Goal: Information Seeking & Learning: Learn about a topic

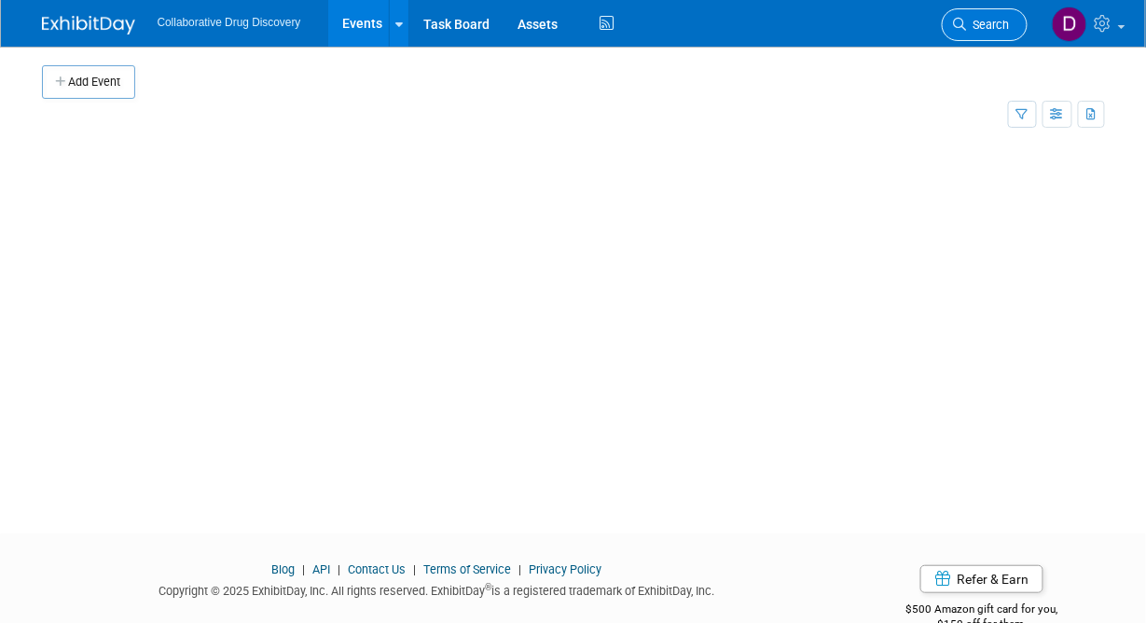
click at [978, 23] on span "Search" at bounding box center [988, 25] width 43 height 14
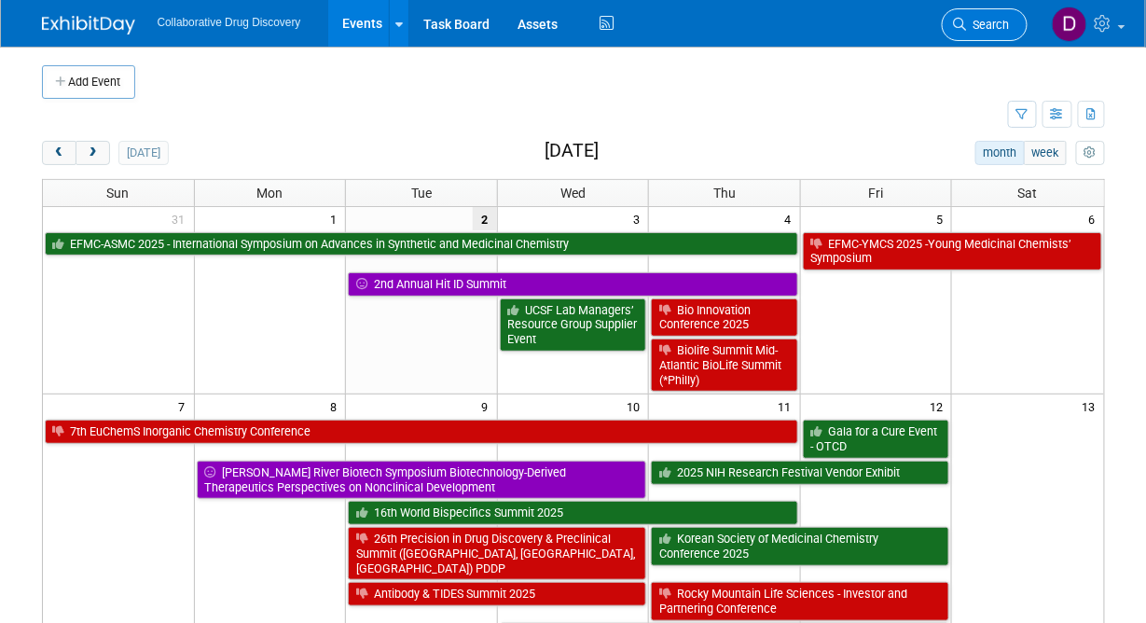
click at [1002, 13] on link "Search" at bounding box center [985, 24] width 86 height 33
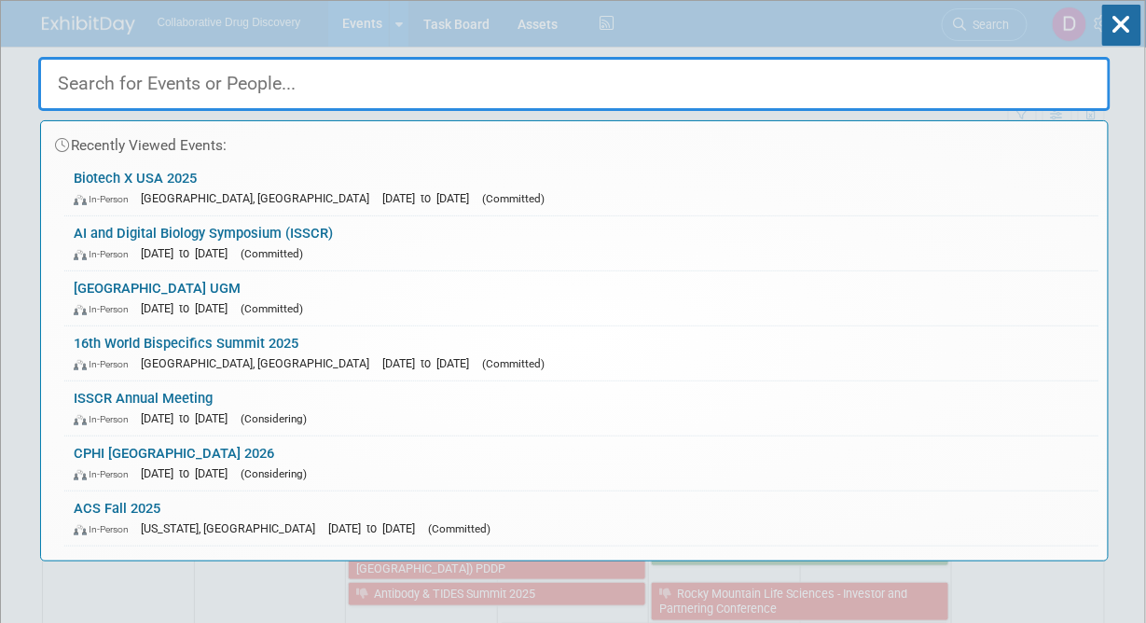
paste input "Discovery/Development and Biologics US"
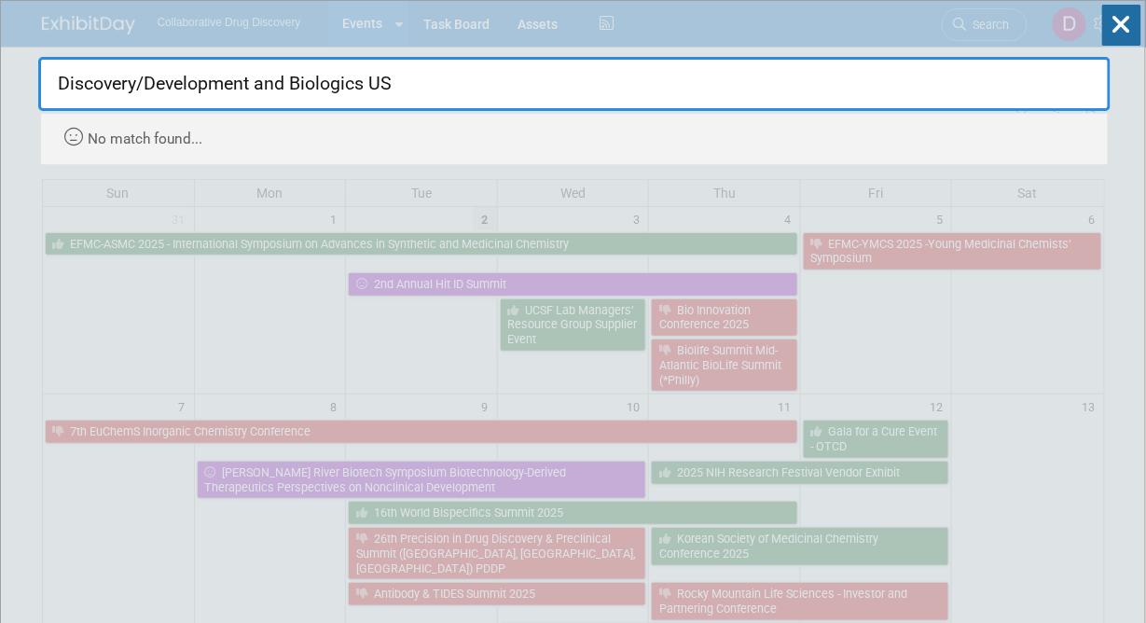
drag, startPoint x: 294, startPoint y: 76, endPoint x: 252, endPoint y: 75, distance: 42.0
click at [252, 75] on input "Discovery/Development and Biologics US" at bounding box center [574, 84] width 1072 height 54
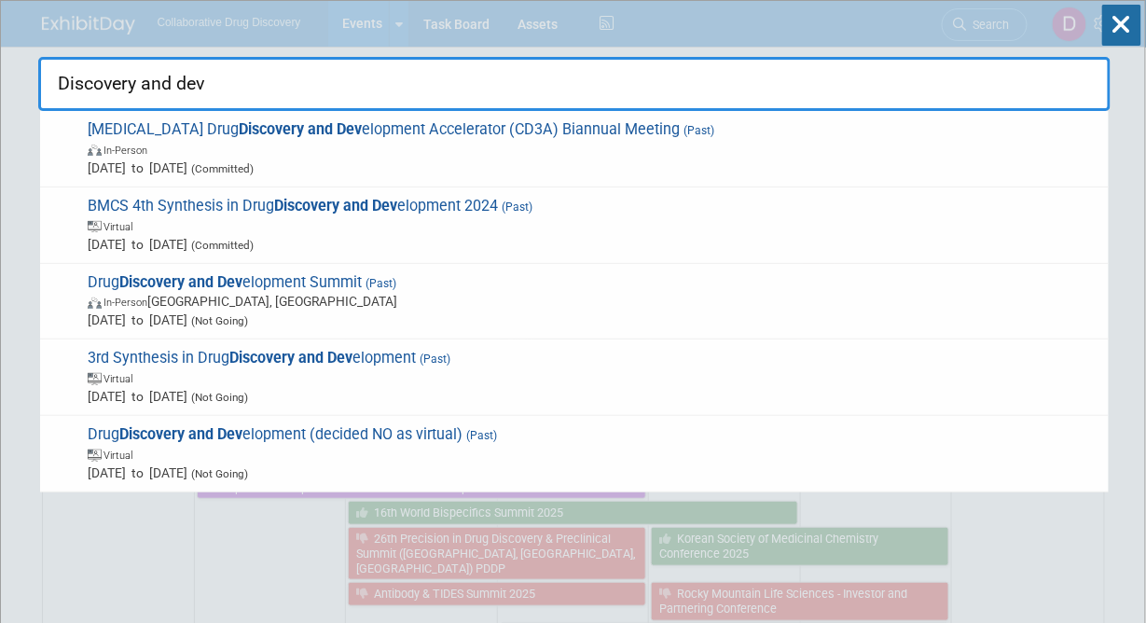
type input "Discovery and dev"
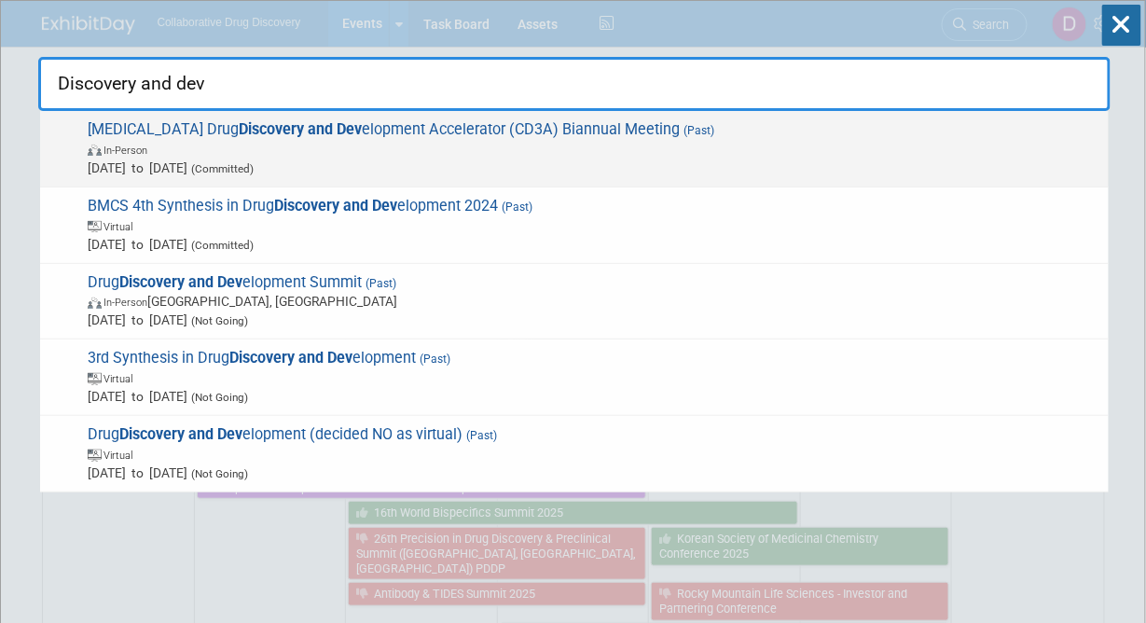
click at [250, 117] on div "Cancer Drug Discovery and Dev elopment Accelerator (CD3A) Biannual Meeting (Pas…" at bounding box center [574, 149] width 1069 height 76
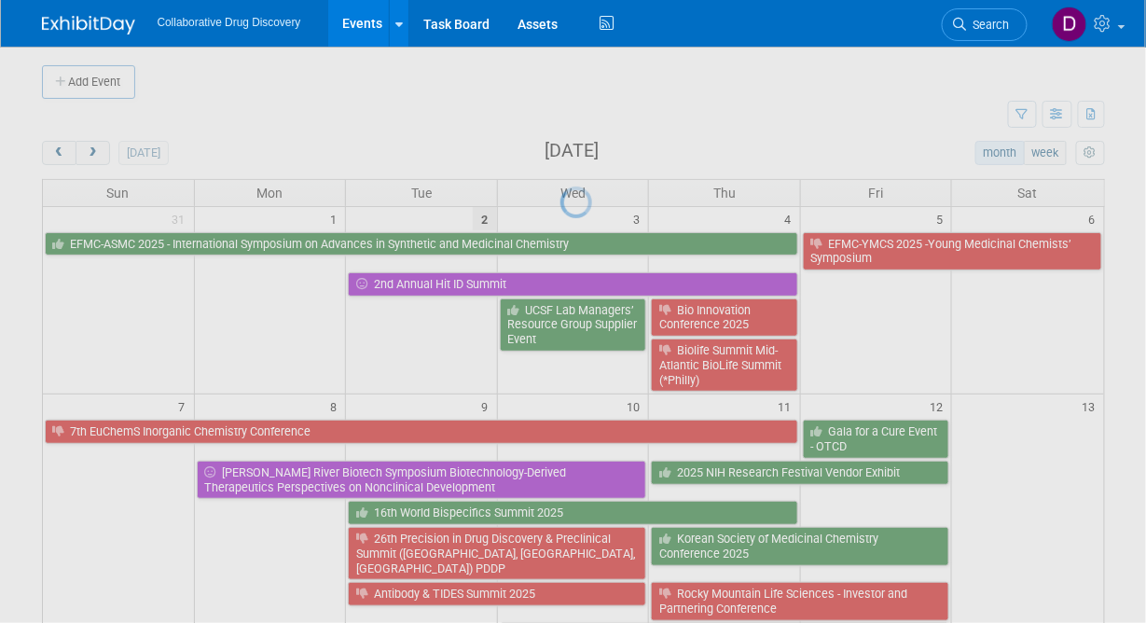
click at [560, 117] on div at bounding box center [573, 311] width 26 height 623
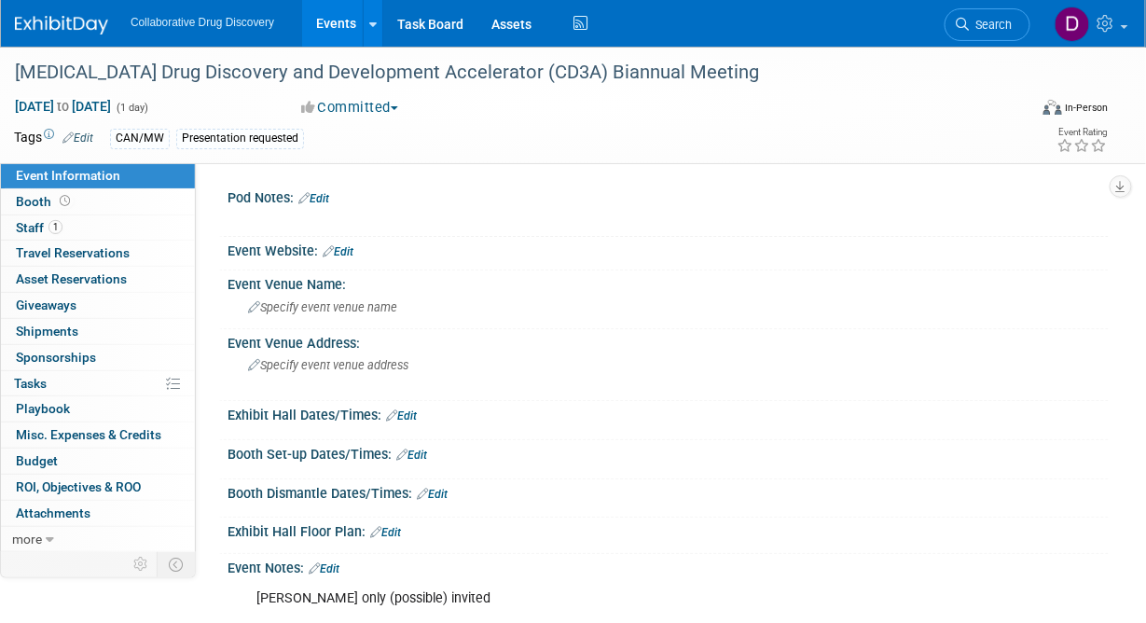
click at [64, 11] on link at bounding box center [73, 15] width 116 height 15
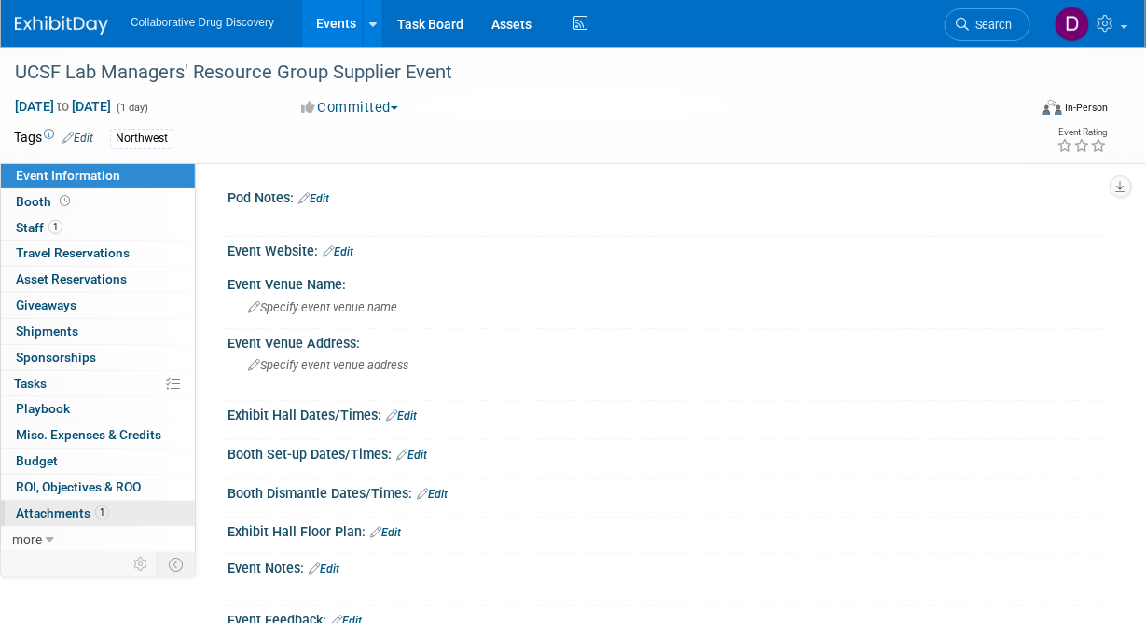
click at [76, 515] on span "Attachments 1" at bounding box center [62, 512] width 93 height 15
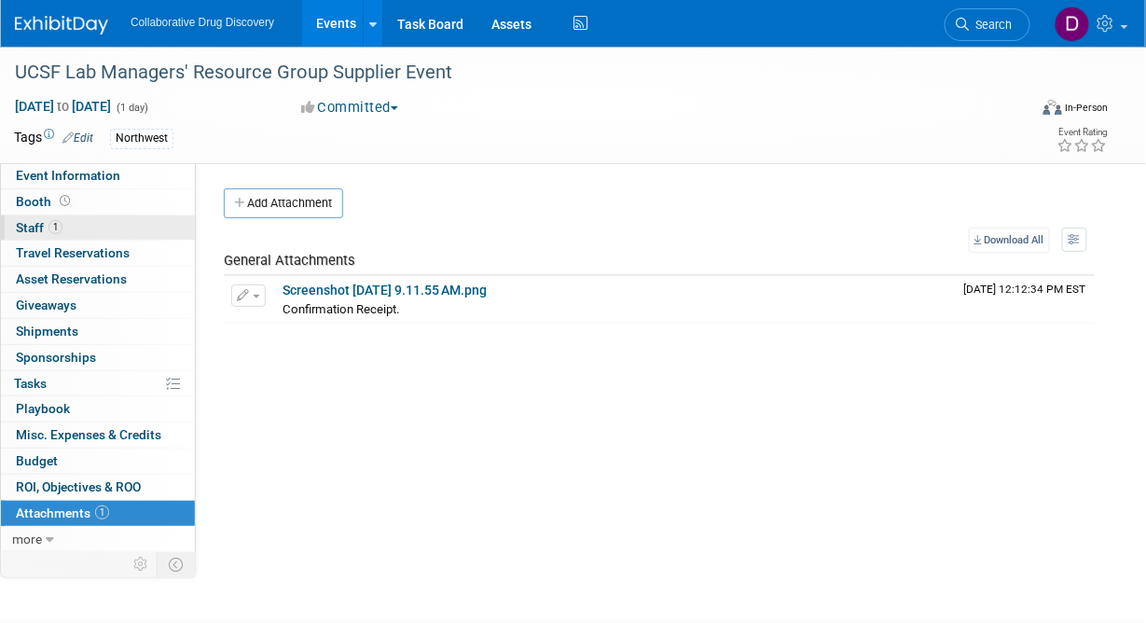
drag, startPoint x: 85, startPoint y: 201, endPoint x: 47, endPoint y: 233, distance: 49.7
click at [85, 201] on link "Booth" at bounding box center [98, 201] width 194 height 25
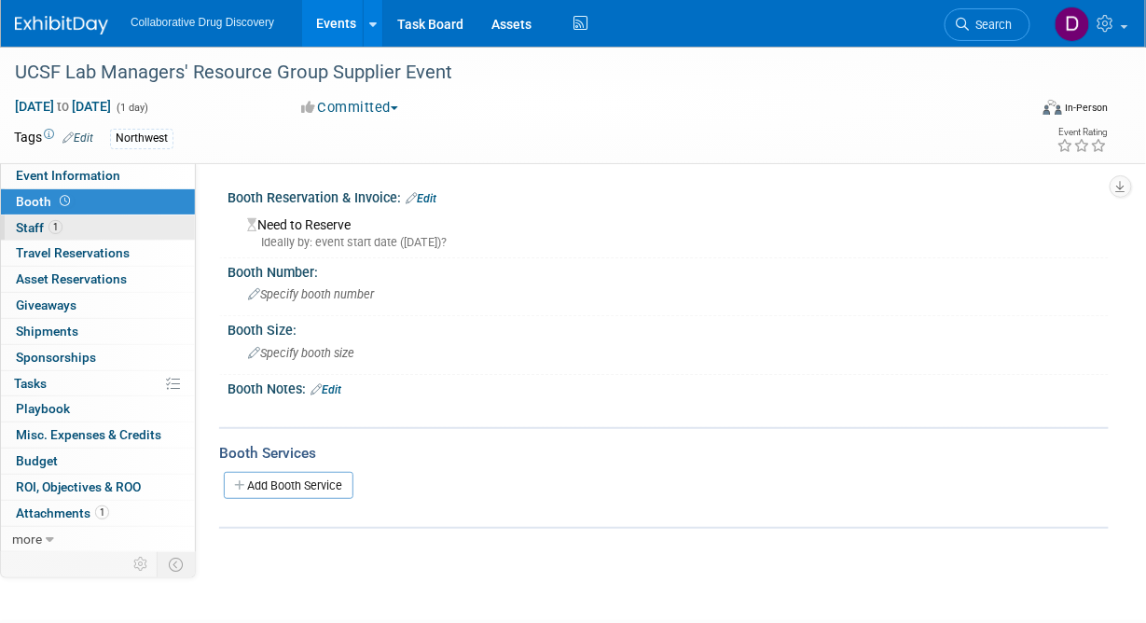
click at [49, 231] on span "1" at bounding box center [55, 227] width 14 height 14
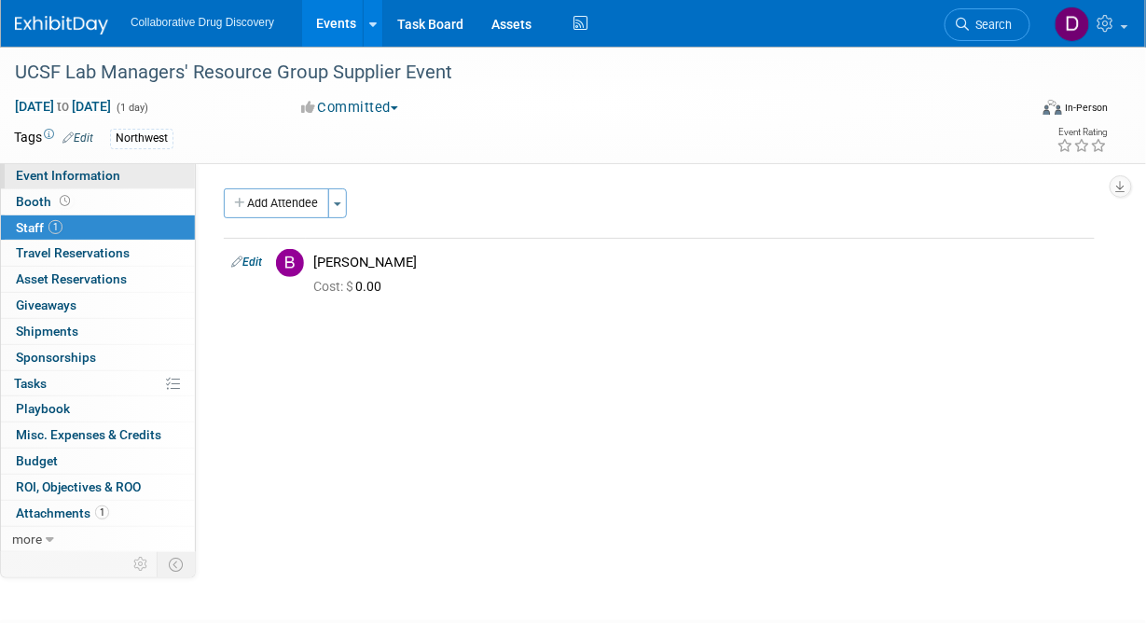
click at [79, 184] on link "Event Information" at bounding box center [98, 175] width 194 height 25
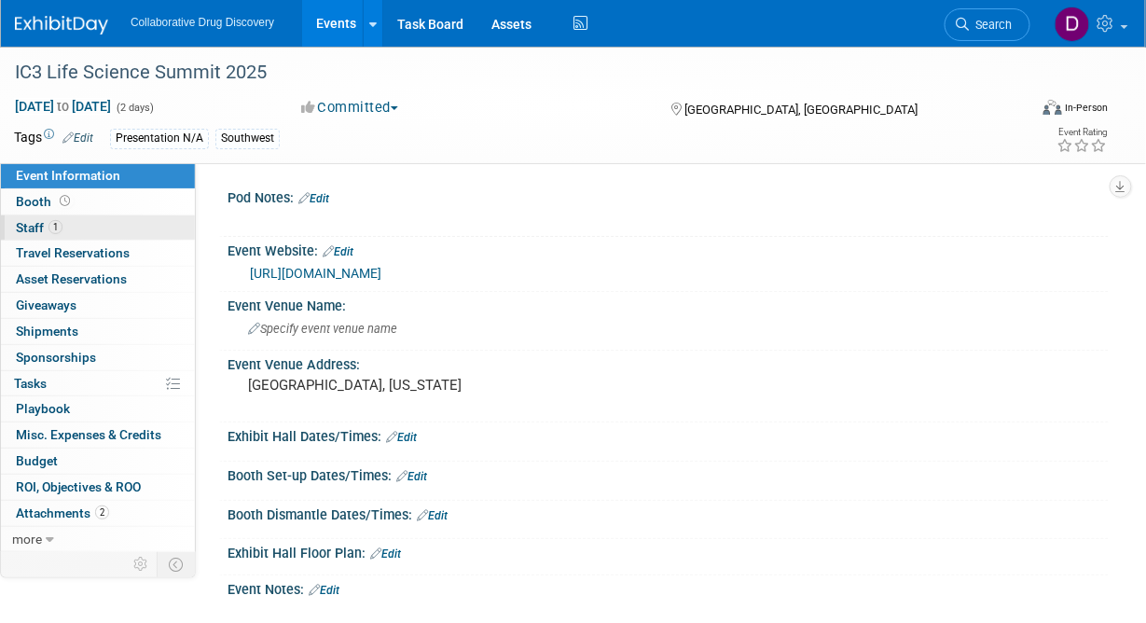
click at [110, 214] on div "Booth Booth" at bounding box center [98, 202] width 194 height 26
click at [97, 227] on link "1 Staff 1" at bounding box center [98, 227] width 194 height 25
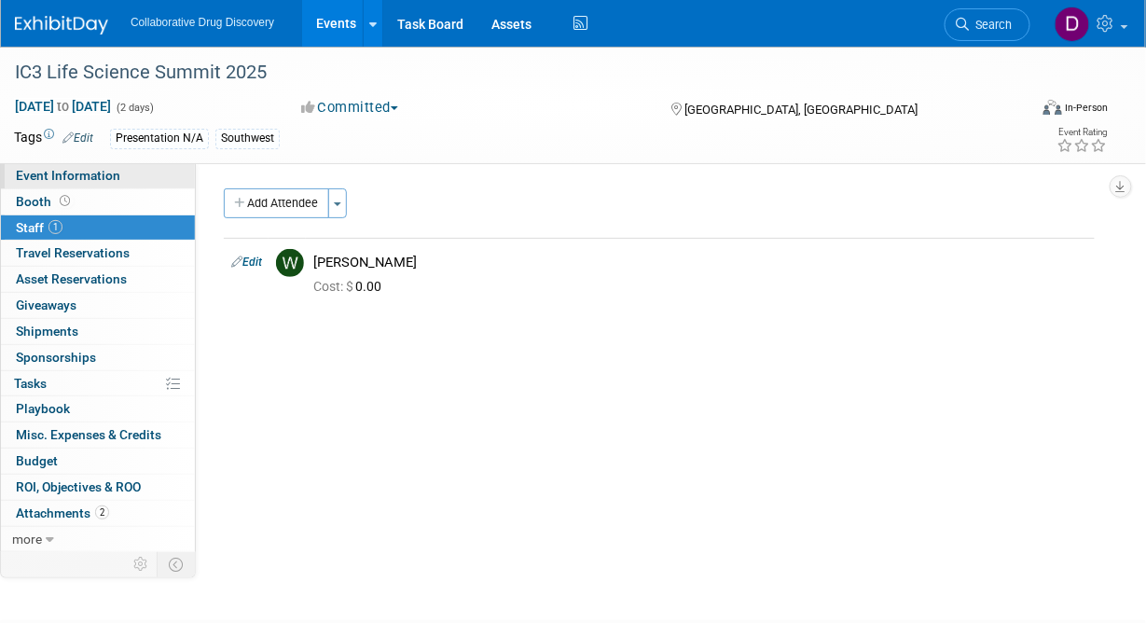
click at [137, 184] on link "Event Information" at bounding box center [98, 175] width 194 height 25
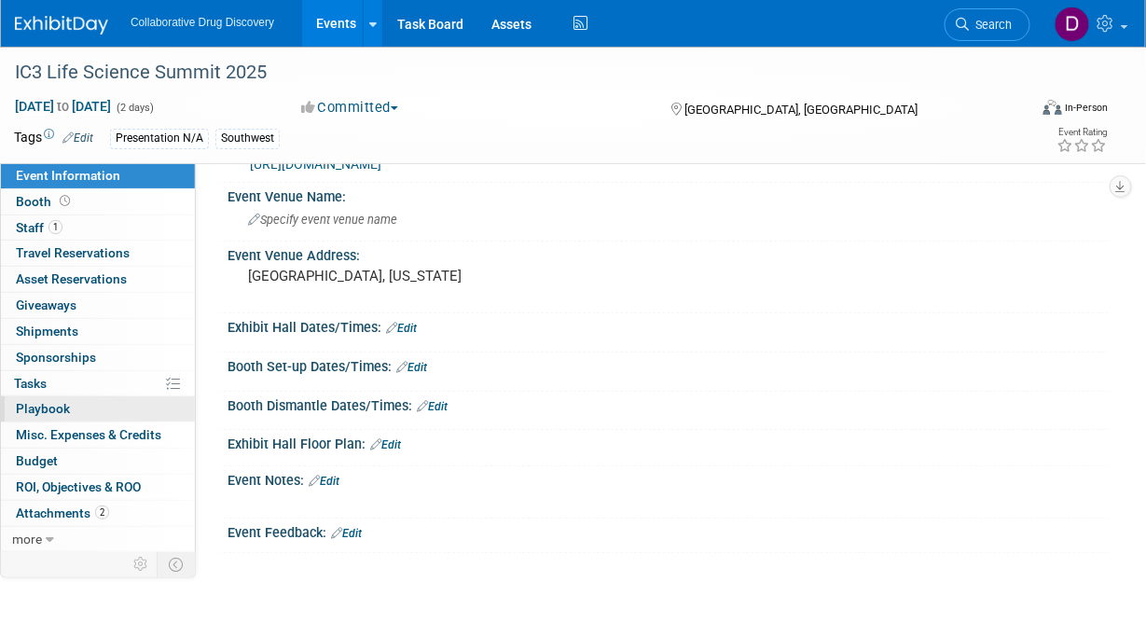
scroll to position [238, 0]
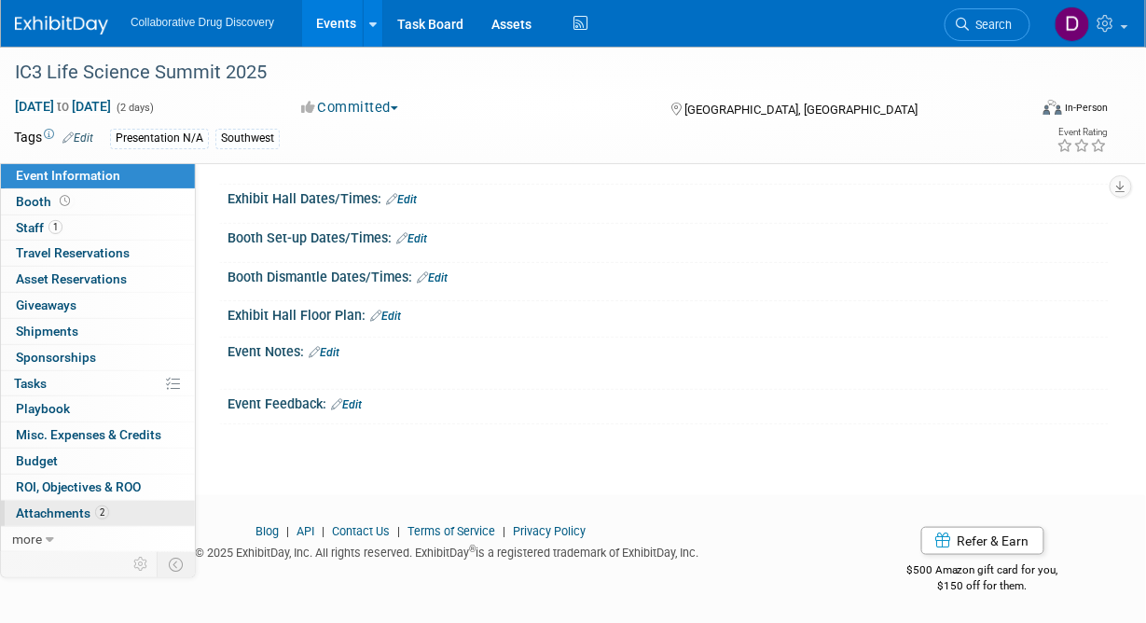
click at [85, 508] on span "Attachments 2" at bounding box center [62, 512] width 93 height 15
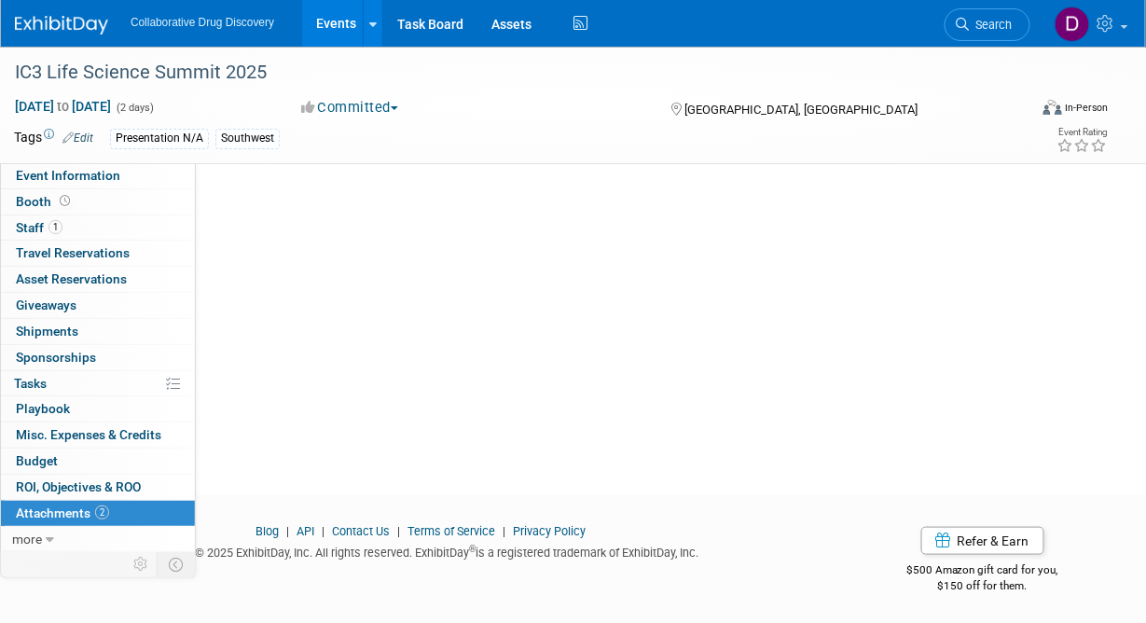
scroll to position [0, 0]
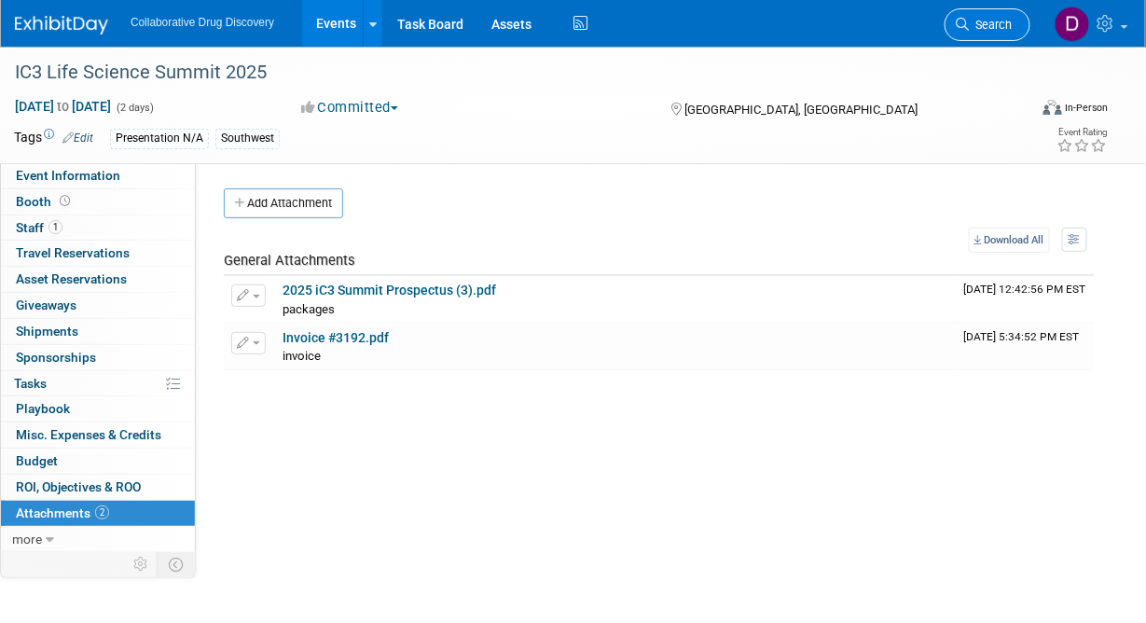
click at [992, 28] on span "Search" at bounding box center [991, 25] width 43 height 14
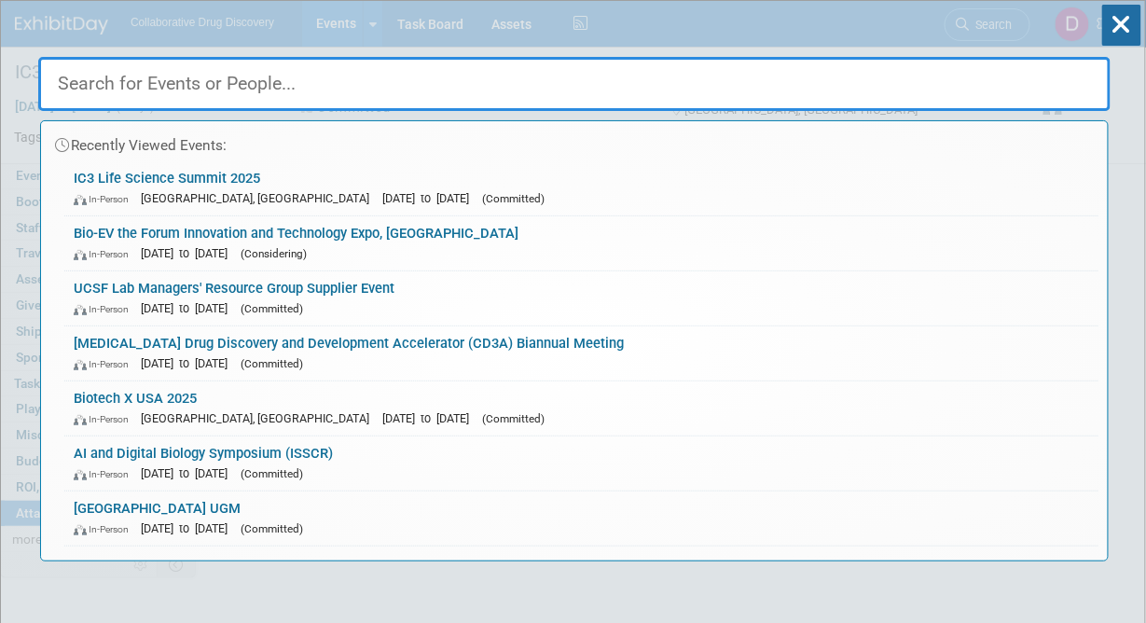
paste input "Bio-EV - Terremoto Bio/Cartography Bio/3T Bio Show"
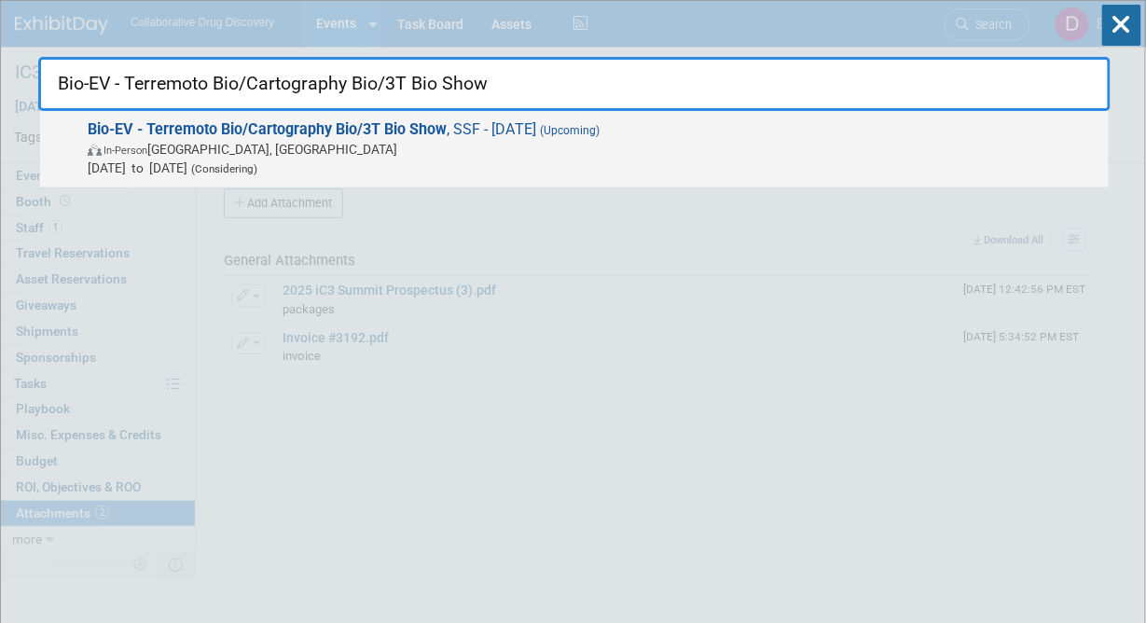
type input "Bio-EV - Terremoto Bio/Cartography Bio/3T Bio Show"
click at [355, 151] on span "In-Person South San Francisco, CA" at bounding box center [594, 149] width 1012 height 19
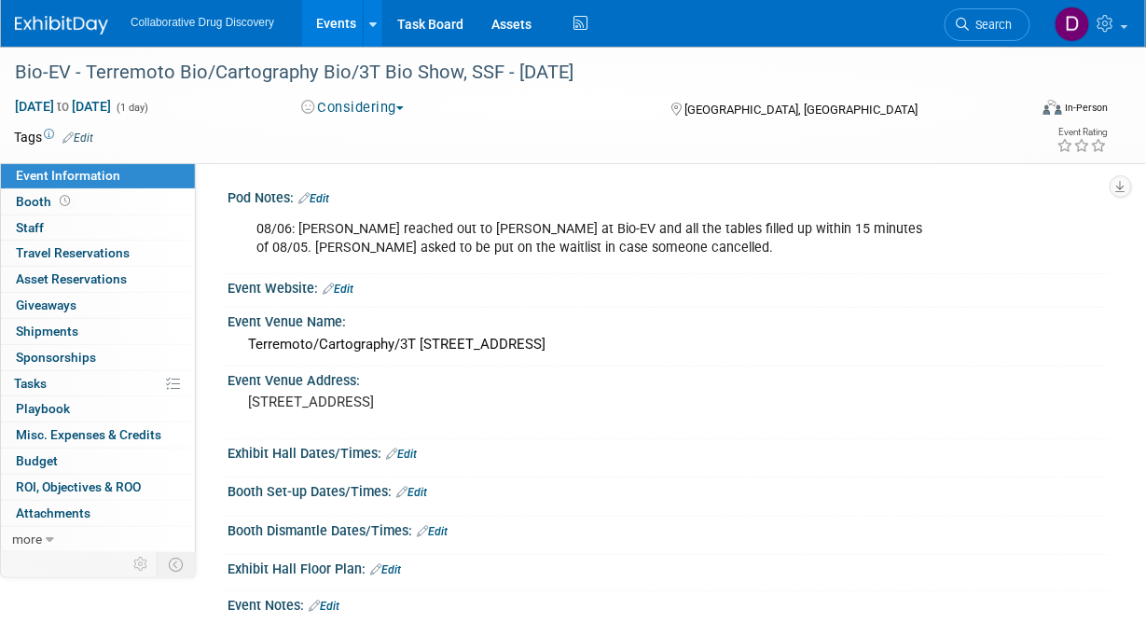
scroll to position [421, 0]
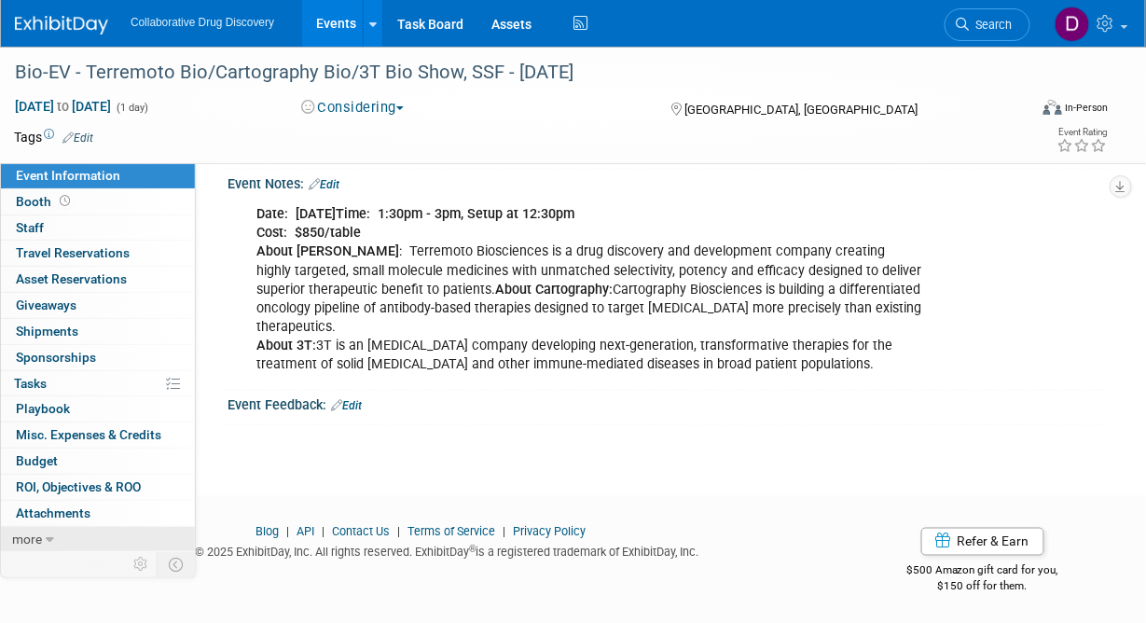
click at [35, 532] on span "more" at bounding box center [27, 539] width 30 height 15
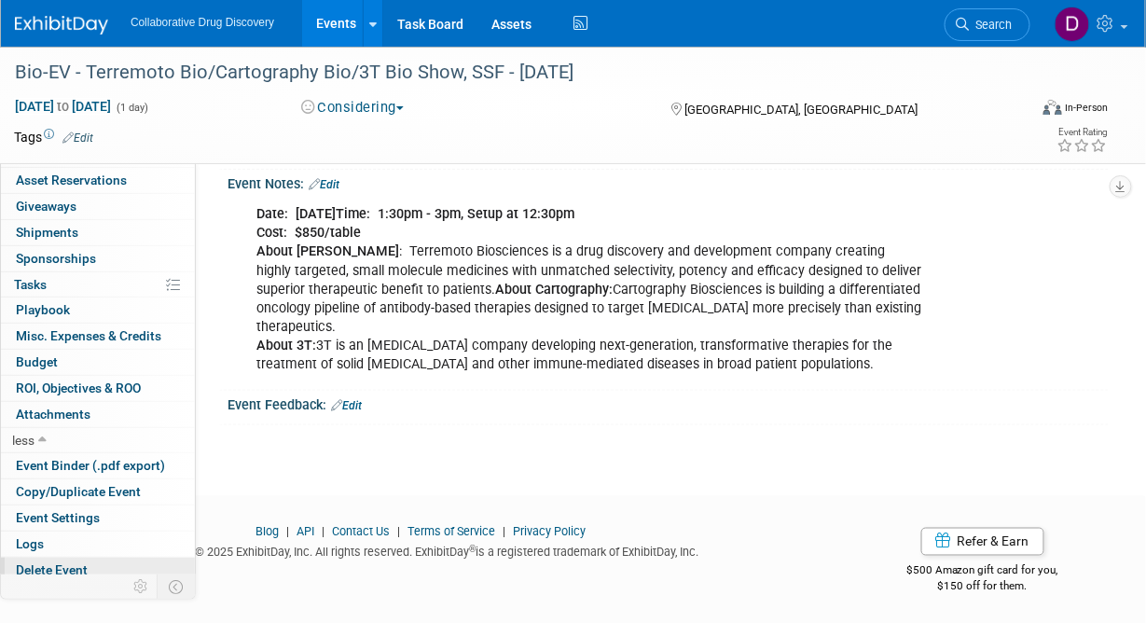
scroll to position [104, 0]
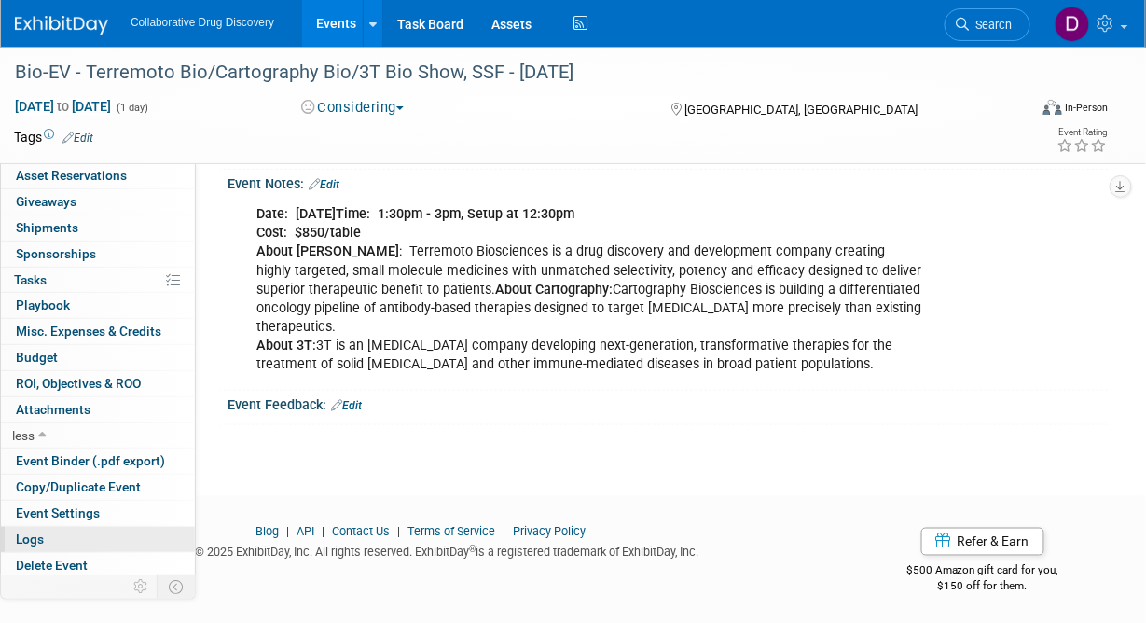
click at [63, 531] on link "Logs" at bounding box center [98, 539] width 194 height 25
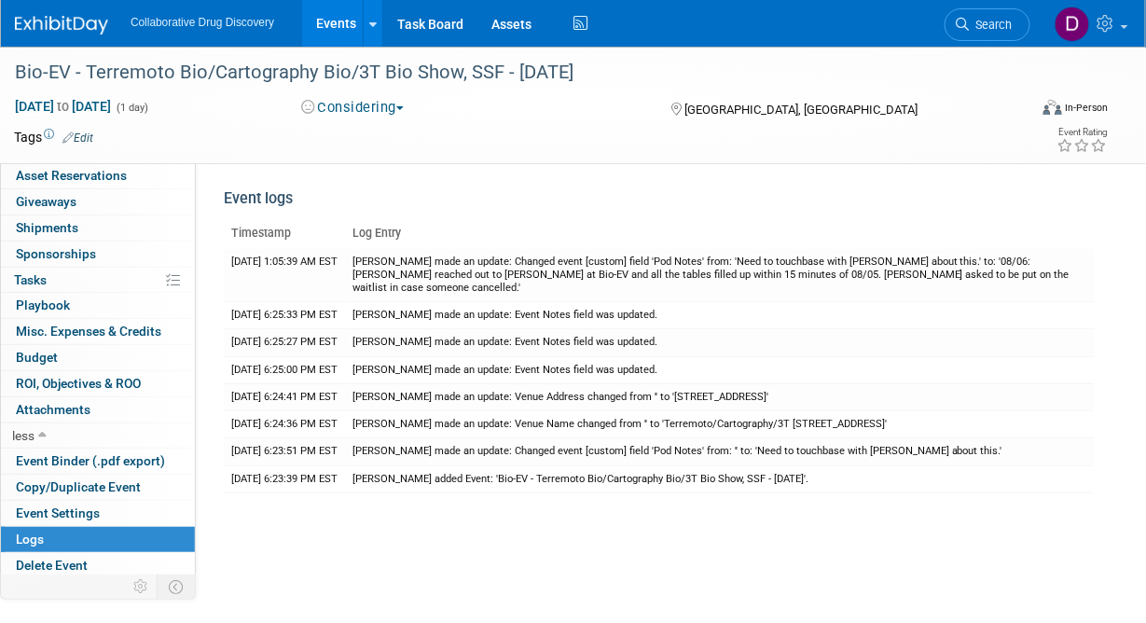
scroll to position [0, 0]
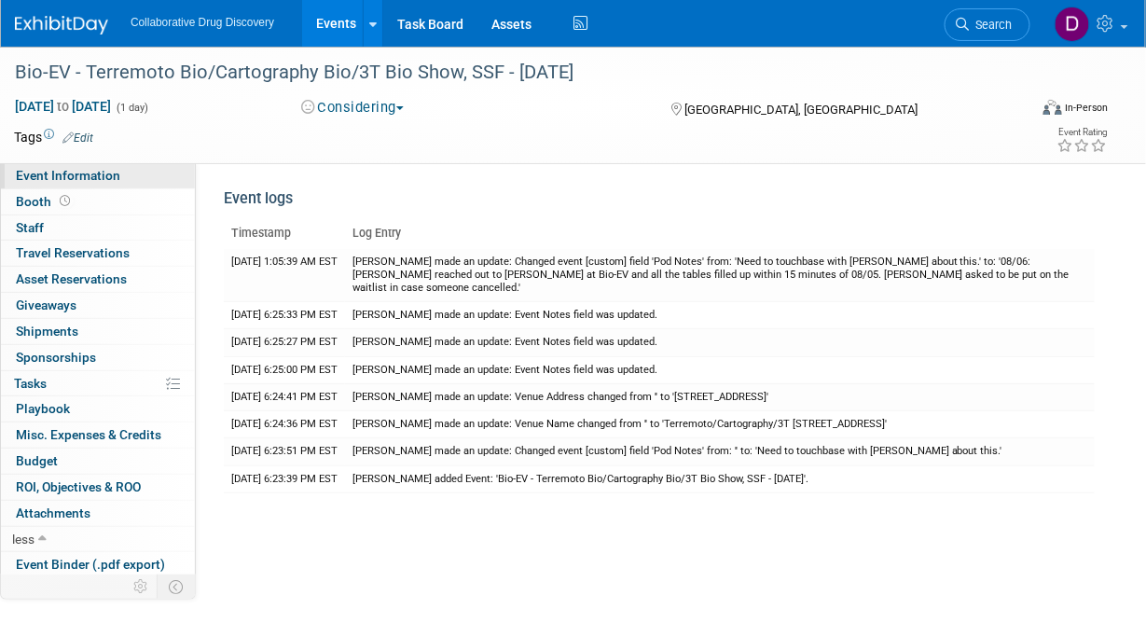
click at [58, 185] on link "Event Information" at bounding box center [98, 175] width 194 height 25
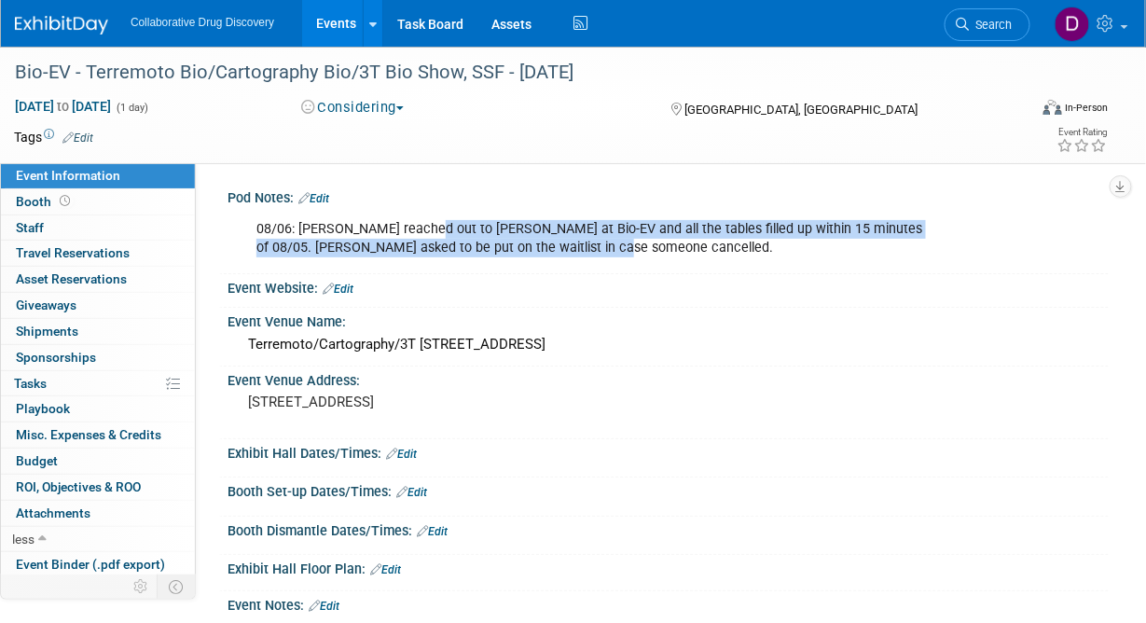
drag, startPoint x: 441, startPoint y: 229, endPoint x: 695, endPoint y: 254, distance: 254.8
click at [695, 254] on div "08/06: Phuong reached out to Alfred at Bio-EV and all the tables filled up with…" at bounding box center [588, 239] width 690 height 56
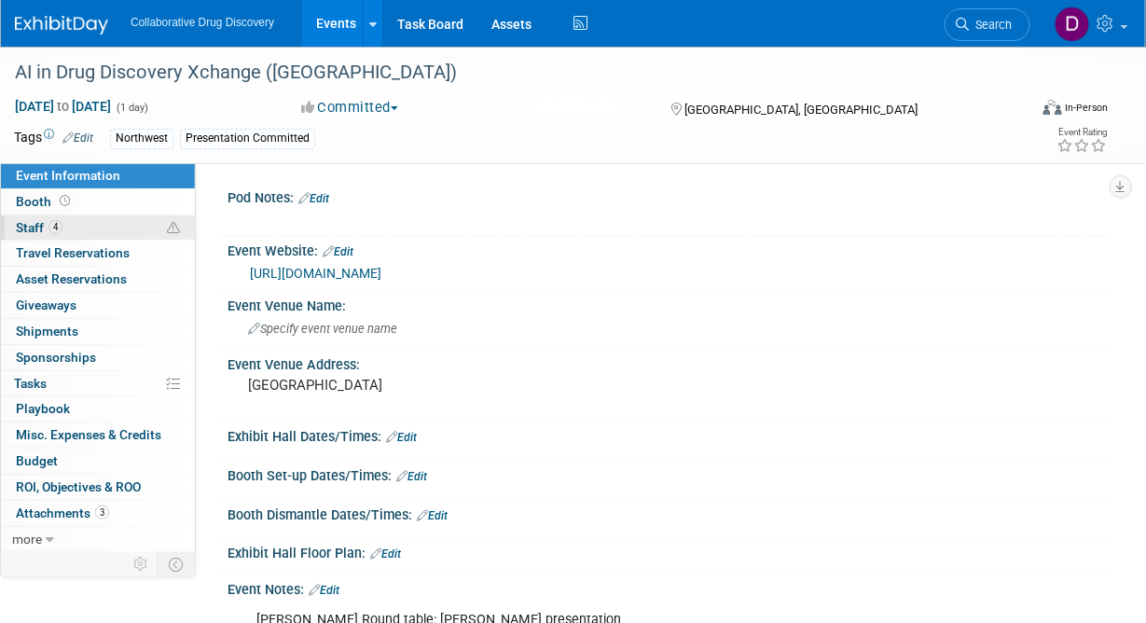
click at [49, 228] on span "4" at bounding box center [55, 227] width 14 height 14
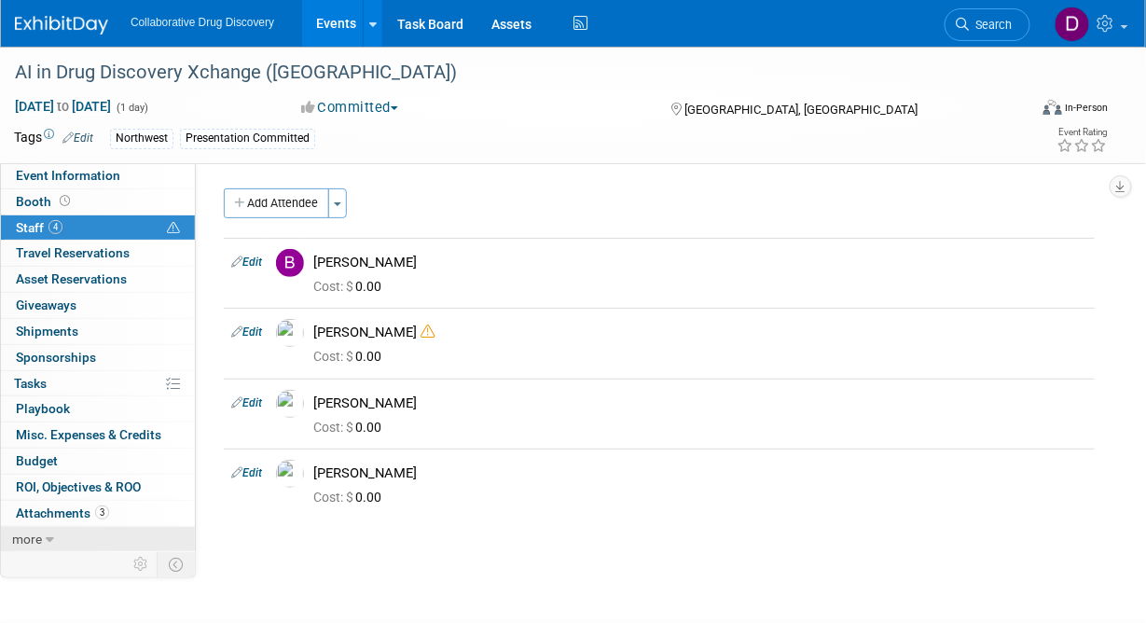
click at [56, 541] on link "more" at bounding box center [98, 539] width 194 height 25
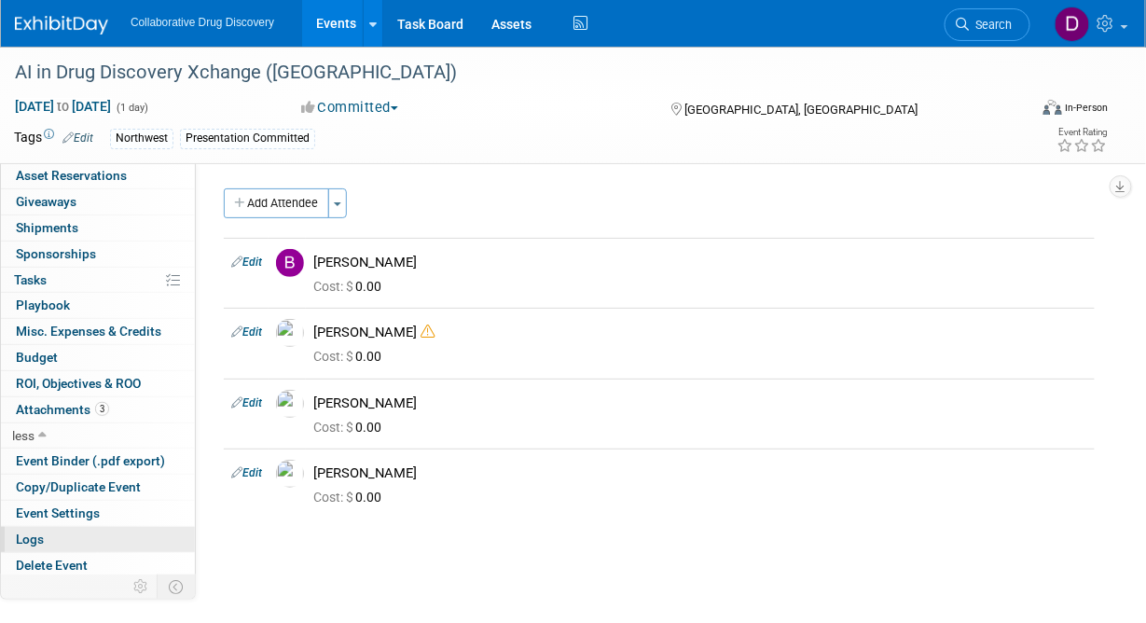
scroll to position [104, 0]
click at [96, 534] on link "Logs" at bounding box center [98, 539] width 194 height 25
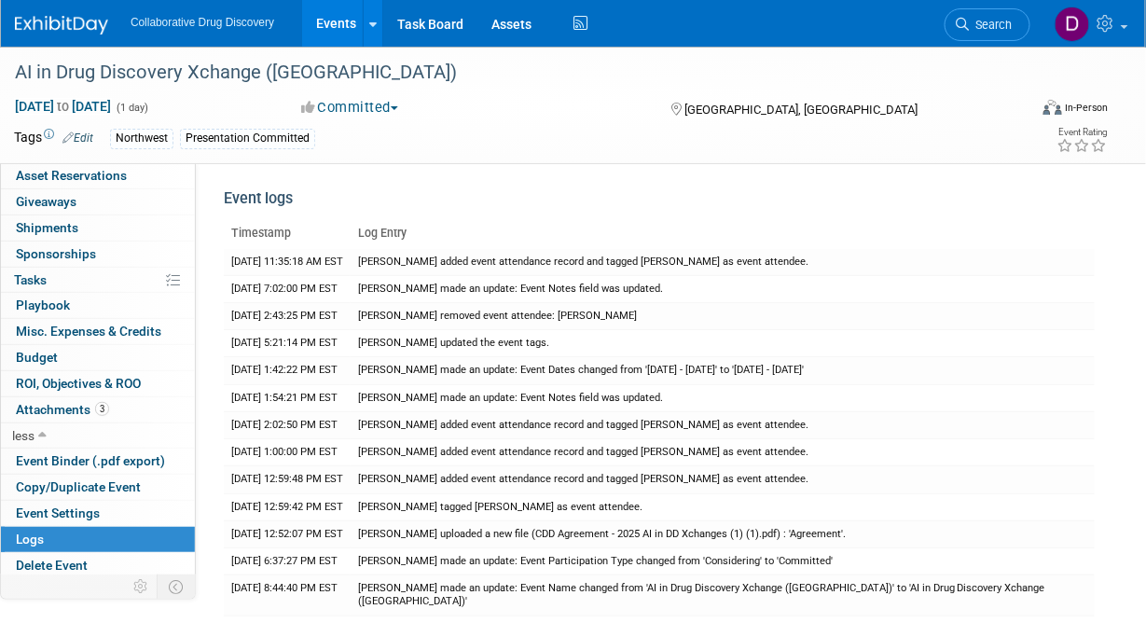
scroll to position [0, 0]
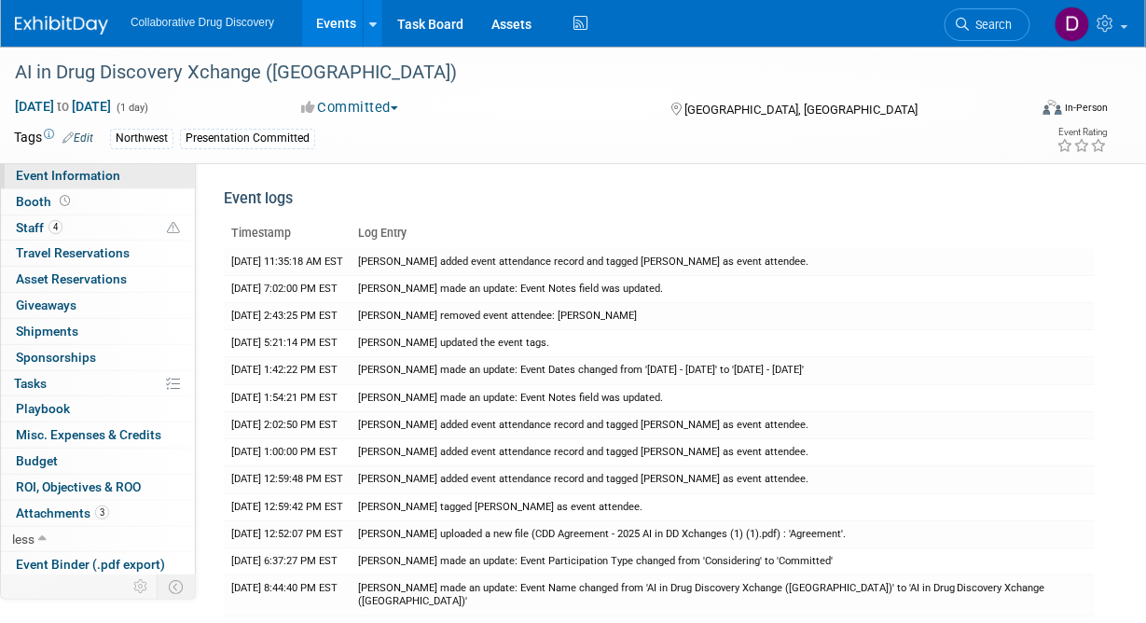
click at [63, 186] on link "Event Information" at bounding box center [98, 175] width 194 height 25
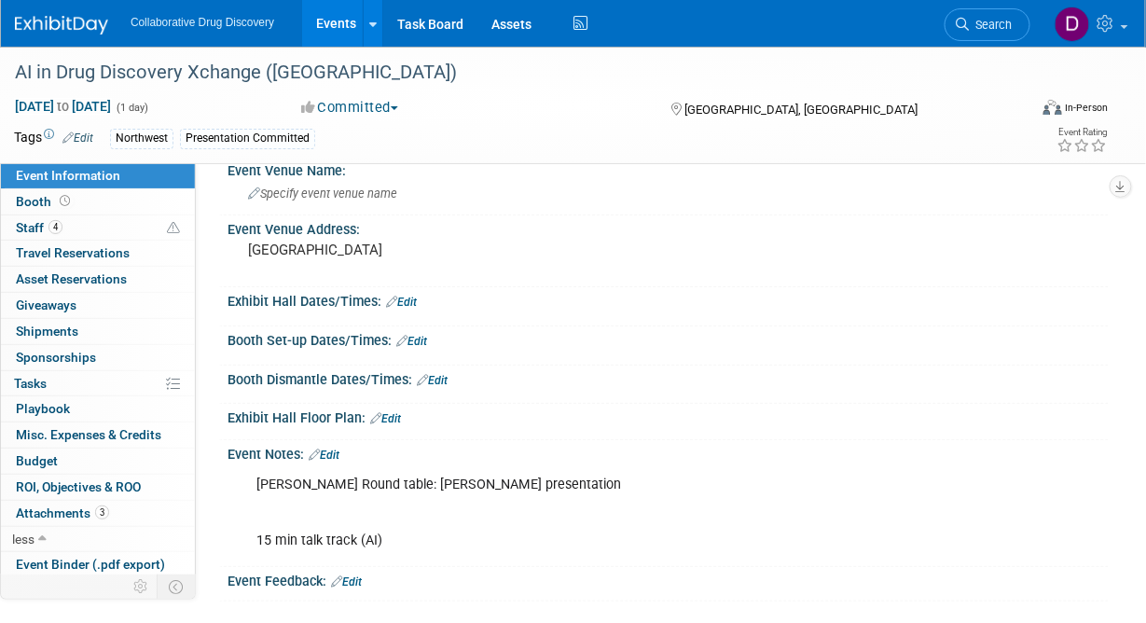
scroll to position [155, 0]
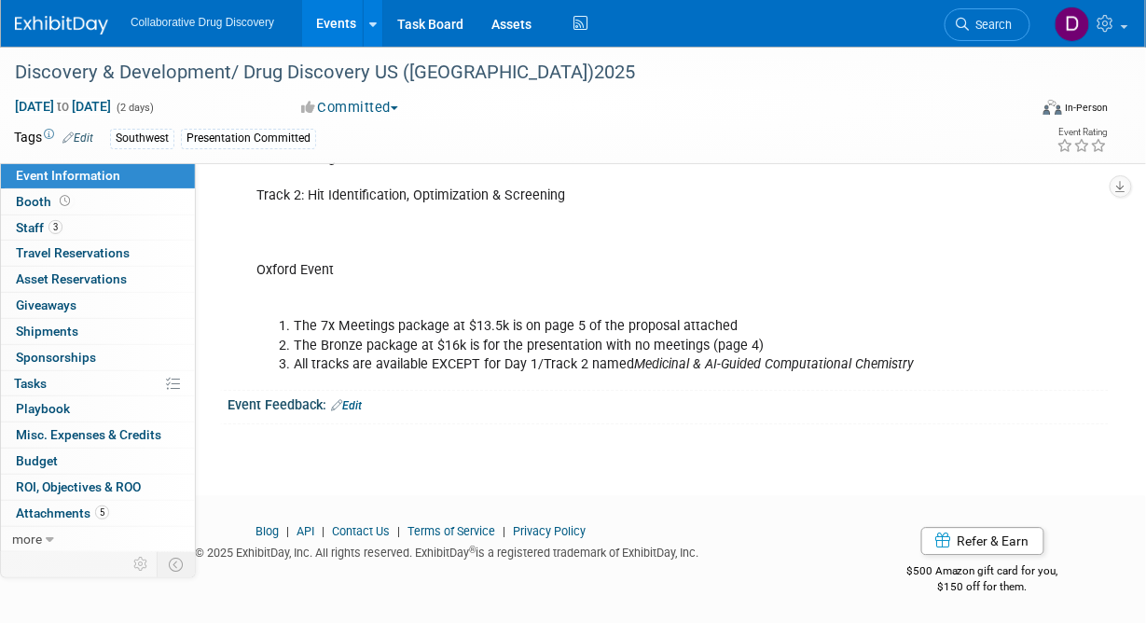
scroll to position [389, 0]
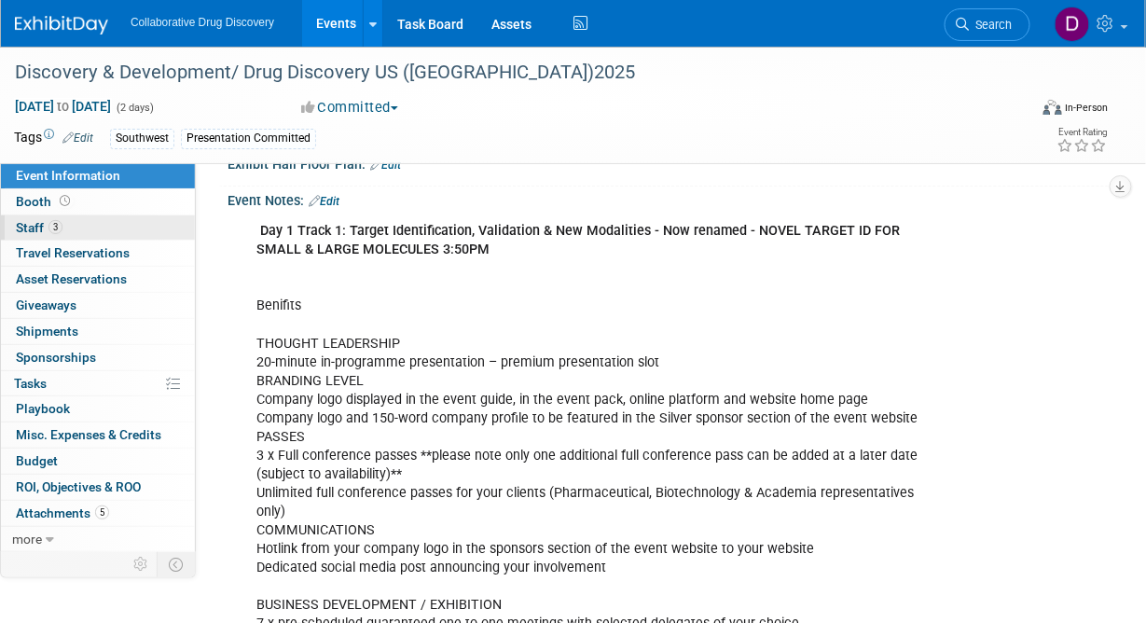
click at [62, 225] on link "3 Staff 3" at bounding box center [98, 227] width 194 height 25
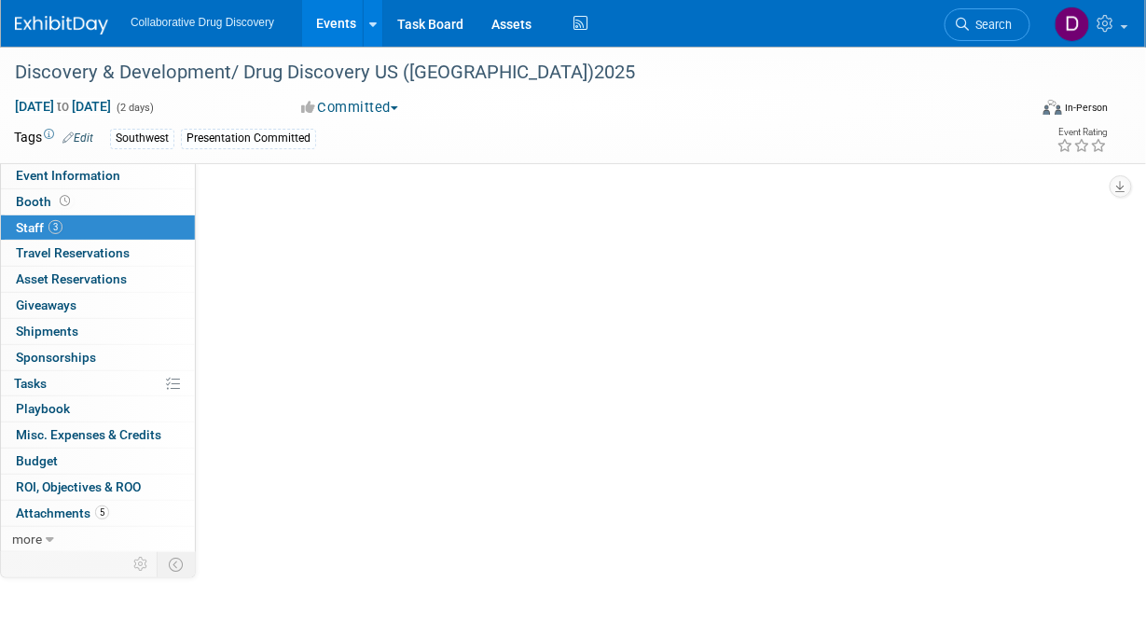
scroll to position [0, 0]
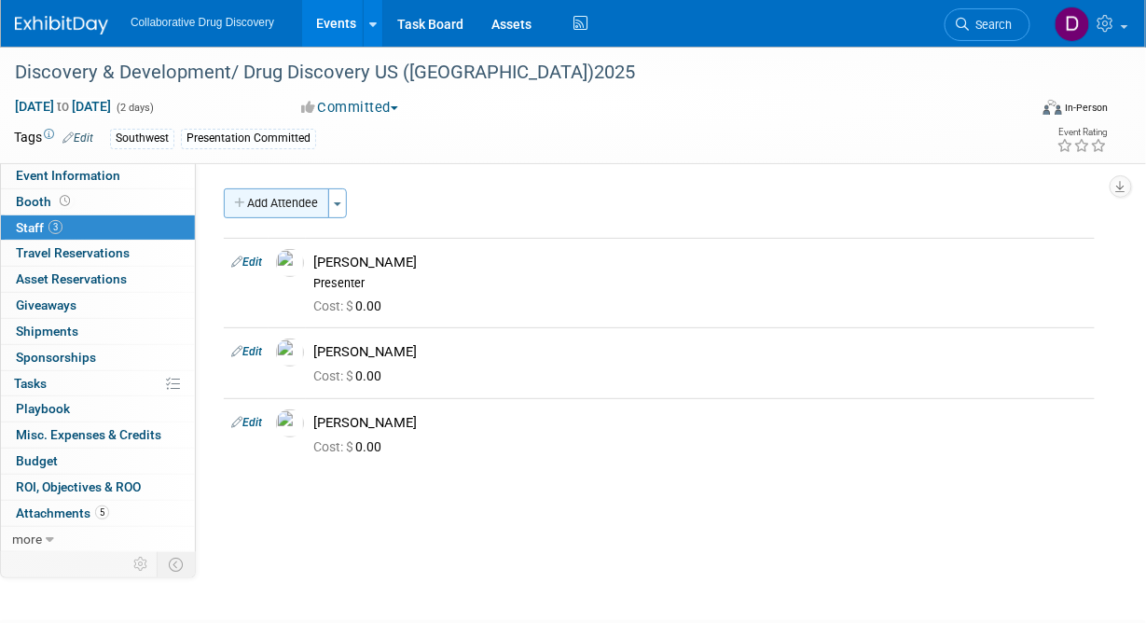
click at [268, 198] on button "Add Attendee" at bounding box center [276, 203] width 105 height 30
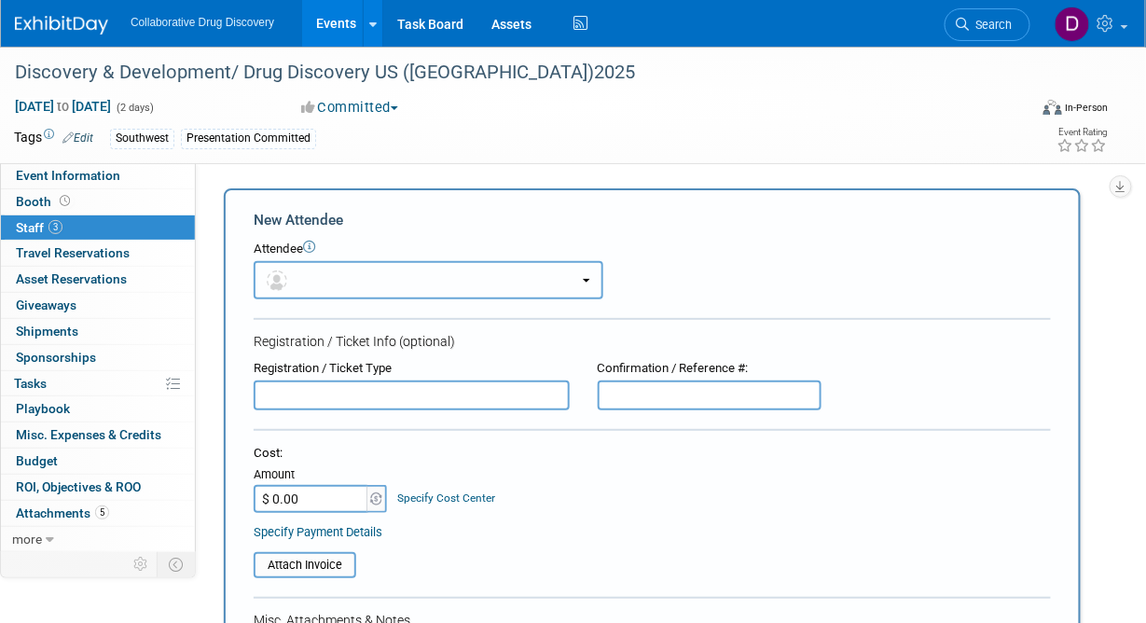
click at [347, 275] on button "button" at bounding box center [429, 280] width 350 height 38
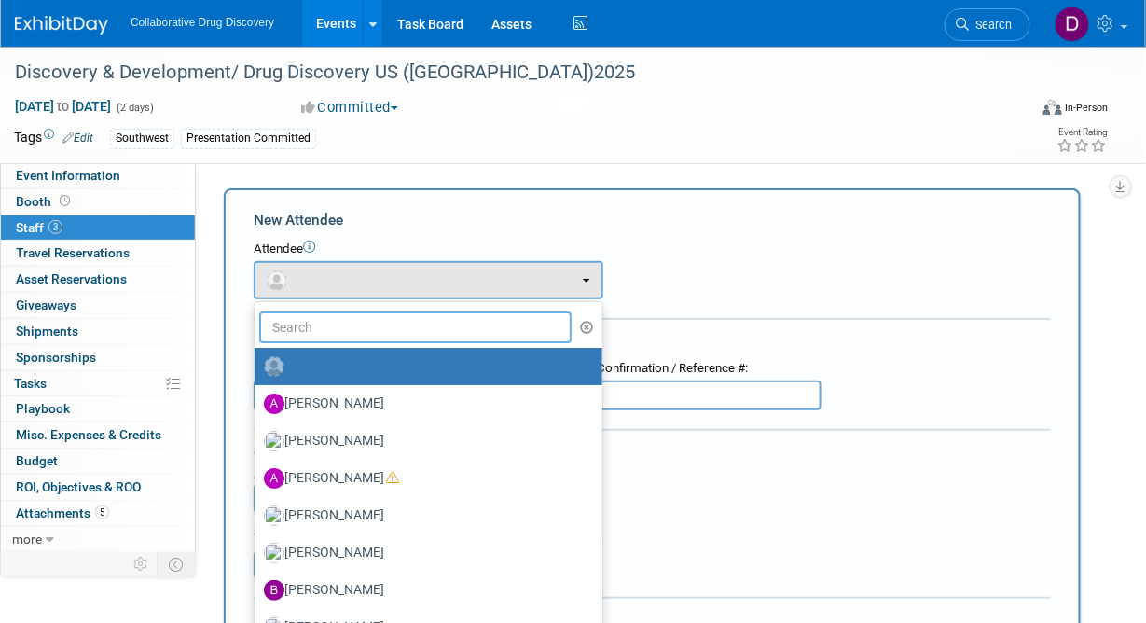
click at [393, 322] on input "text" at bounding box center [415, 327] width 312 height 32
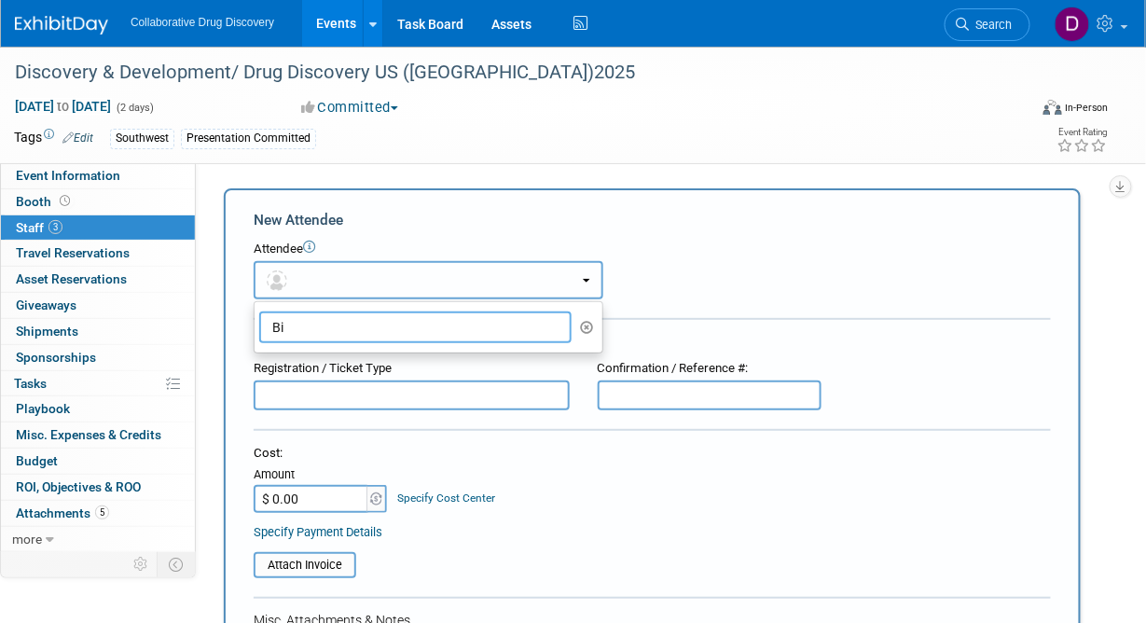
type input "B"
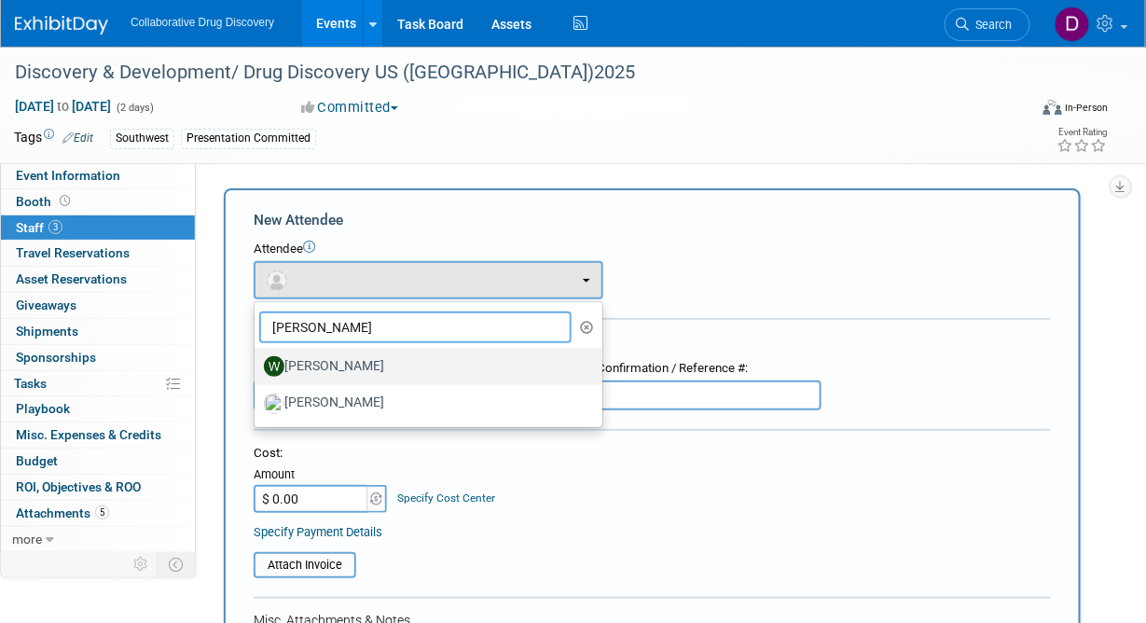
type input "William"
click at [370, 366] on label "William Wright" at bounding box center [424, 367] width 320 height 30
click at [257, 366] on input "[PERSON_NAME]" at bounding box center [251, 364] width 12 height 12
select select "3b1c83e3-f372-4631-9346-f544dda1d68d"
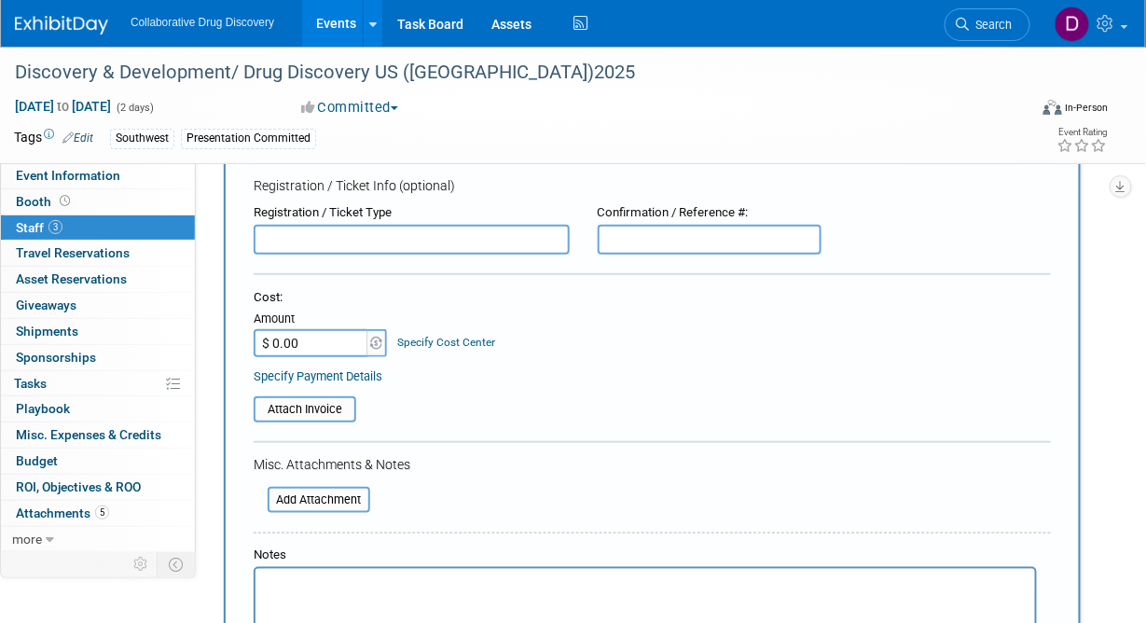
scroll to position [424, 0]
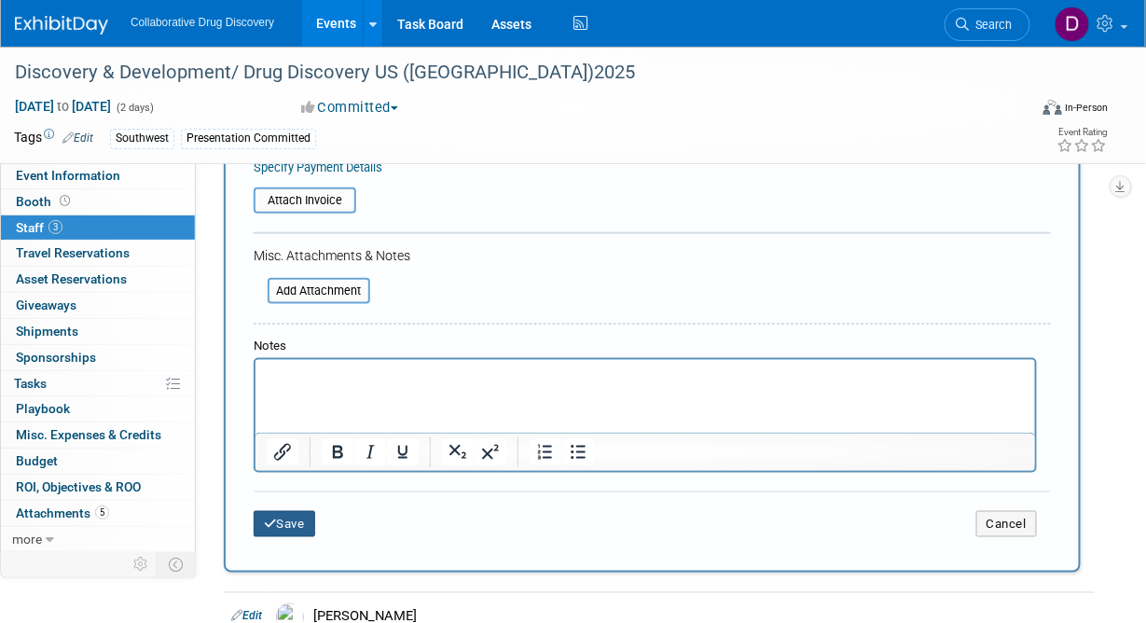
click at [290, 517] on button "Save" at bounding box center [285, 524] width 62 height 26
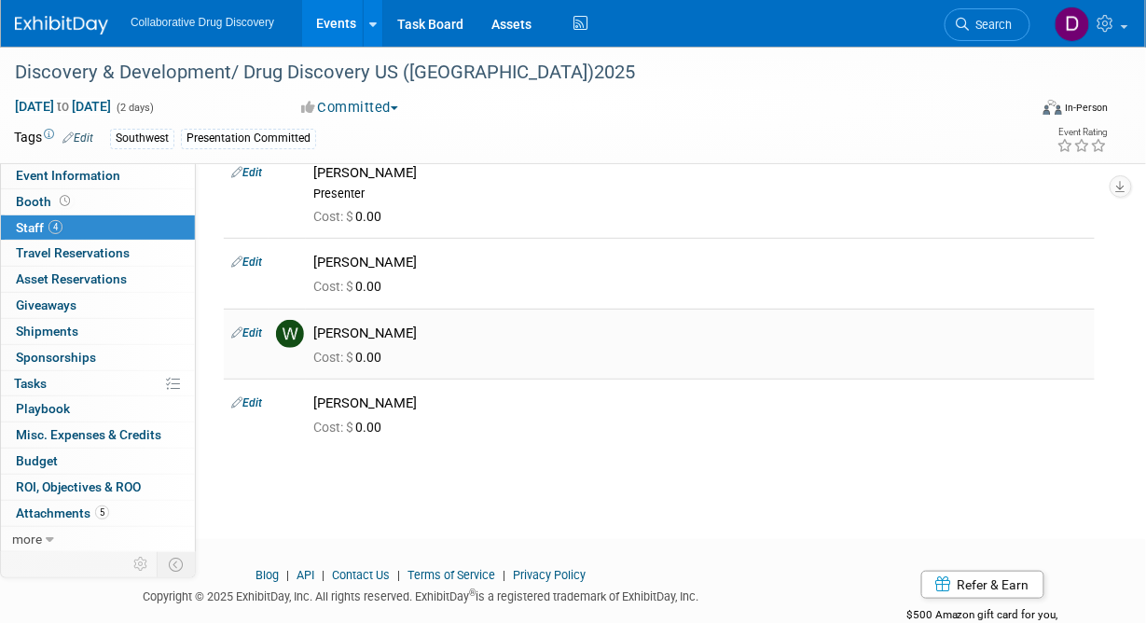
scroll to position [16, 0]
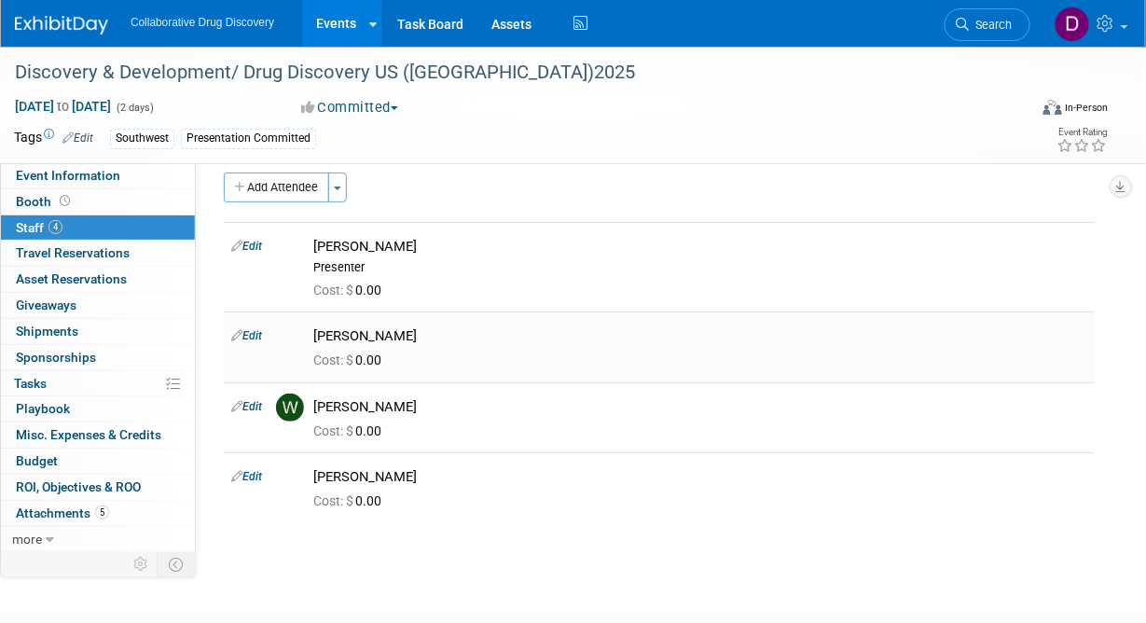
click at [259, 336] on link "Edit" at bounding box center [246, 335] width 31 height 13
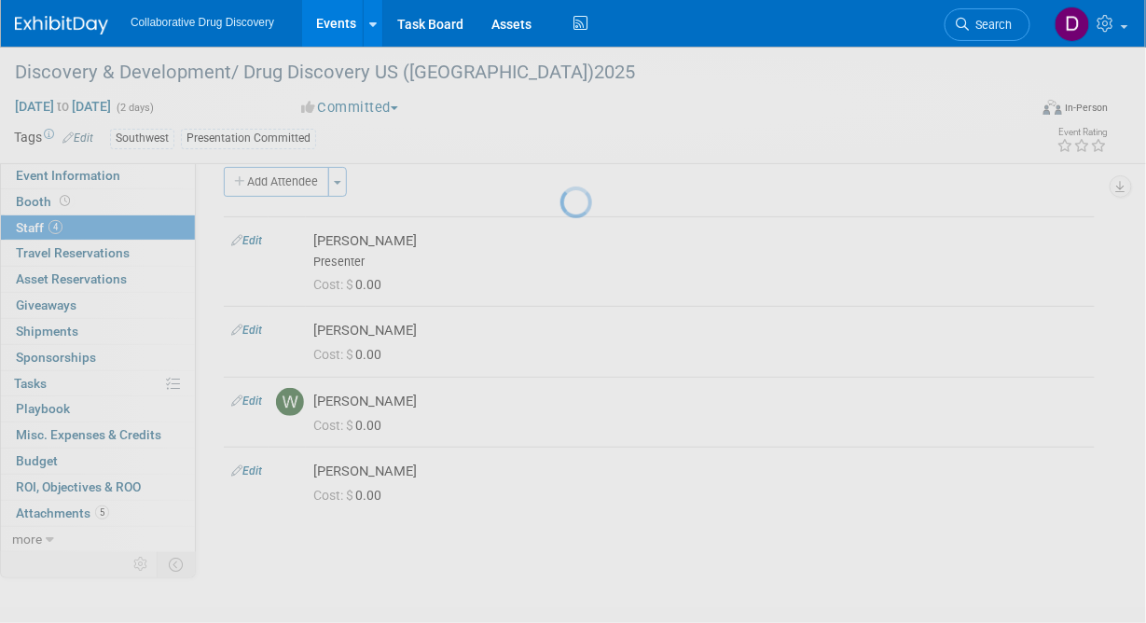
select select "2f6a211f-211c-4e8b-9396-a5e0fc703ff0"
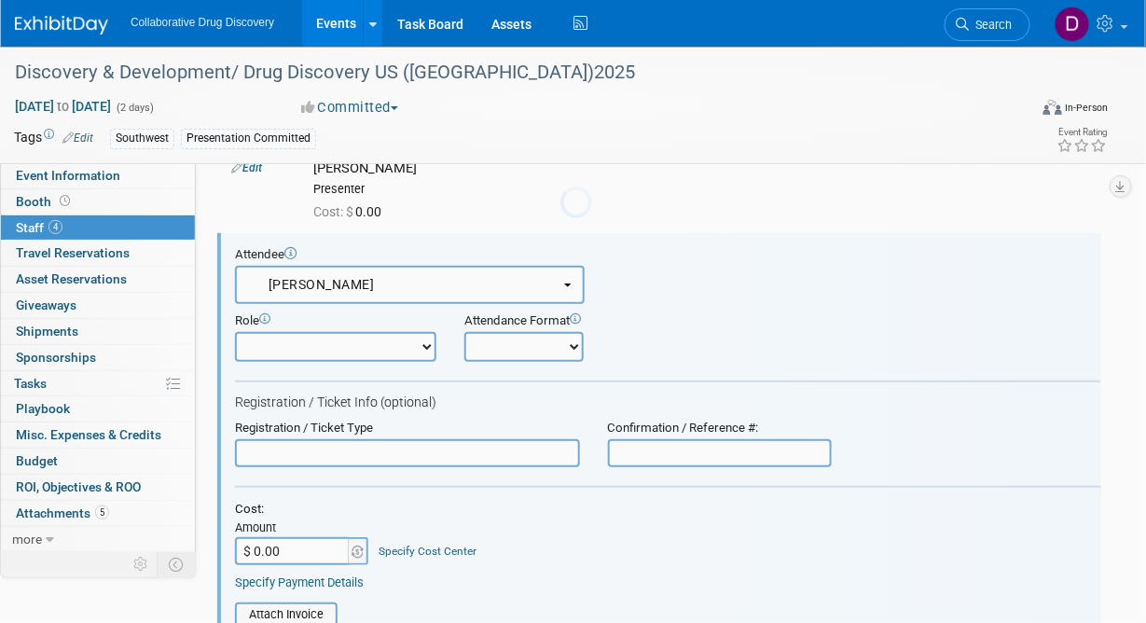
scroll to position [116, 0]
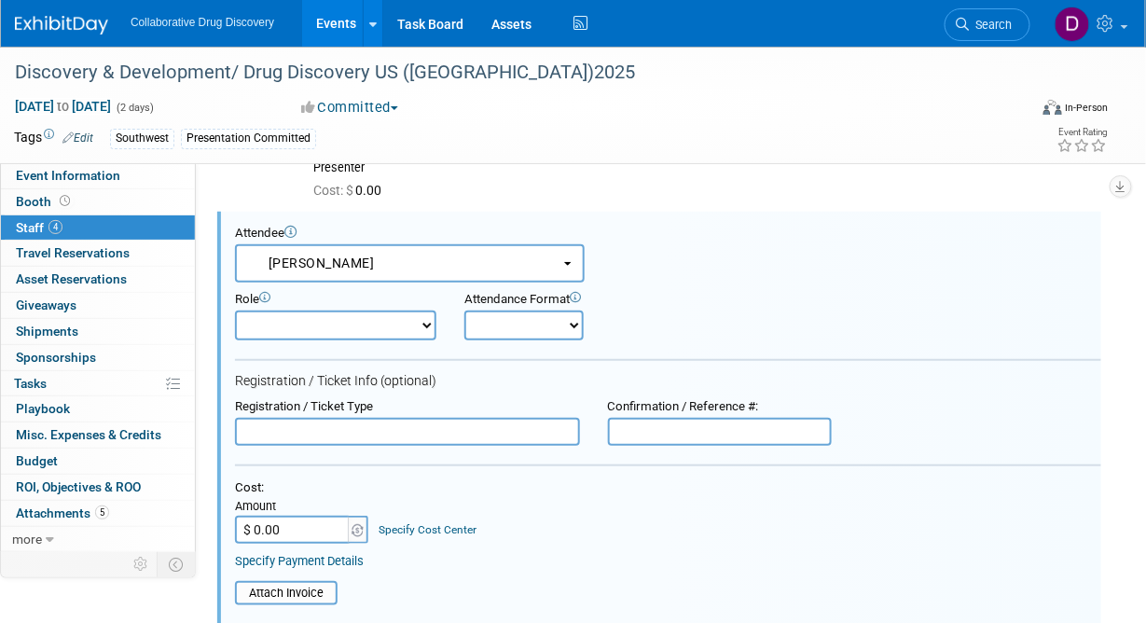
drag, startPoint x: 729, startPoint y: 281, endPoint x: 672, endPoint y: 297, distance: 59.3
click at [727, 283] on form "Attendee <img src="https://www.exhibitday.com/Images/Unassigned-User-Icon.png" …" at bounding box center [668, 570] width 866 height 689
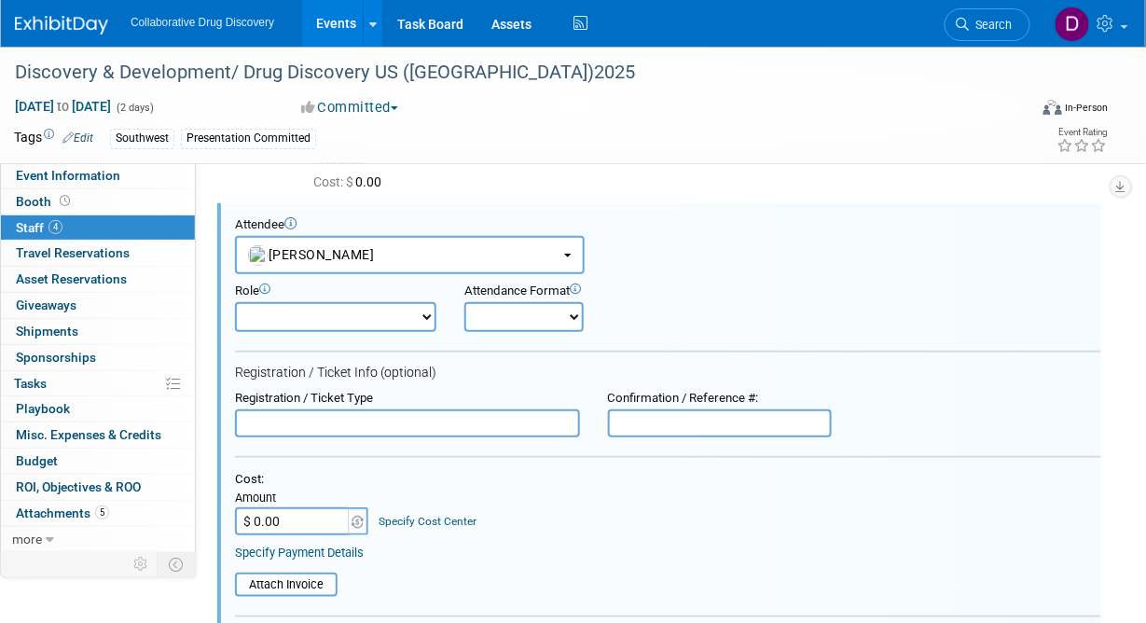
scroll to position [440, 0]
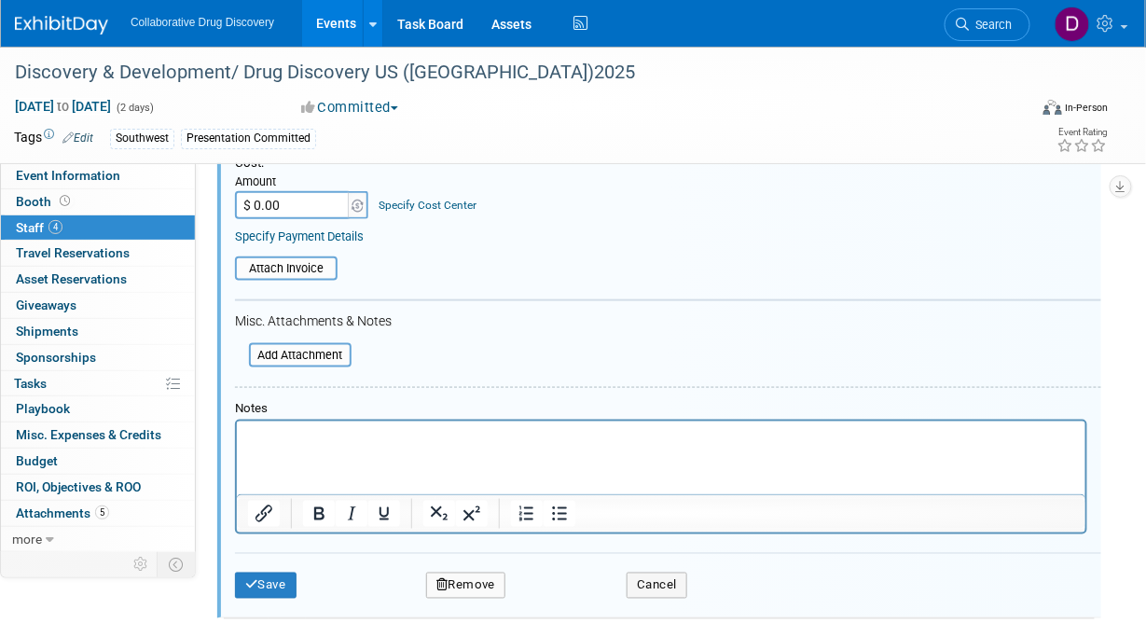
click at [339, 442] on p "Rich Text Area. Press ALT-0 for help." at bounding box center [660, 437] width 827 height 19
click at [435, 378] on form "Attendee <img src="https://www.exhibitday.com/Images/Unassigned-User-Icon.png" …" at bounding box center [668, 256] width 866 height 711
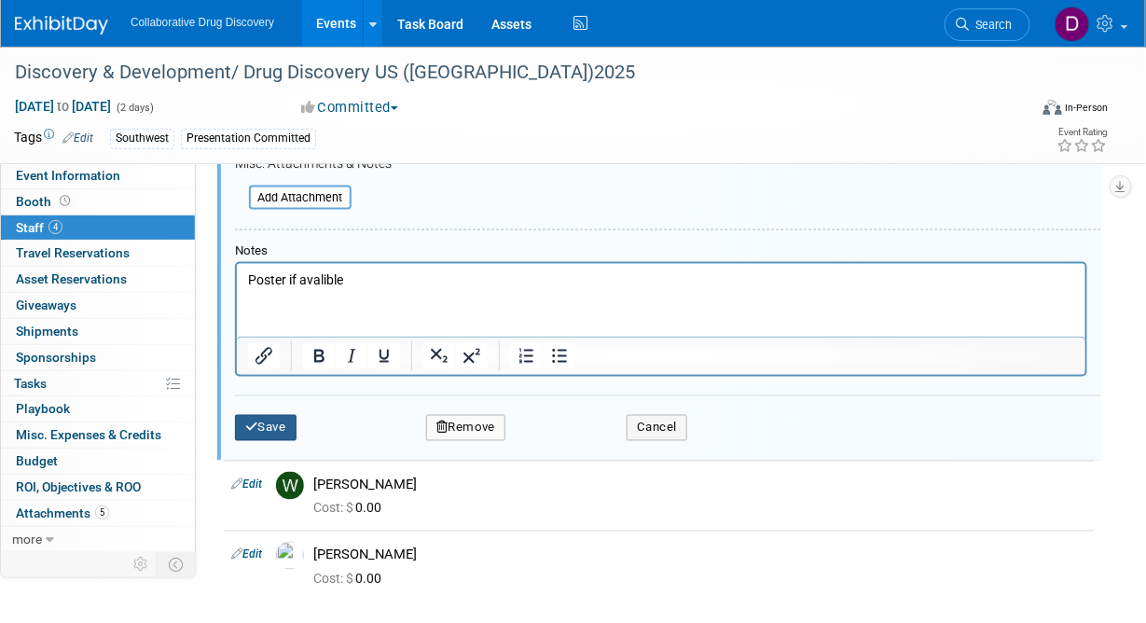
click at [273, 422] on button "Save" at bounding box center [266, 428] width 62 height 26
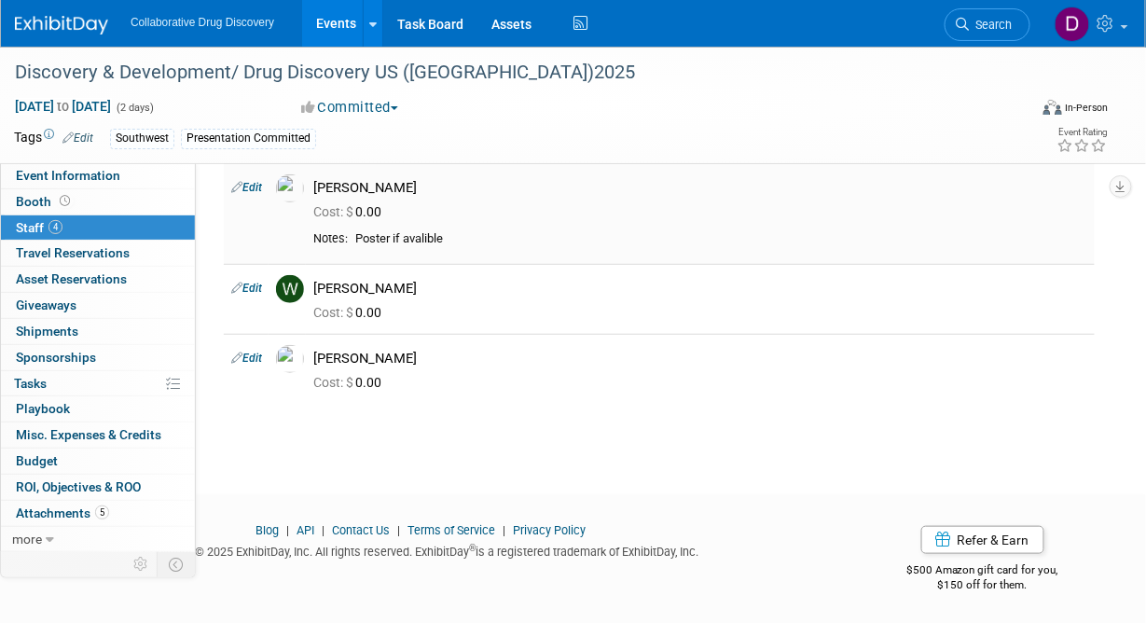
scroll to position [0, 0]
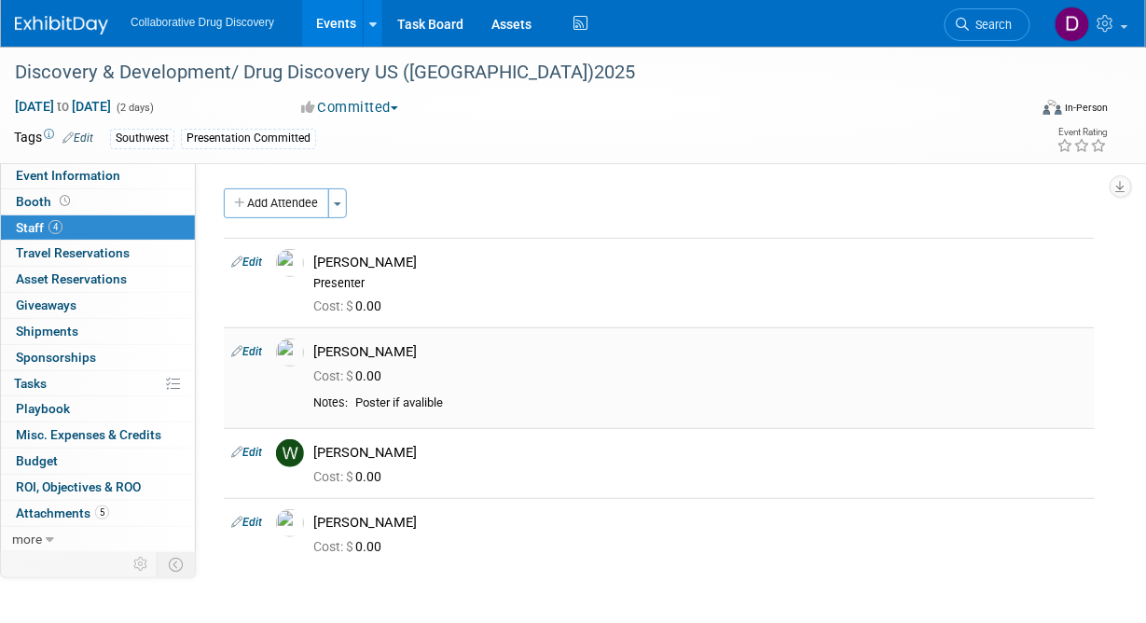
click at [250, 352] on link "Edit" at bounding box center [246, 351] width 31 height 13
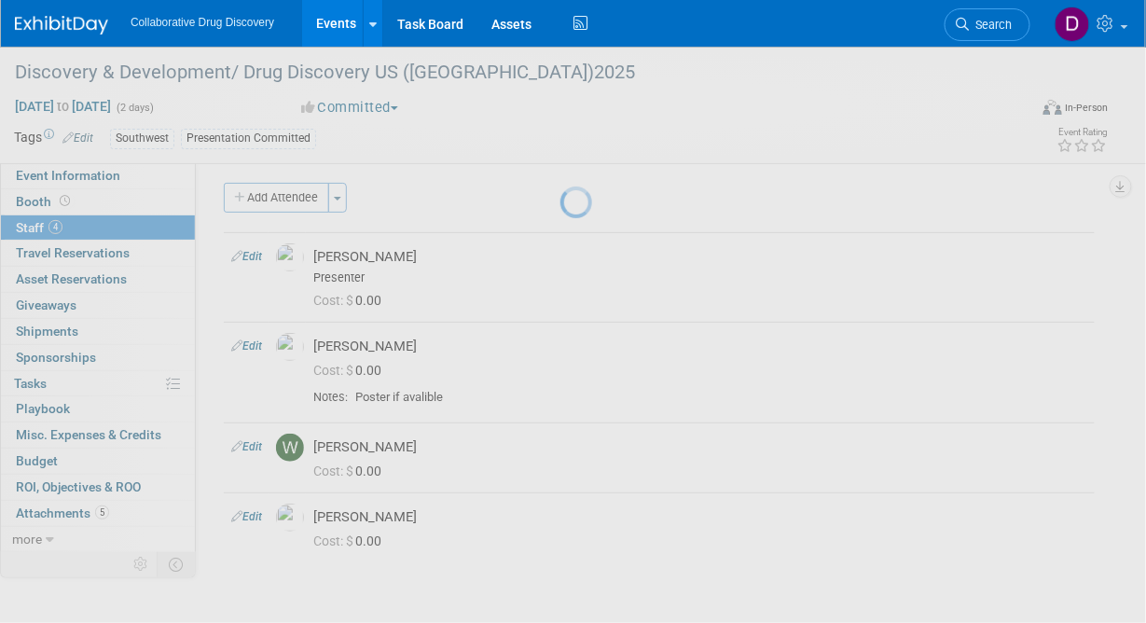
select select "2f6a211f-211c-4e8b-9396-a5e0fc703ff0"
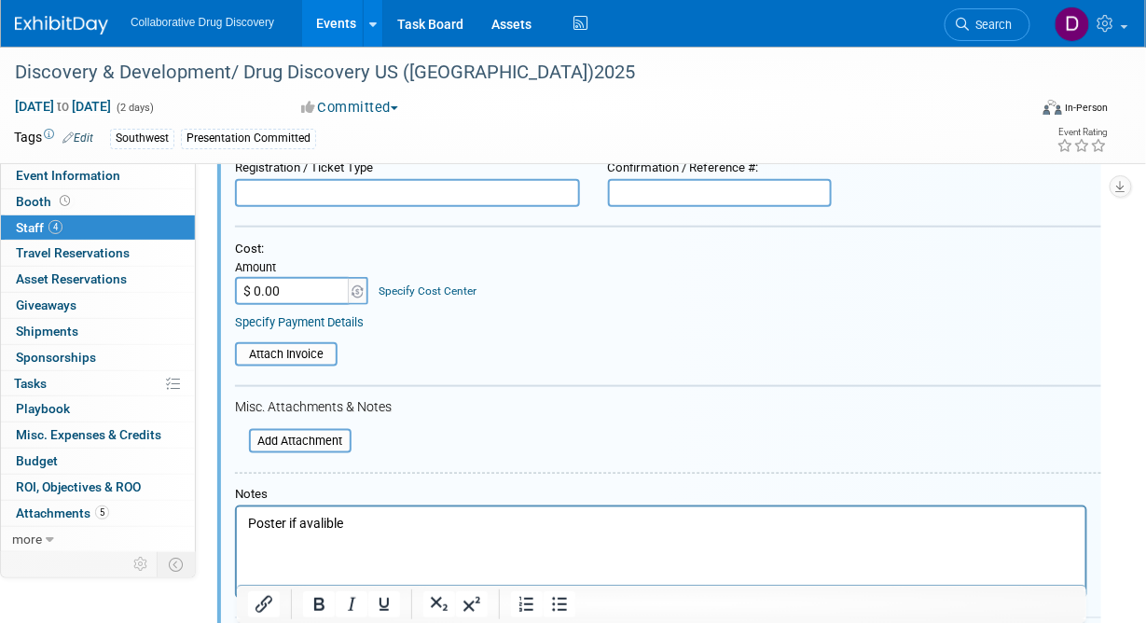
scroll to position [458, 0]
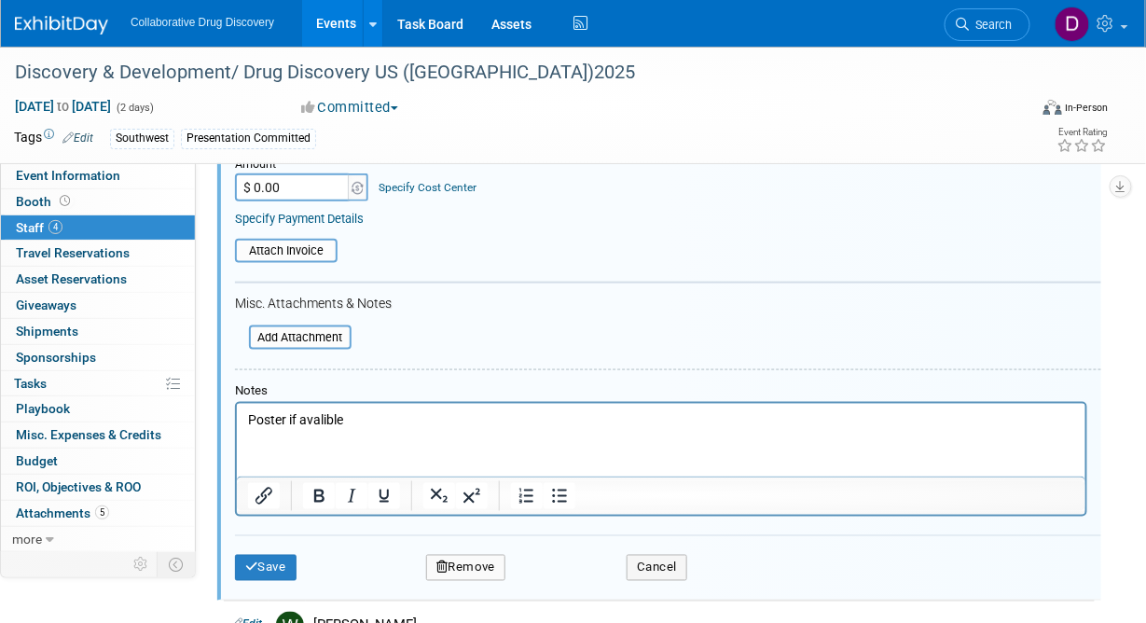
click at [331, 422] on p "Poster if avalible" at bounding box center [660, 419] width 827 height 19
click at [331, 421] on p "Poster if avalible" at bounding box center [660, 419] width 827 height 19
click at [266, 577] on button "Save" at bounding box center [266, 568] width 62 height 26
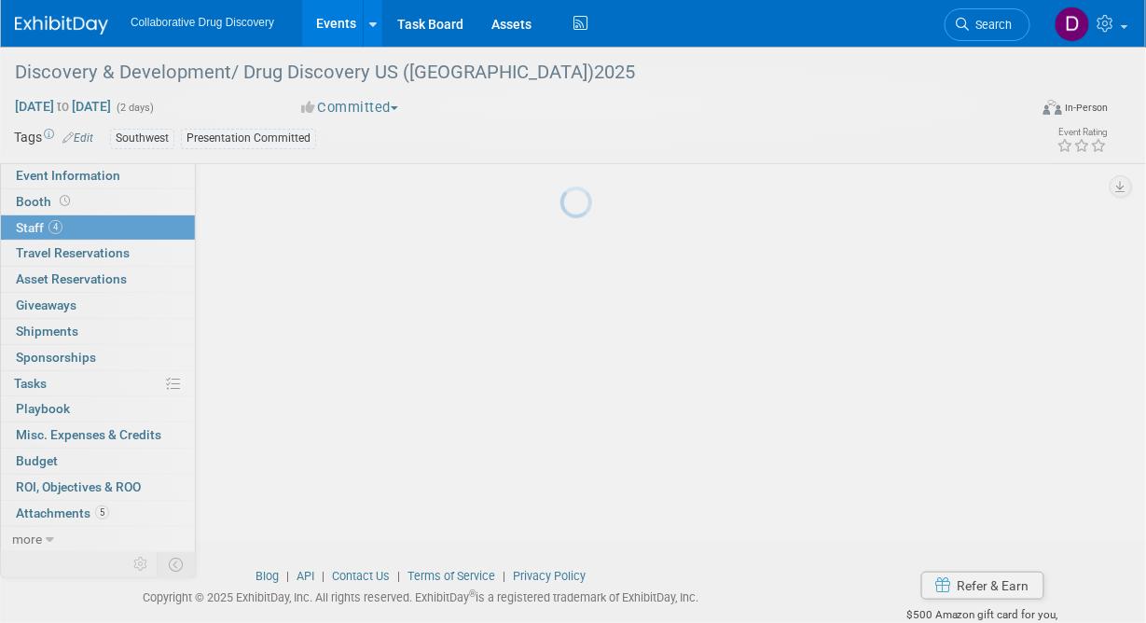
click at [560, 570] on div at bounding box center [573, 311] width 26 height 623
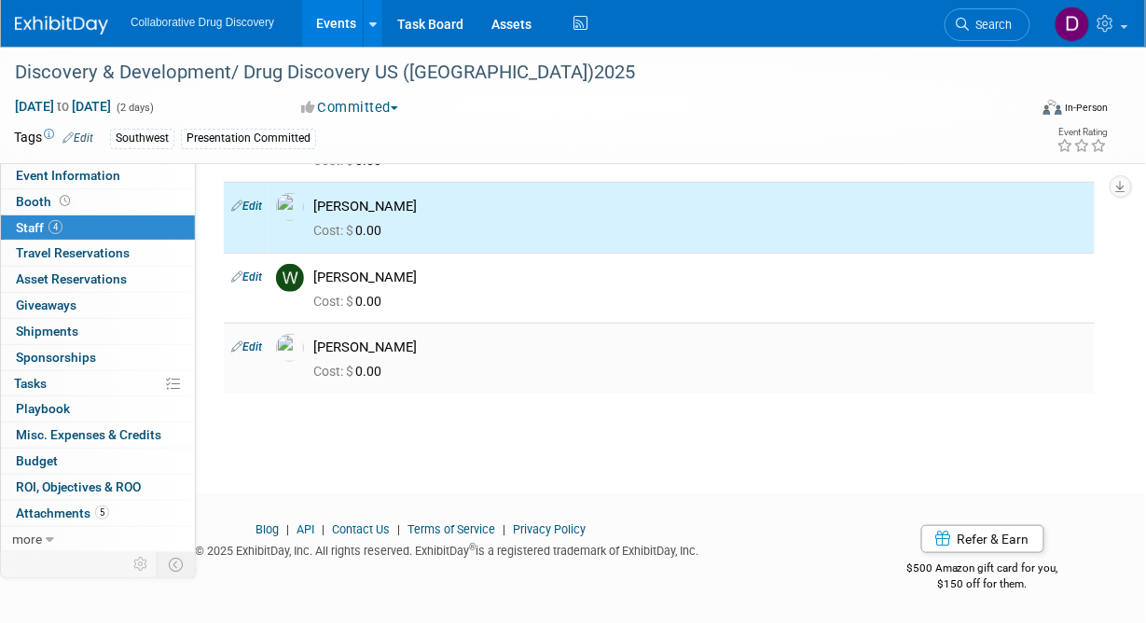
scroll to position [13, 0]
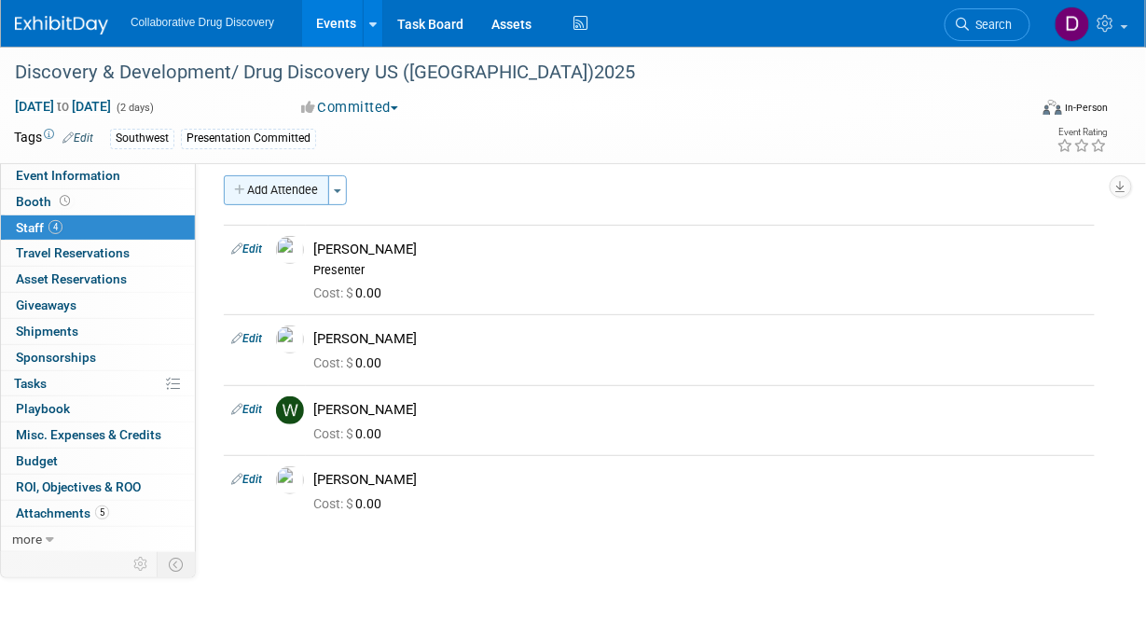
click at [258, 185] on button "Add Attendee" at bounding box center [276, 190] width 105 height 30
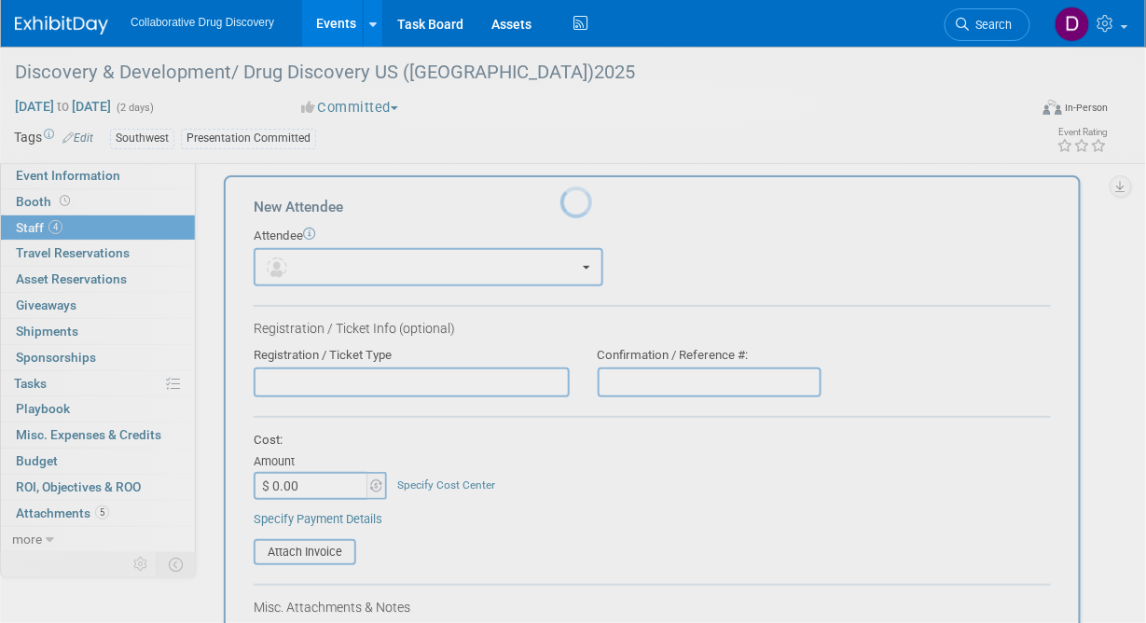
scroll to position [0, 0]
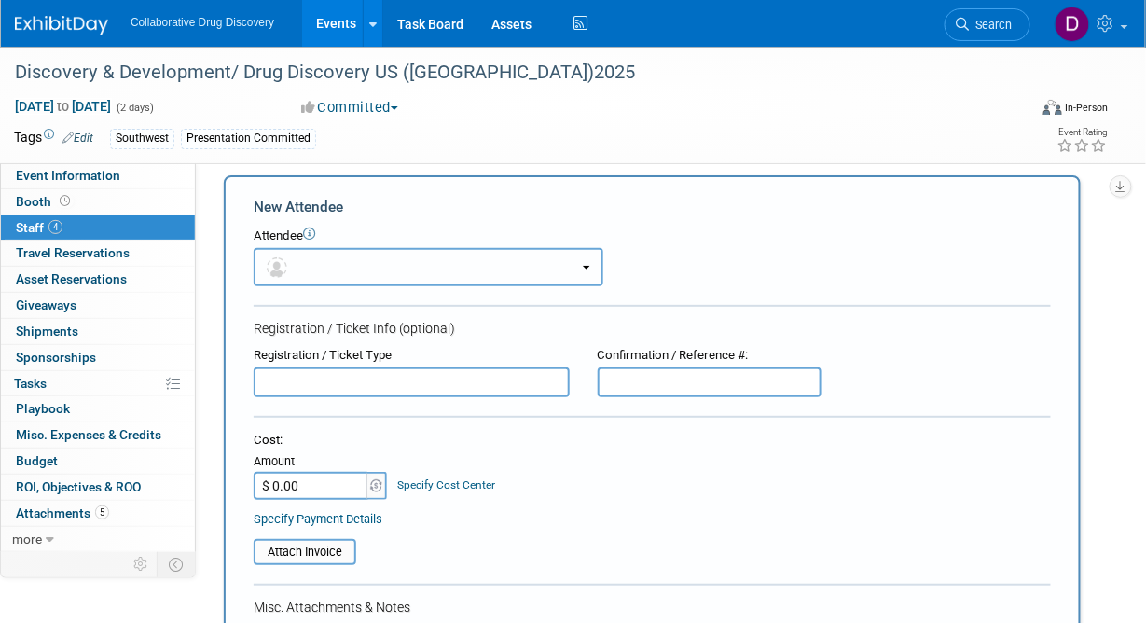
click at [343, 265] on button "button" at bounding box center [429, 267] width 350 height 38
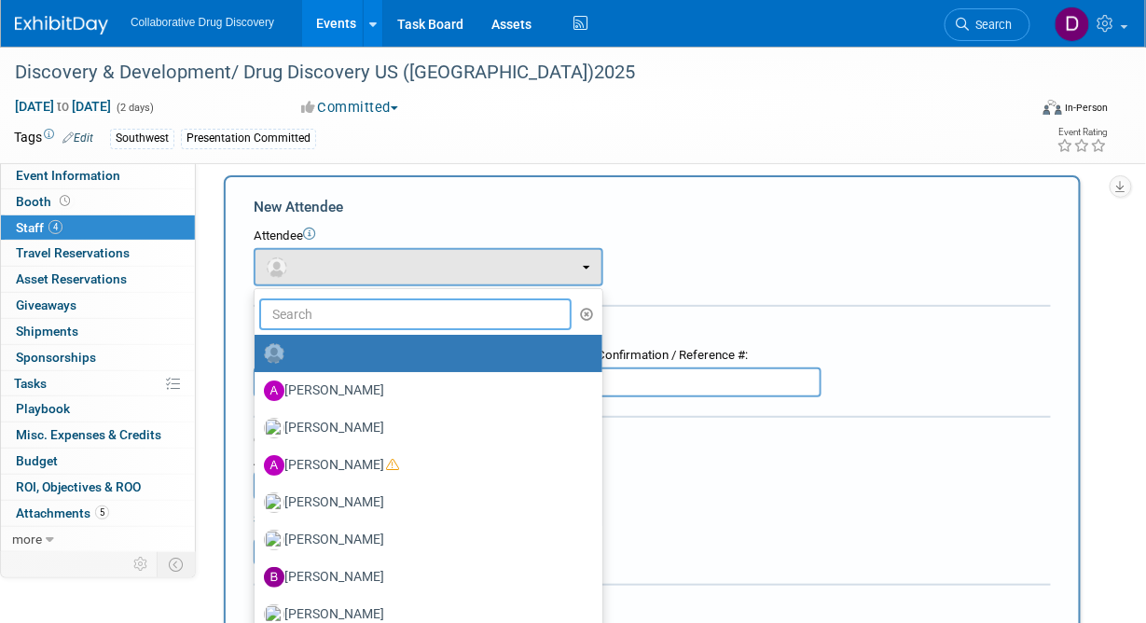
click at [356, 308] on input "text" at bounding box center [415, 314] width 312 height 32
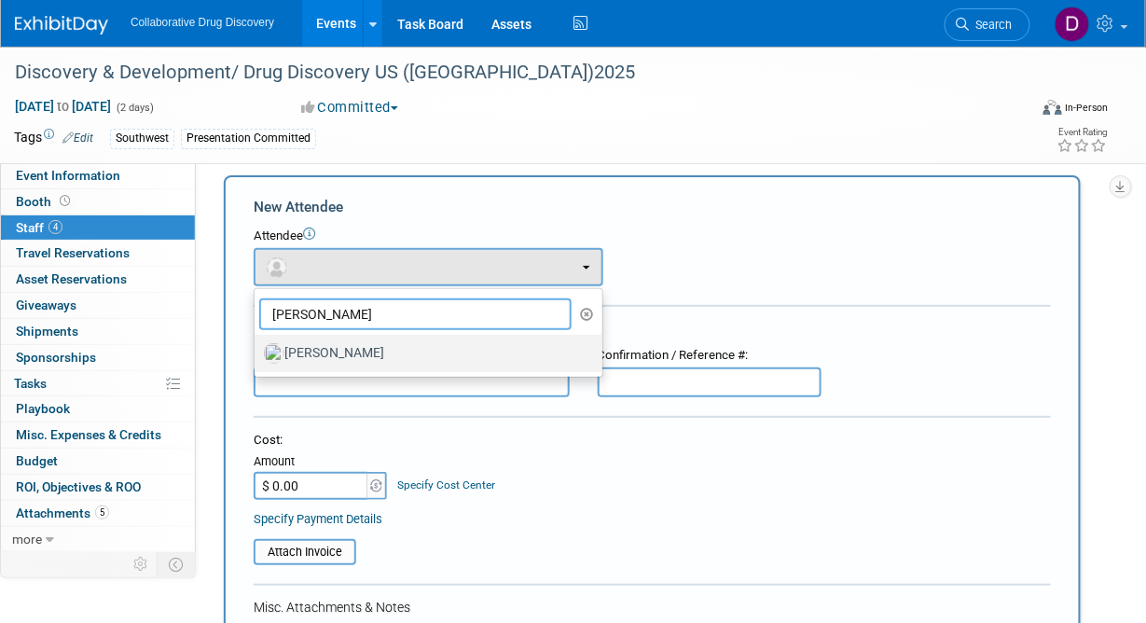
type input "Keith"
click at [352, 349] on label "[PERSON_NAME]" at bounding box center [424, 354] width 320 height 30
click at [257, 349] on input "[PERSON_NAME]" at bounding box center [251, 351] width 12 height 12
select select "92a4affb-fa8b-4288-8d90-63ade028ea75"
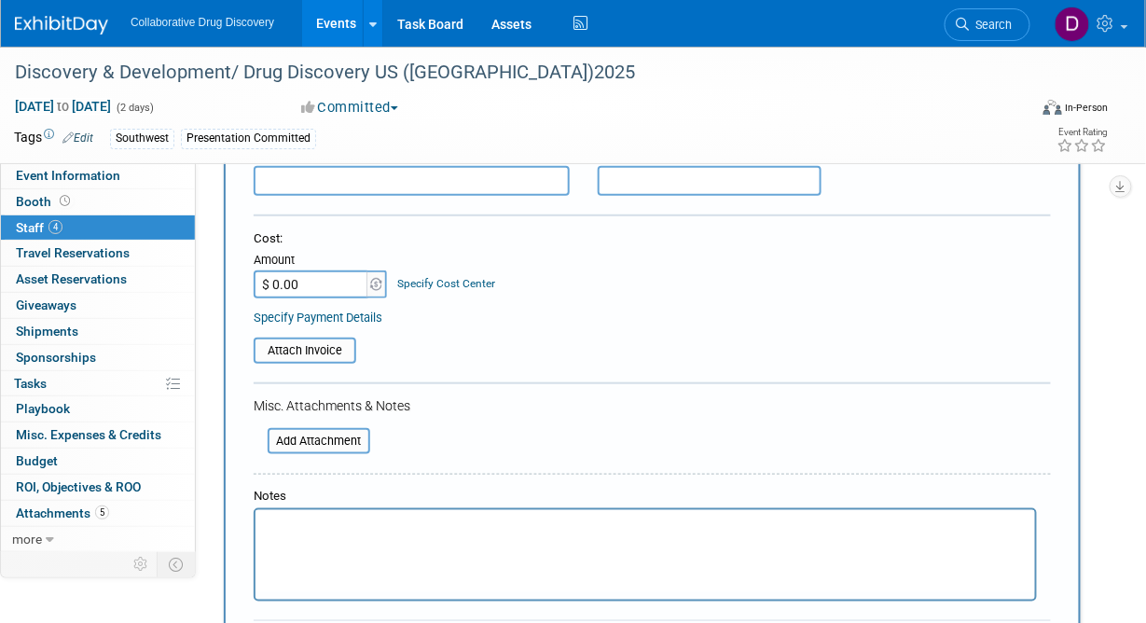
scroll to position [427, 0]
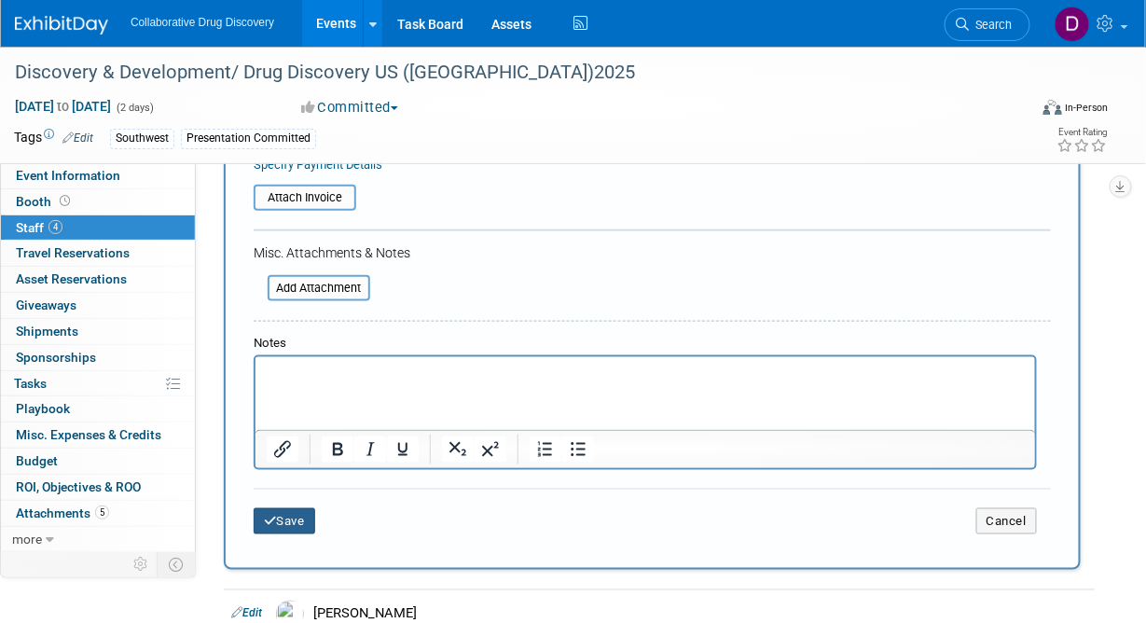
click at [269, 515] on icon "submit" at bounding box center [270, 521] width 13 height 12
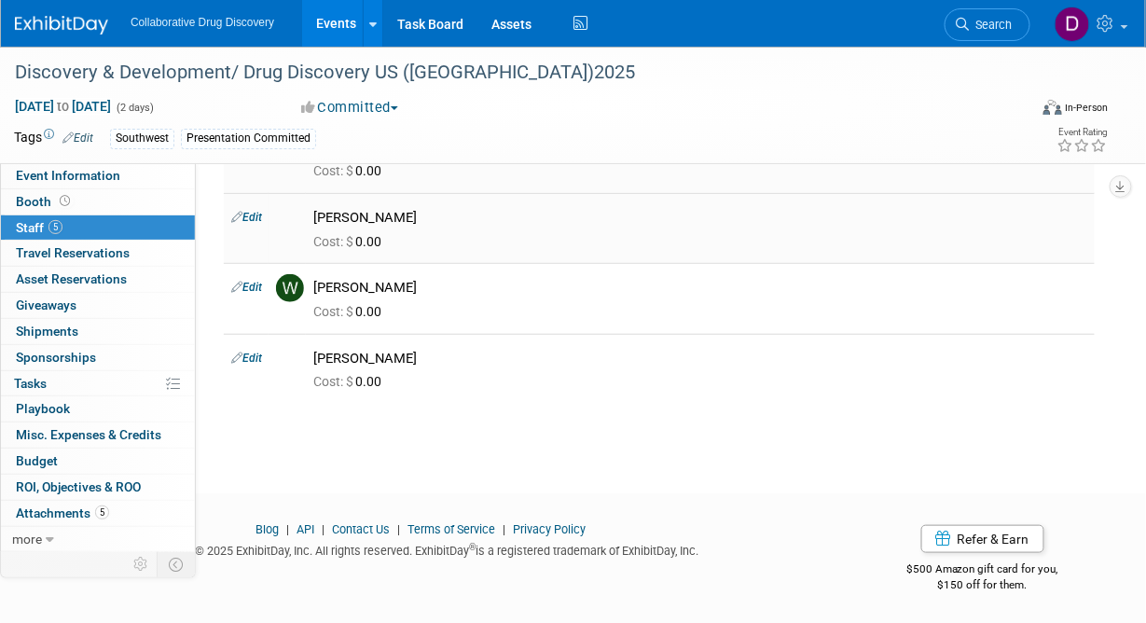
scroll to position [0, 0]
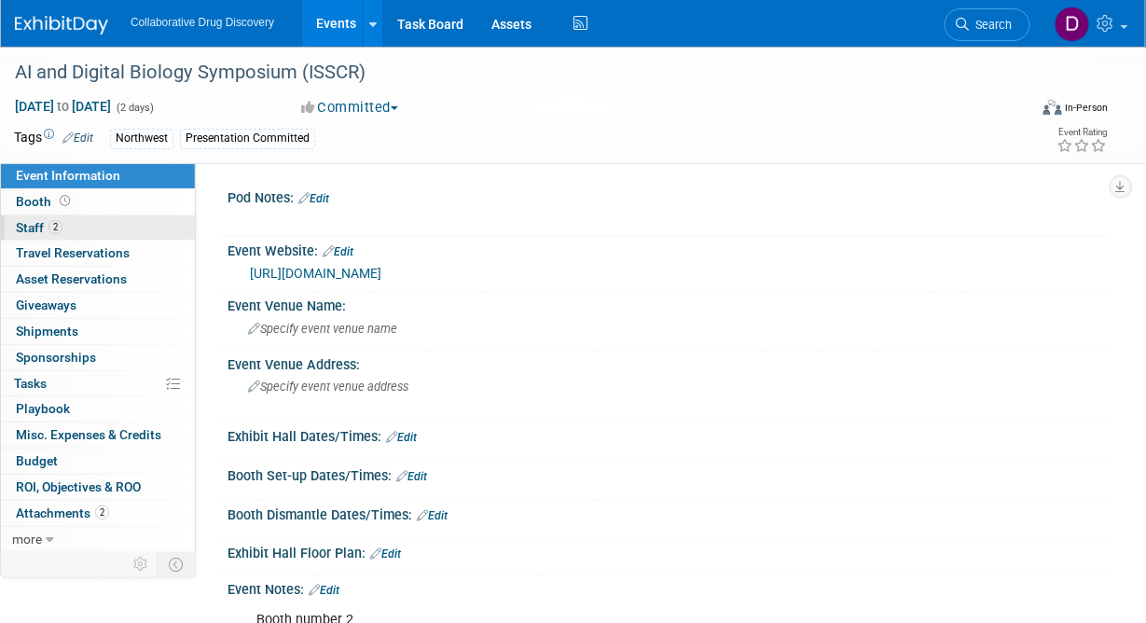
click at [46, 228] on span "Staff 2" at bounding box center [39, 227] width 47 height 15
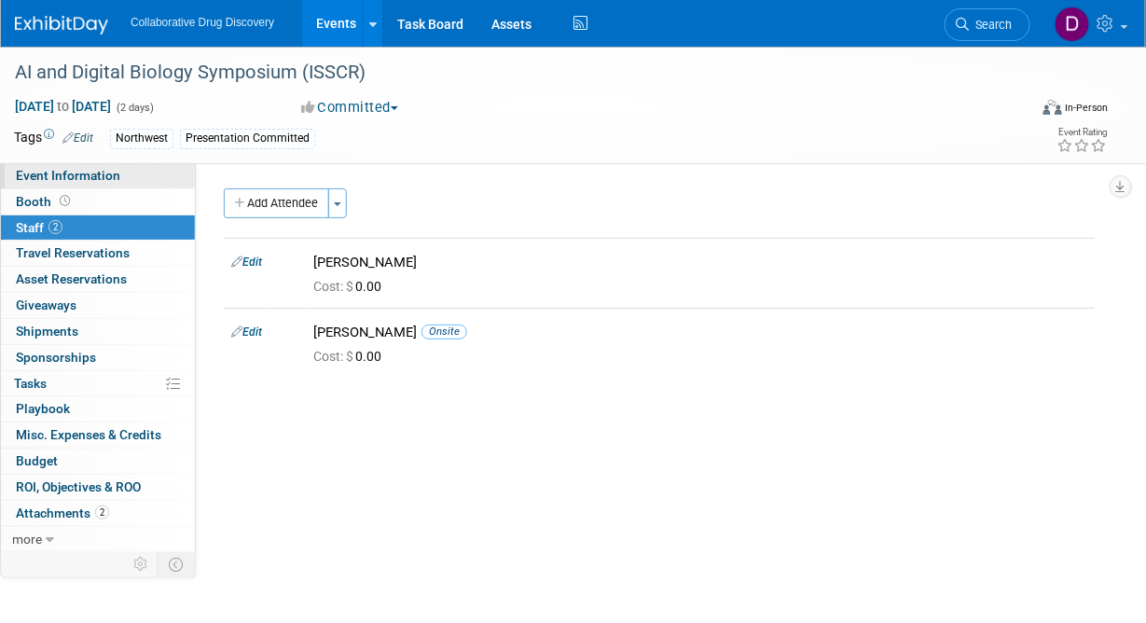
click at [106, 185] on link "Event Information" at bounding box center [98, 175] width 194 height 25
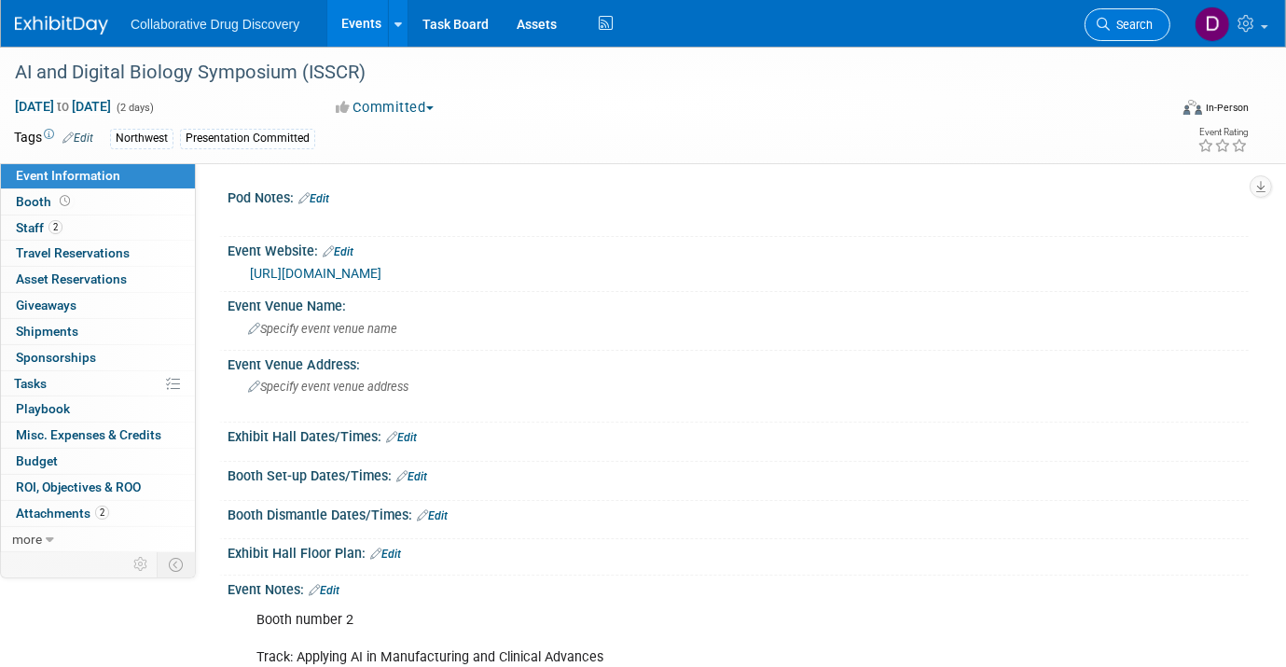
click at [1130, 22] on span "Search" at bounding box center [1131, 25] width 43 height 14
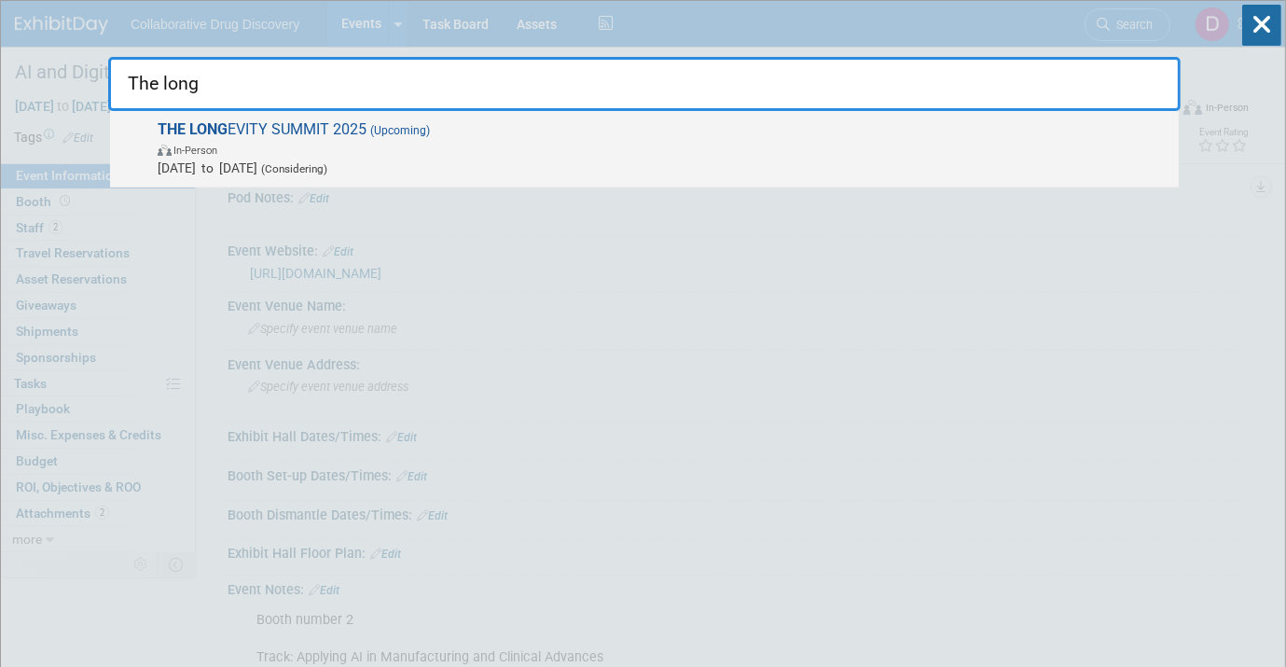
type input "The long"
click at [359, 154] on span "In-Person" at bounding box center [664, 149] width 1012 height 19
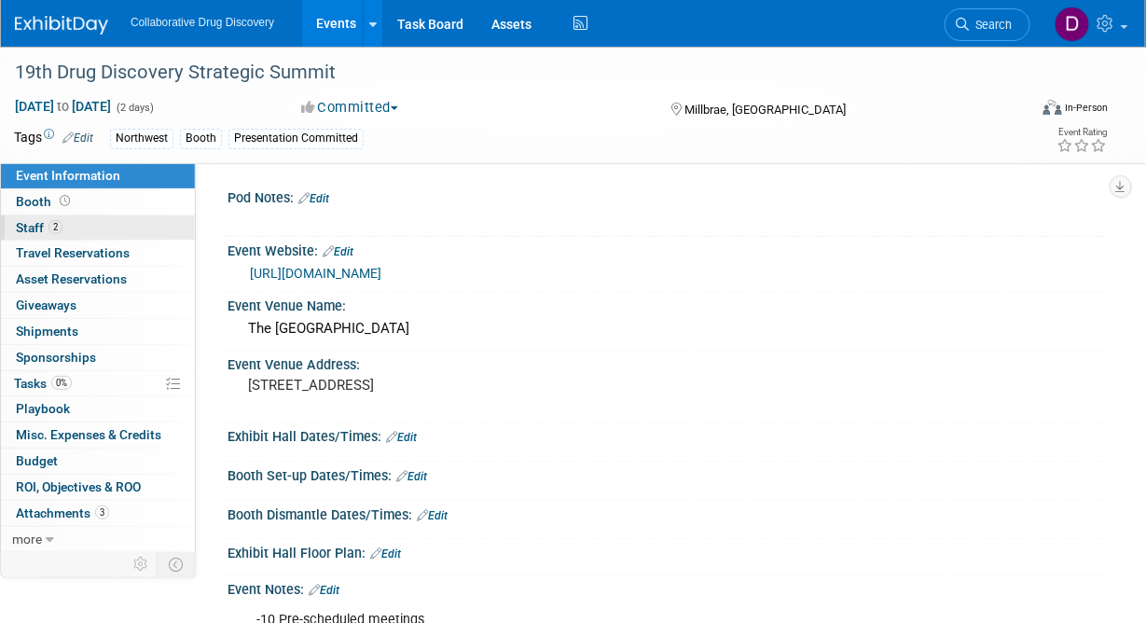
click at [84, 232] on link "2 Staff 2" at bounding box center [98, 227] width 194 height 25
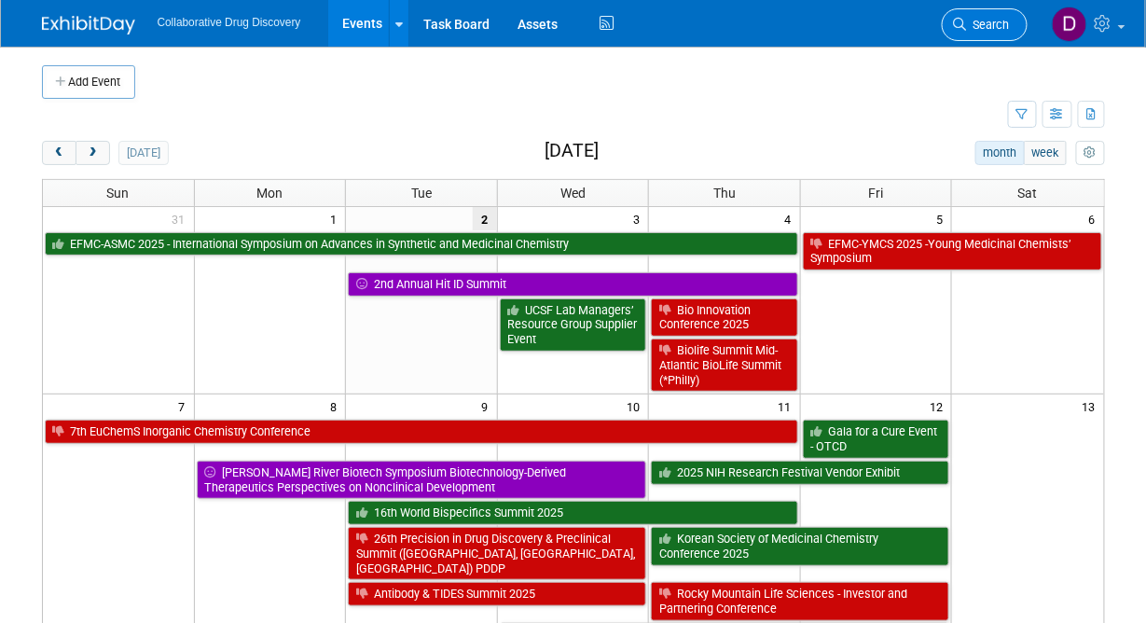
click at [965, 34] on link "Search" at bounding box center [985, 24] width 86 height 33
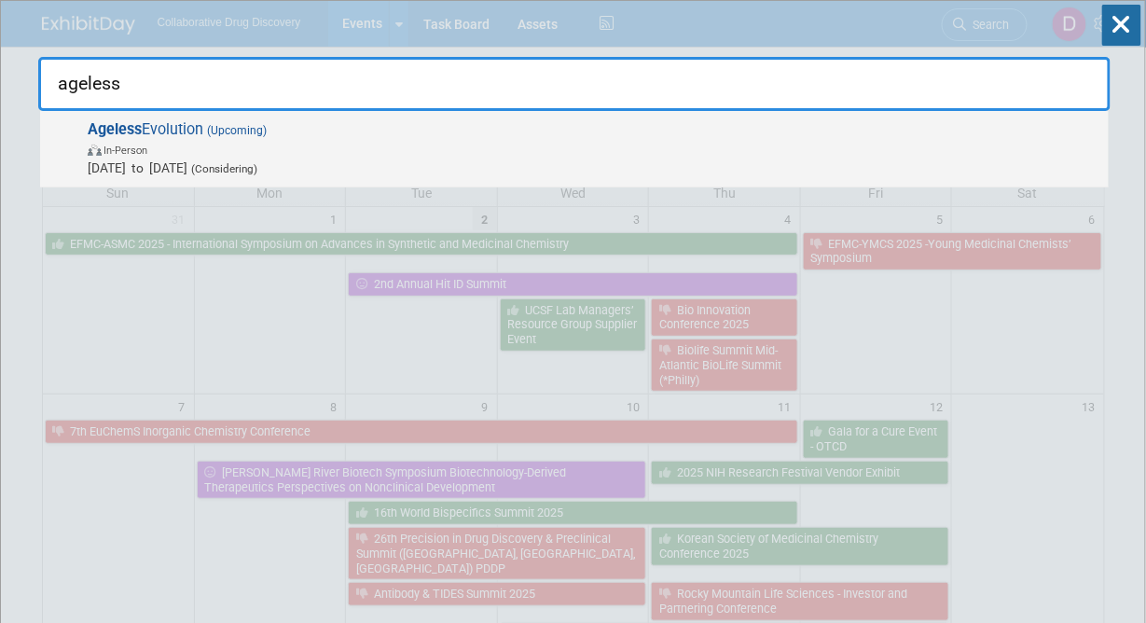
type input "ageless"
click at [635, 173] on span "[DATE] to [DATE] (Considering)" at bounding box center [594, 168] width 1012 height 19
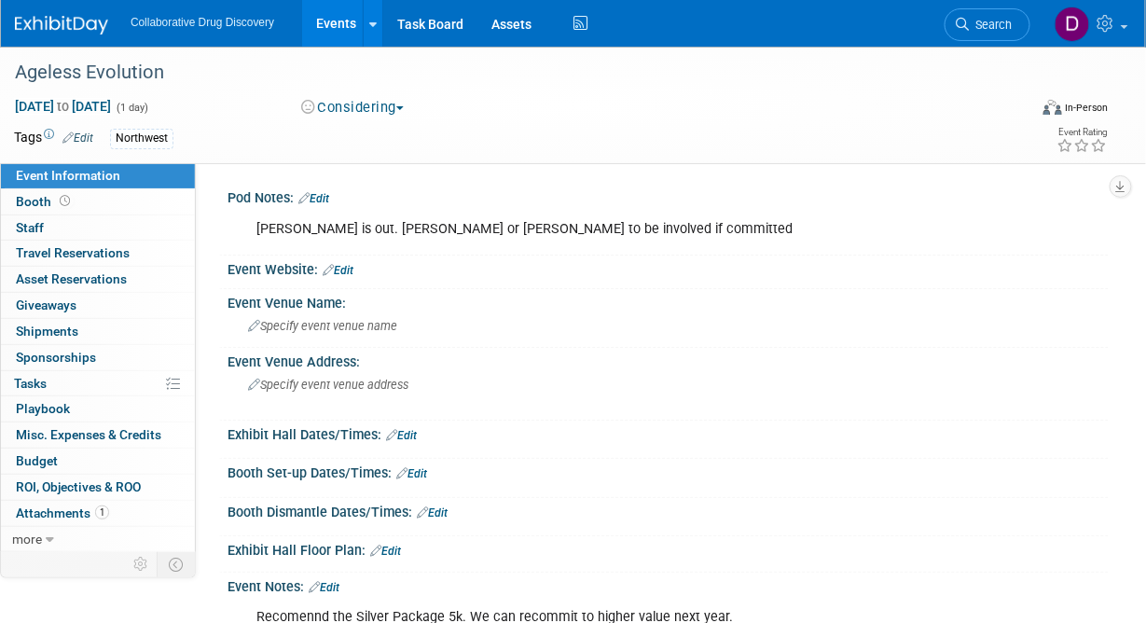
scroll to position [254, 0]
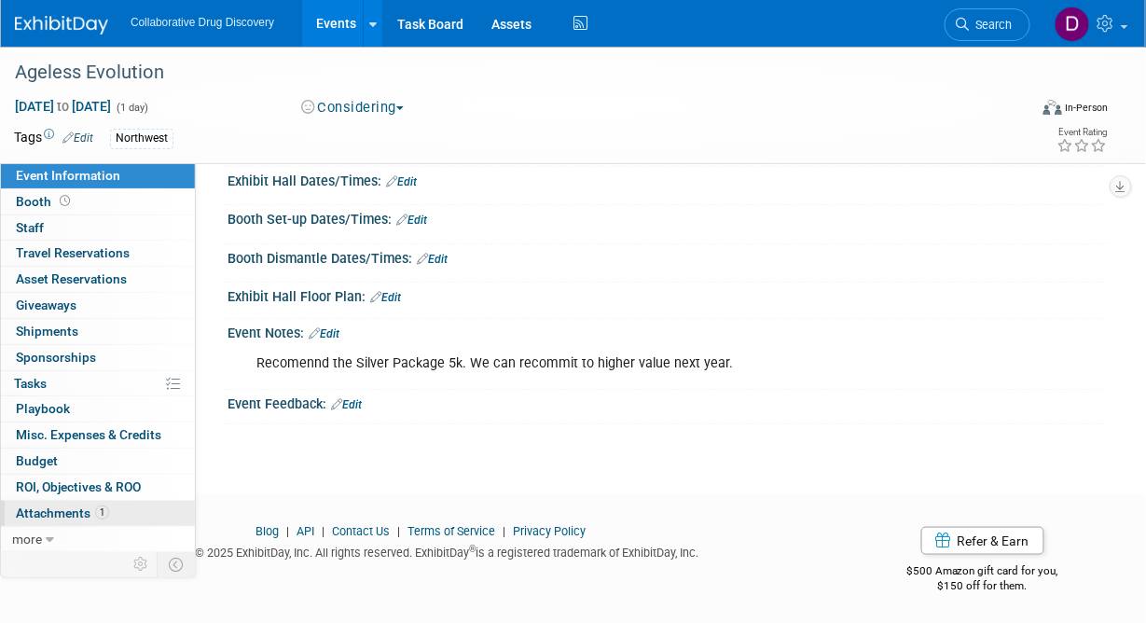
click at [75, 511] on span "Attachments 1" at bounding box center [62, 512] width 93 height 15
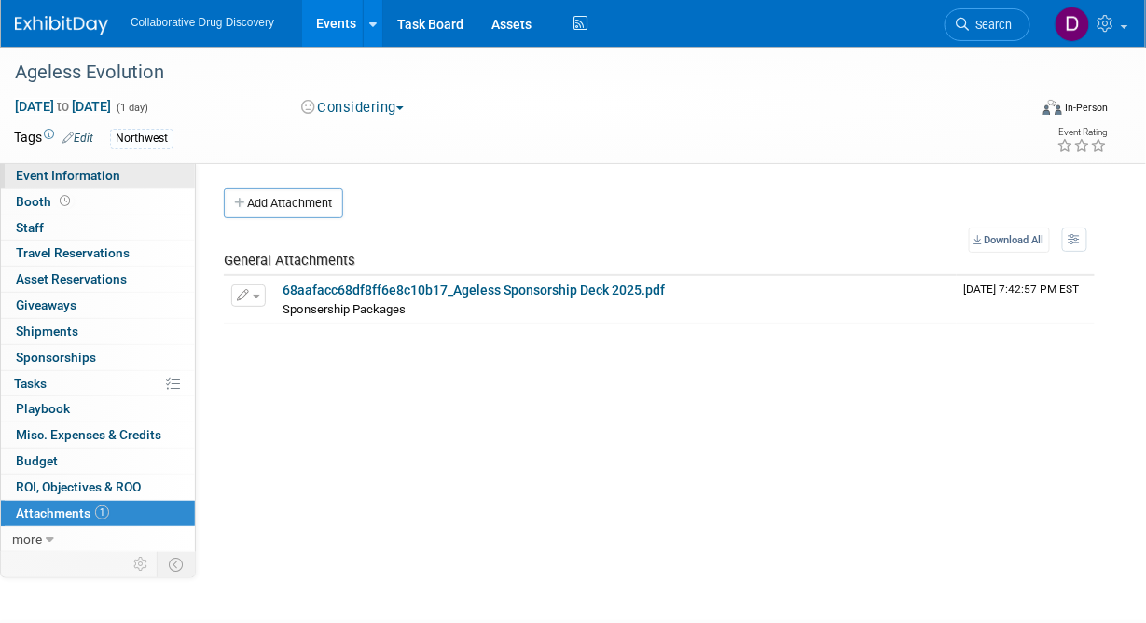
click at [58, 182] on span "Event Information" at bounding box center [68, 175] width 104 height 15
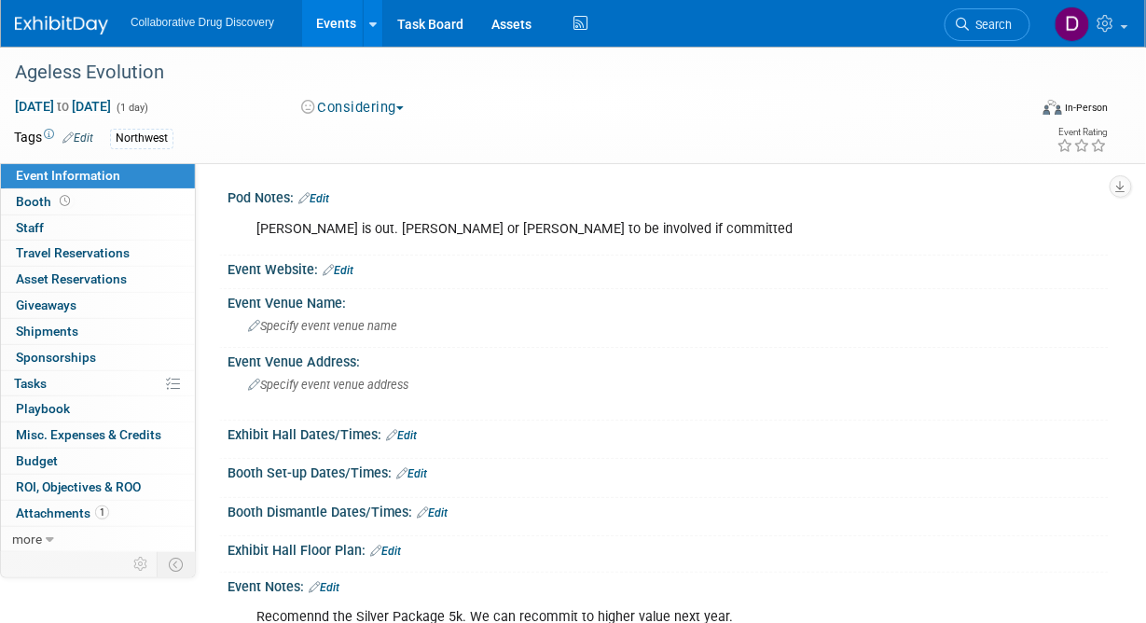
scroll to position [254, 0]
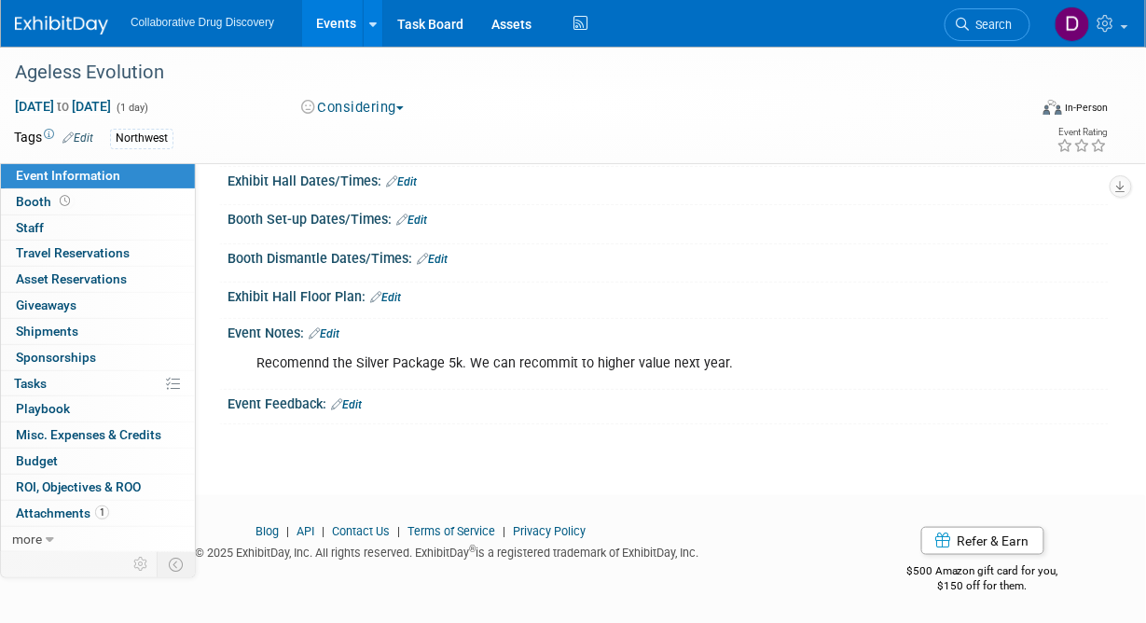
click at [322, 332] on link "Edit" at bounding box center [324, 333] width 31 height 13
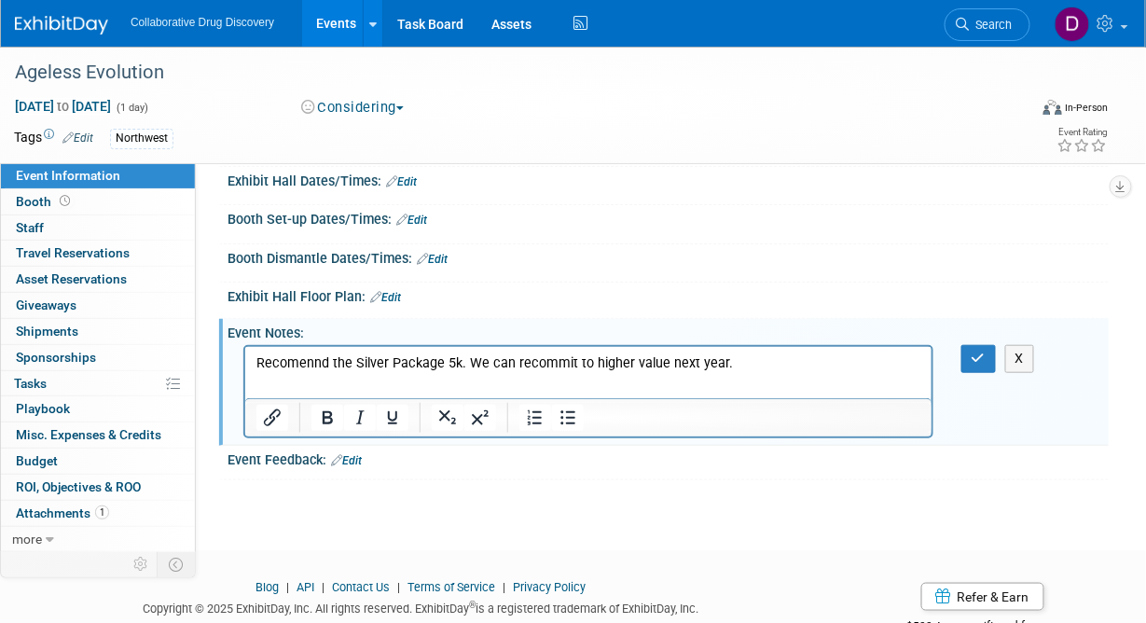
scroll to position [0, 0]
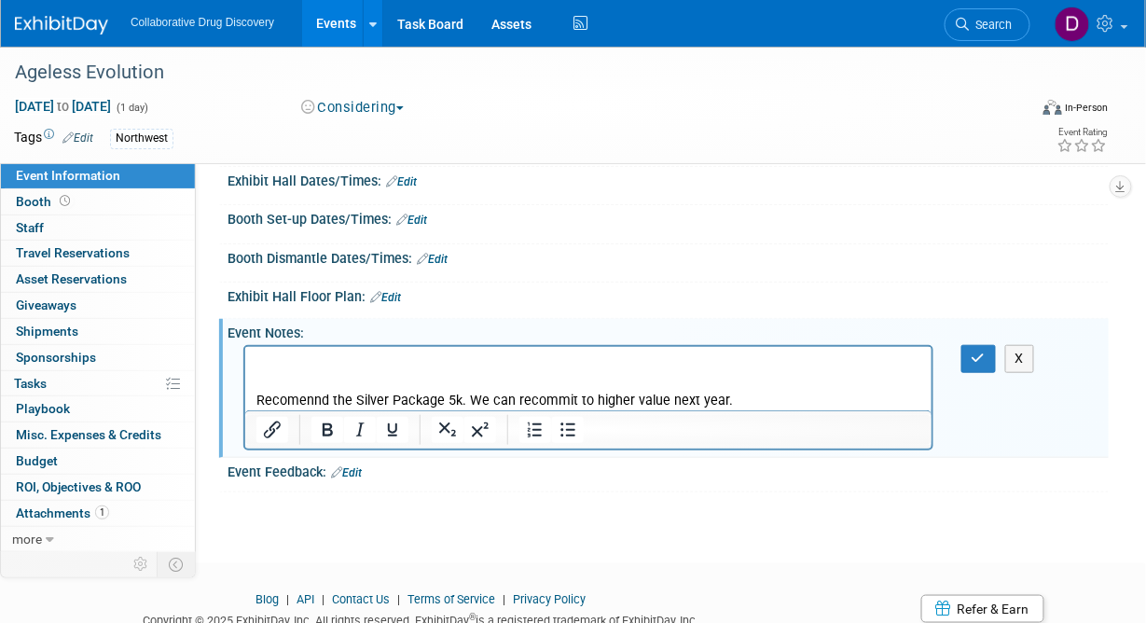
click at [313, 354] on p "Rich Text Area. Press ALT-0 for help." at bounding box center [588, 362] width 665 height 19
click at [983, 360] on icon "button" at bounding box center [979, 358] width 14 height 13
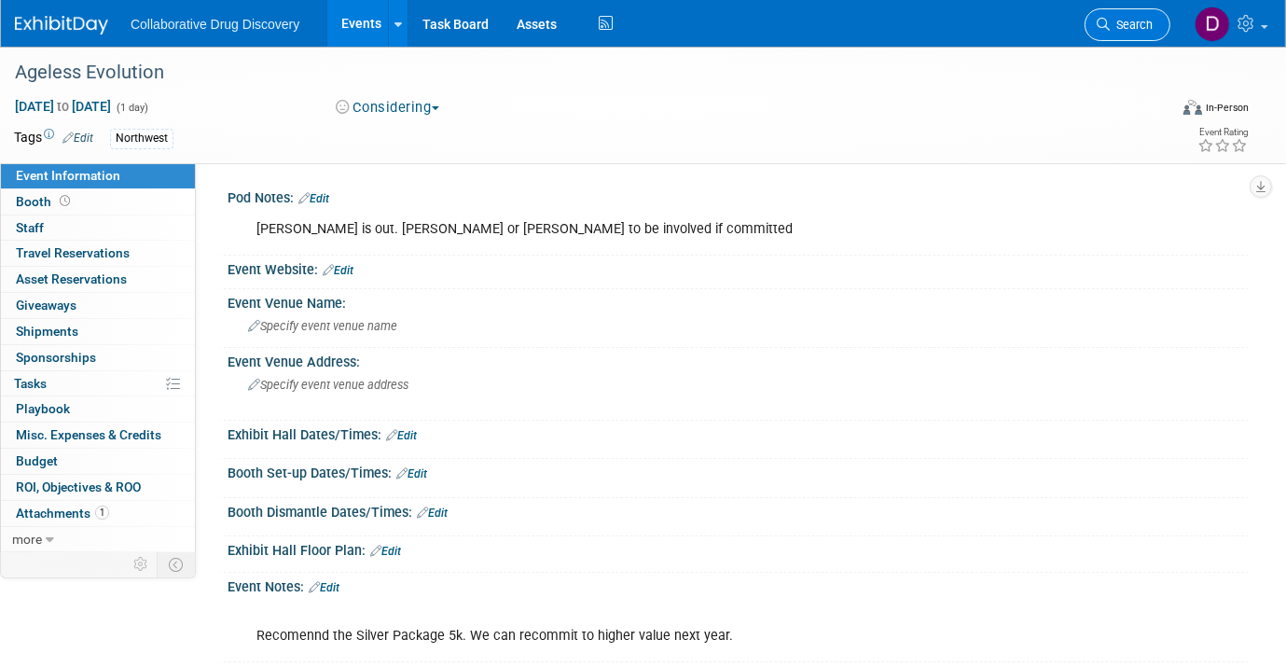
click at [1145, 21] on span "Search" at bounding box center [1131, 25] width 43 height 14
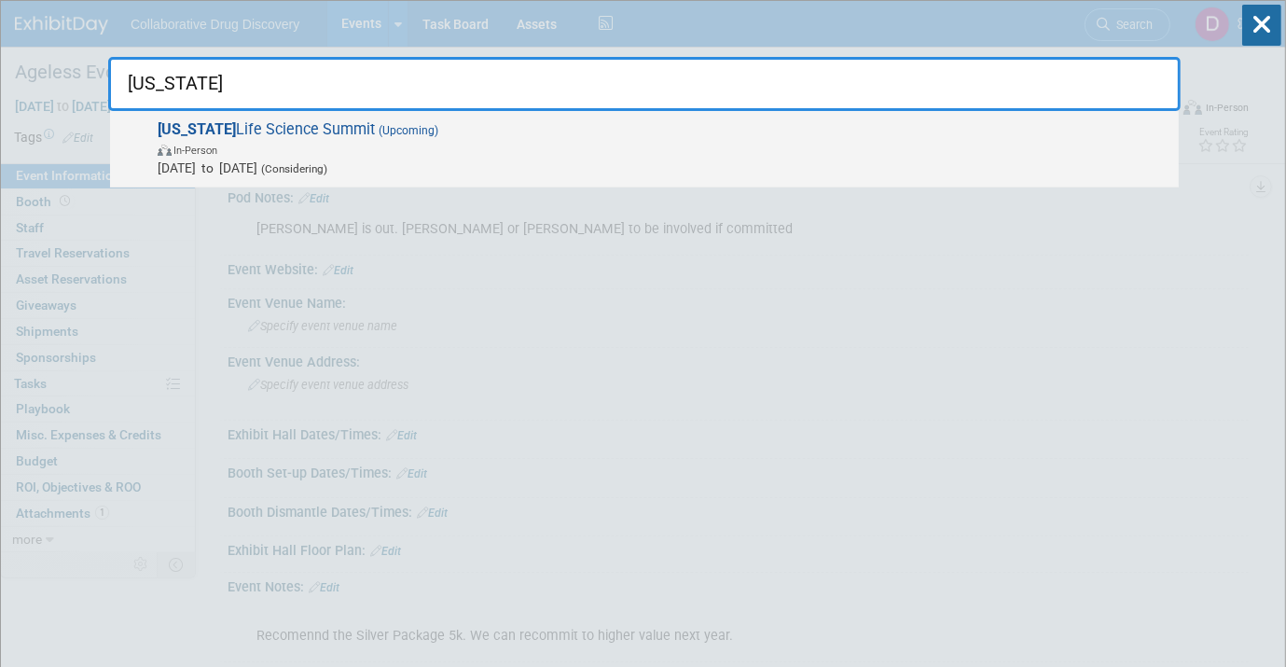
type input "Utah"
click at [280, 169] on span "Nov 12, 2025 to Nov 12, 2025 (Considering)" at bounding box center [664, 168] width 1012 height 19
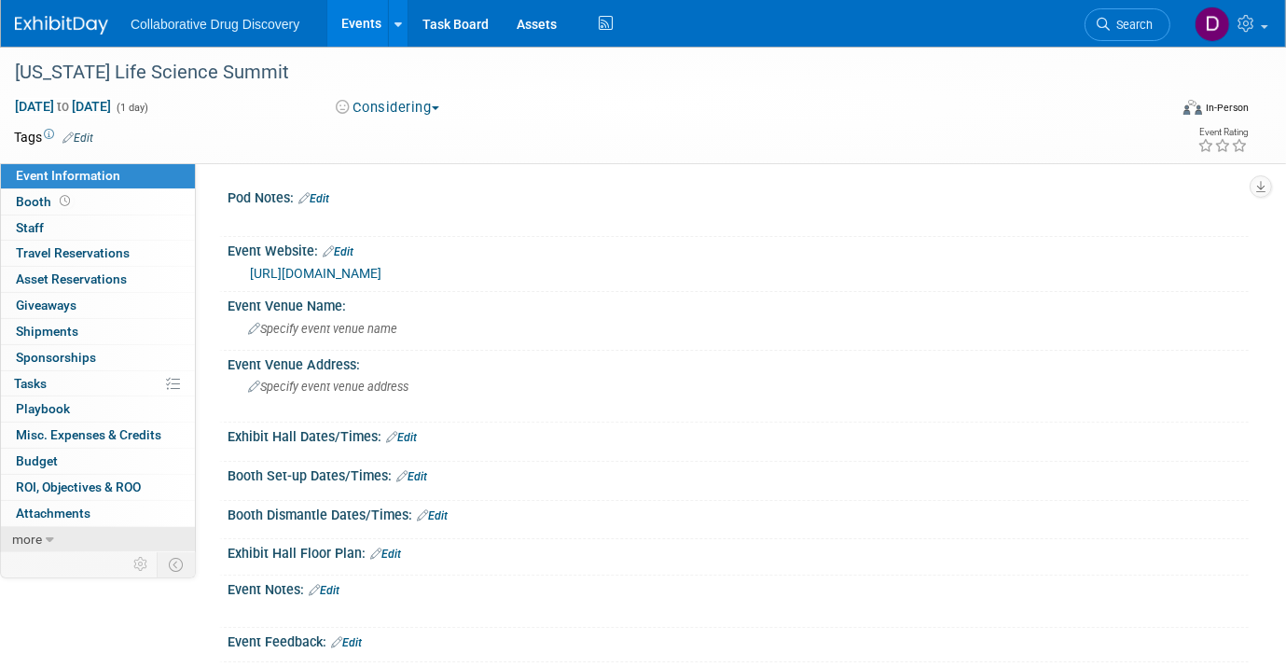
click at [75, 535] on link "more" at bounding box center [98, 539] width 194 height 25
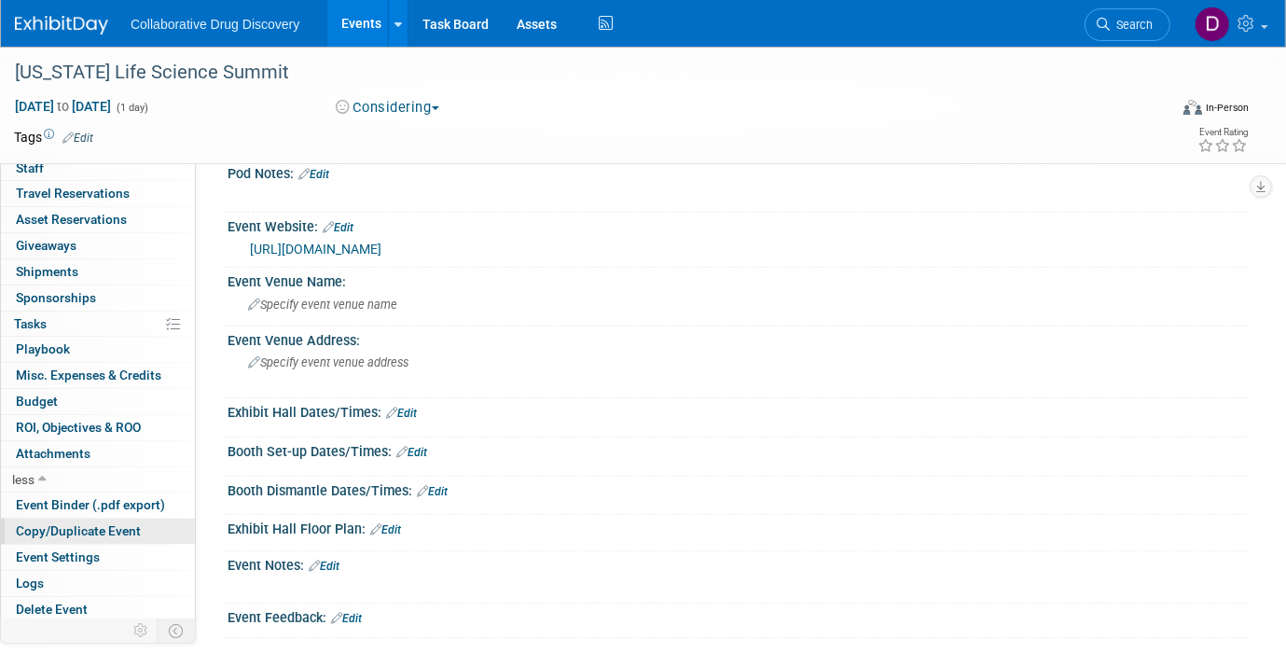
scroll to position [213, 0]
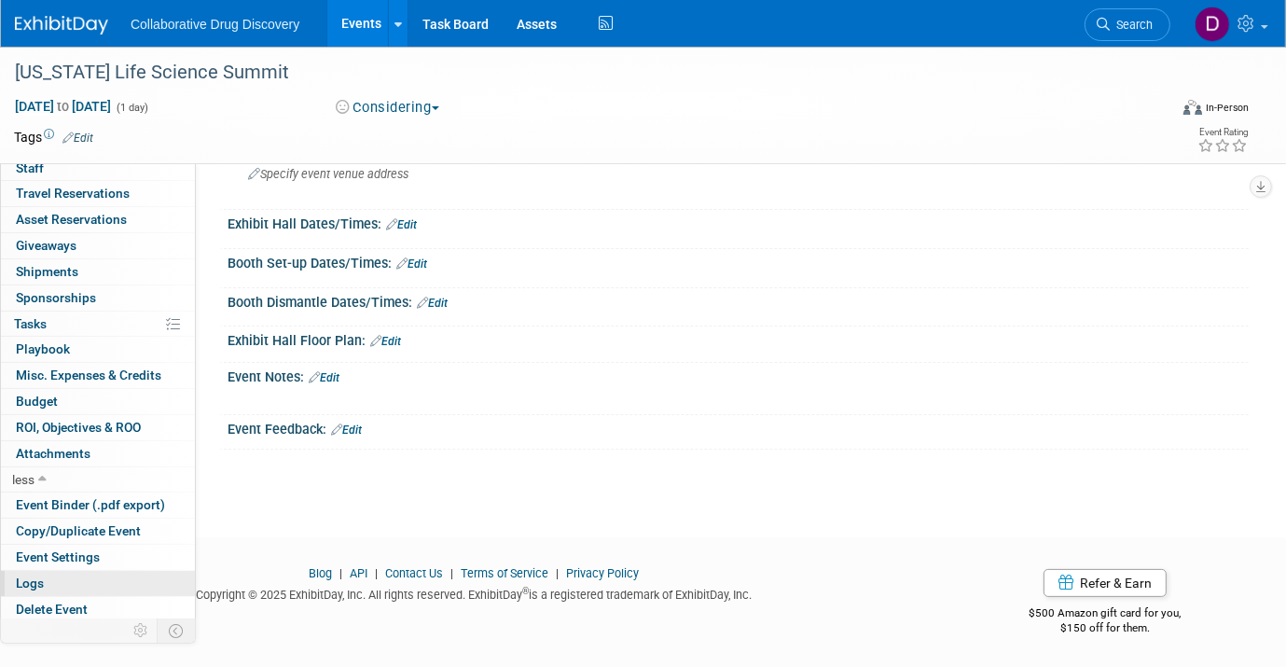
click at [63, 576] on link "Logs" at bounding box center [98, 583] width 194 height 25
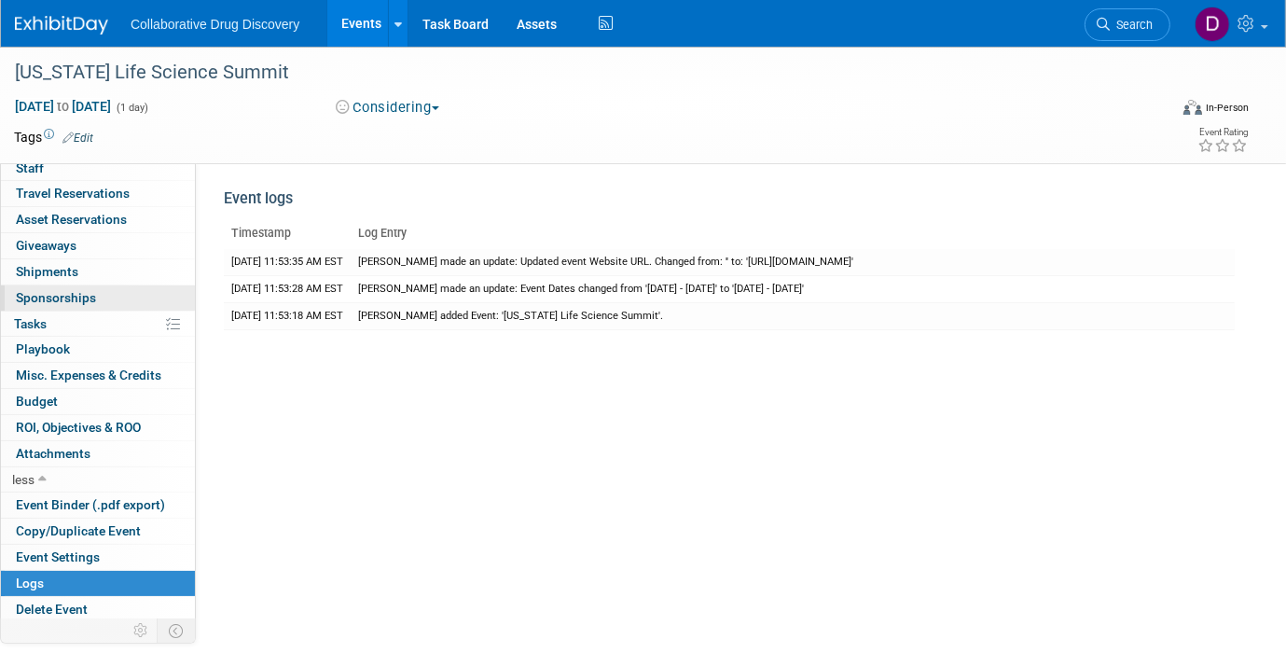
scroll to position [0, 0]
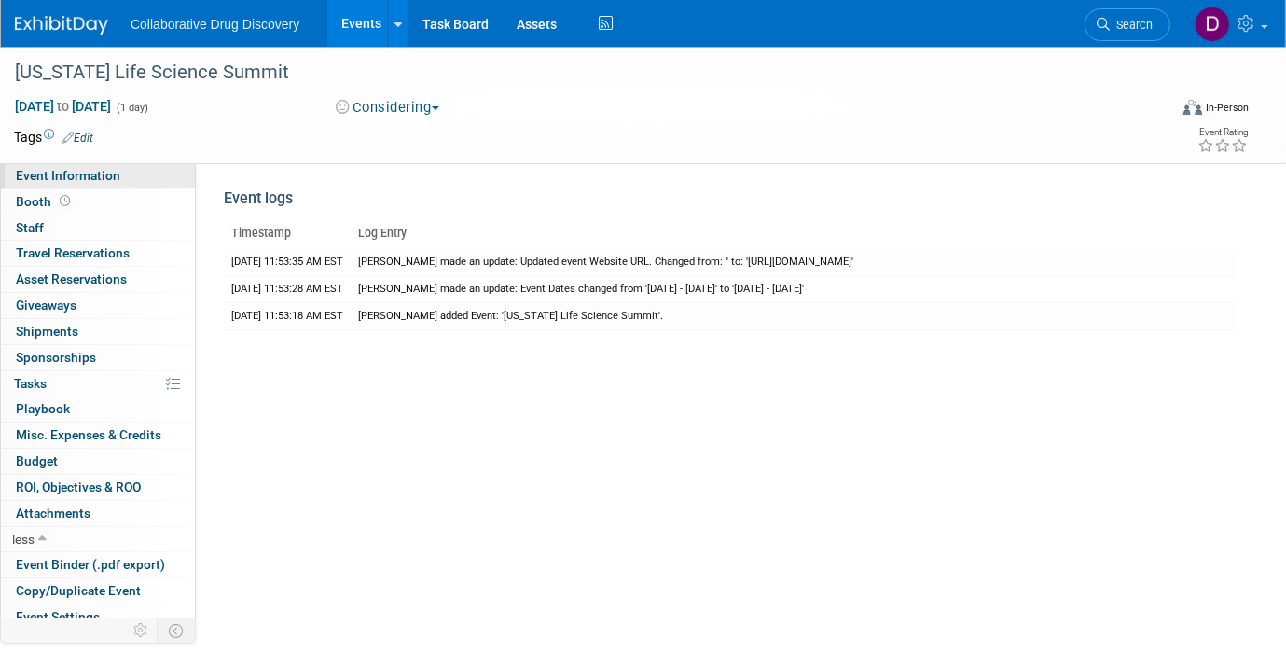
click at [100, 178] on span "Event Information" at bounding box center [68, 175] width 104 height 15
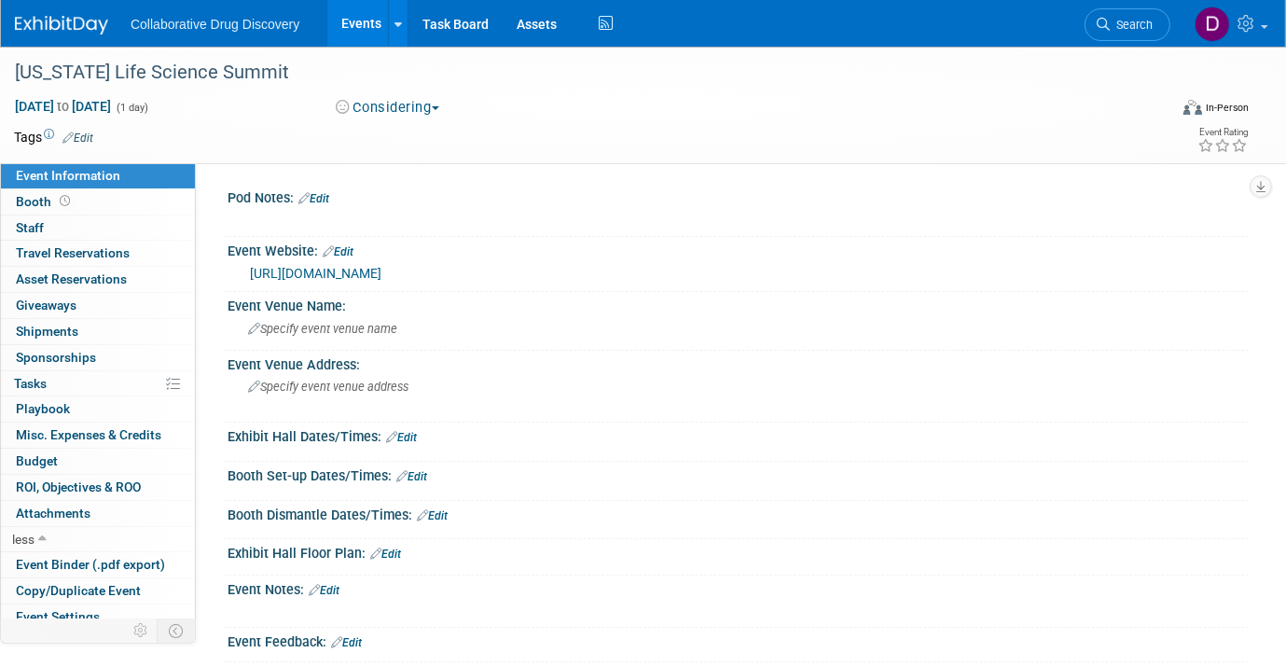
click at [381, 269] on link "https://utahlifesciencessummit.com/" at bounding box center [315, 273] width 131 height 15
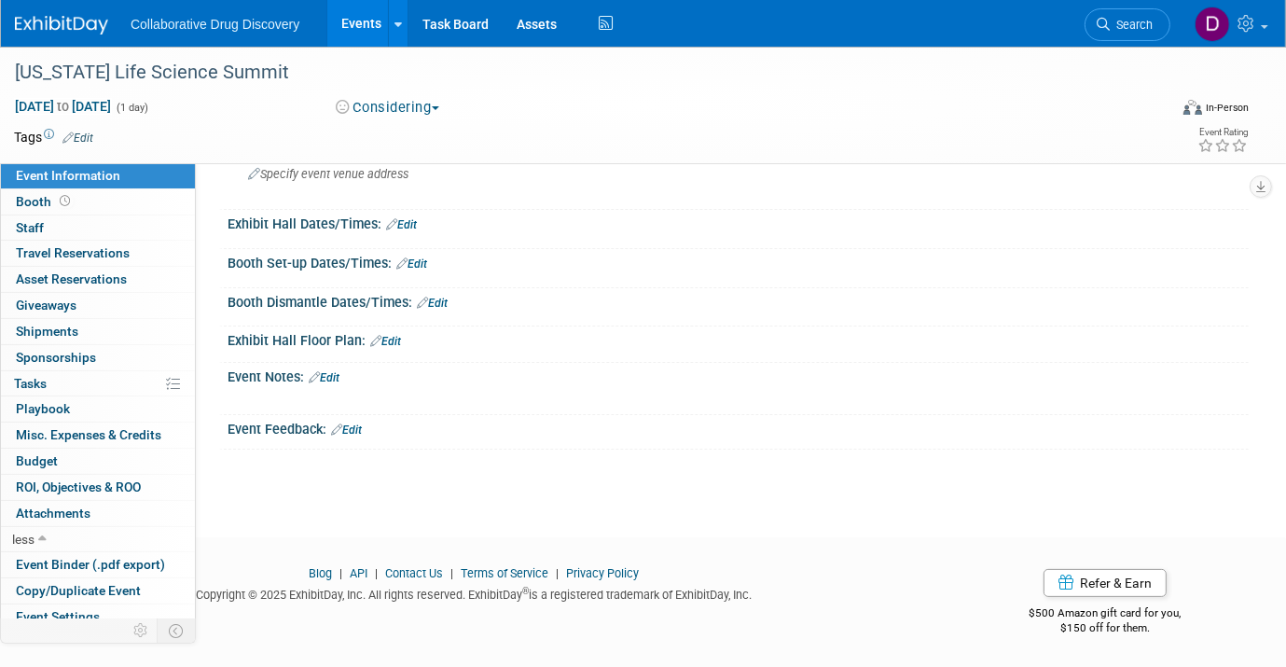
click at [325, 371] on link "Edit" at bounding box center [324, 377] width 31 height 13
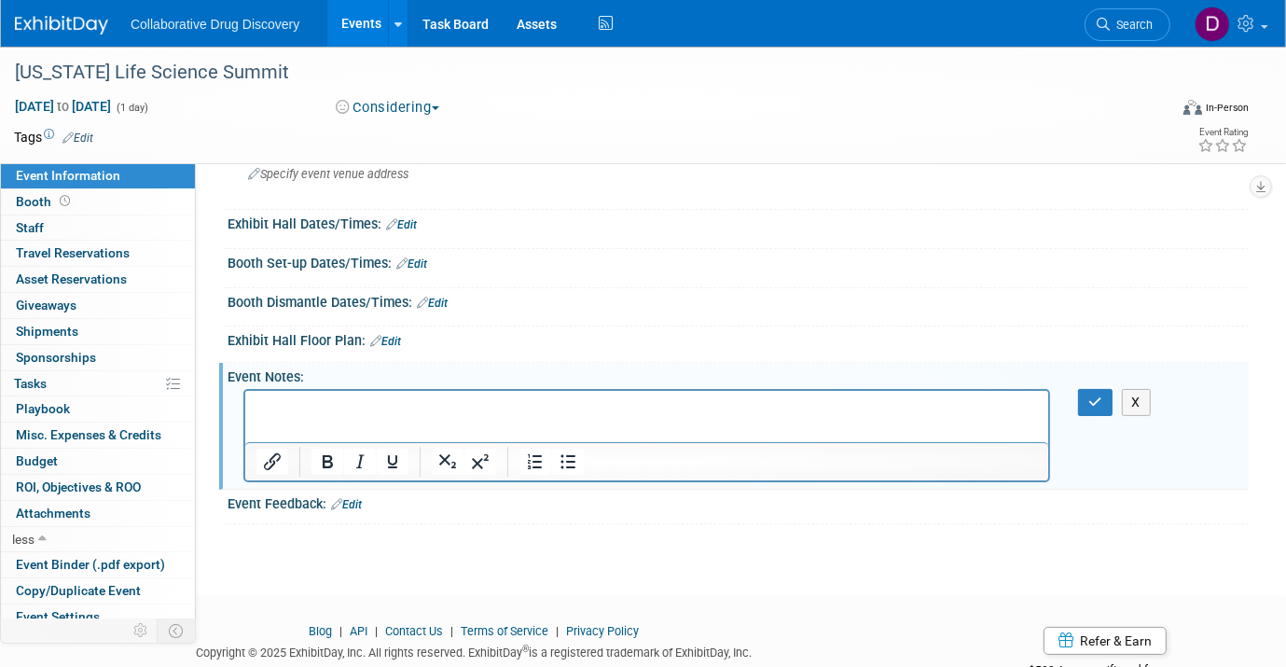
scroll to position [0, 0]
click at [321, 401] on p "Rich Text Area. Press ALT-0 for help." at bounding box center [646, 407] width 781 height 19
click at [559, 417] on html "kelvyn@bioutah.org" at bounding box center [645, 404] width 803 height 26
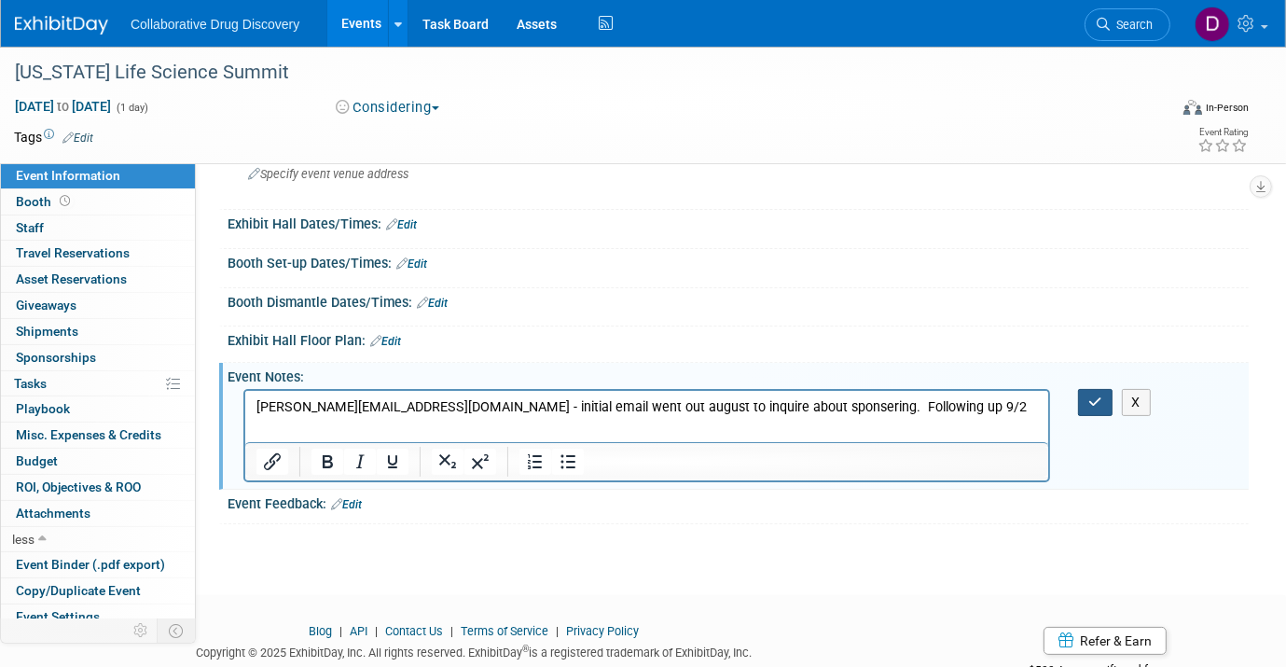
click at [1094, 400] on icon "button" at bounding box center [1095, 401] width 14 height 13
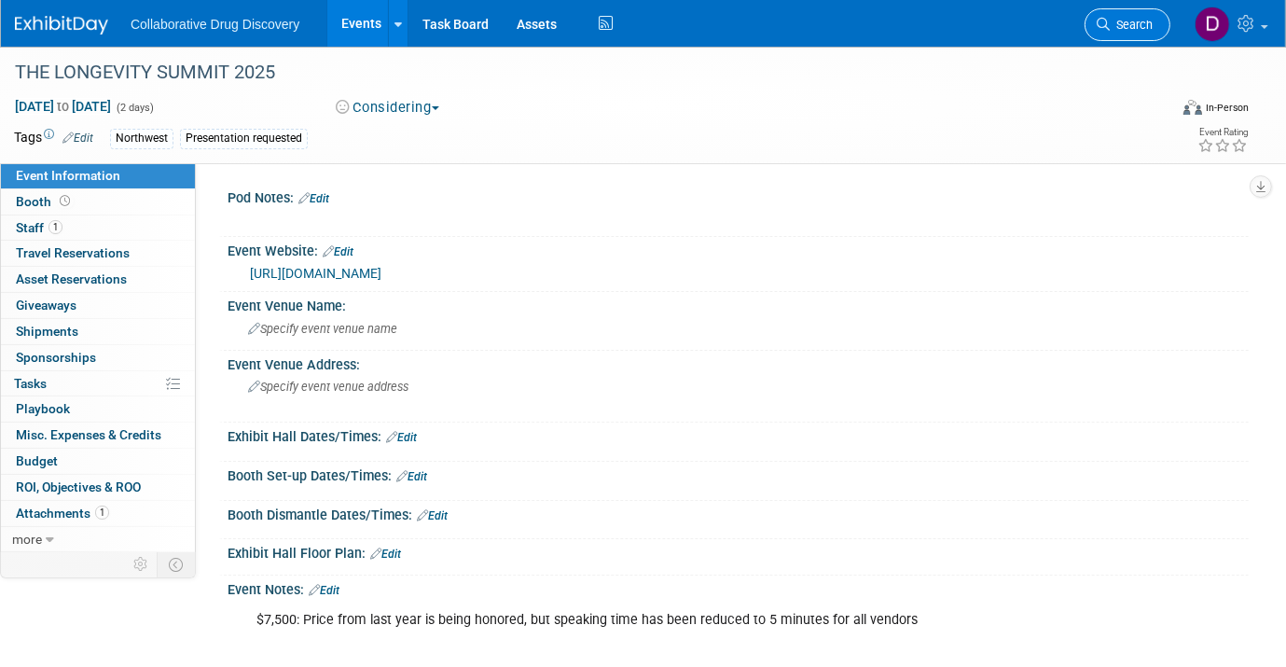
click at [1127, 28] on span "Search" at bounding box center [1131, 25] width 43 height 14
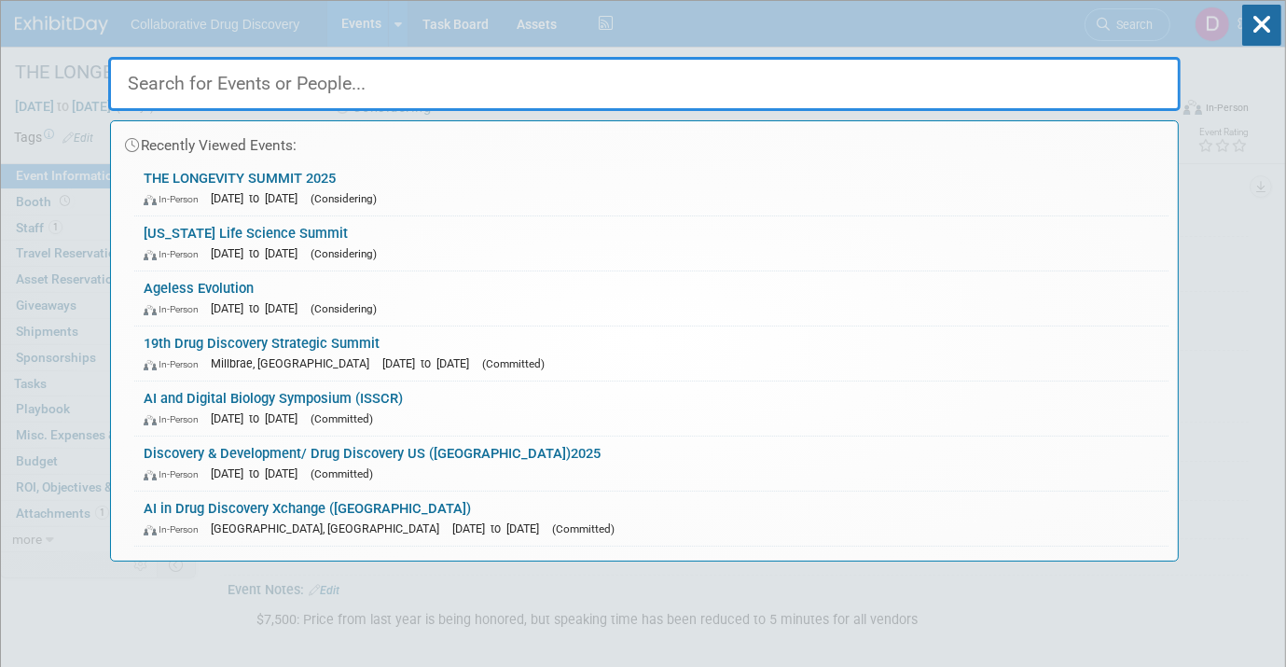
click at [210, 85] on input "text" at bounding box center [644, 84] width 1072 height 54
paste input "Ageless Evolution"
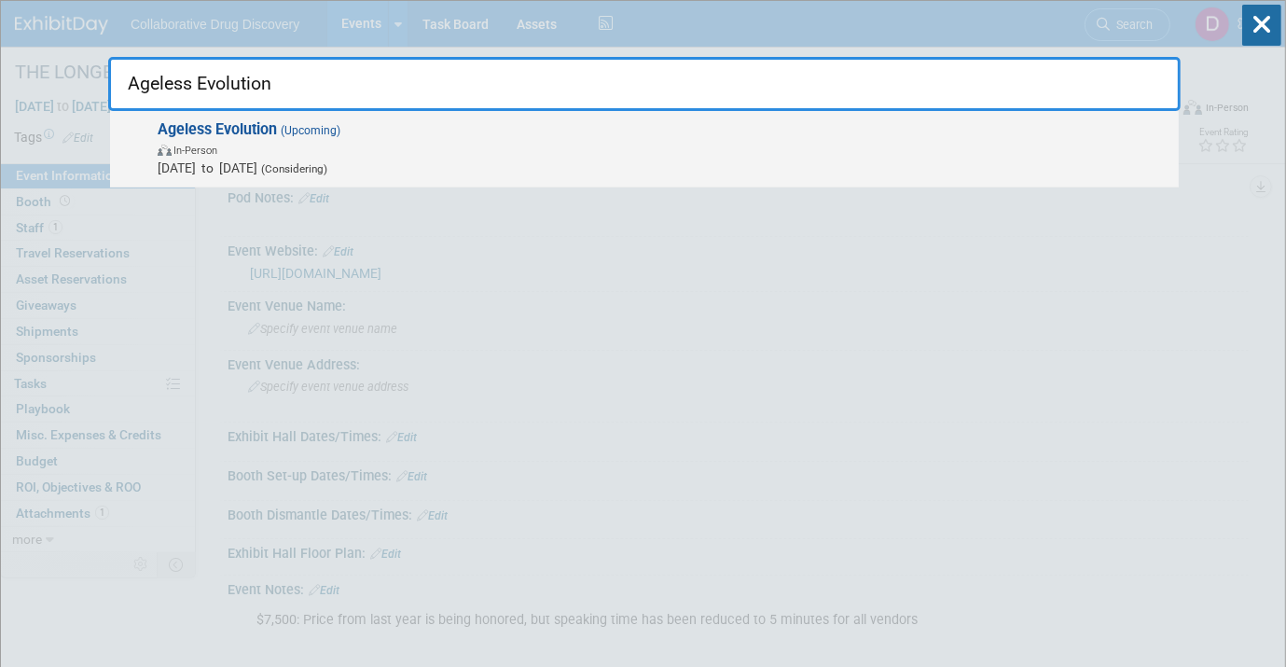
type input "Ageless Evolution"
click at [267, 133] on strong "Ageless Evolution" at bounding box center [217, 129] width 119 height 18
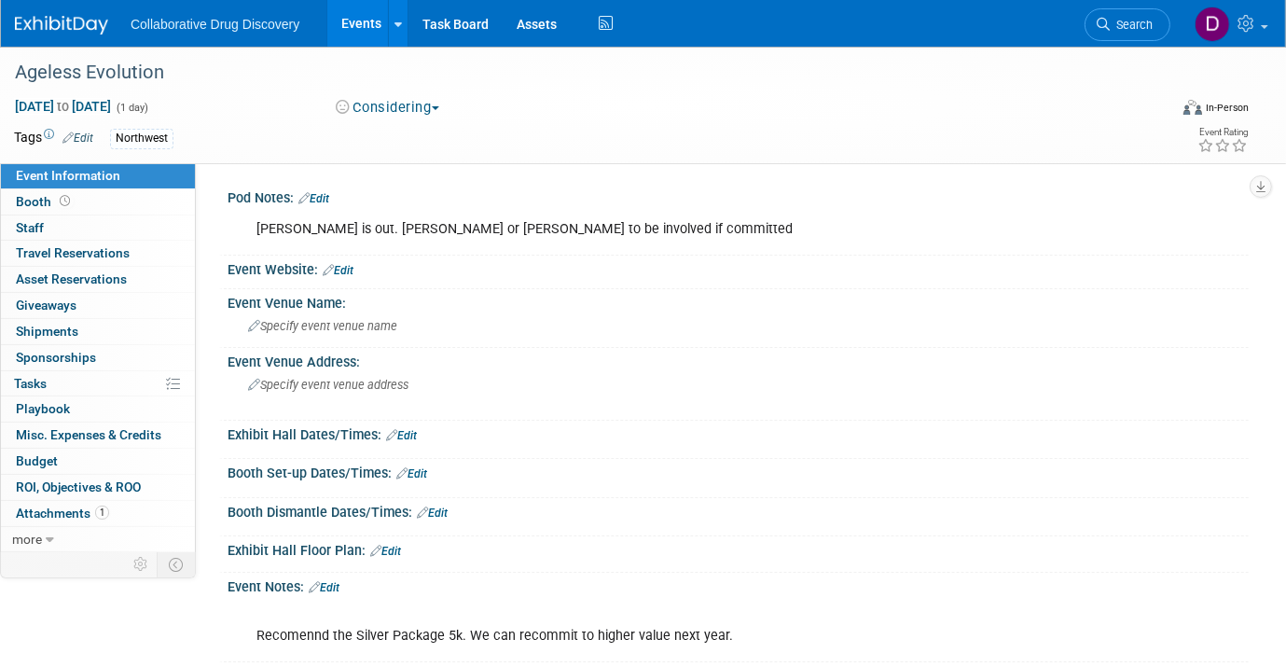
drag, startPoint x: 340, startPoint y: 233, endPoint x: 534, endPoint y: 236, distance: 194.0
click at [534, 236] on div "[PERSON_NAME] is out. [PERSON_NAME] or [PERSON_NAME] to be involved if committed" at bounding box center [646, 229] width 807 height 37
click at [554, 237] on div "[PERSON_NAME] is out. [PERSON_NAME] or [PERSON_NAME] to be involved if committed" at bounding box center [646, 229] width 807 height 37
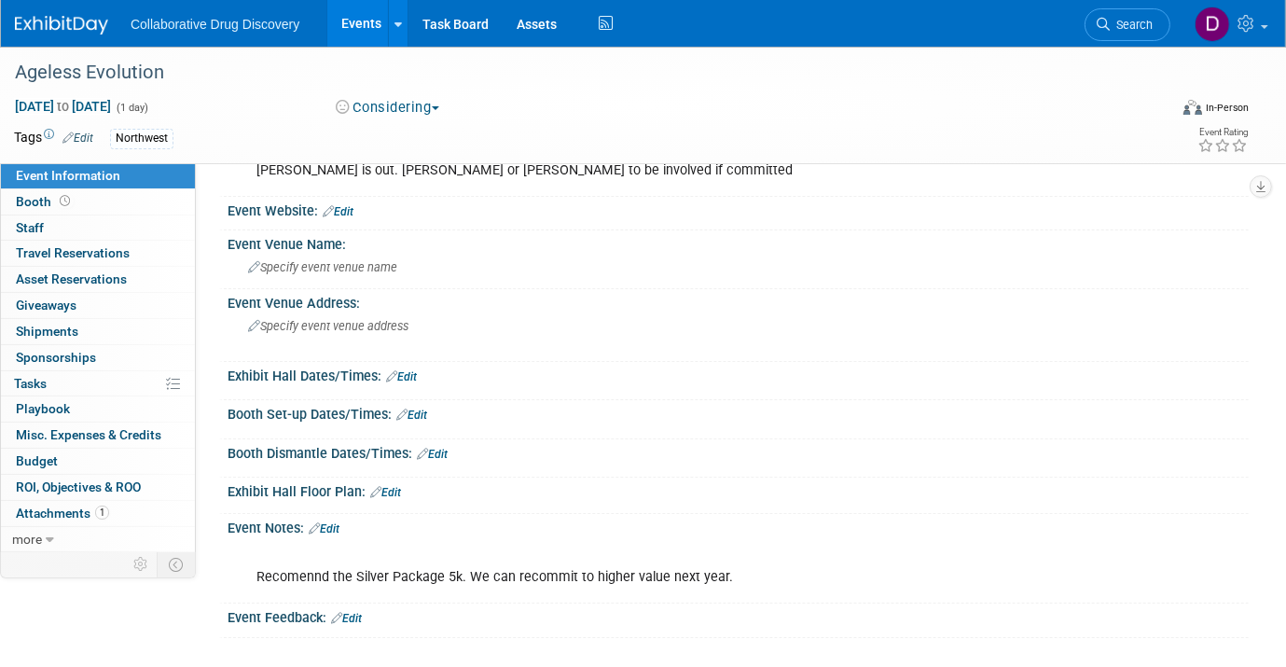
scroll to position [228, 0]
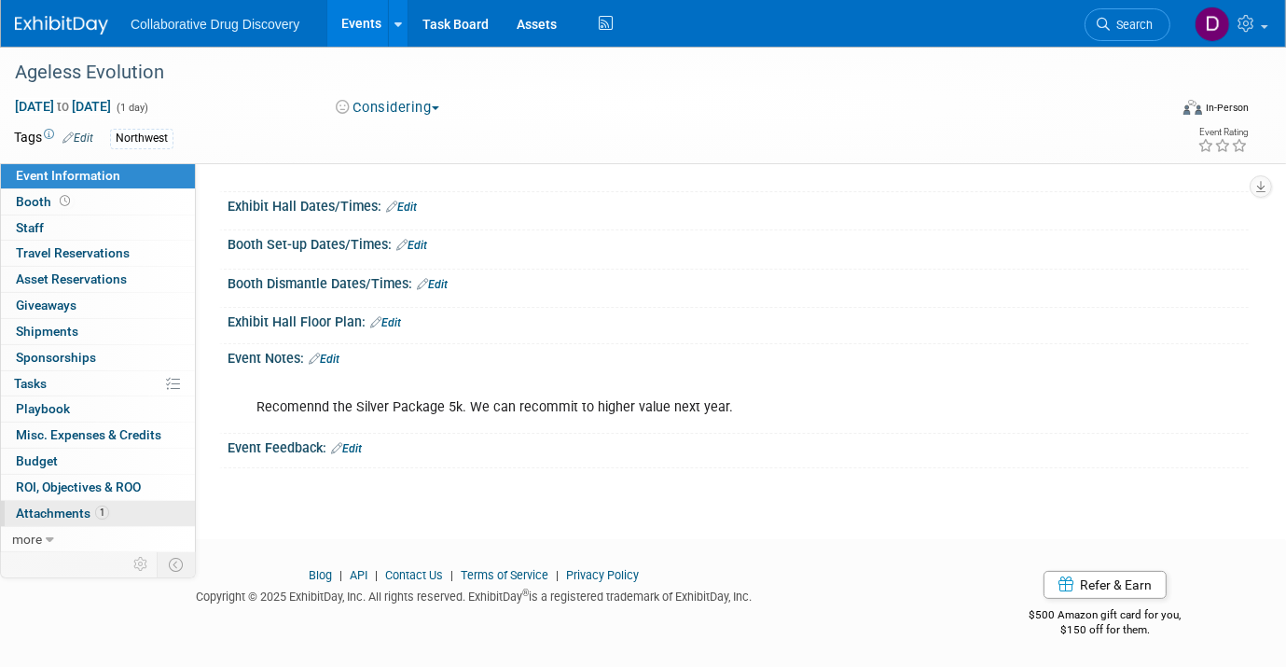
click at [95, 510] on span "1" at bounding box center [102, 512] width 14 height 14
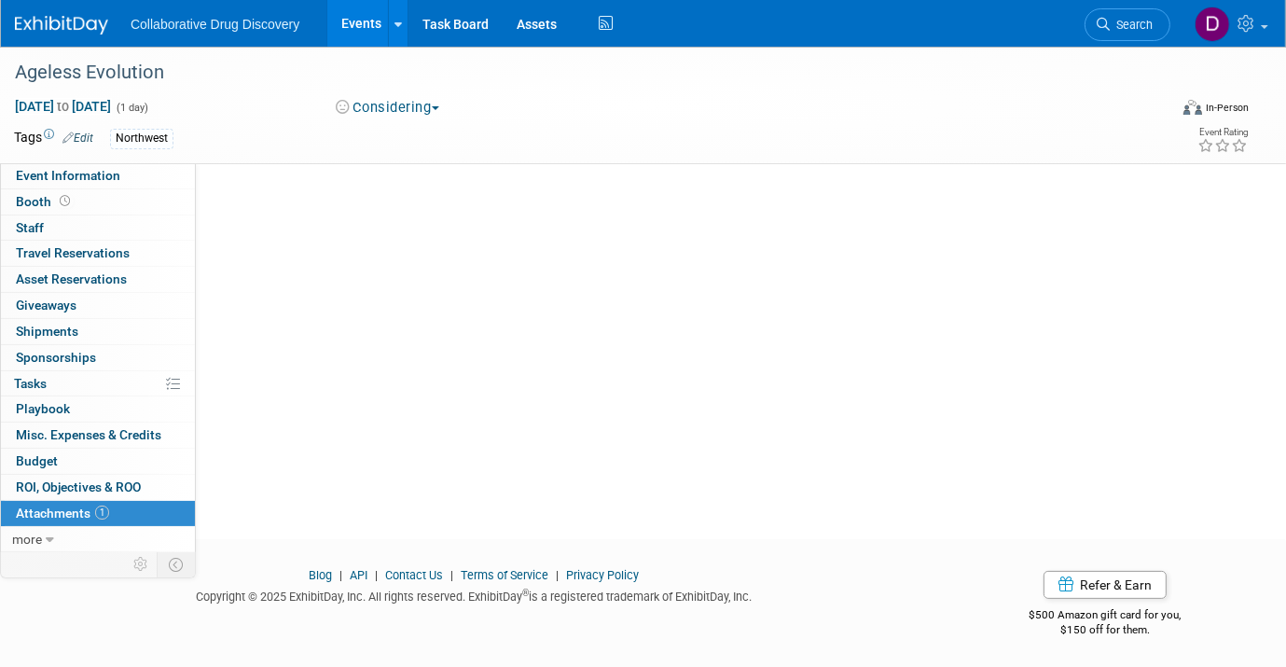
scroll to position [0, 0]
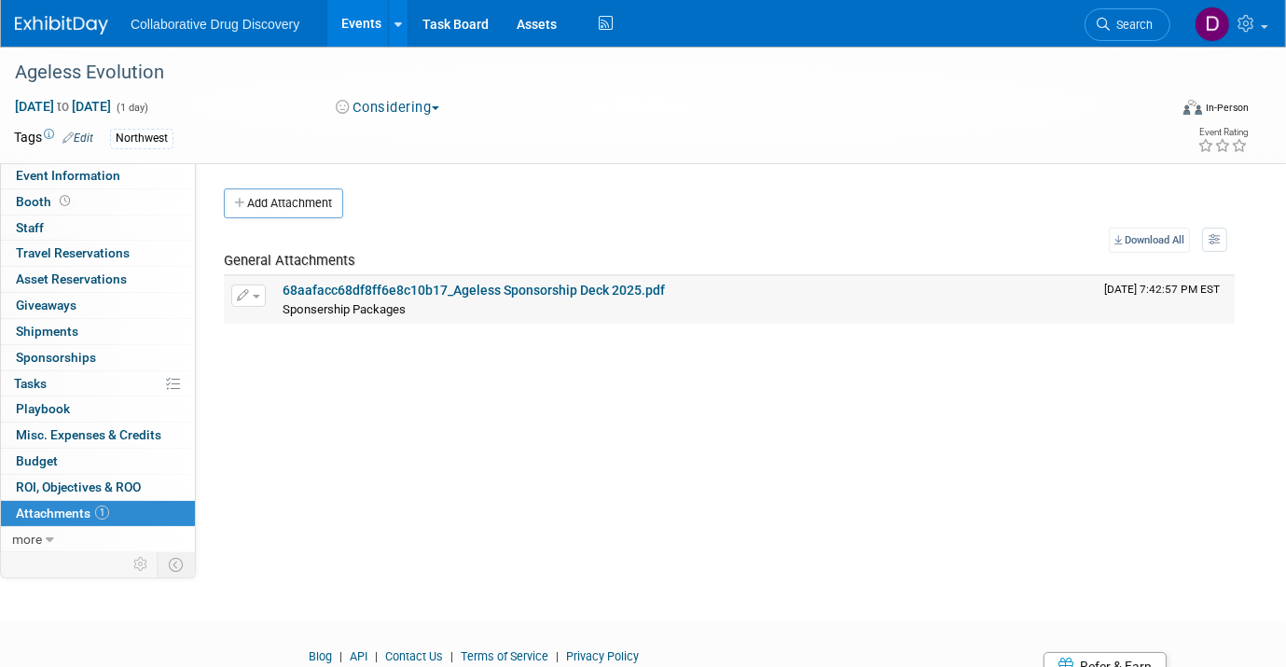
click at [399, 295] on link "68aafacc68df8ff6e8c10b17_Ageless Sponsorship Deck 2025.pdf" at bounding box center [474, 290] width 382 height 15
click at [67, 179] on span "Event Information" at bounding box center [68, 175] width 104 height 15
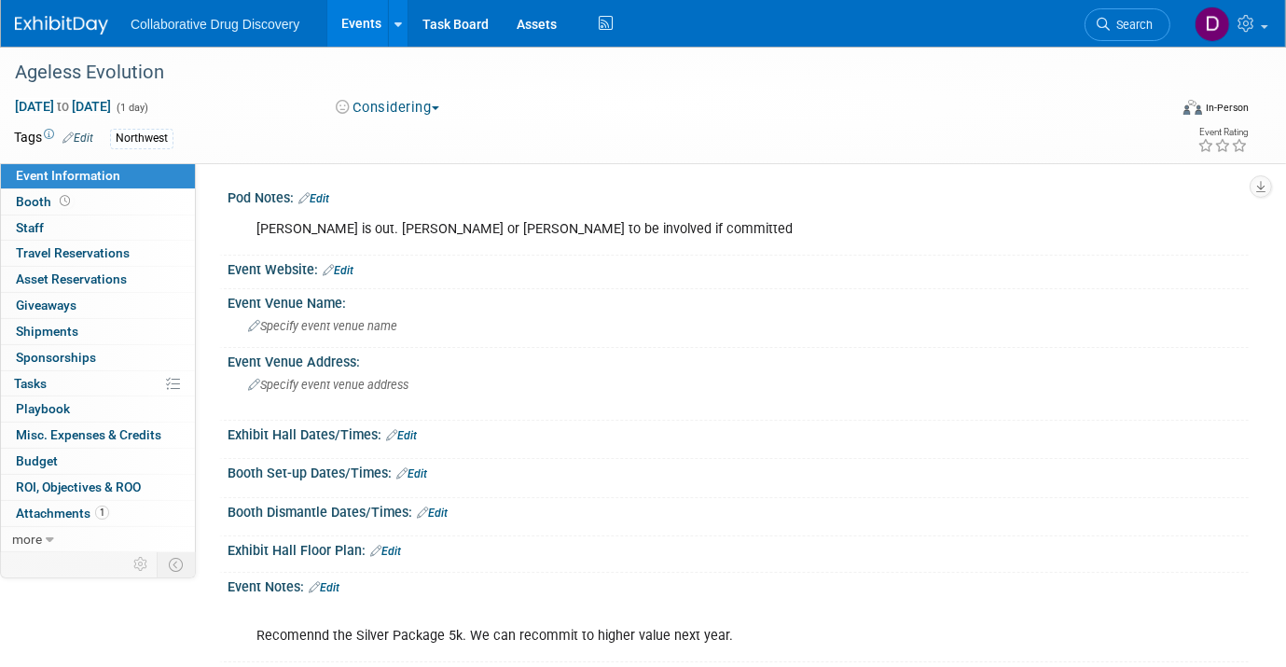
click at [467, 641] on div "Recomennd the Silver Package 5k. We can recommit to higher value next year." at bounding box center [646, 627] width 807 height 56
click at [467, 640] on div "Recomennd the Silver Package 5k. We can recommit to higher value next year." at bounding box center [646, 627] width 807 height 56
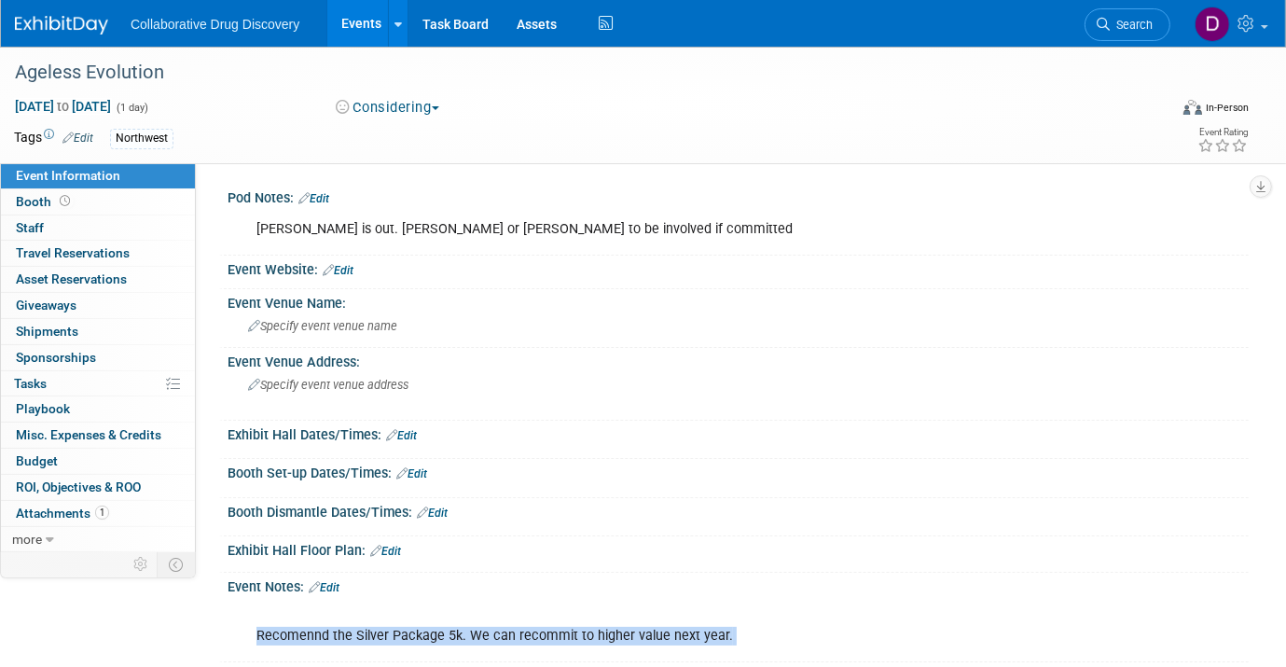
click at [467, 640] on div "Recomennd the Silver Package 5k. We can recommit to higher value next year." at bounding box center [646, 627] width 807 height 56
copy div "Recomennd the Silver Package 5k. We can recommit to higher value next year."
click at [1135, 21] on span "Search" at bounding box center [1131, 25] width 43 height 14
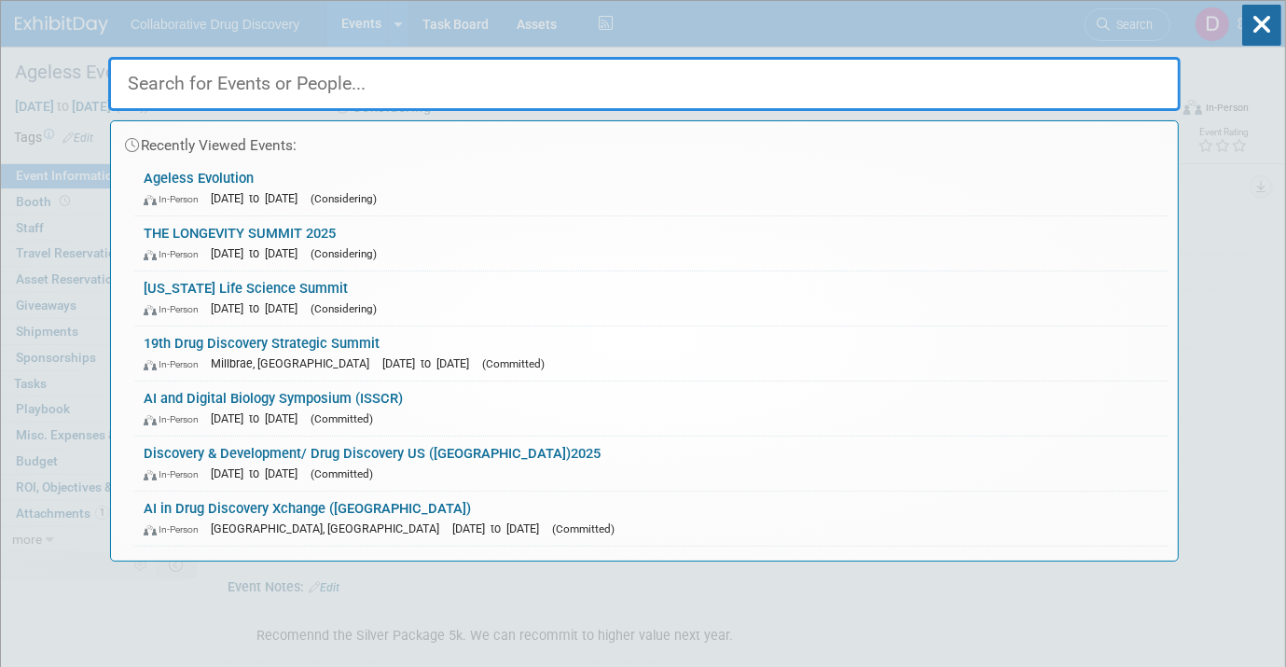
paste input "Pain Thereapeutics"
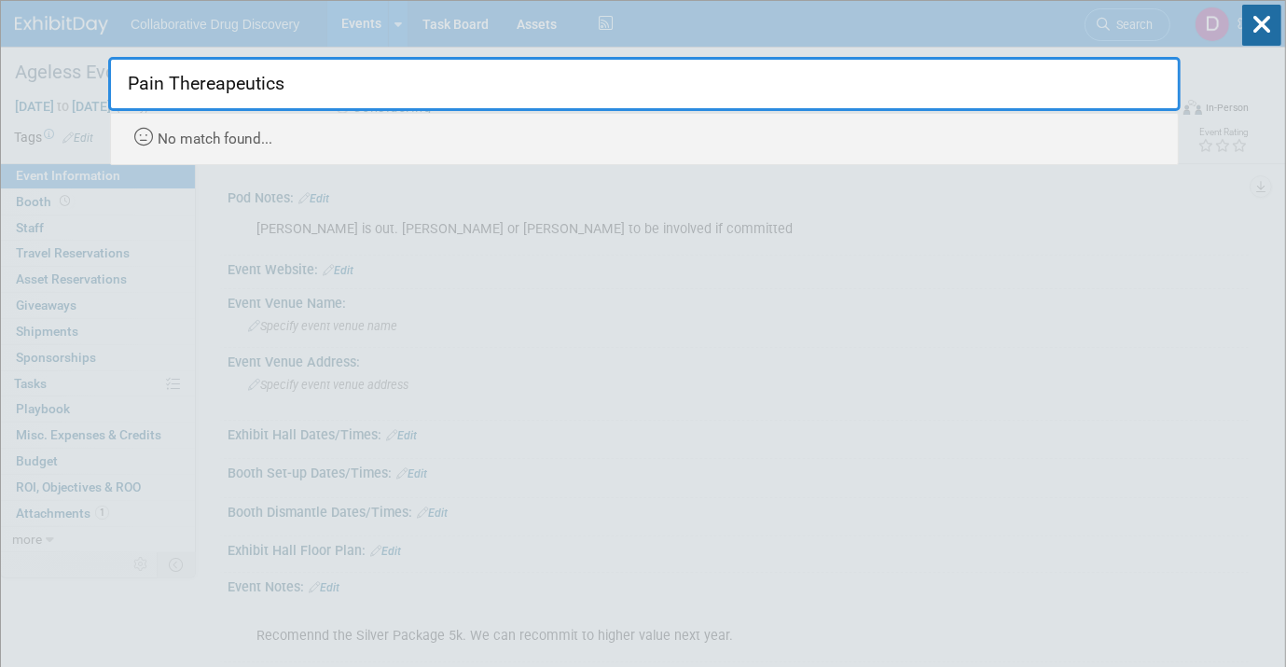
click at [226, 90] on input "Pain Thereapeutics" at bounding box center [644, 84] width 1072 height 54
click at [225, 89] on input "Pain Thereapeutics" at bounding box center [644, 84] width 1072 height 54
click at [230, 79] on input "Pain Therepeutics" at bounding box center [644, 84] width 1072 height 54
type input "Pain"
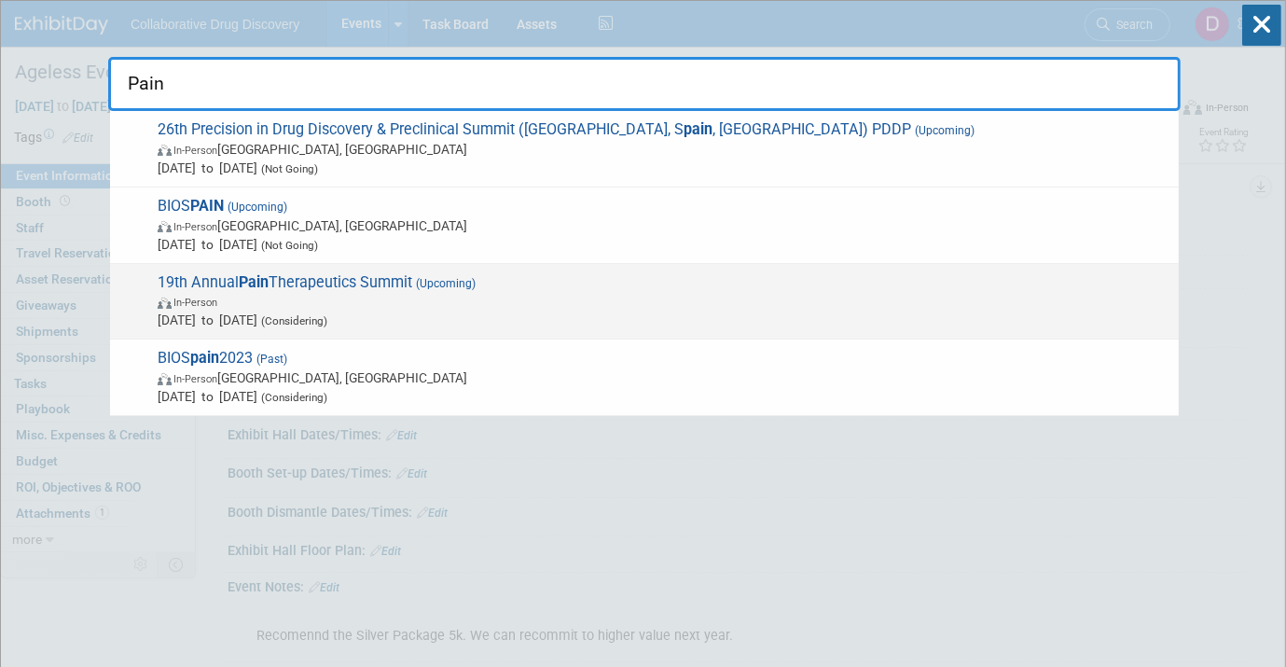
click at [267, 302] on span "In-Person" at bounding box center [664, 301] width 1012 height 19
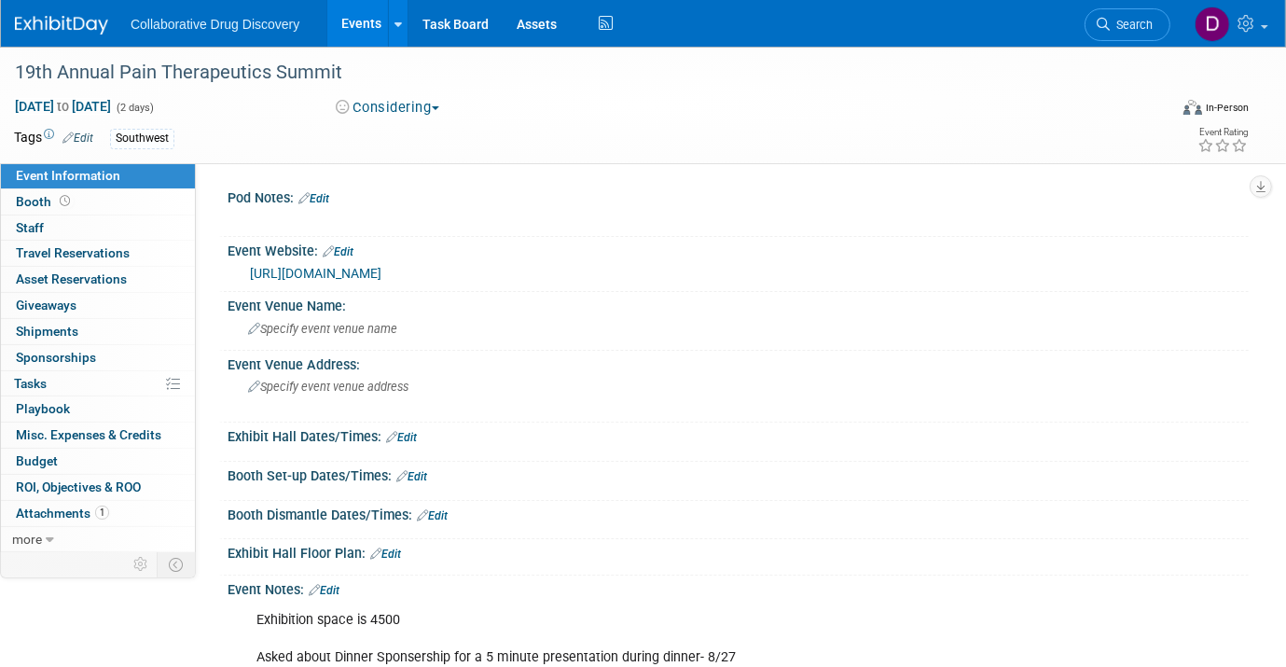
click at [82, 135] on link "Edit" at bounding box center [77, 137] width 31 height 13
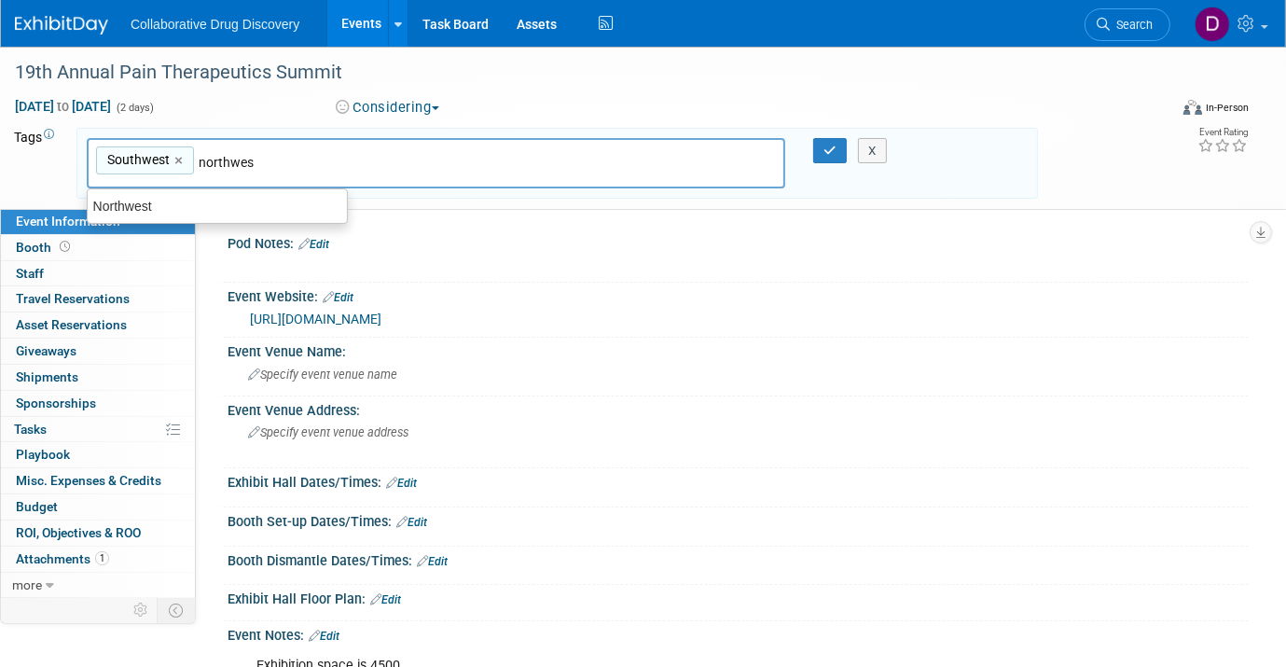
type input "northwest"
click at [185, 209] on div "Northwest" at bounding box center [217, 206] width 261 height 26
type input "Southwest, Northwest"
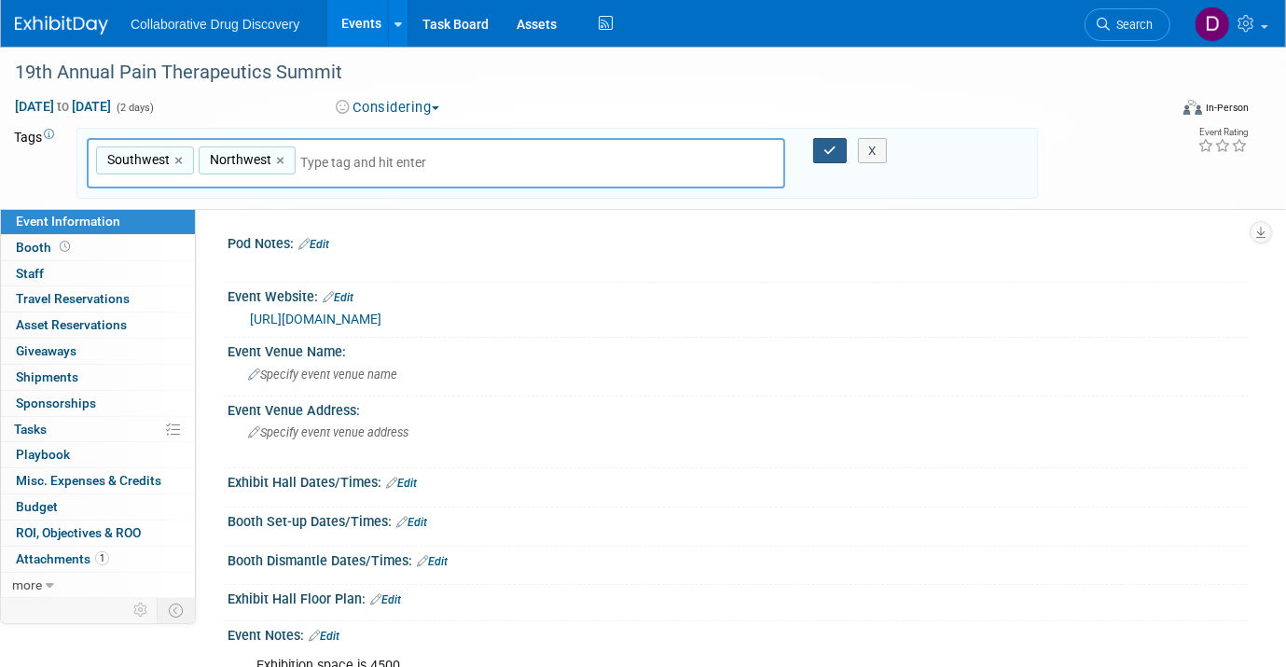
click at [823, 149] on icon "button" at bounding box center [829, 151] width 13 height 12
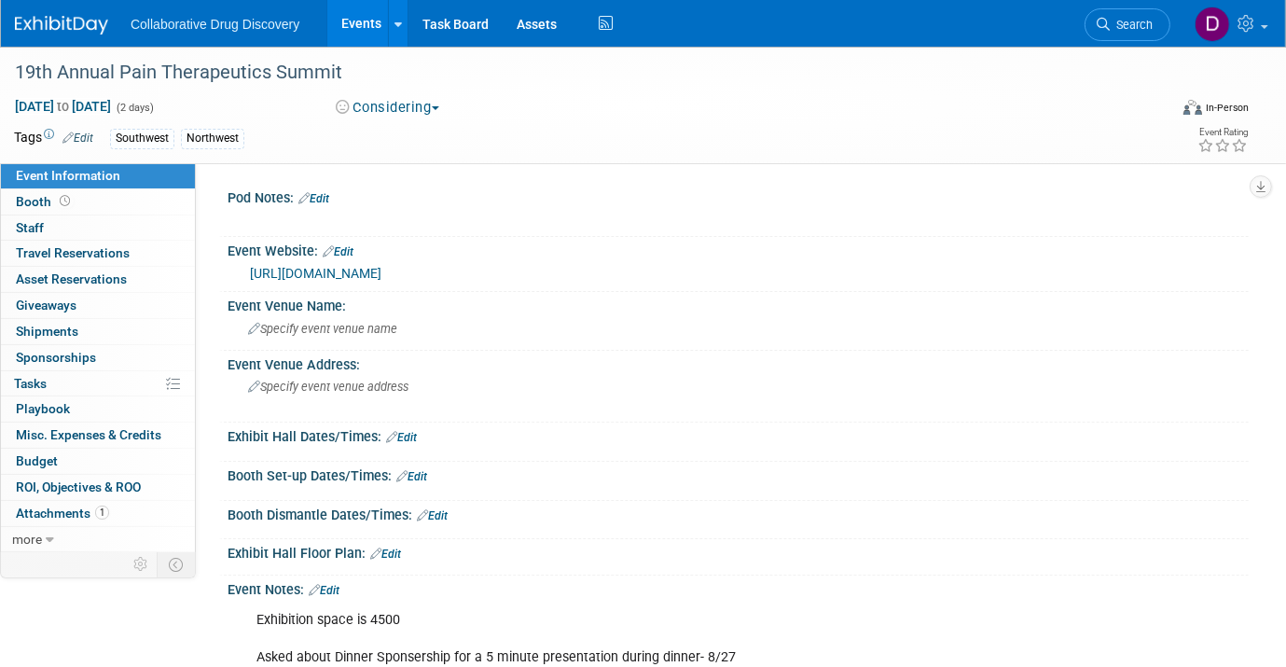
click at [92, 34] on img at bounding box center [61, 25] width 93 height 19
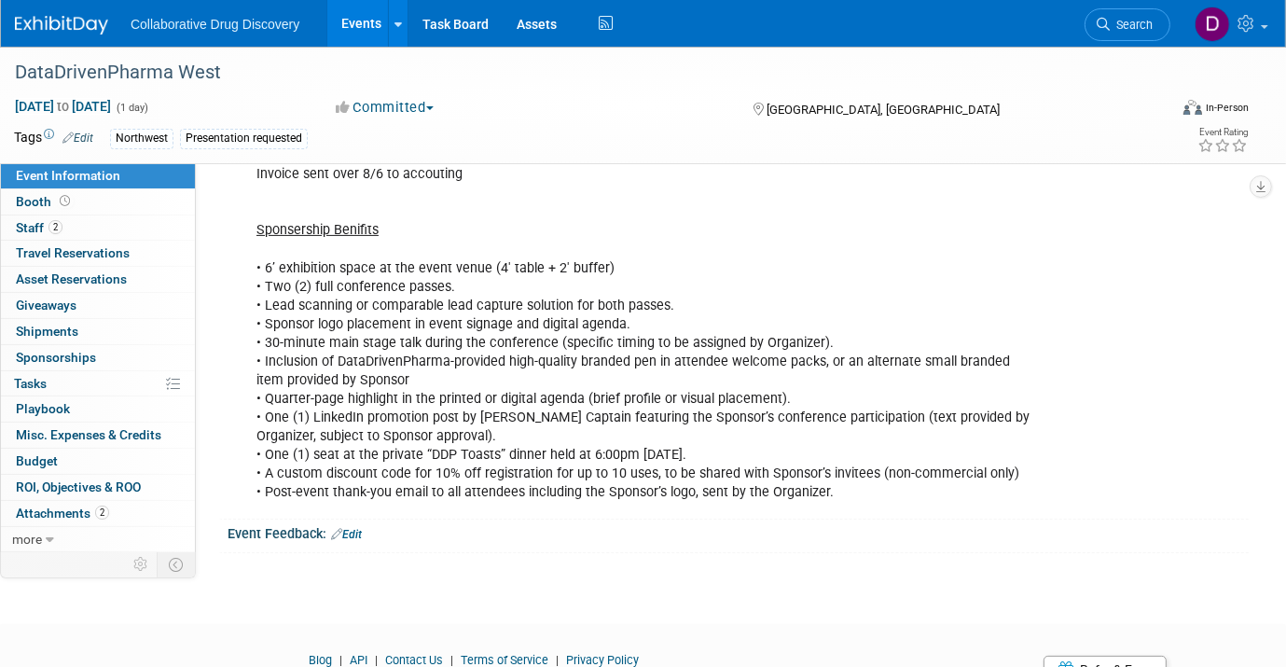
scroll to position [316, 0]
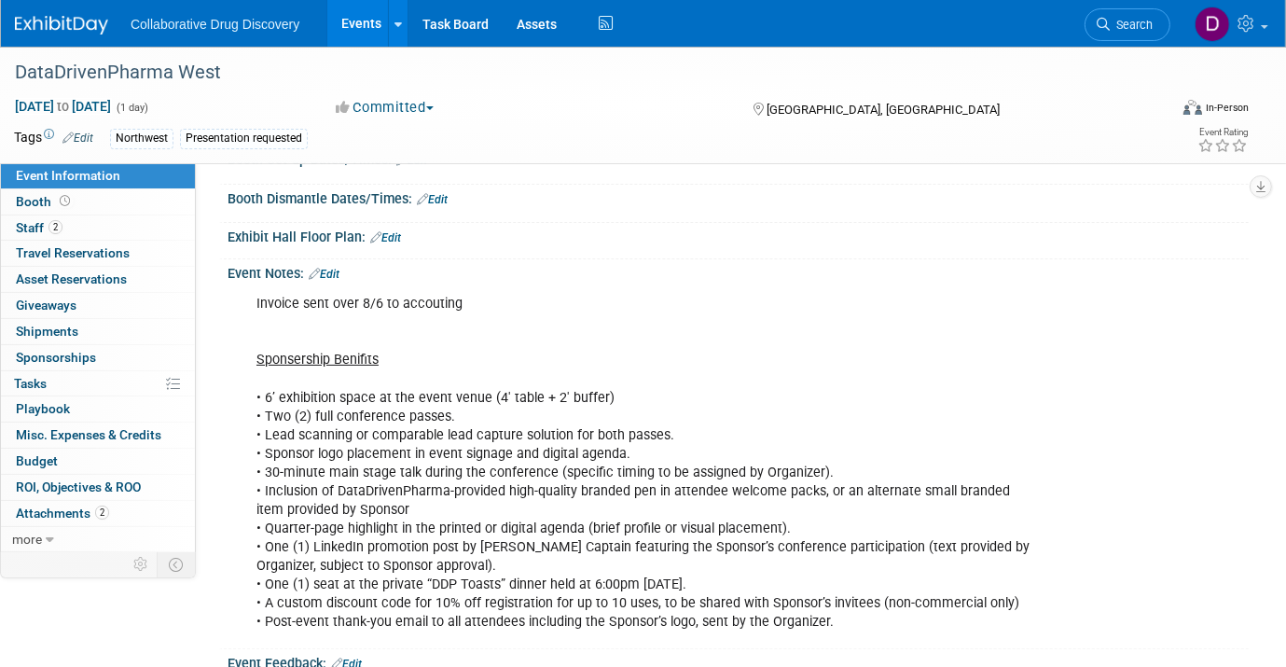
click at [337, 274] on link "Edit" at bounding box center [324, 274] width 31 height 13
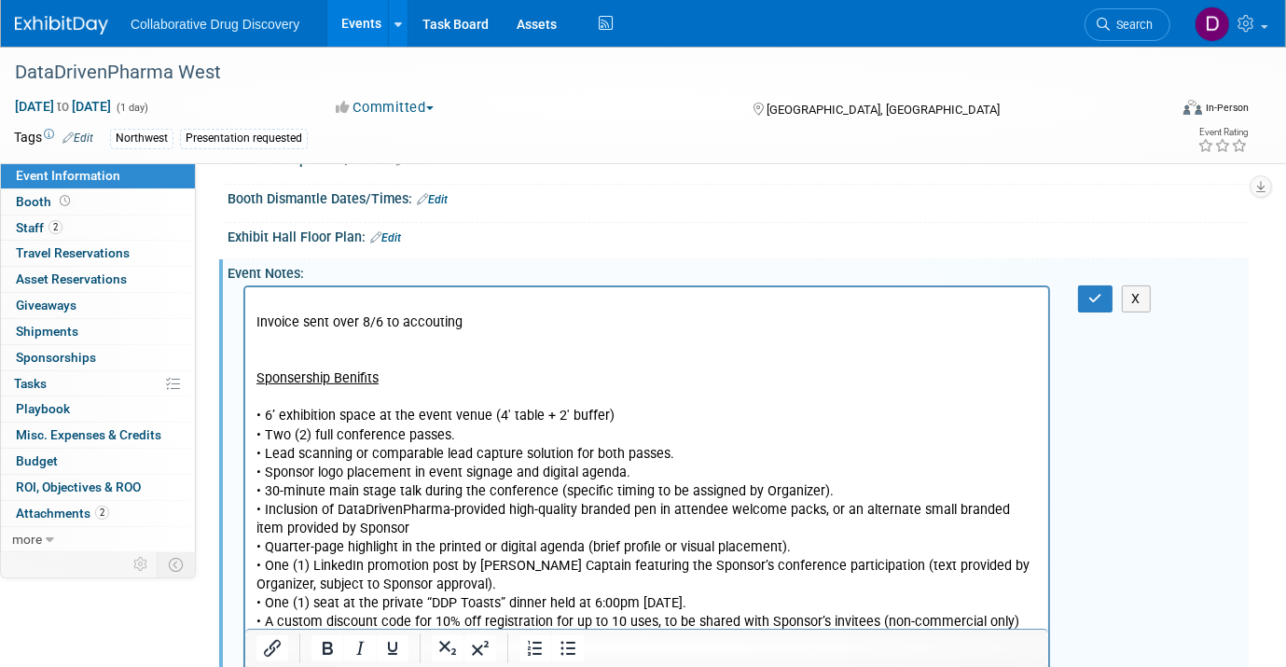
scroll to position [0, 0]
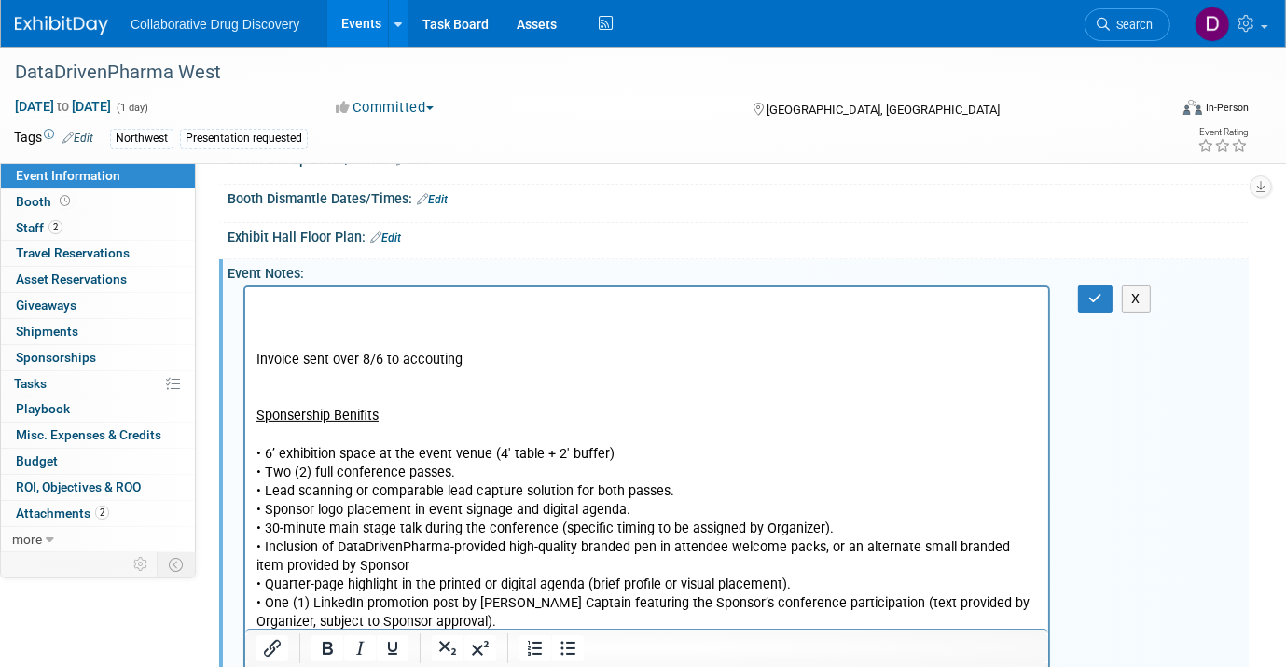
click at [283, 305] on p "Rich Text Area. Press ALT-0 for help." at bounding box center [646, 304] width 781 height 19
click at [1094, 303] on button "button" at bounding box center [1095, 298] width 35 height 27
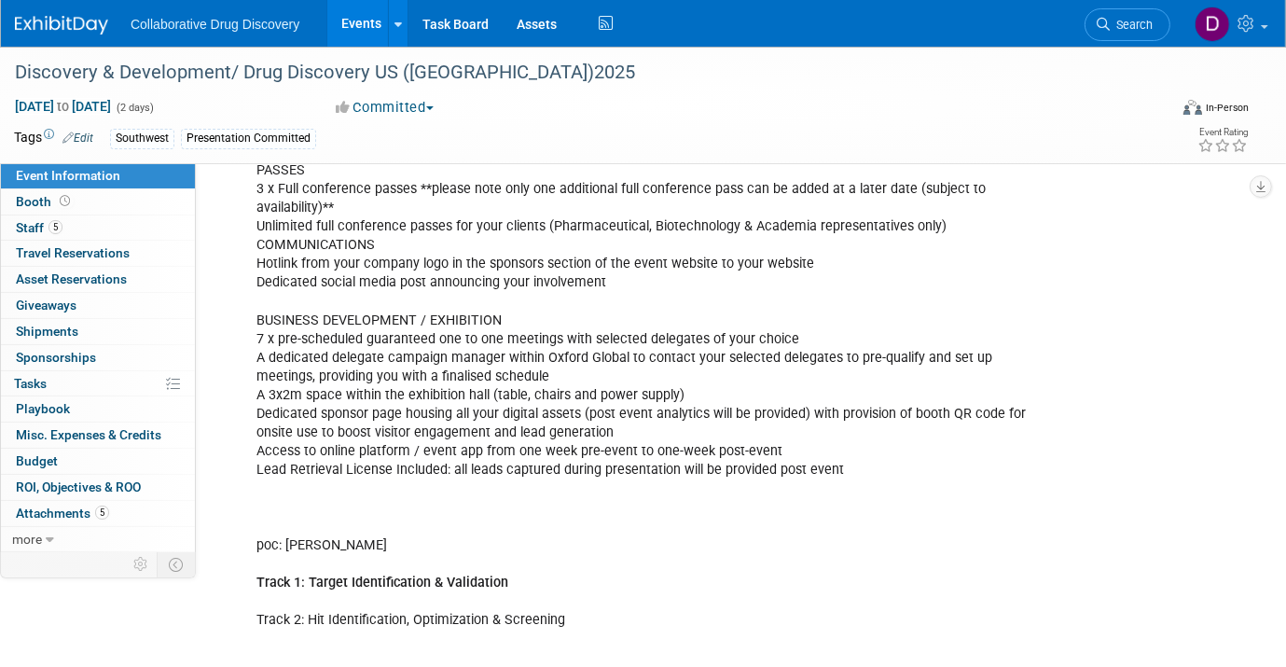
scroll to position [915, 0]
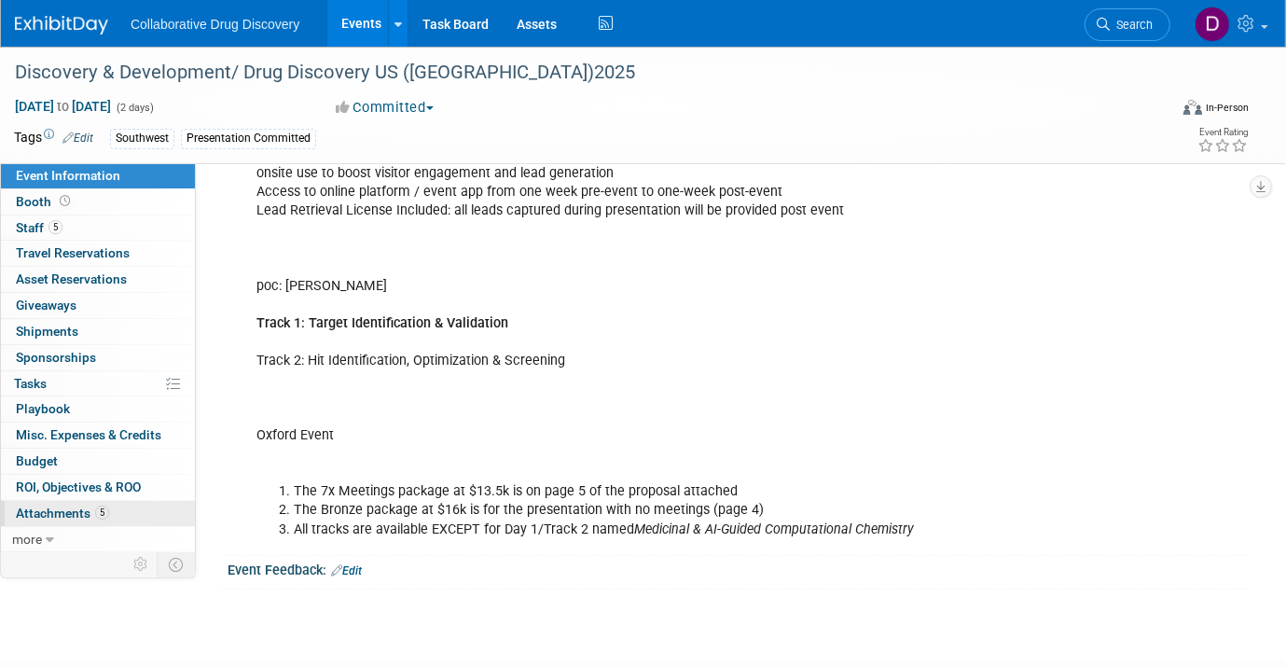
click at [98, 505] on span "5" at bounding box center [102, 512] width 14 height 14
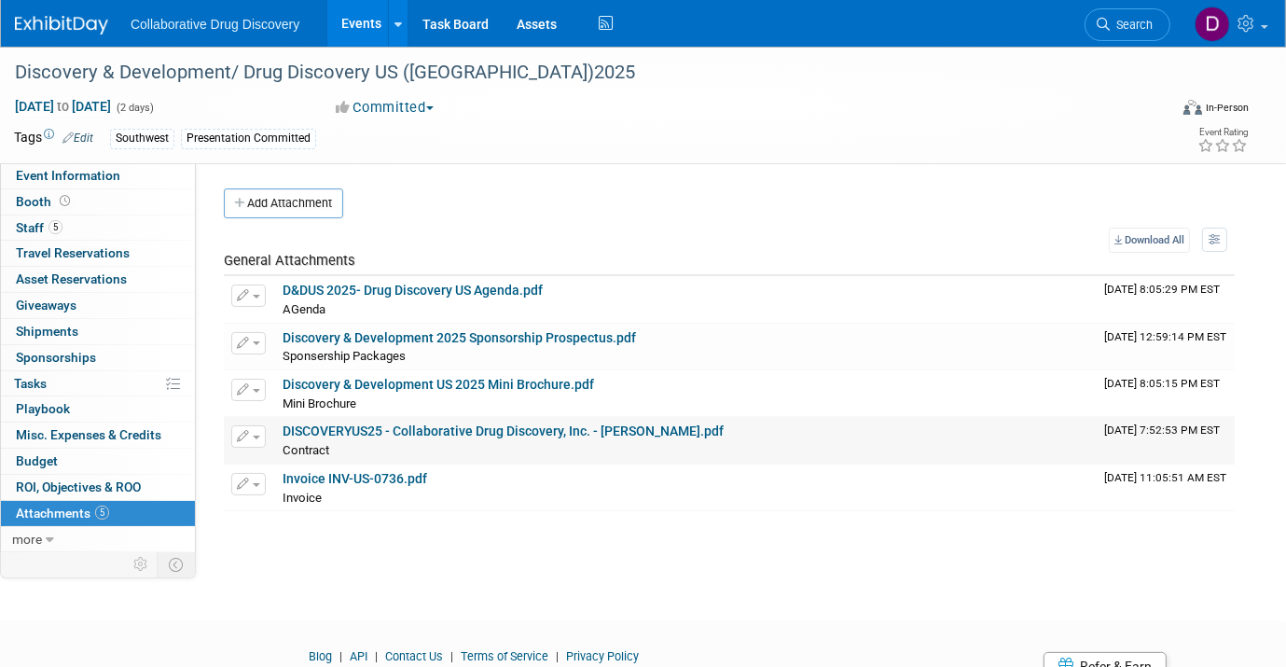
click at [337, 430] on link "DISCOVERYUS25 - Collaborative Drug Discovery, Inc. - Daniel Castro.pdf" at bounding box center [503, 430] width 441 height 15
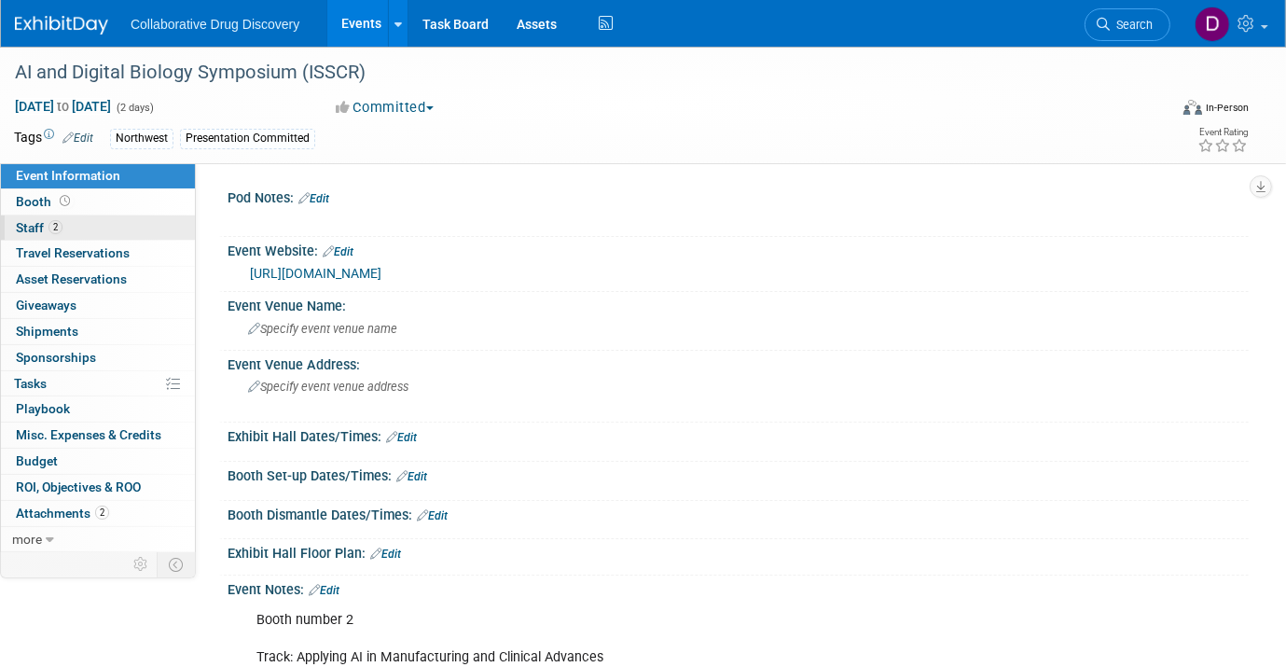
click at [73, 228] on link "2 Staff 2" at bounding box center [98, 227] width 194 height 25
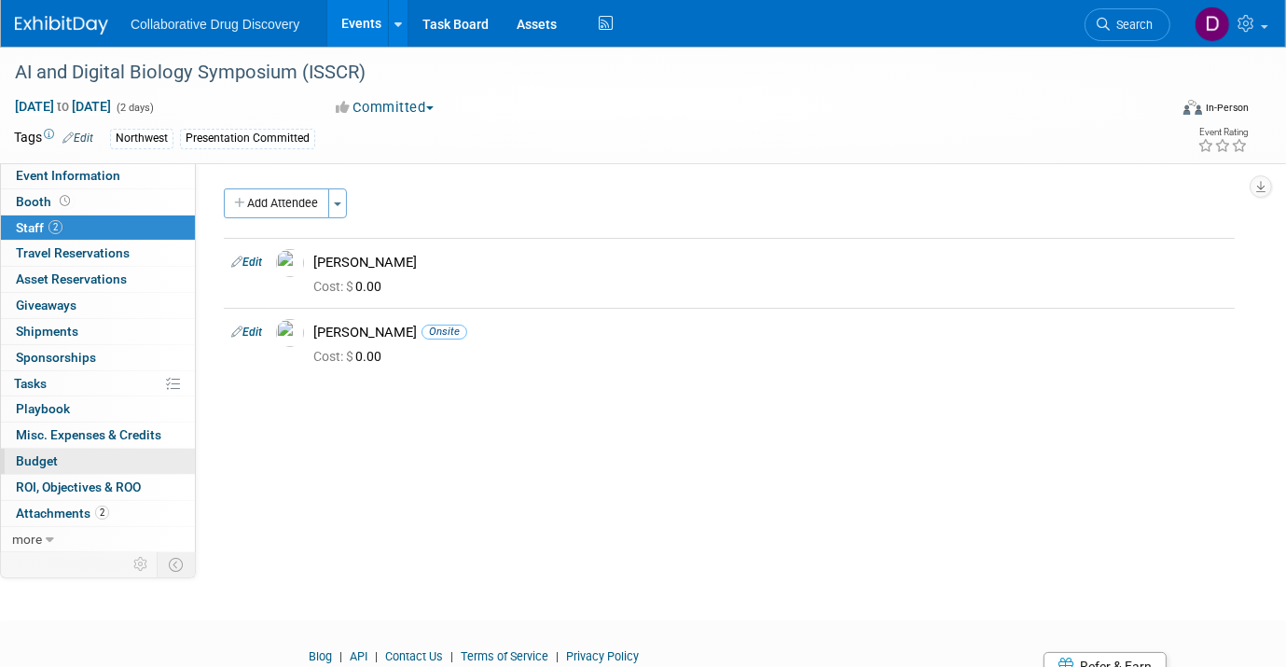
scroll to position [8, 0]
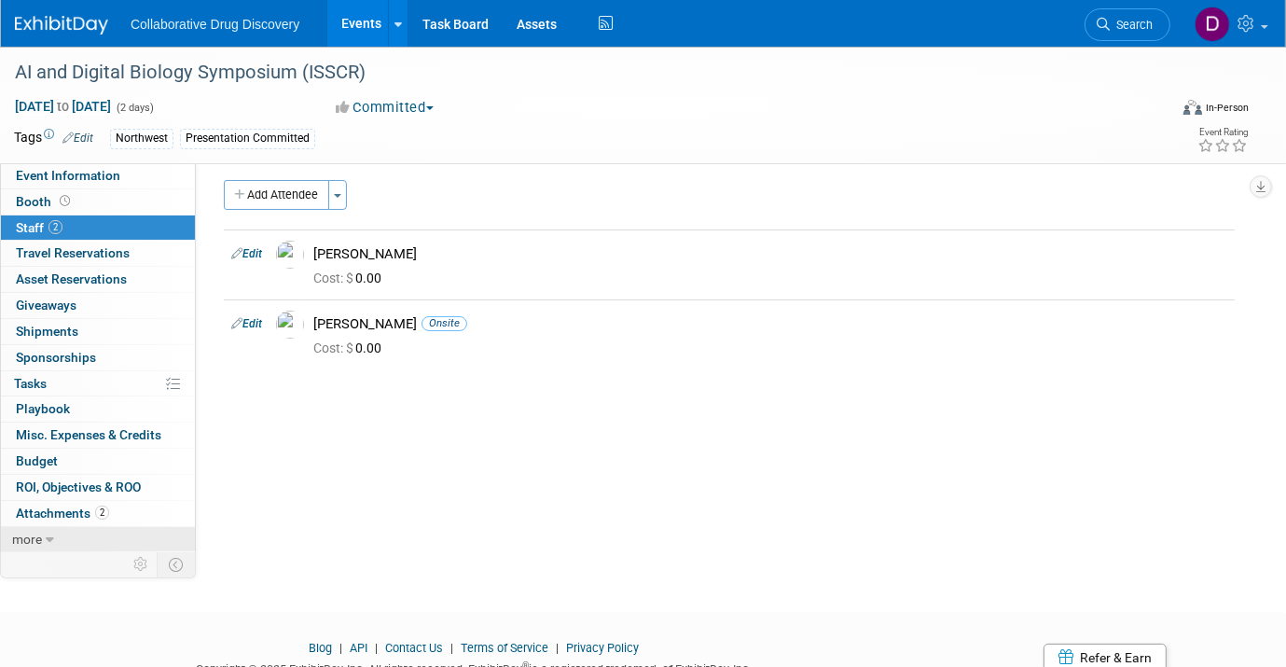
click at [69, 536] on link "more" at bounding box center [98, 539] width 194 height 25
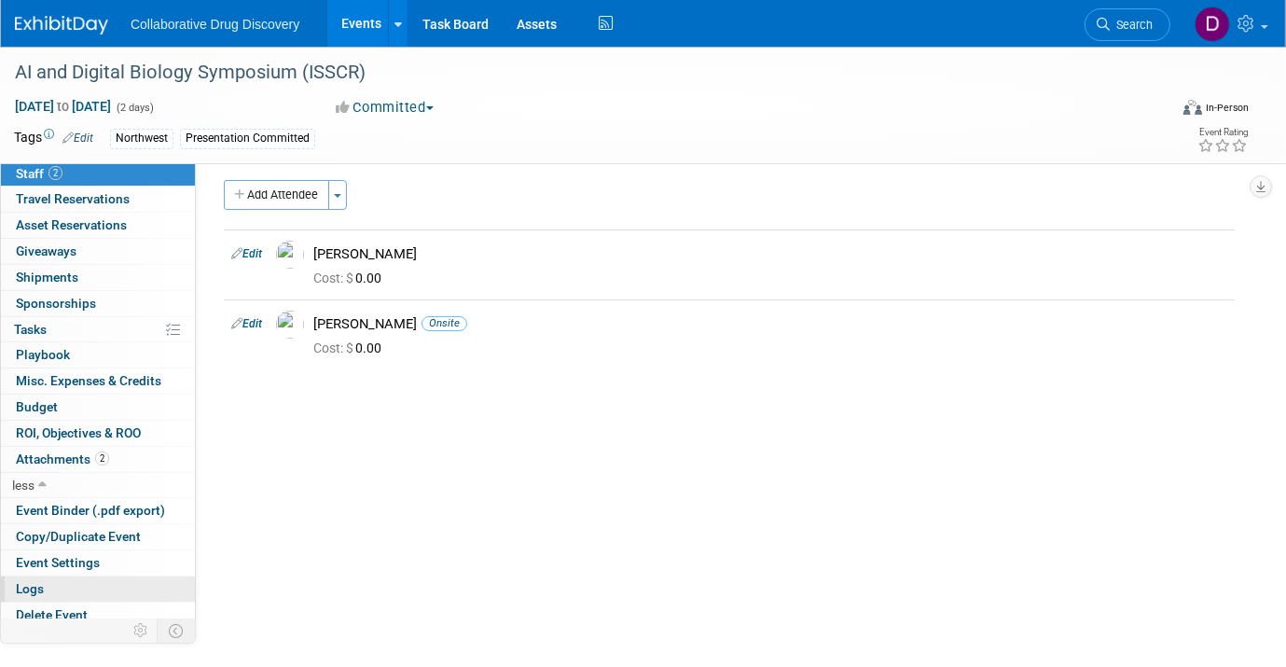
scroll to position [60, 0]
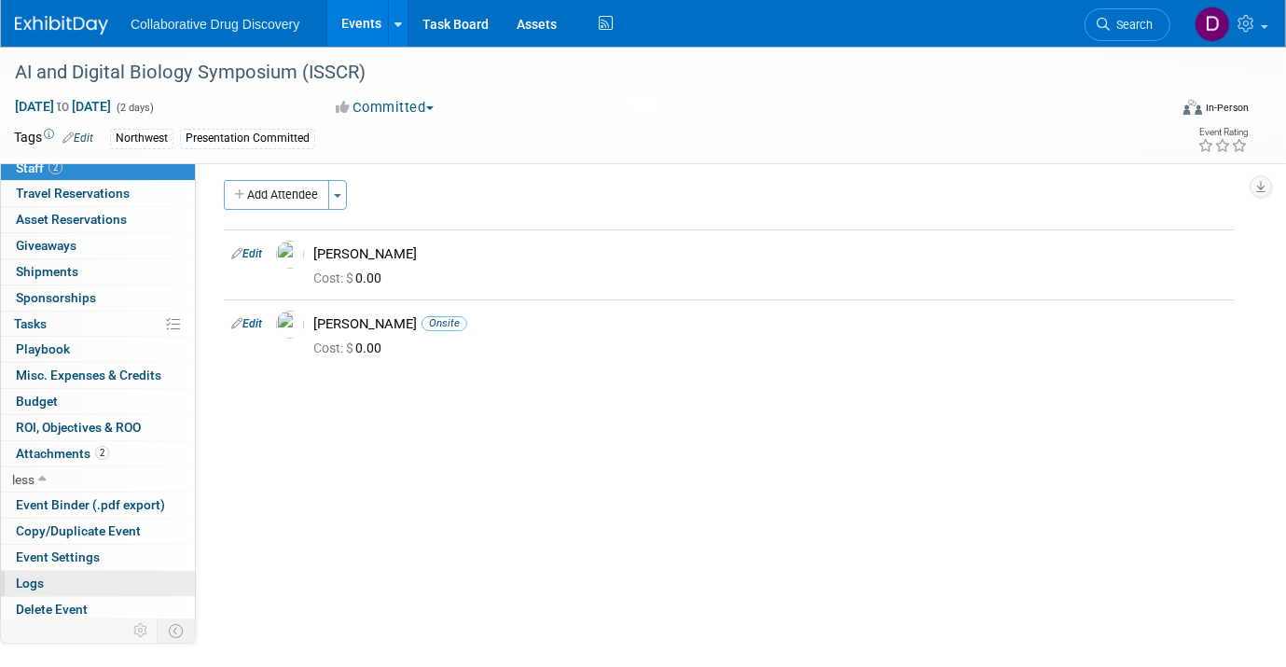
click at [79, 581] on link "Logs" at bounding box center [98, 583] width 194 height 25
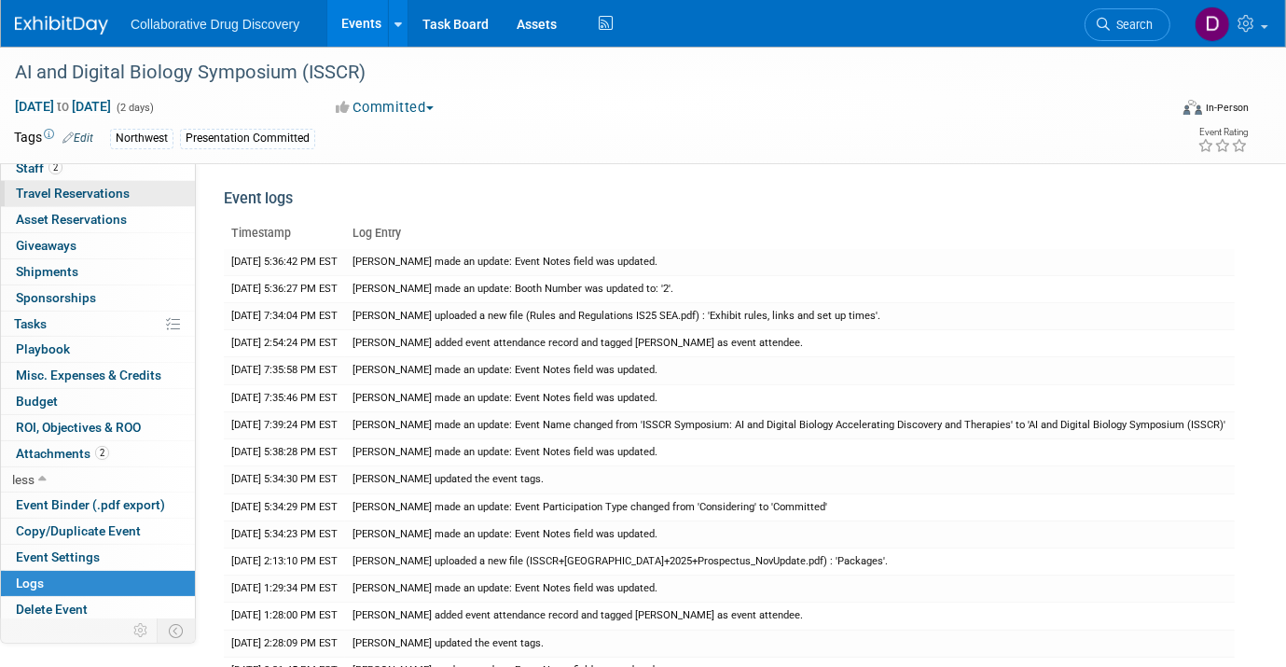
scroll to position [0, 0]
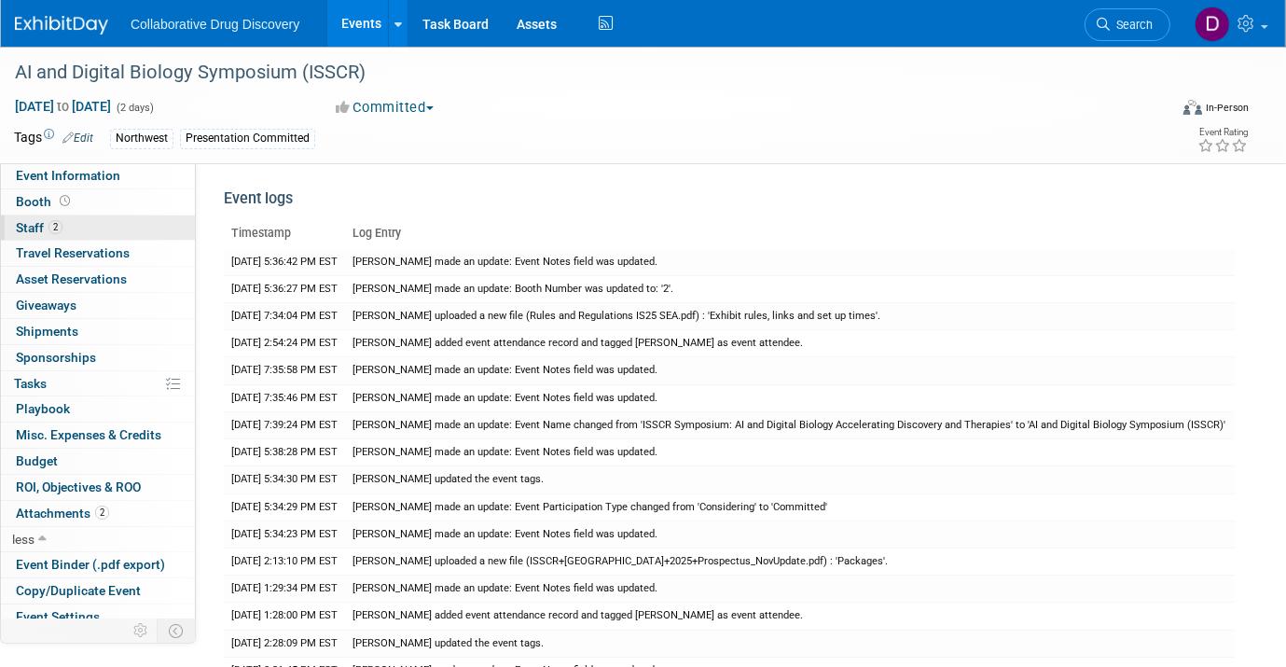
click at [74, 221] on link "2 Staff 2" at bounding box center [98, 227] width 194 height 25
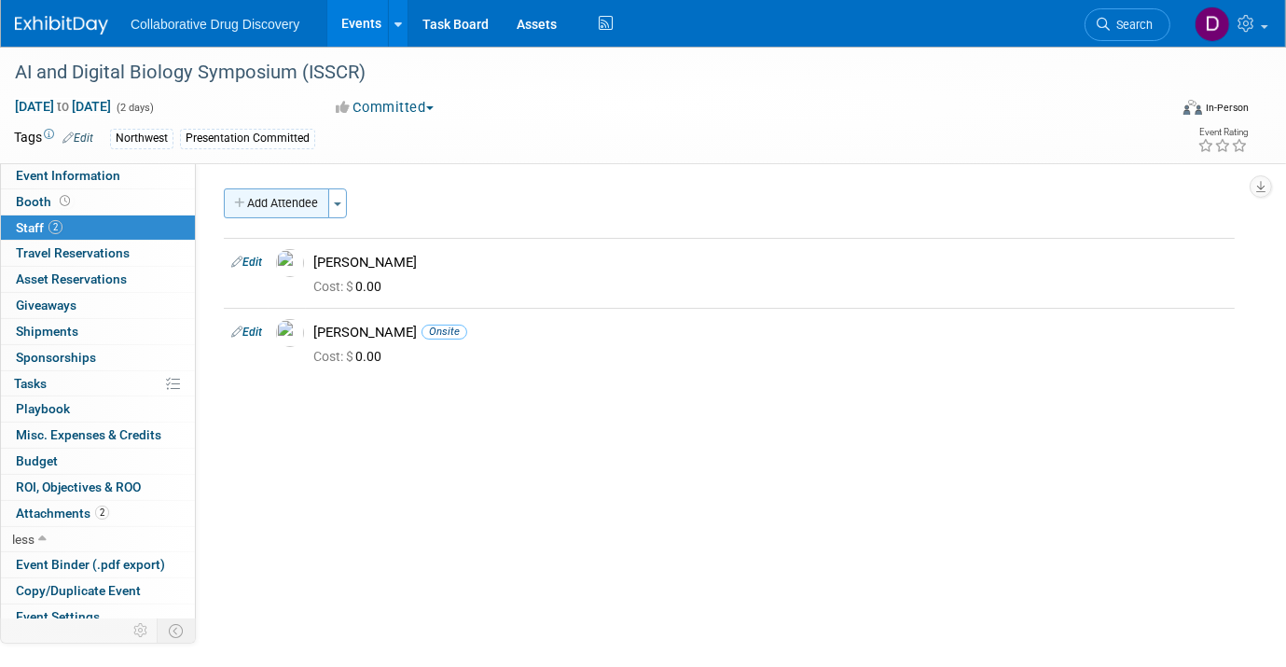
click at [303, 194] on button "Add Attendee" at bounding box center [276, 203] width 105 height 30
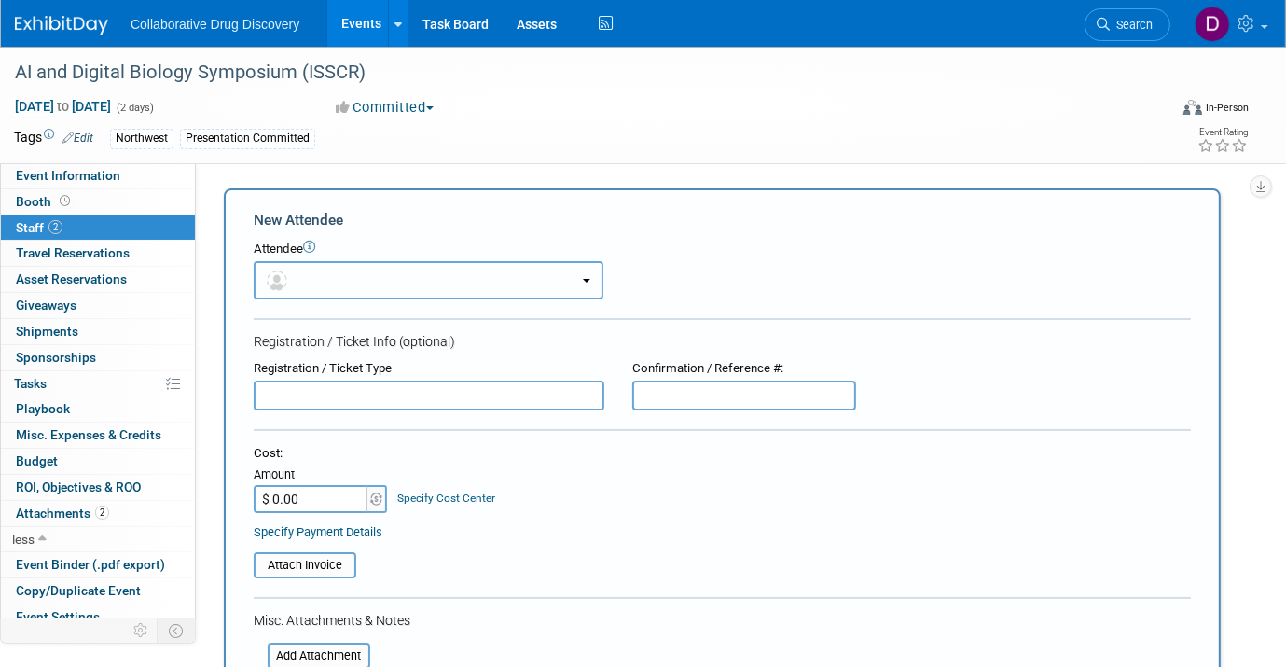
click at [366, 279] on button "button" at bounding box center [429, 280] width 350 height 38
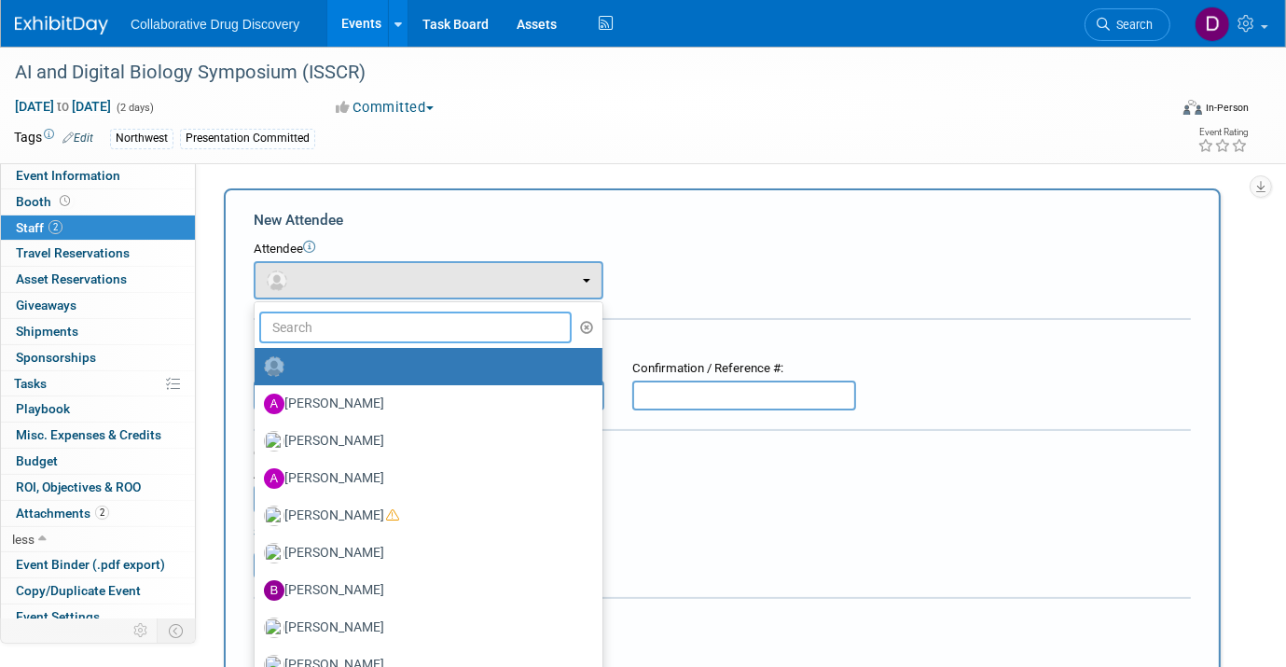
click at [434, 329] on input "text" at bounding box center [415, 327] width 312 height 32
type input "Jennifer"
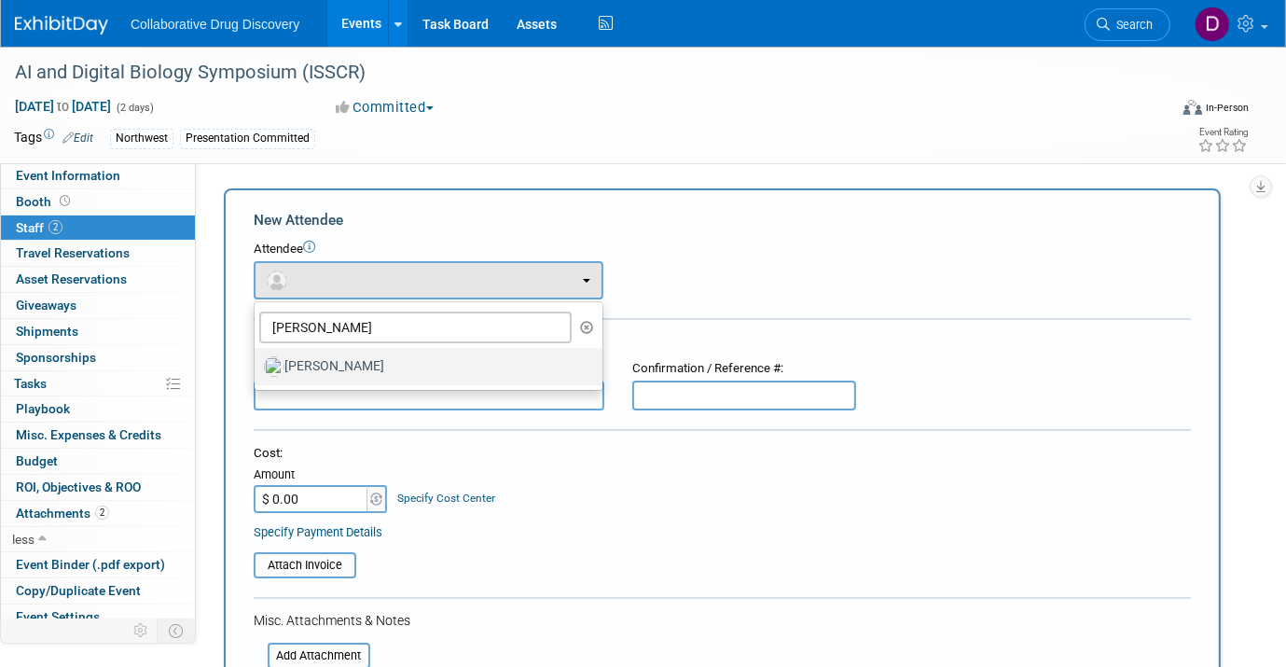
click at [379, 370] on label "[PERSON_NAME]" at bounding box center [424, 367] width 320 height 30
click at [257, 370] on input "[PERSON_NAME]" at bounding box center [251, 364] width 12 height 12
select select "85121eb7-87d5-4338-adc1-9601ca681ca9"
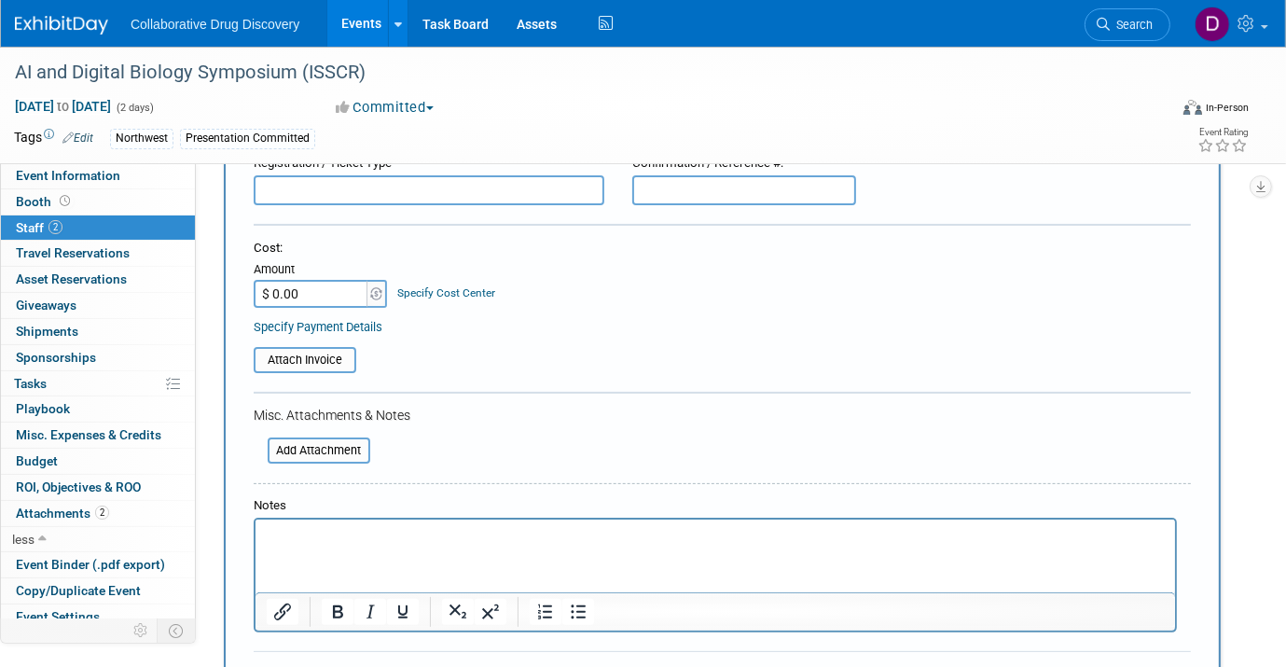
scroll to position [482, 0]
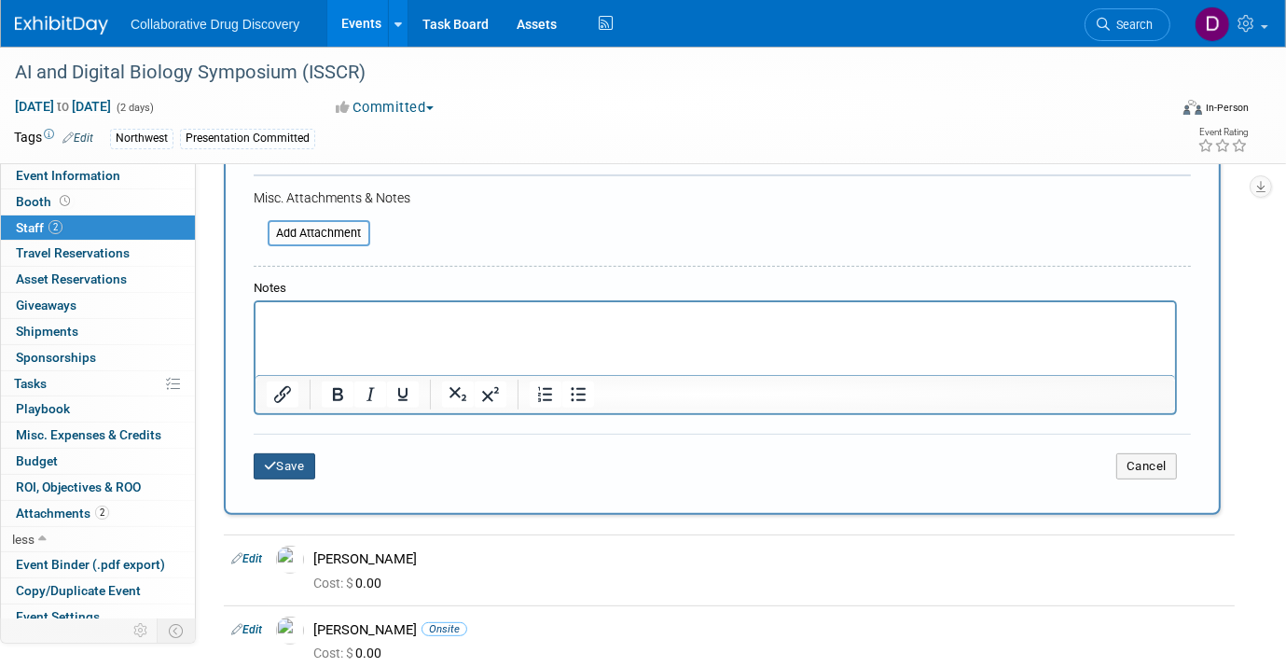
click at [283, 463] on button "Save" at bounding box center [285, 466] width 62 height 26
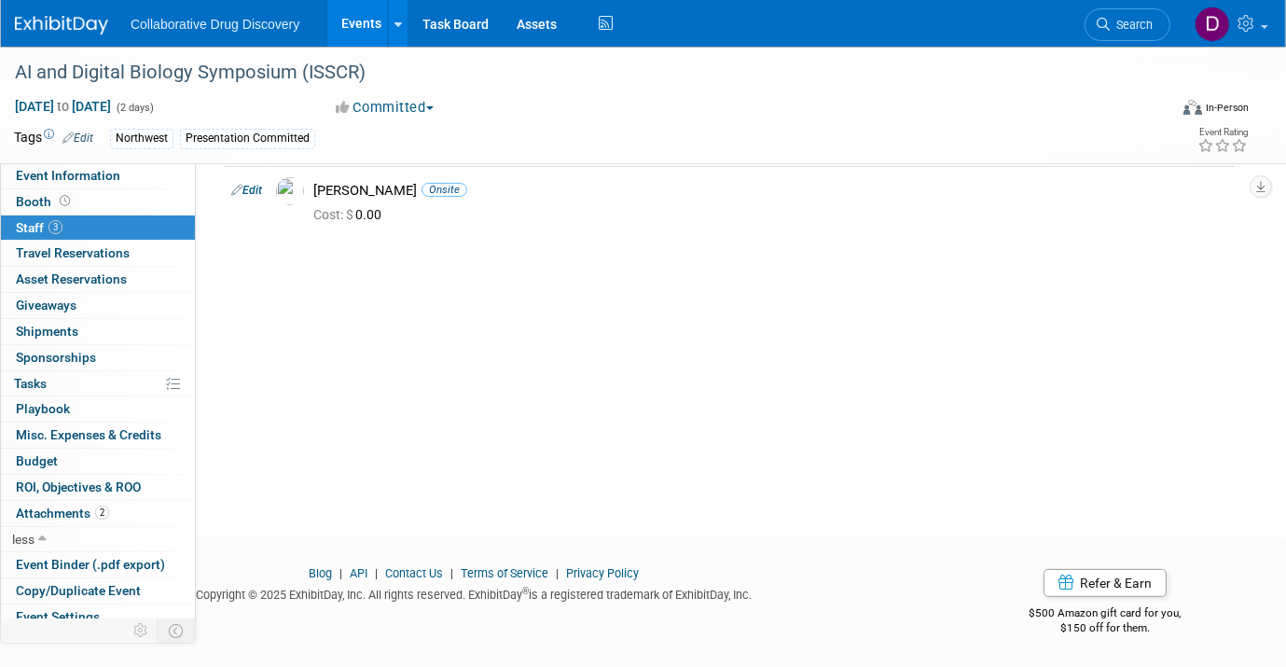
scroll to position [0, 0]
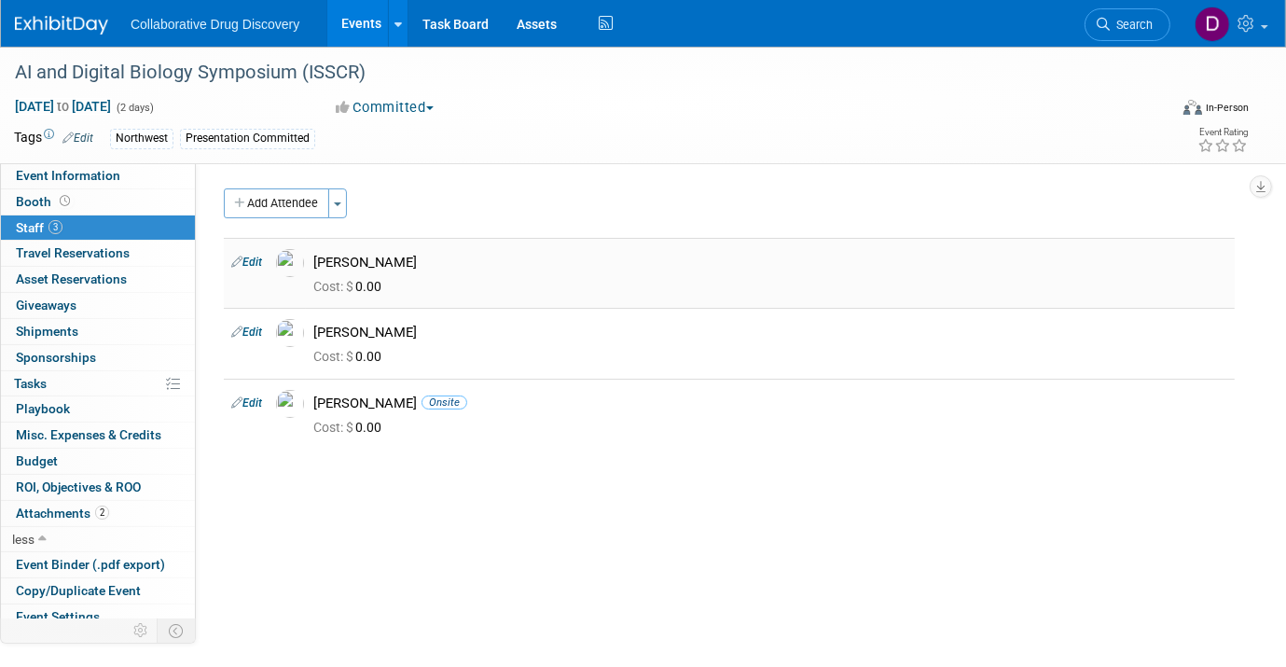
click at [248, 261] on link "Edit" at bounding box center [246, 262] width 31 height 13
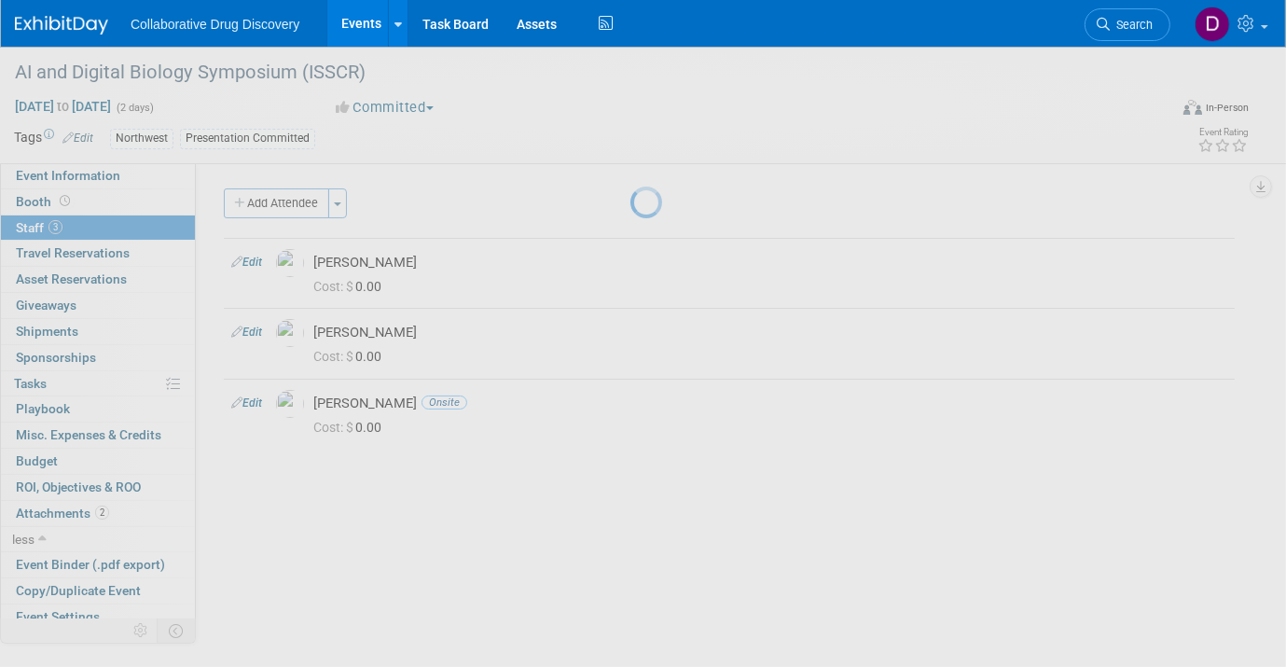
select select "de387722-4f23-4ea9-91fe-d2313076a69c"
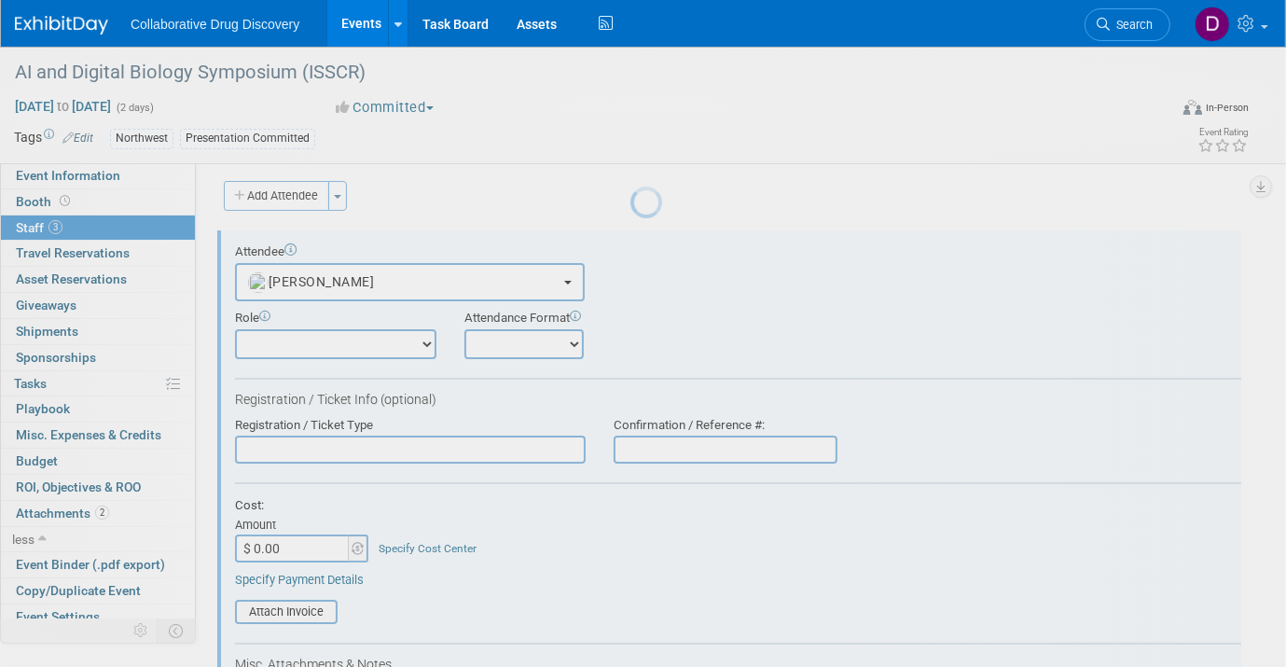
scroll to position [25, 0]
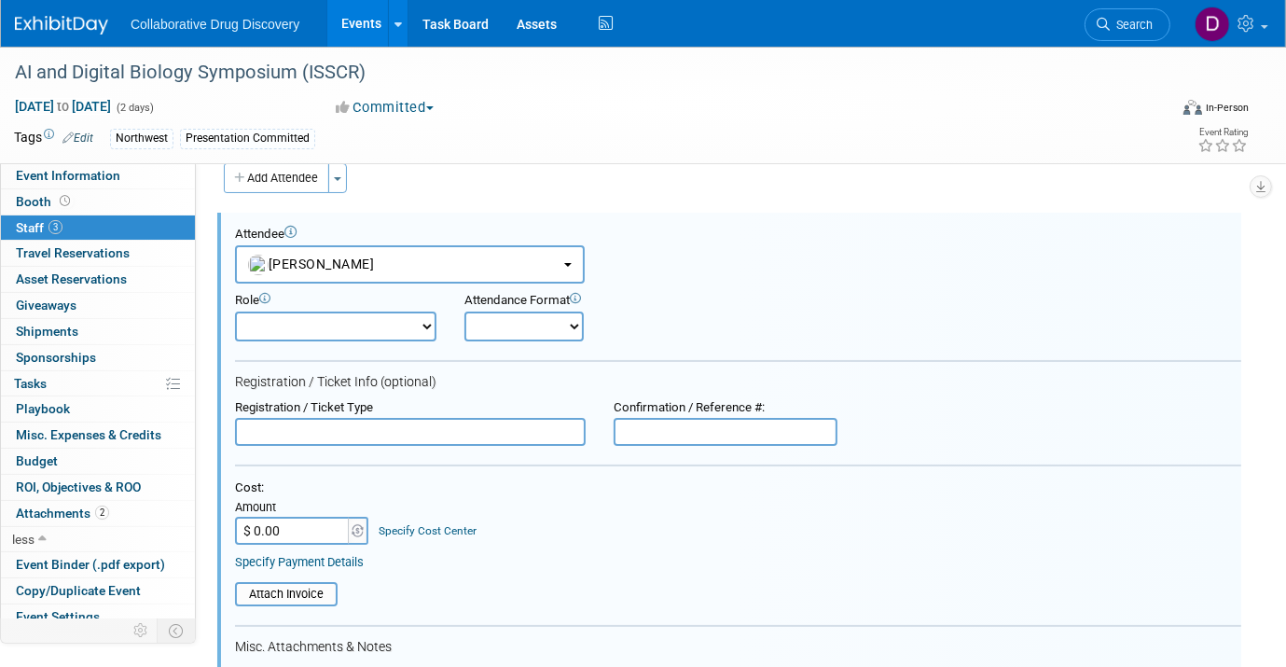
click at [330, 320] on select "Considering Demonstrator Host Planner Presenter Sales Representative Set-up/Dis…" at bounding box center [335, 326] width 201 height 30
select select "5"
click at [235, 311] on select "Considering Demonstrator Host Planner Presenter Sales Representative Set-up/Dis…" at bounding box center [335, 326] width 201 height 30
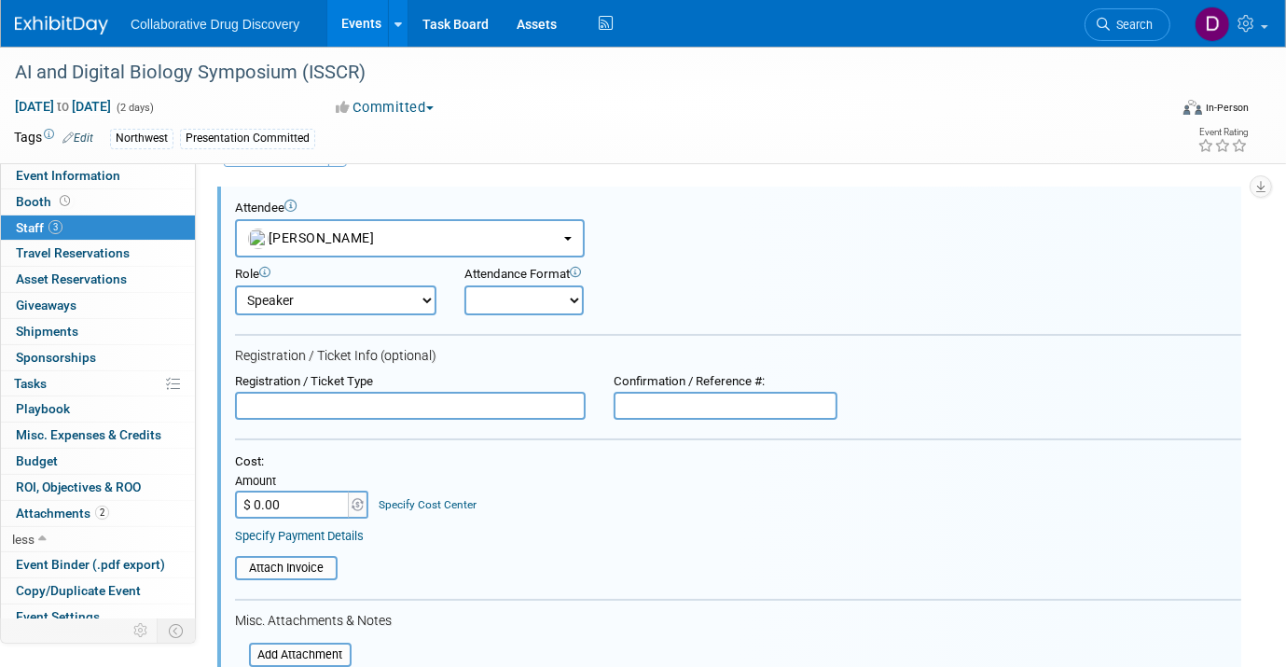
scroll to position [359, 0]
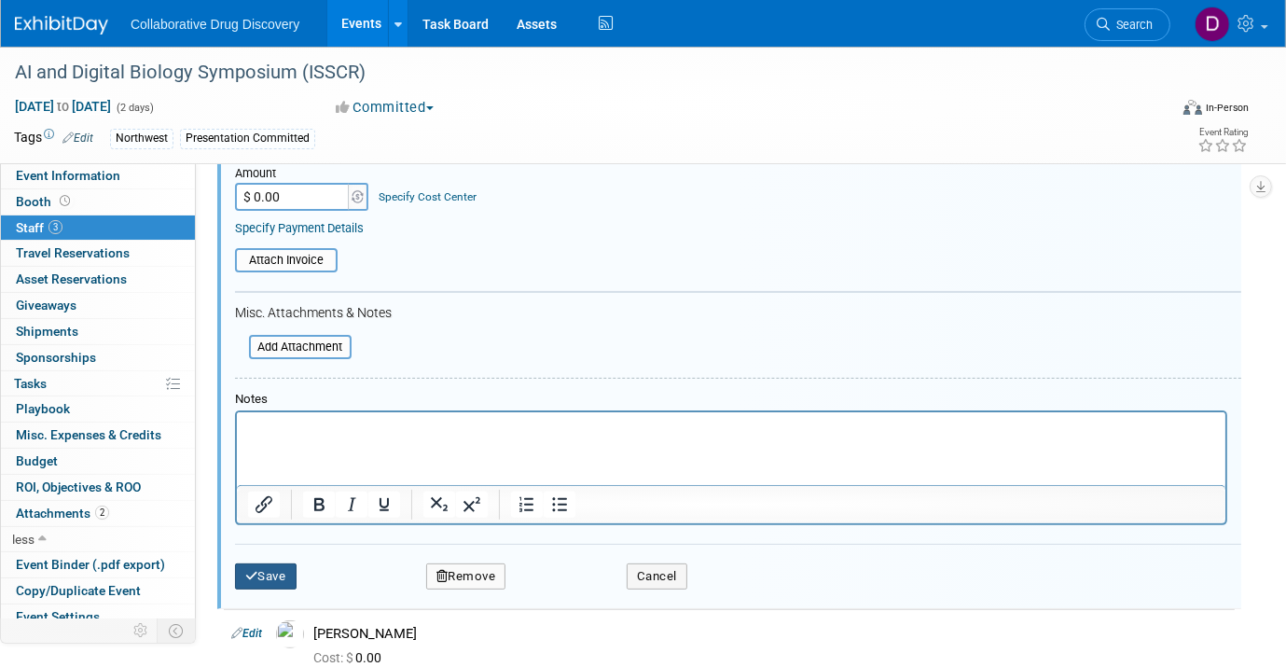
click at [281, 571] on button "Save" at bounding box center [266, 576] width 62 height 26
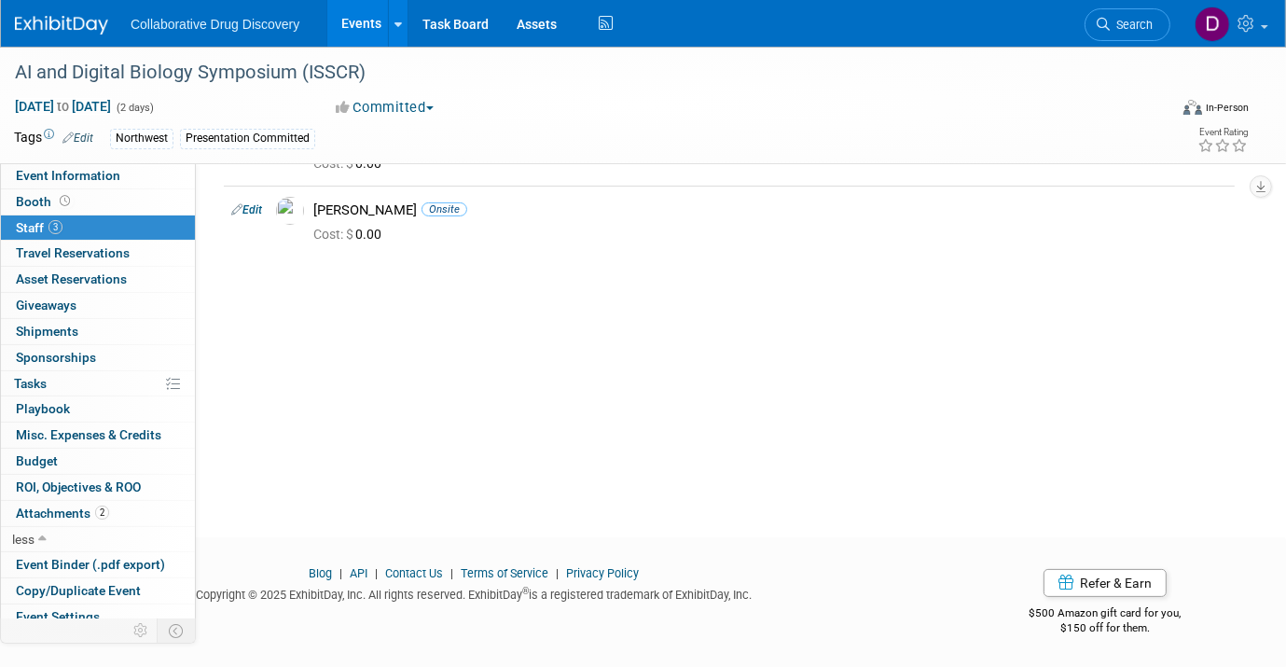
scroll to position [109, 0]
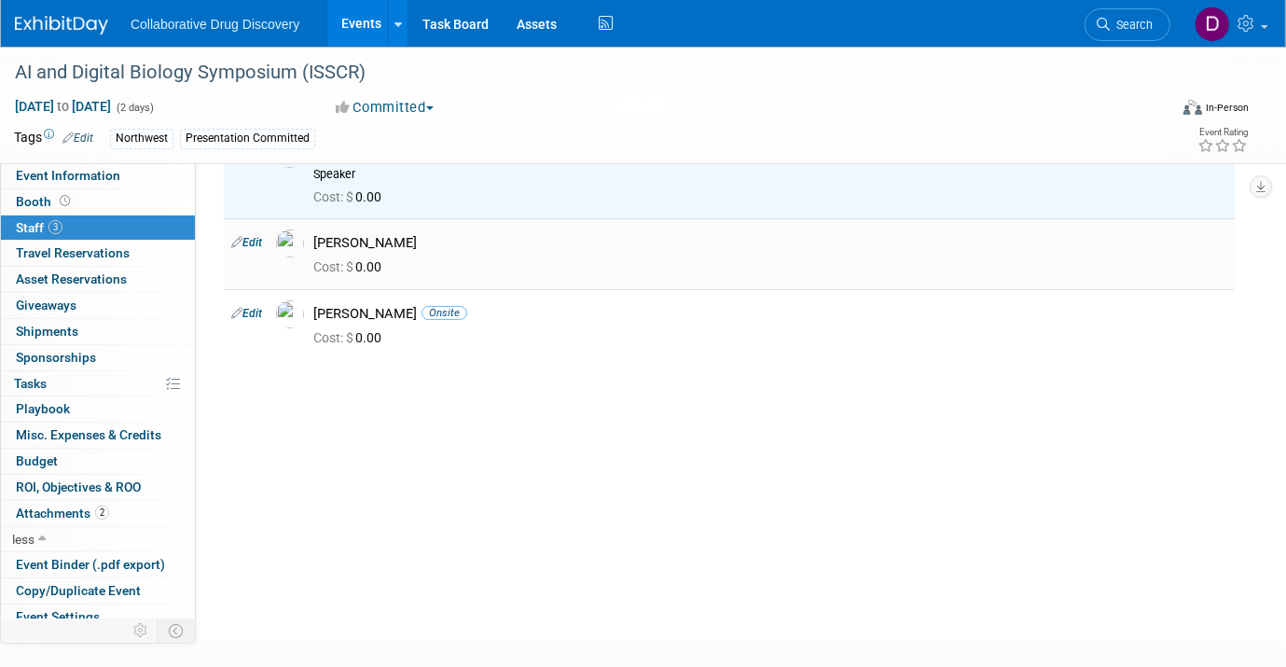
click at [256, 242] on link "Edit" at bounding box center [246, 242] width 31 height 13
select select "85121eb7-87d5-4338-adc1-9601ca681ca9"
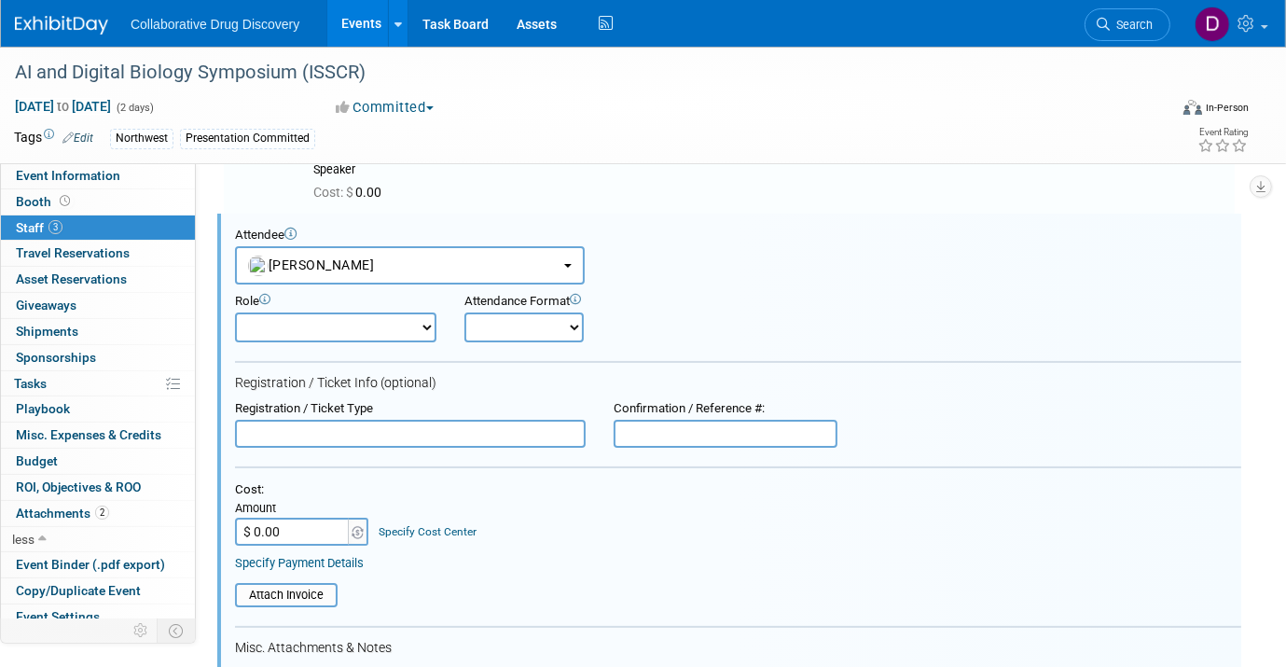
scroll to position [116, 0]
click at [310, 317] on select "Considering Demonstrator Host Planner Presenter Sales Representative Set-up/Dis…" at bounding box center [335, 326] width 201 height 30
select select "100"
click at [235, 311] on select "Considering Demonstrator Host Planner Presenter Sales Representative Set-up/Dis…" at bounding box center [335, 326] width 201 height 30
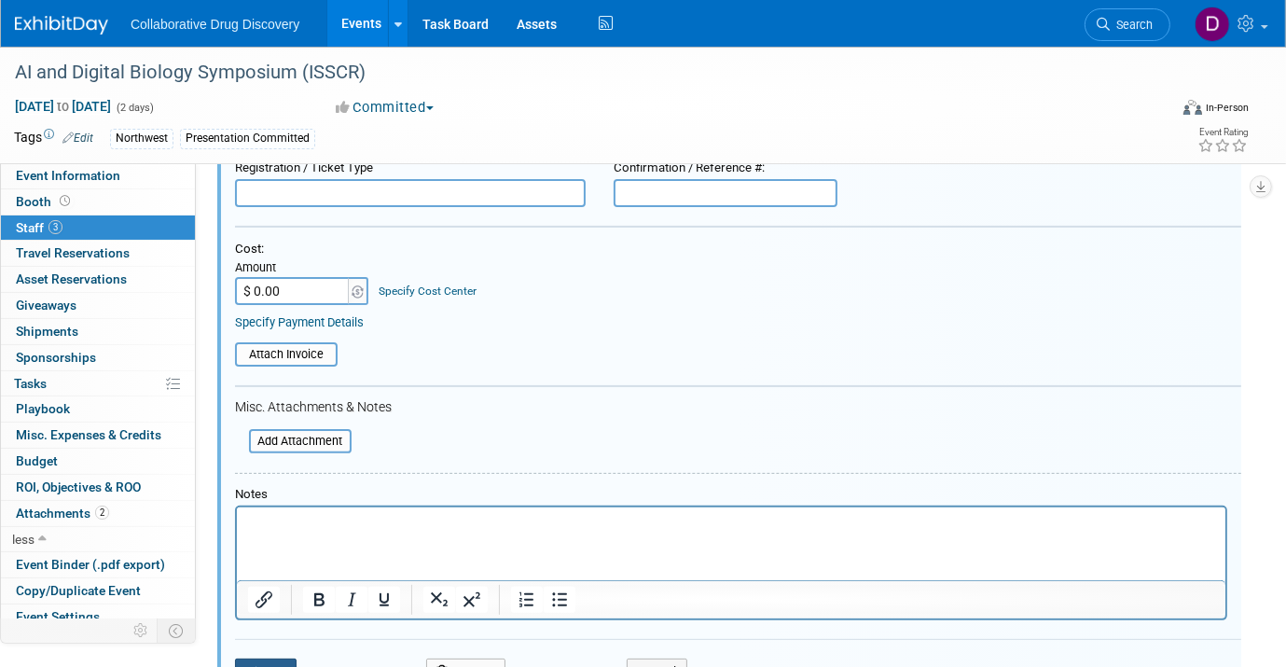
click at [282, 661] on button "Save" at bounding box center [266, 671] width 62 height 26
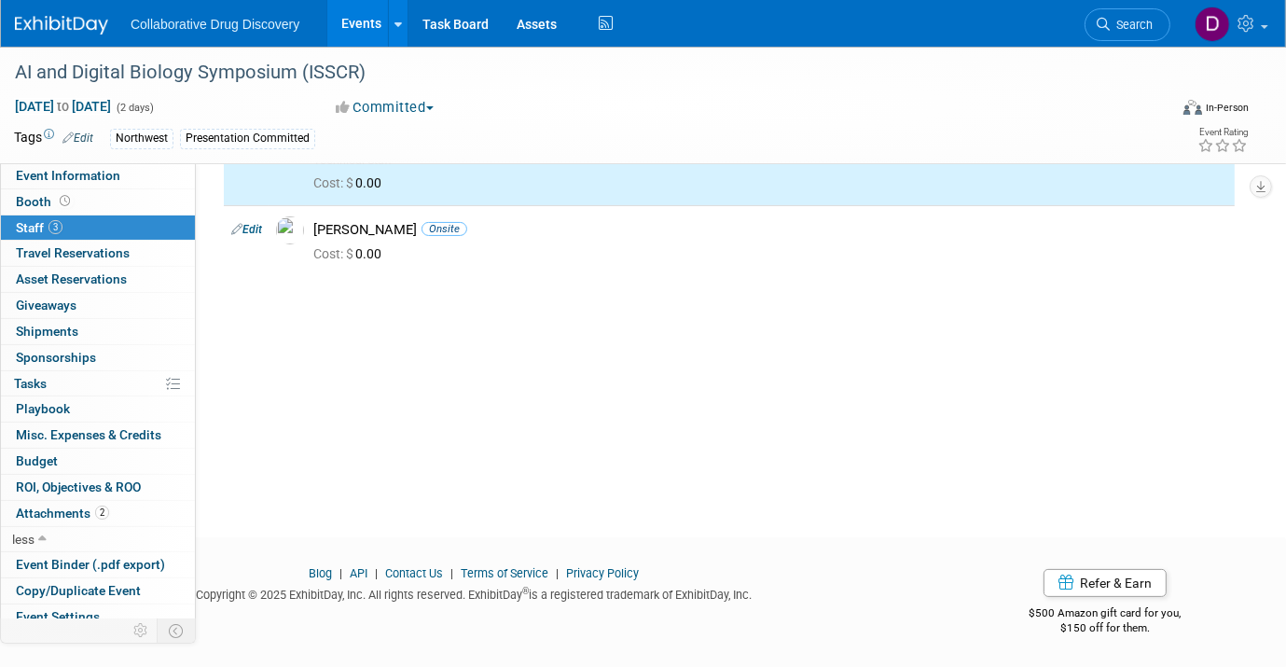
scroll to position [0, 0]
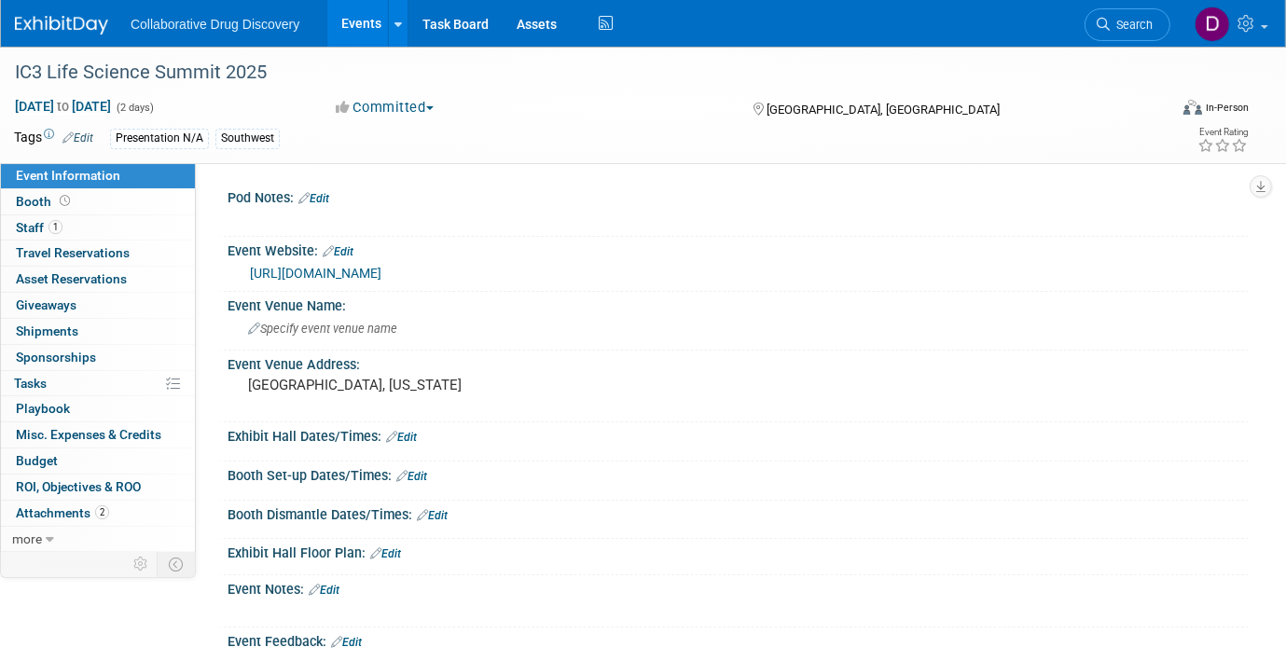
click at [320, 277] on link "https://www.biontx.org/" at bounding box center [315, 273] width 131 height 15
click at [105, 224] on link "1 Staff 1" at bounding box center [98, 227] width 194 height 25
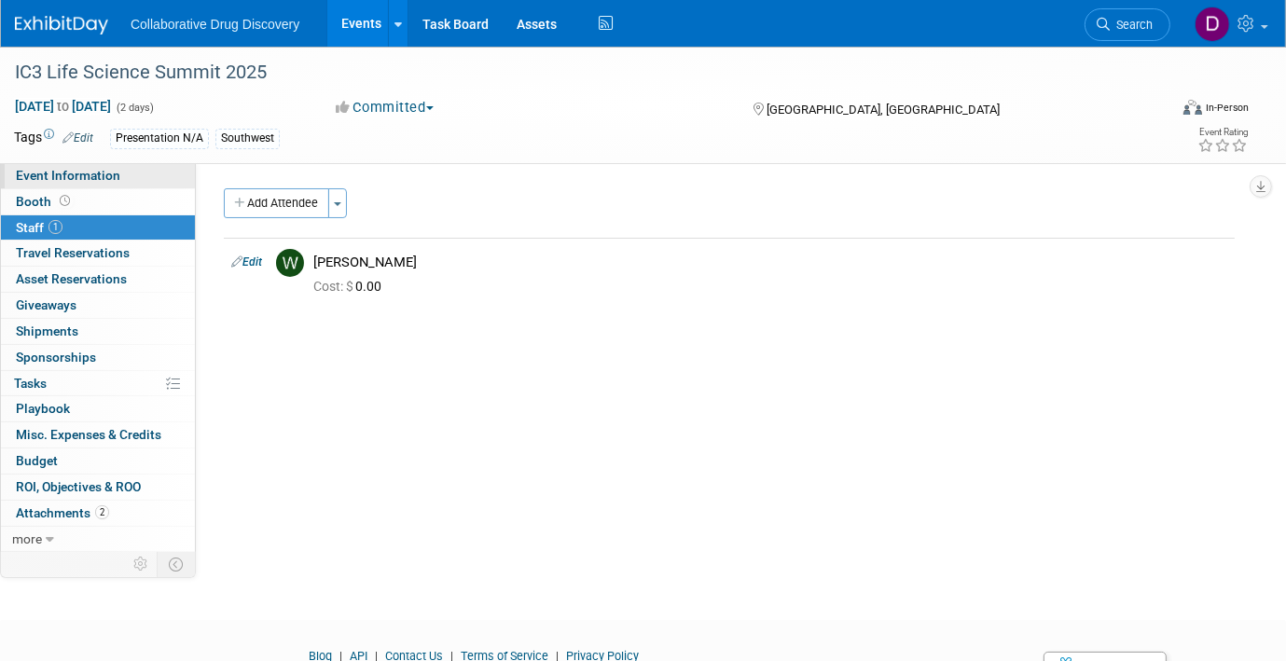
click at [63, 177] on span "Event Information" at bounding box center [68, 175] width 104 height 15
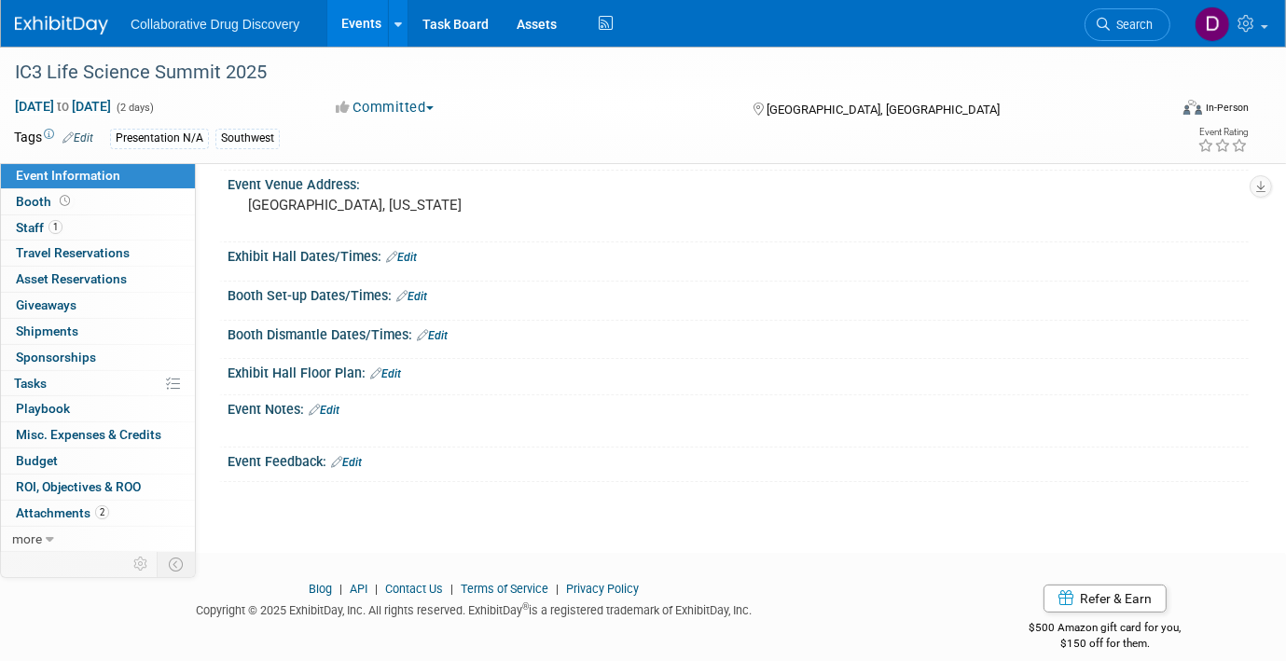
scroll to position [160, 0]
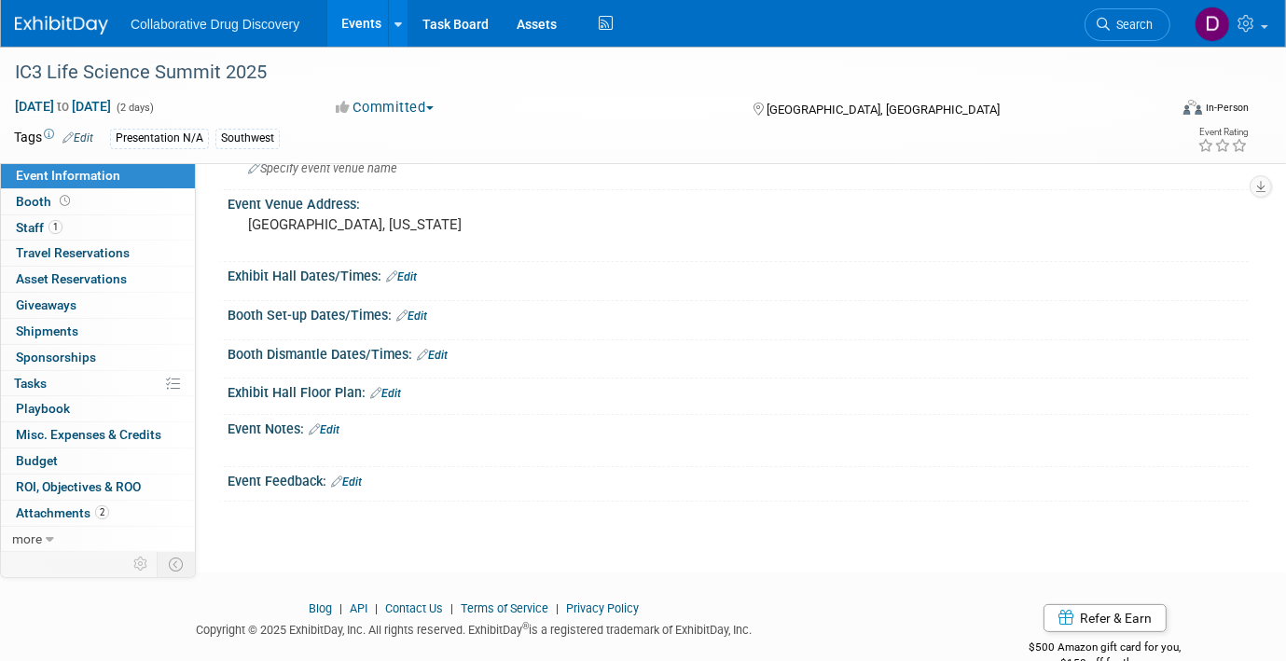
click at [347, 425] on div "Event Notes: Edit" at bounding box center [738, 427] width 1021 height 24
click at [339, 428] on link "Edit" at bounding box center [324, 429] width 31 height 13
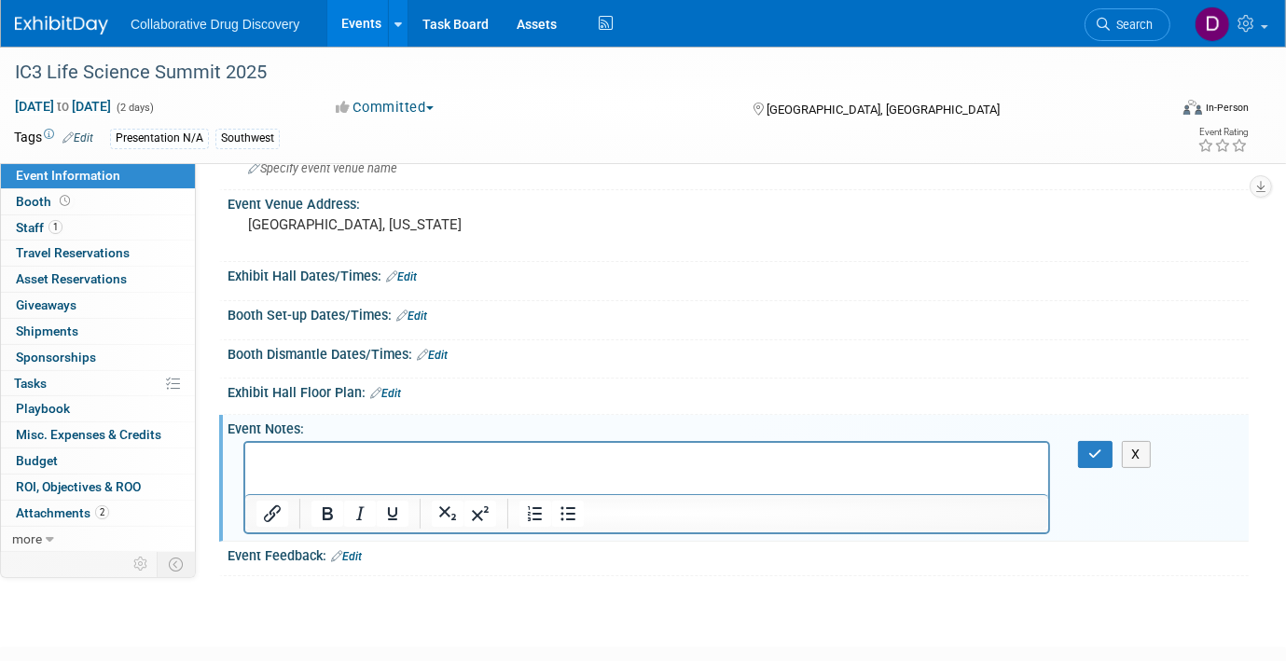
scroll to position [0, 0]
click at [1104, 462] on button "button" at bounding box center [1095, 454] width 35 height 27
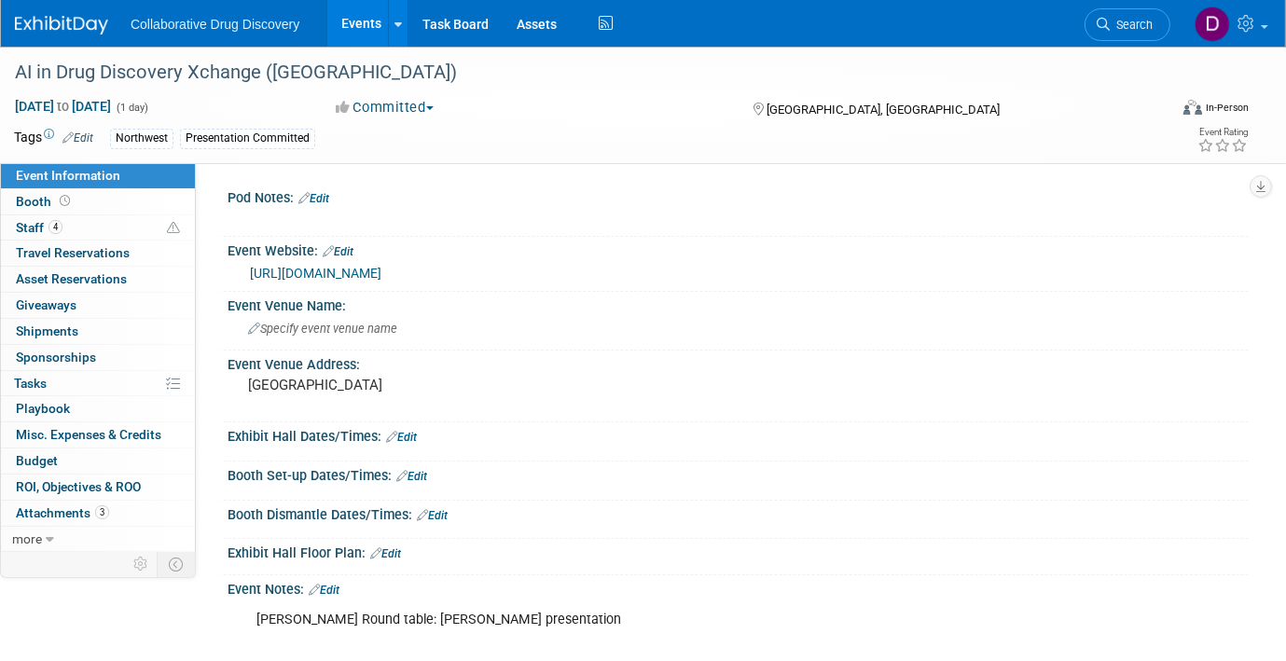
click at [310, 273] on link "[URL][DOMAIN_NAME]" at bounding box center [315, 273] width 131 height 15
click at [48, 21] on img at bounding box center [61, 25] width 93 height 19
click at [59, 227] on span "4" at bounding box center [55, 227] width 14 height 14
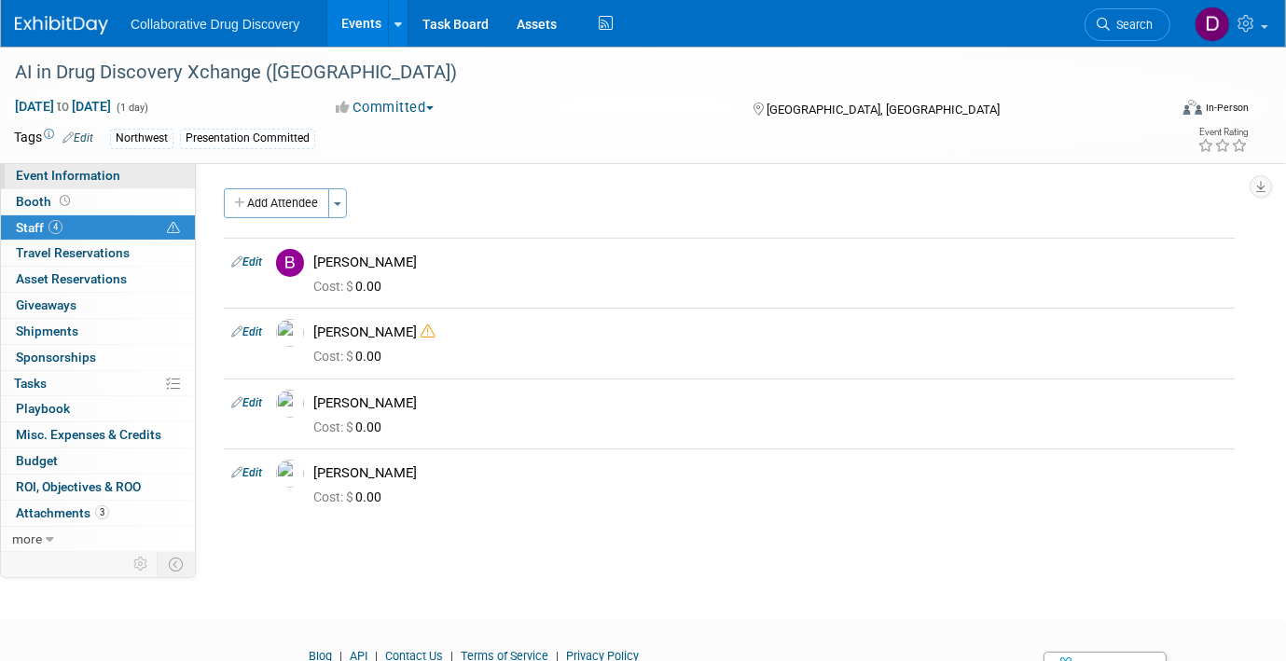
click at [141, 176] on link "Event Information" at bounding box center [98, 175] width 194 height 25
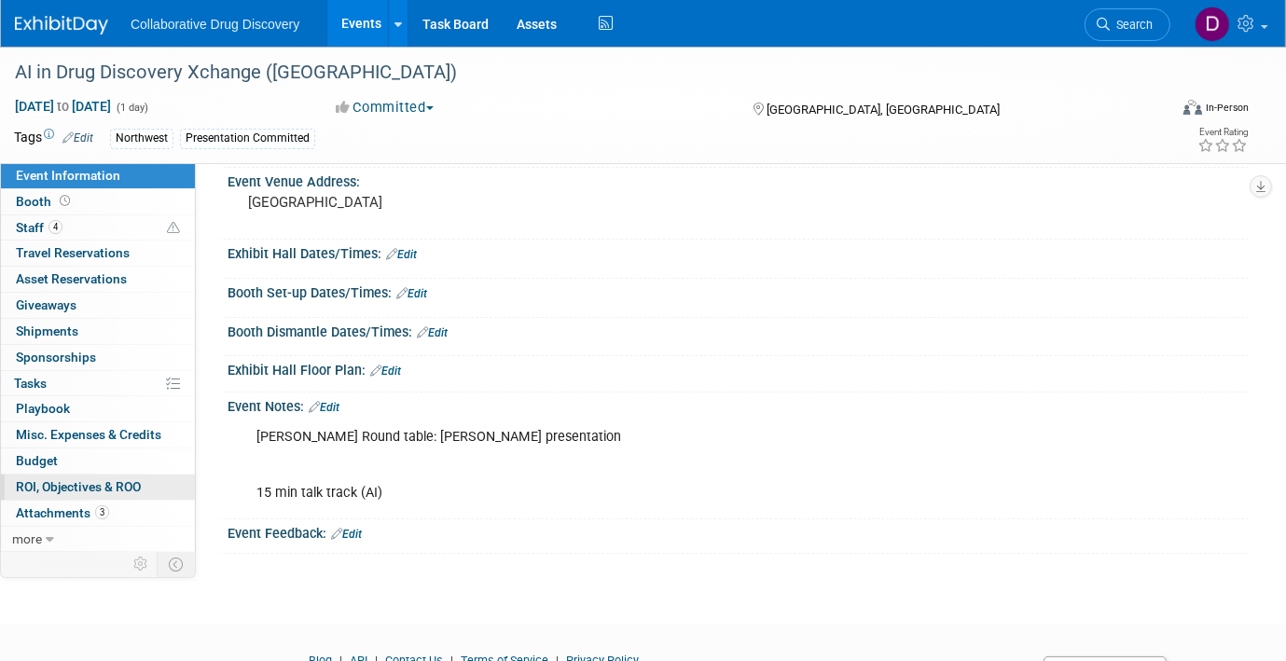
scroll to position [274, 0]
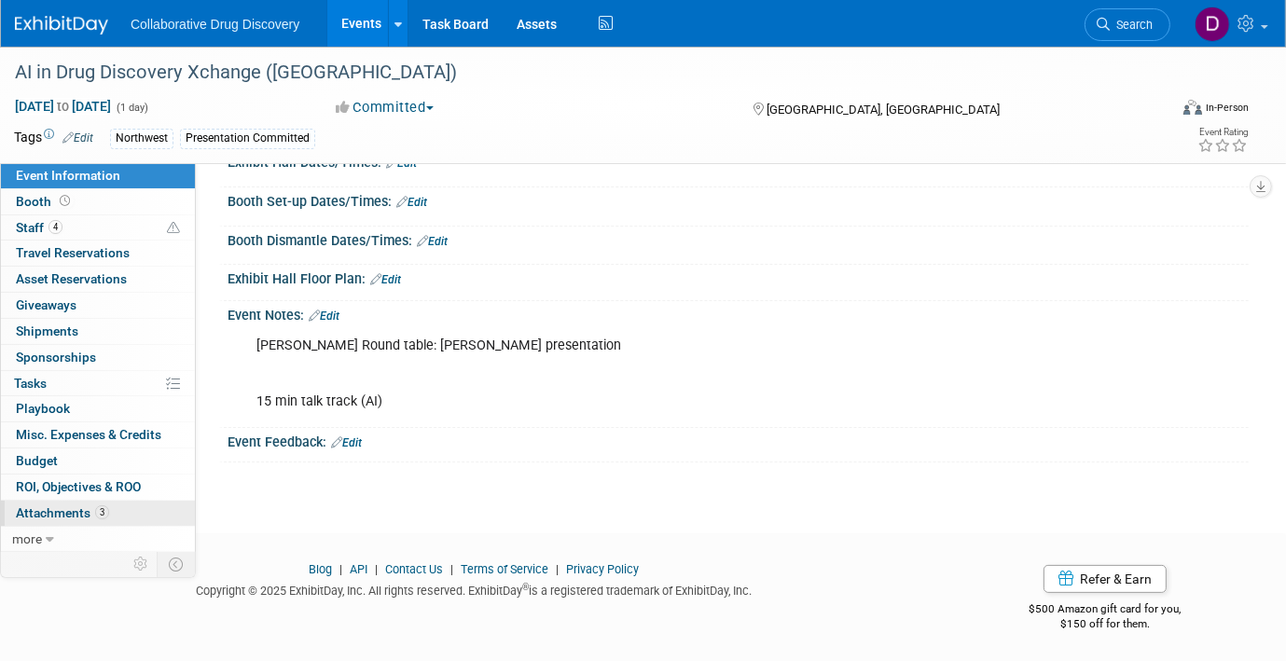
drag, startPoint x: 99, startPoint y: 509, endPoint x: 109, endPoint y: 503, distance: 12.2
click at [99, 509] on span "3" at bounding box center [102, 512] width 14 height 14
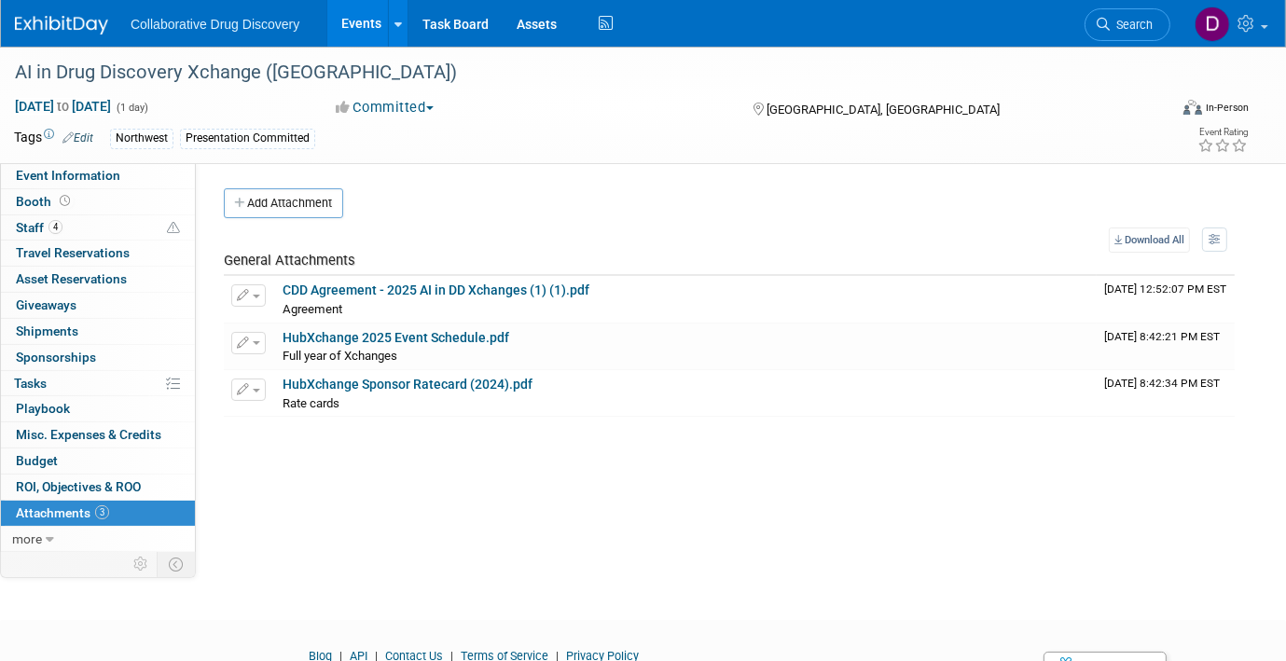
scroll to position [89, 0]
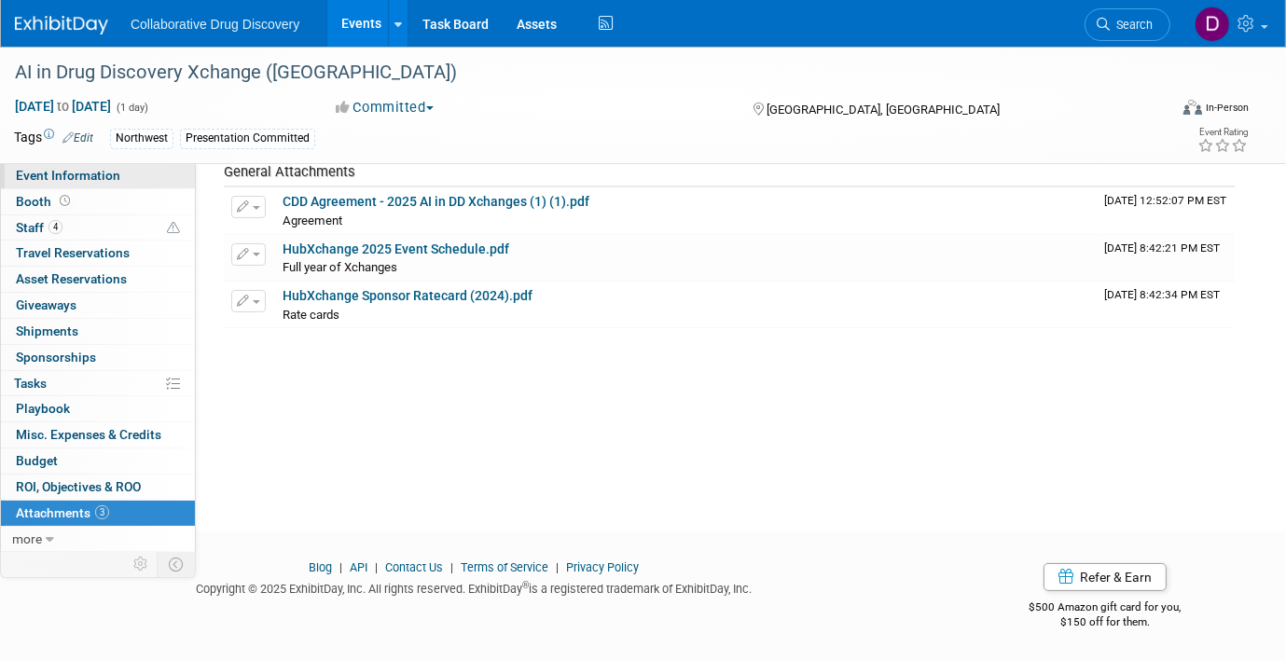
click at [95, 171] on span "Event Information" at bounding box center [68, 175] width 104 height 15
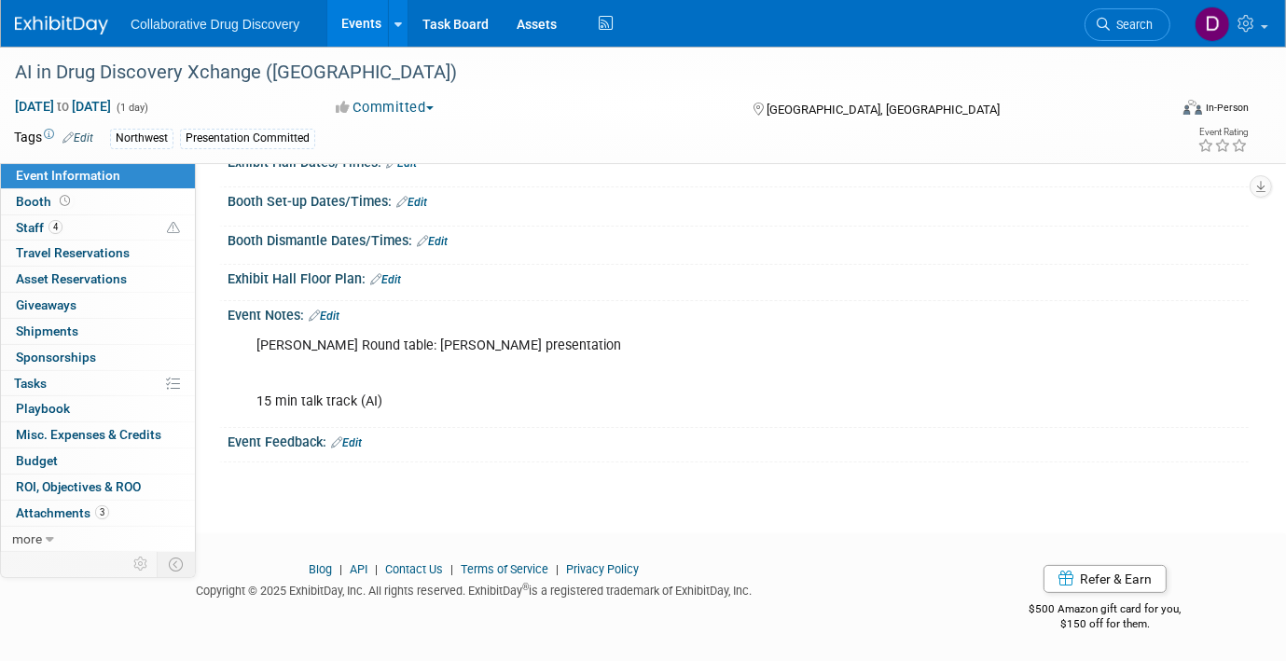
scroll to position [265, 0]
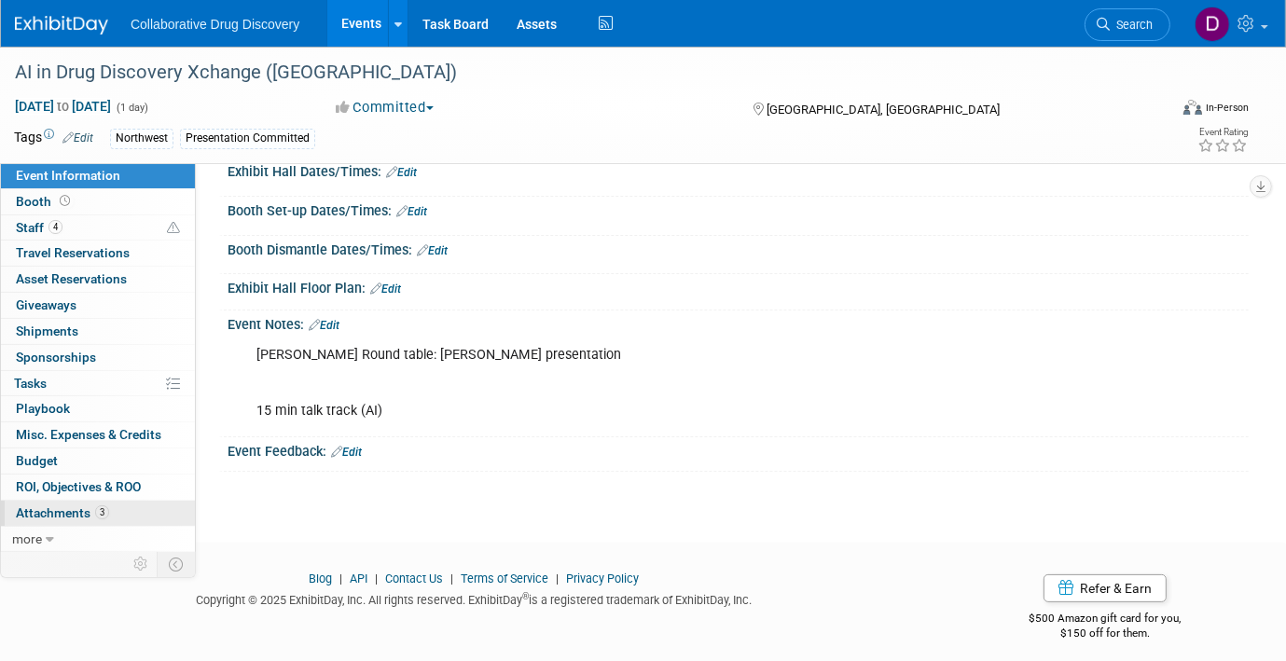
click at [109, 519] on link "3 Attachments 3" at bounding box center [98, 513] width 194 height 25
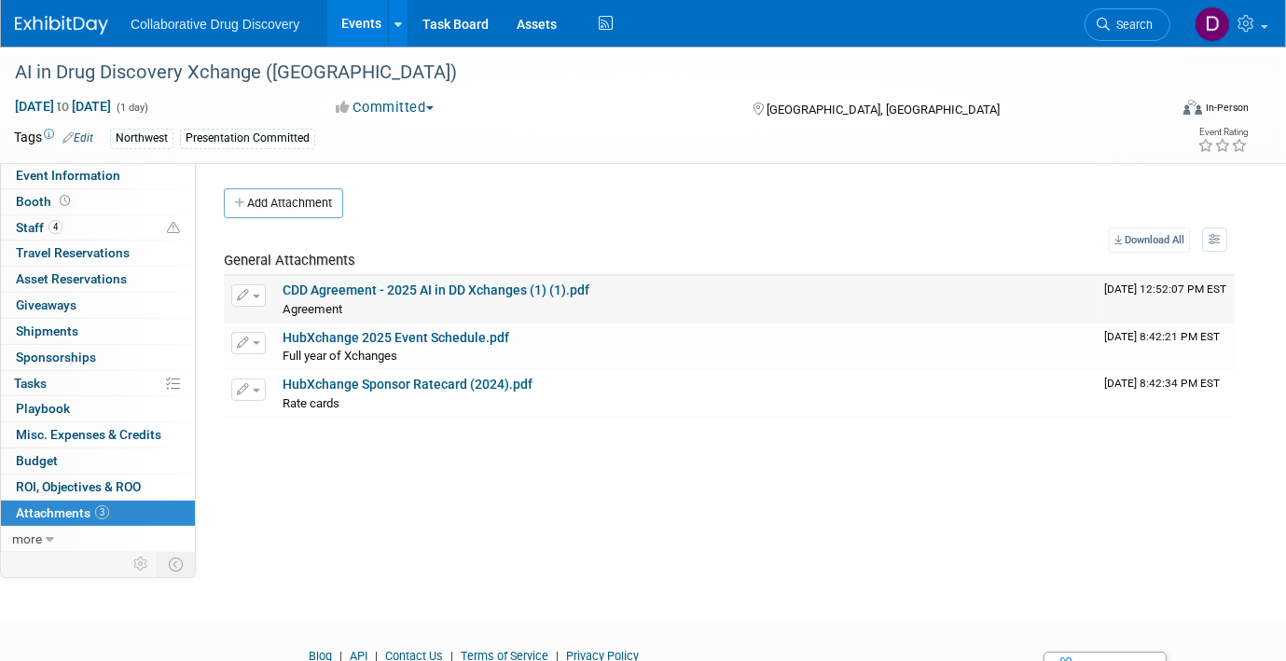
click at [394, 295] on link "CDD Agreement - 2025 AI in DD Xchanges (1) (1).pdf" at bounding box center [436, 290] width 307 height 15
click at [35, 222] on span "Staff 4" at bounding box center [39, 227] width 47 height 15
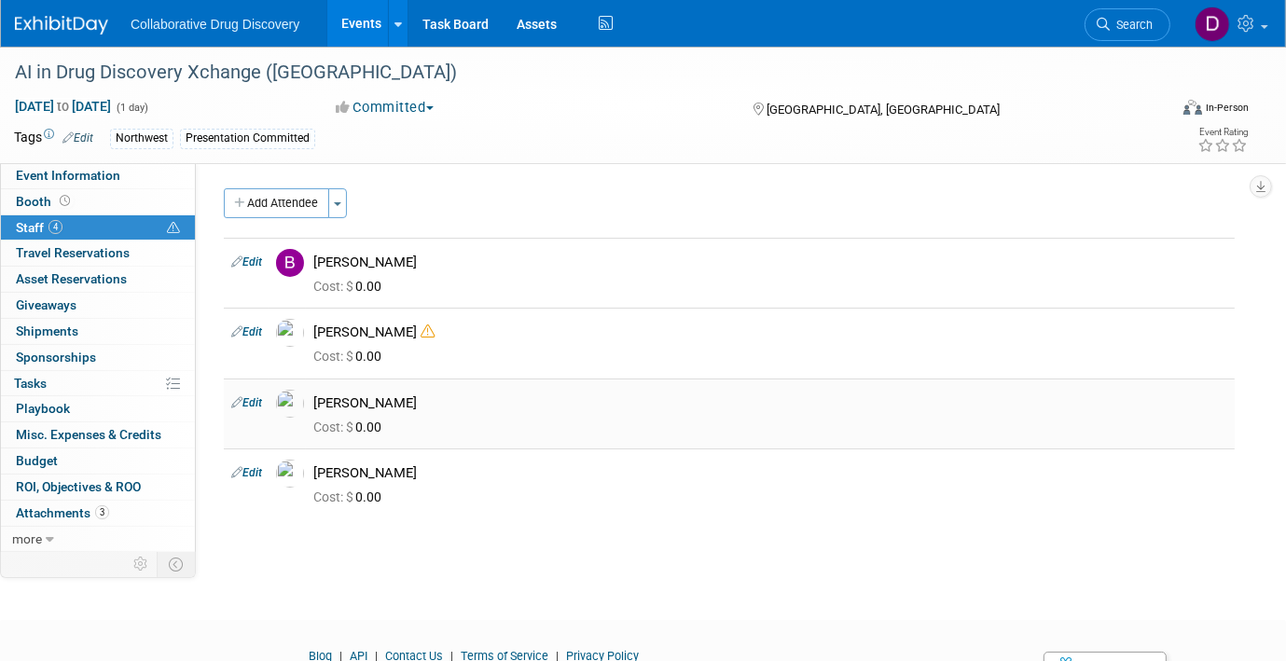
click at [256, 402] on link "Edit" at bounding box center [246, 402] width 31 height 13
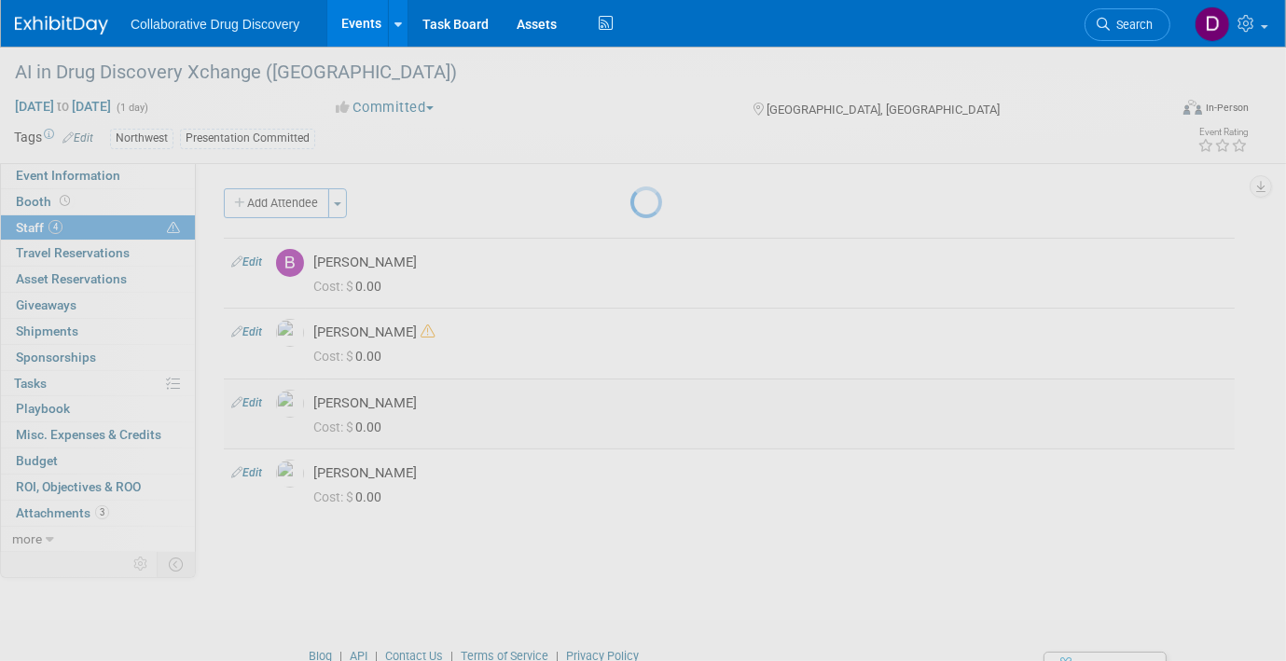
select select "d3453ca2-6230-47ba-9227-1a87b888d8b6"
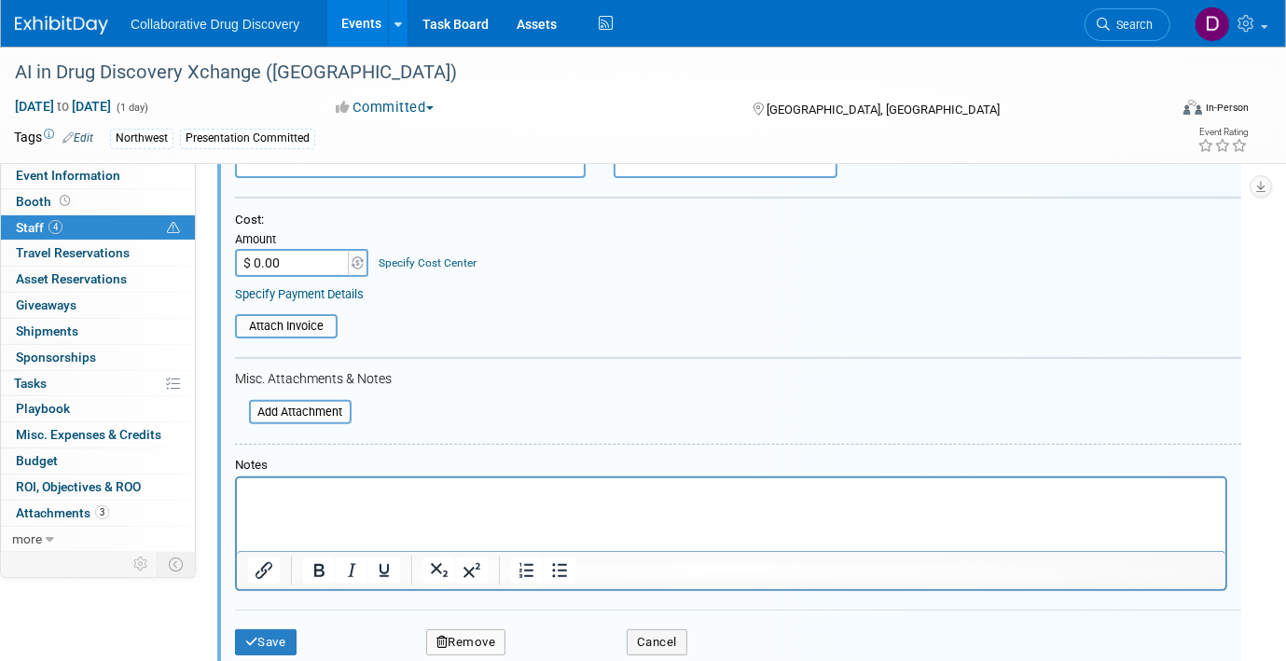
scroll to position [510, 0]
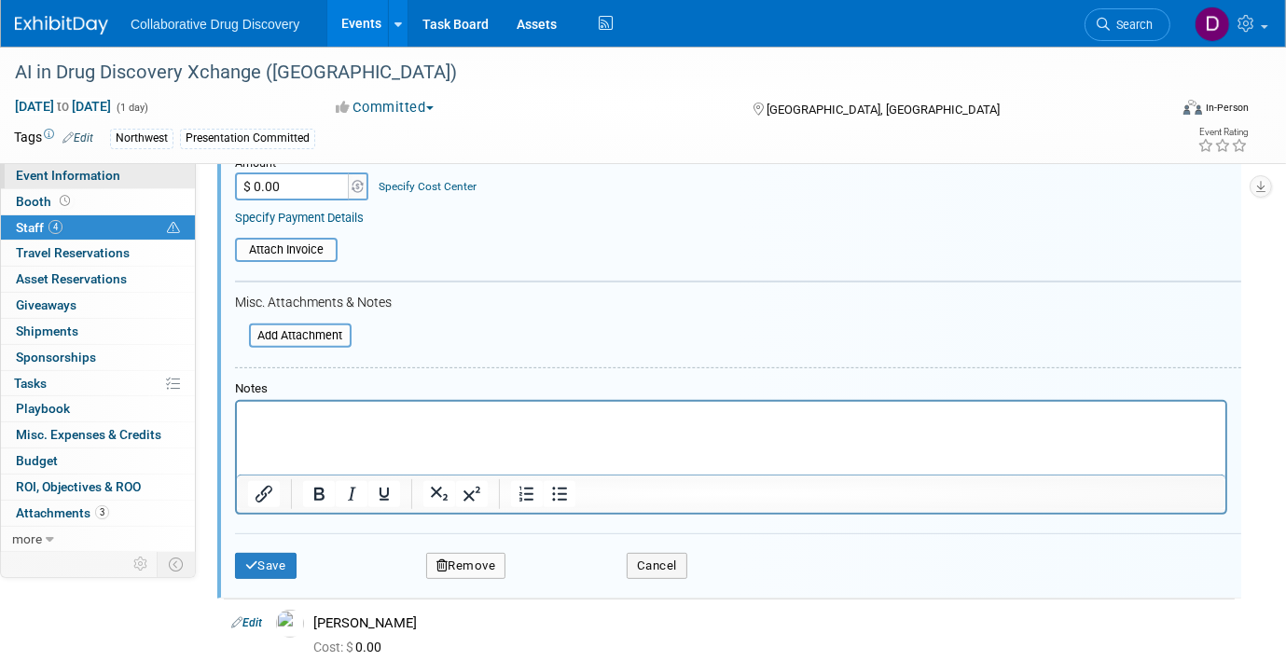
click at [88, 179] on span "Event Information" at bounding box center [68, 175] width 104 height 15
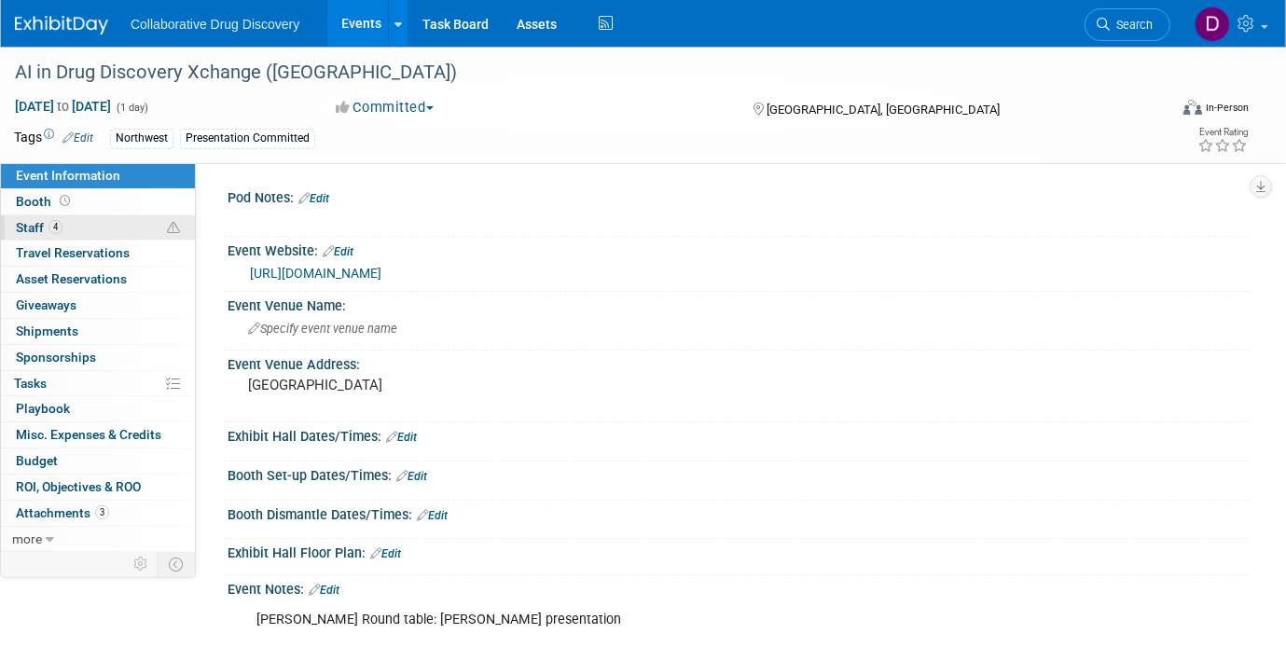
click at [74, 228] on link "4 Staff 4" at bounding box center [98, 227] width 194 height 25
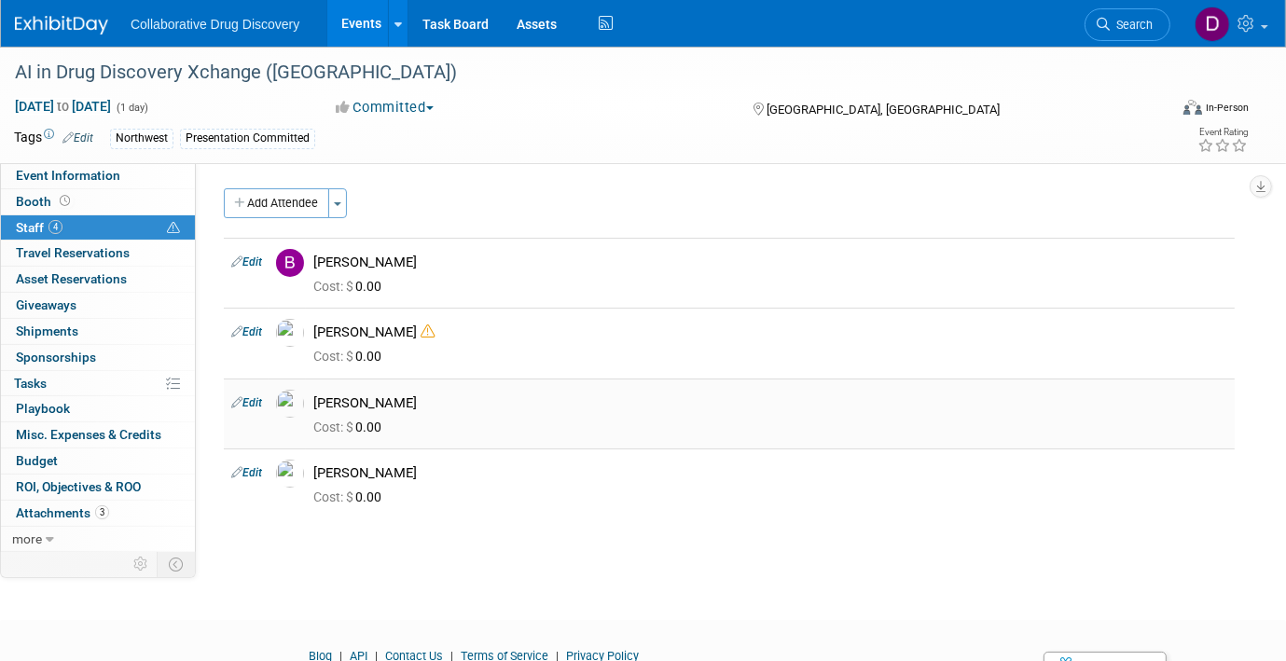
click at [254, 403] on link "Edit" at bounding box center [246, 402] width 31 height 13
select select "d3453ca2-6230-47ba-9227-1a87b888d8b6"
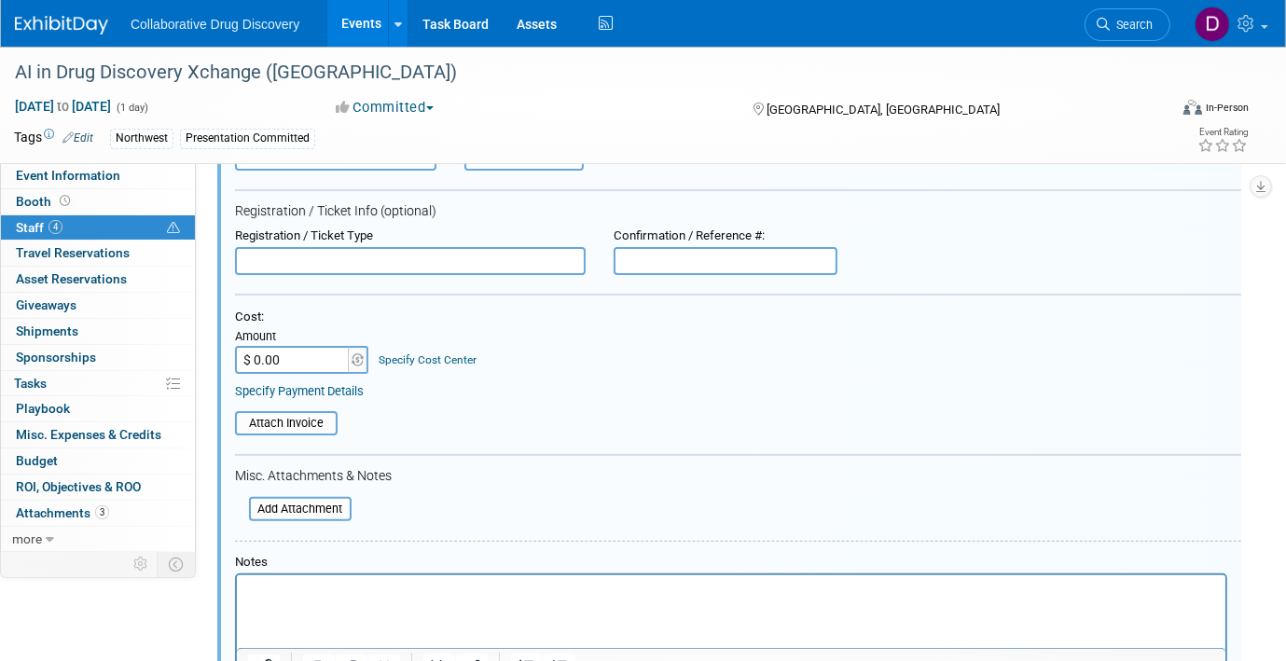
scroll to position [653, 0]
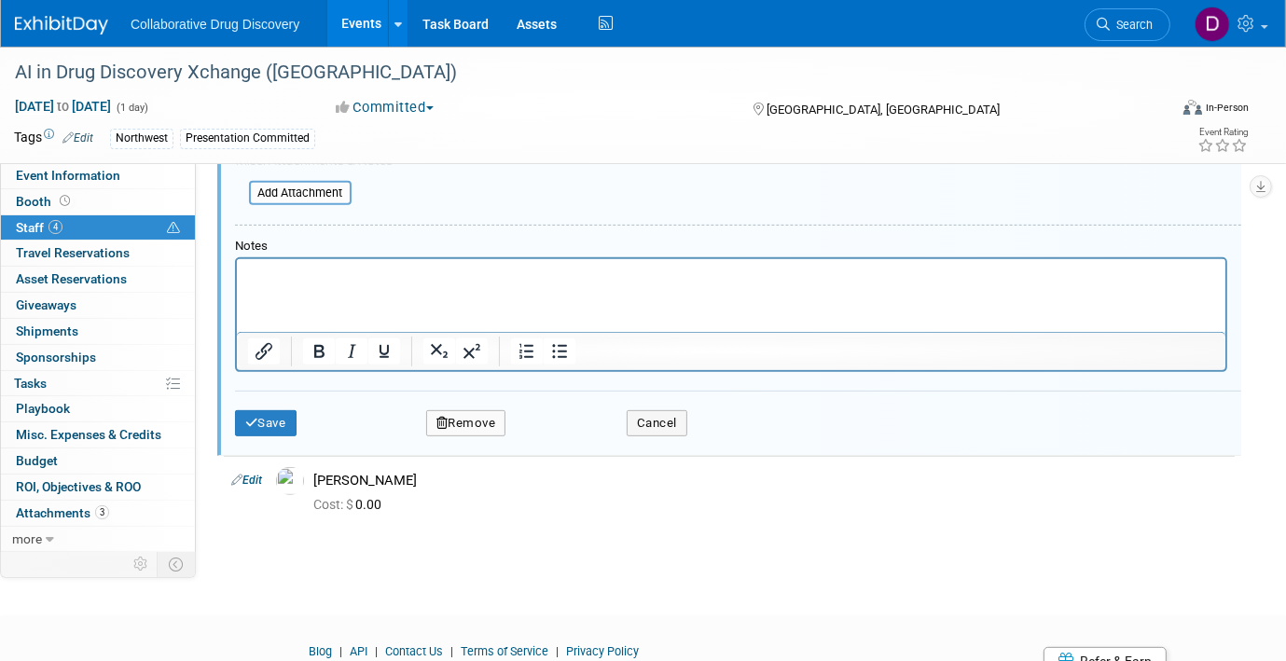
click at [494, 420] on button "Remove" at bounding box center [466, 423] width 80 height 26
click at [559, 436] on link "Yes" at bounding box center [568, 437] width 54 height 30
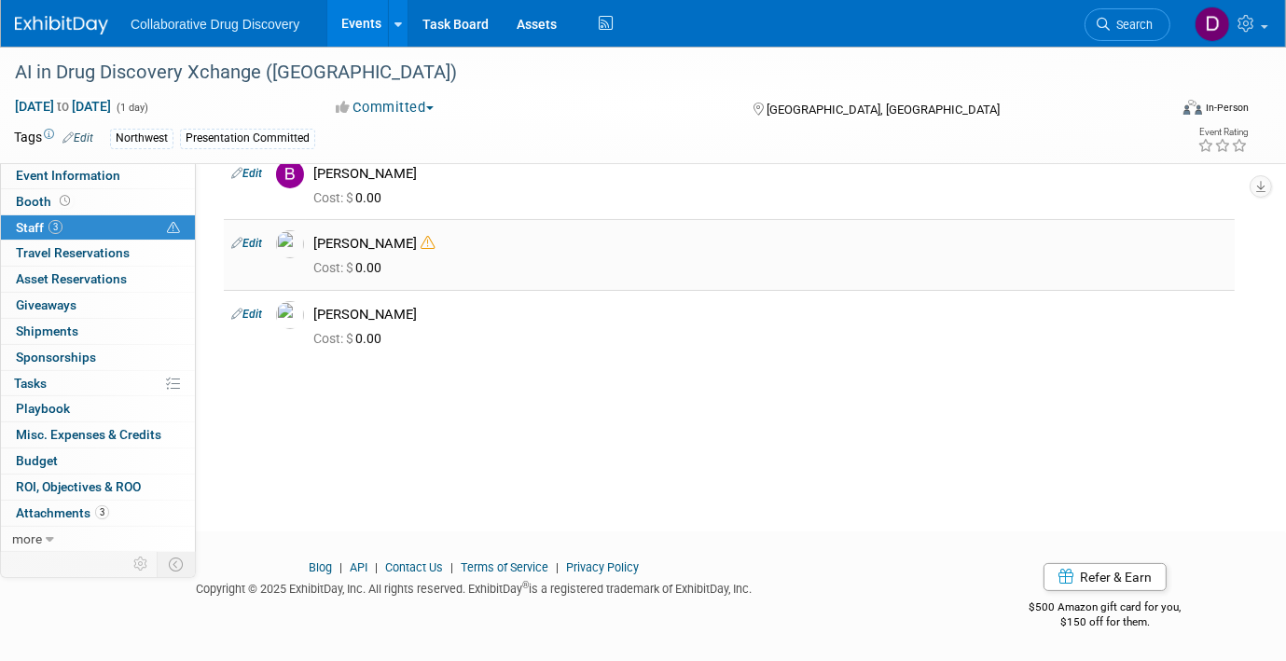
scroll to position [0, 0]
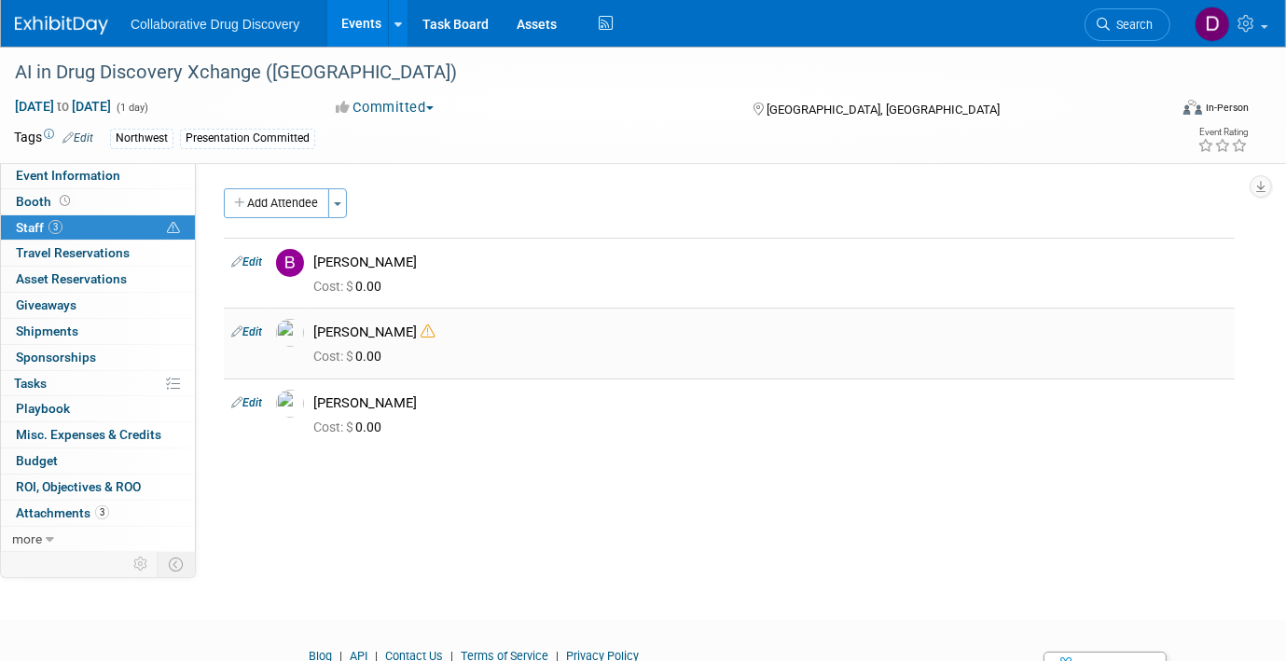
click at [265, 327] on td "Edit" at bounding box center [246, 343] width 45 height 70
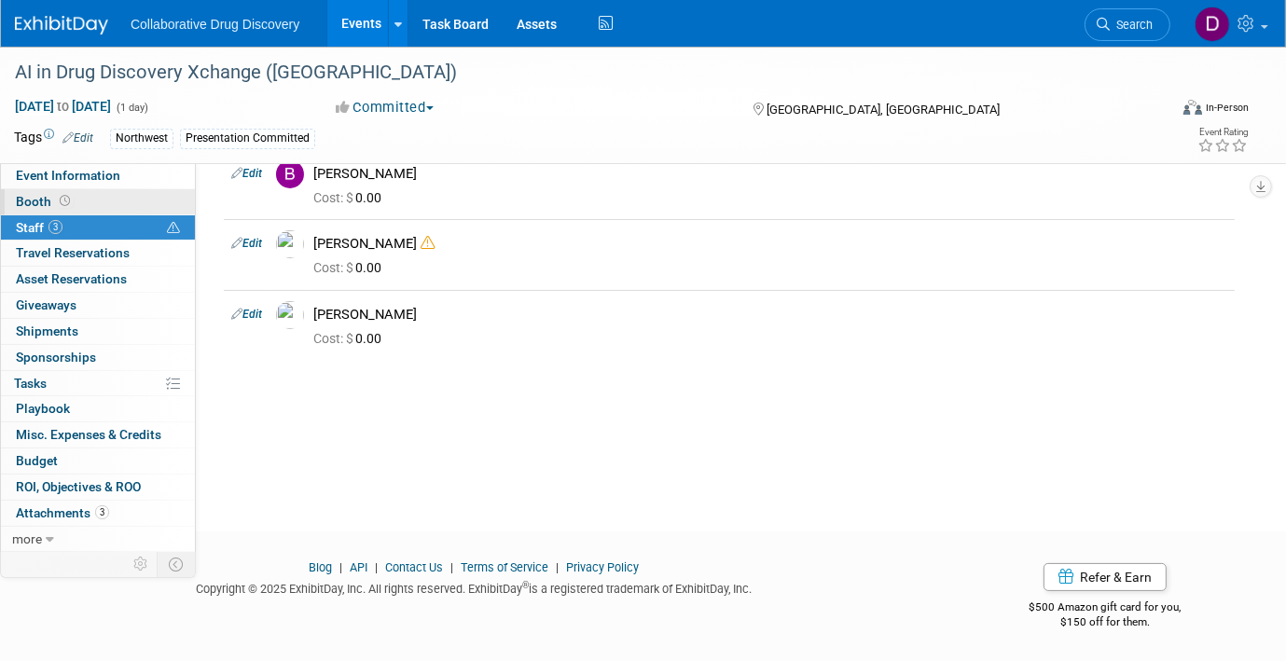
scroll to position [70, 0]
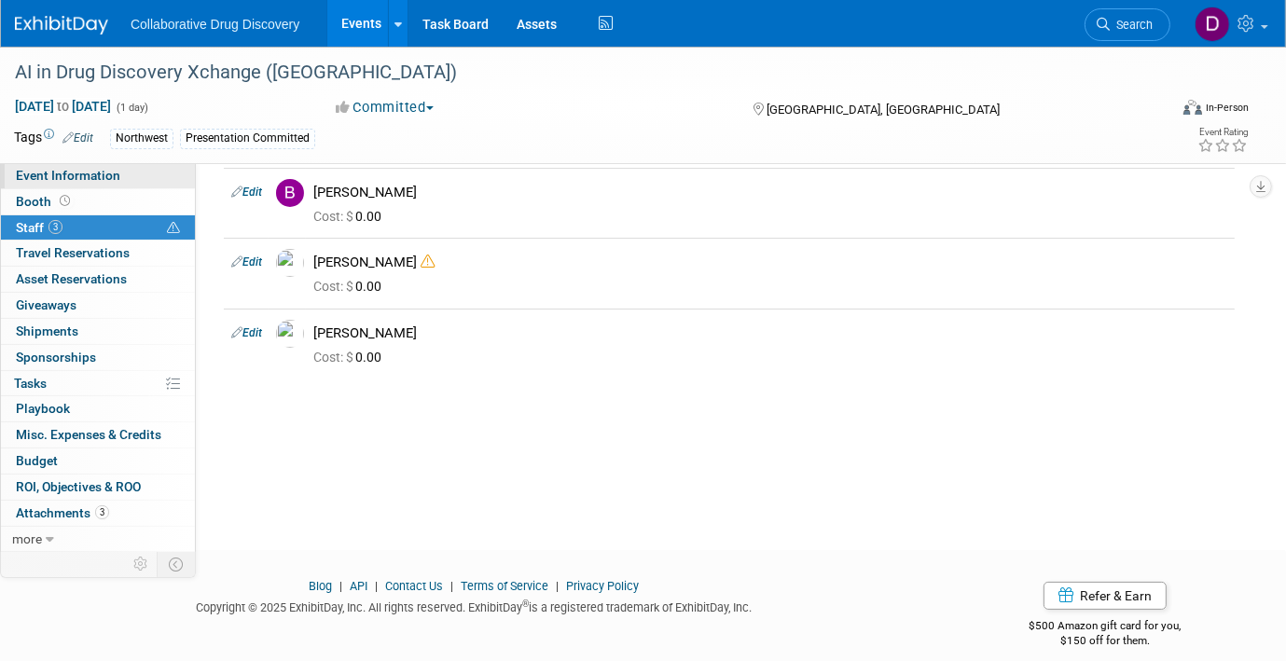
click at [83, 174] on span "Event Information" at bounding box center [68, 175] width 104 height 15
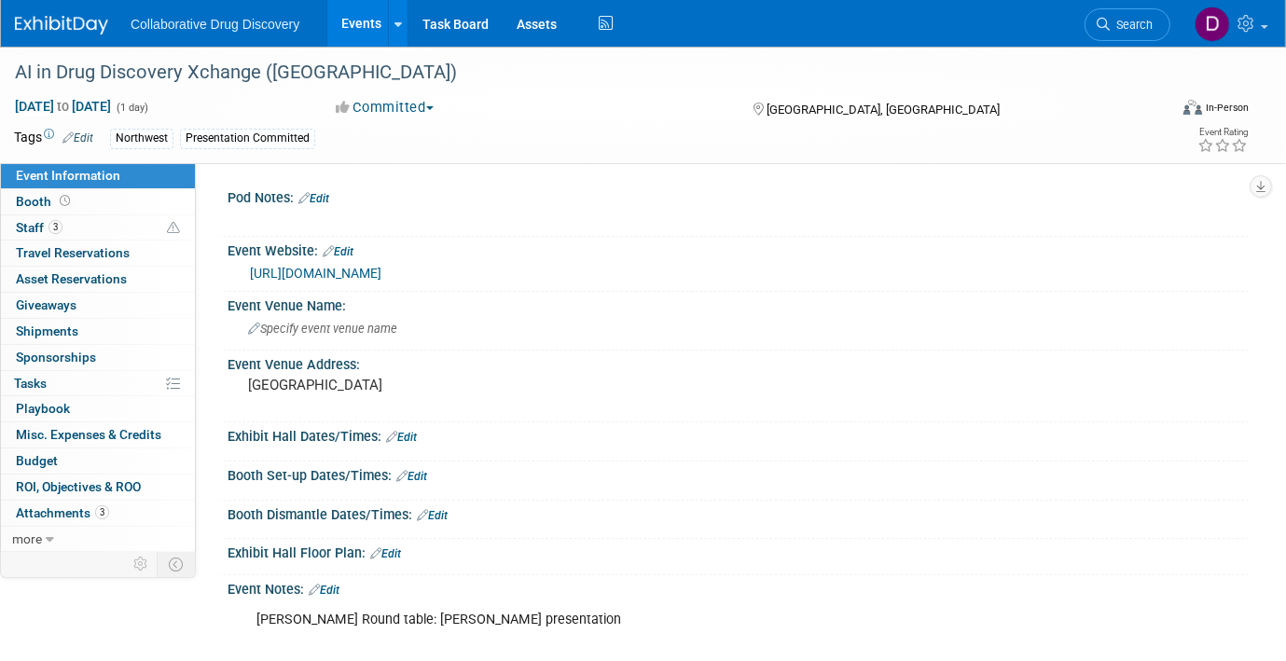
scroll to position [120, 0]
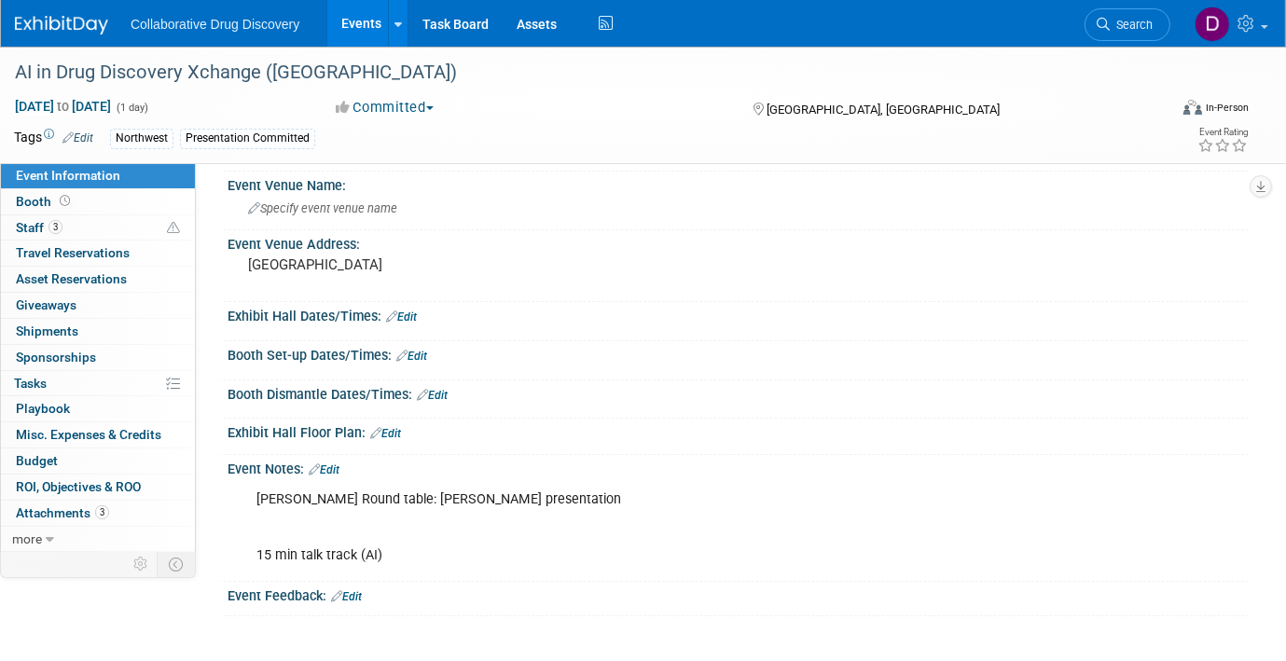
click at [345, 499] on div "Salima Round table: James presentation 15 min talk track (AI)" at bounding box center [646, 527] width 807 height 93
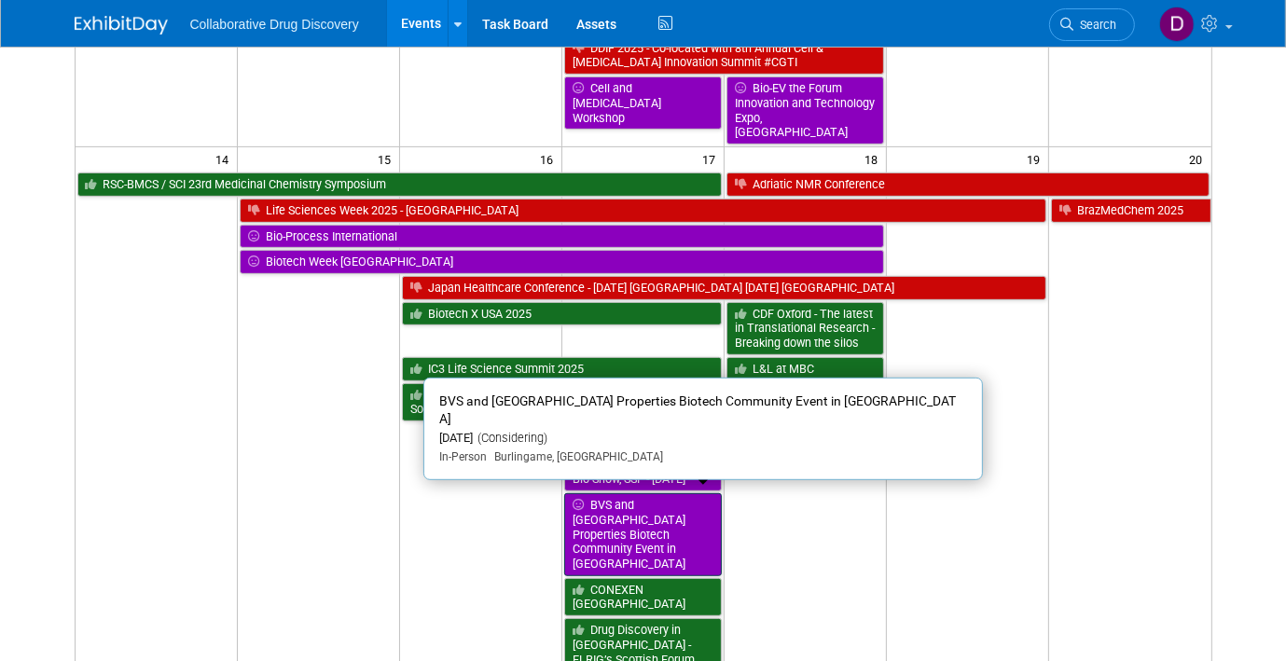
scroll to position [688, 0]
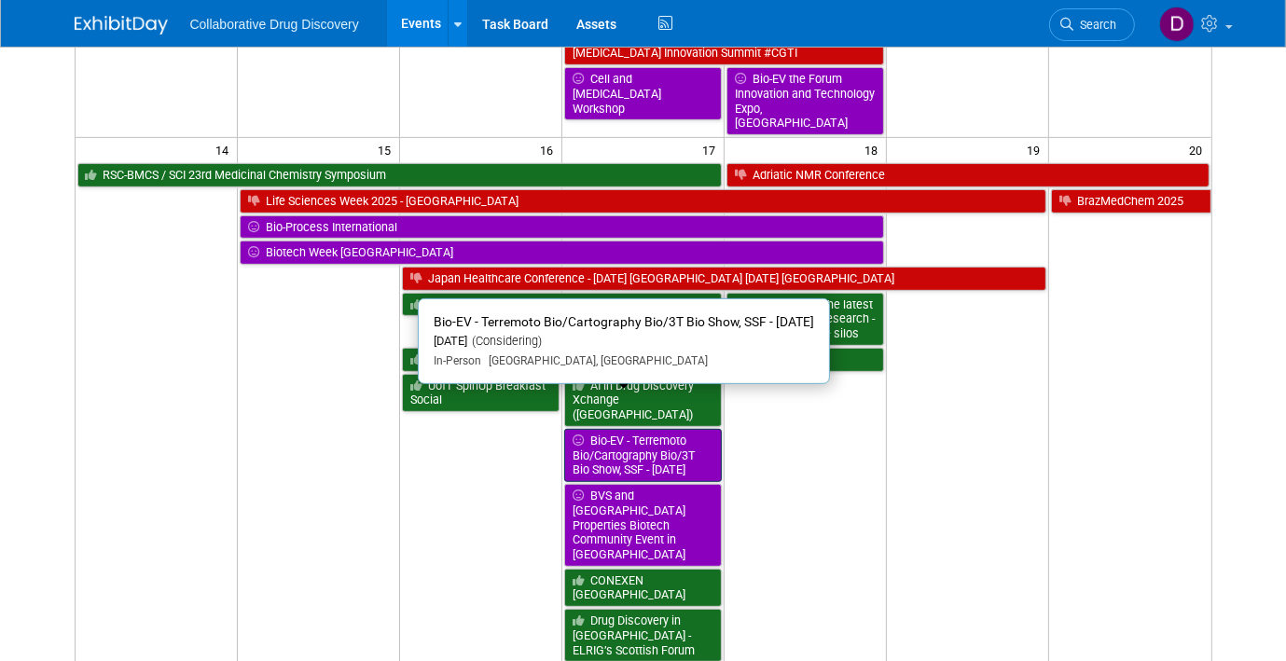
click at [686, 431] on link "Bio-EV - Terremoto Bio/Cartography Bio/3T Bio Show, SSF - [DATE]" at bounding box center [643, 455] width 158 height 53
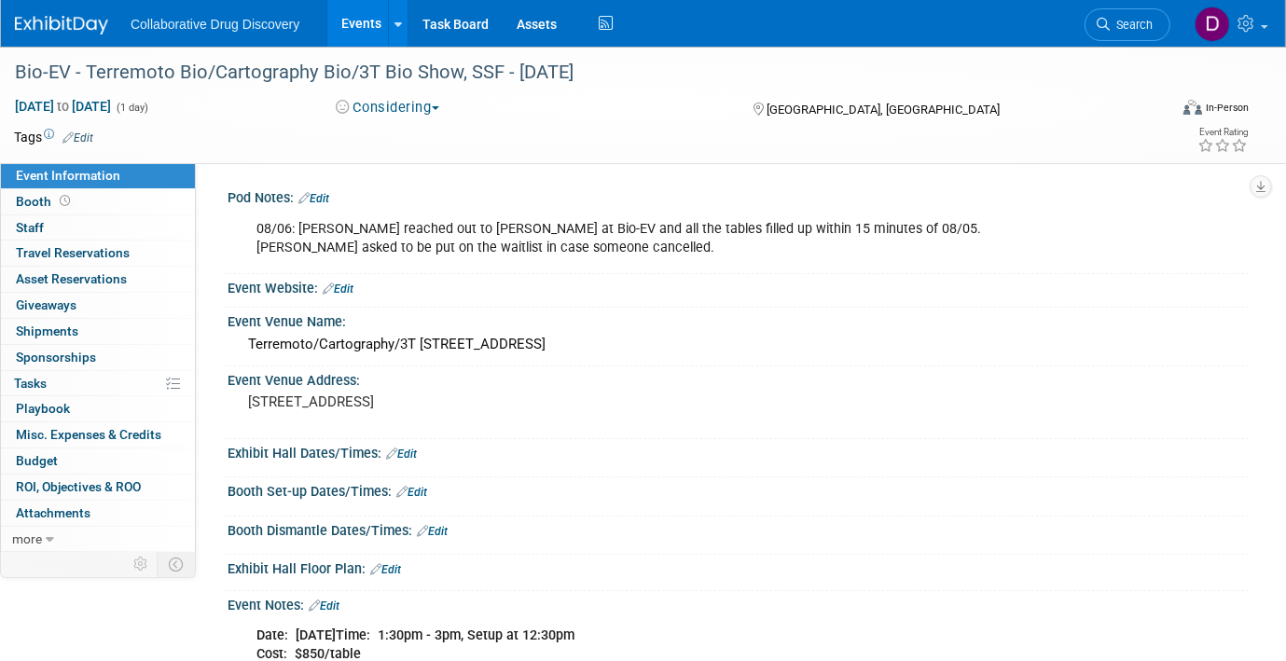
click at [355, 243] on div "08/06: Phuong reached out to Alfred at Bio-EV and all the tables filled up with…" at bounding box center [646, 239] width 807 height 56
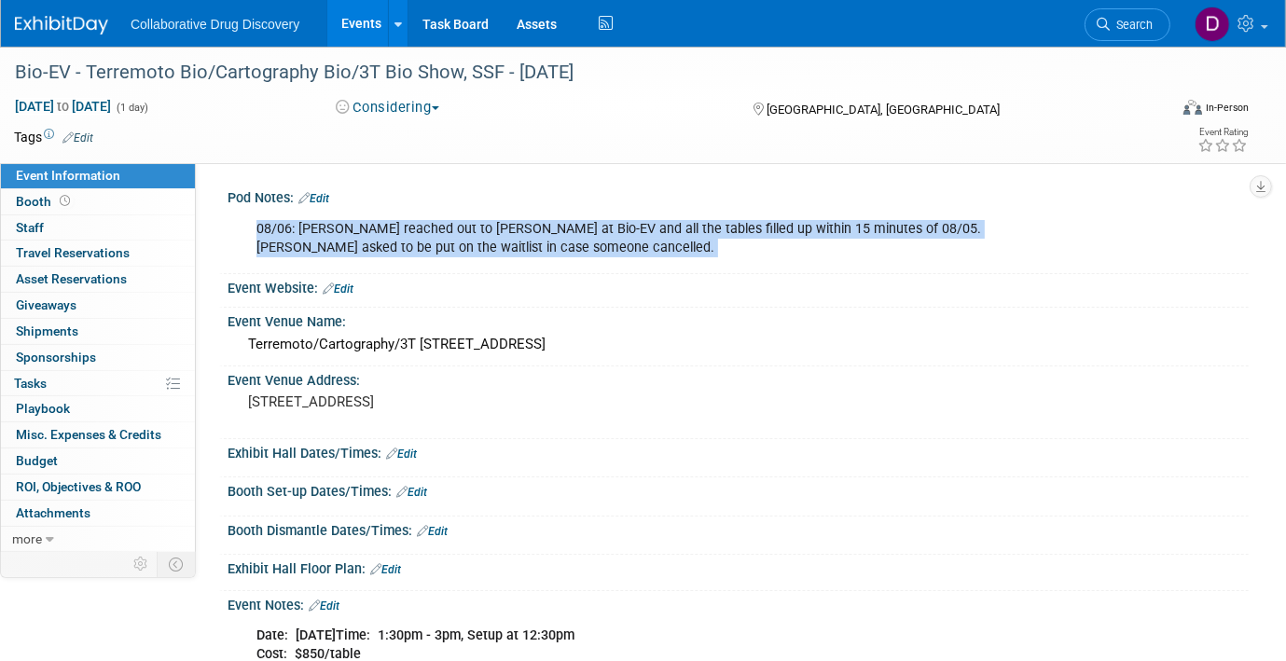
click at [355, 243] on div "08/06: Phuong reached out to Alfred at Bio-EV and all the tables filled up with…" at bounding box center [646, 239] width 807 height 56
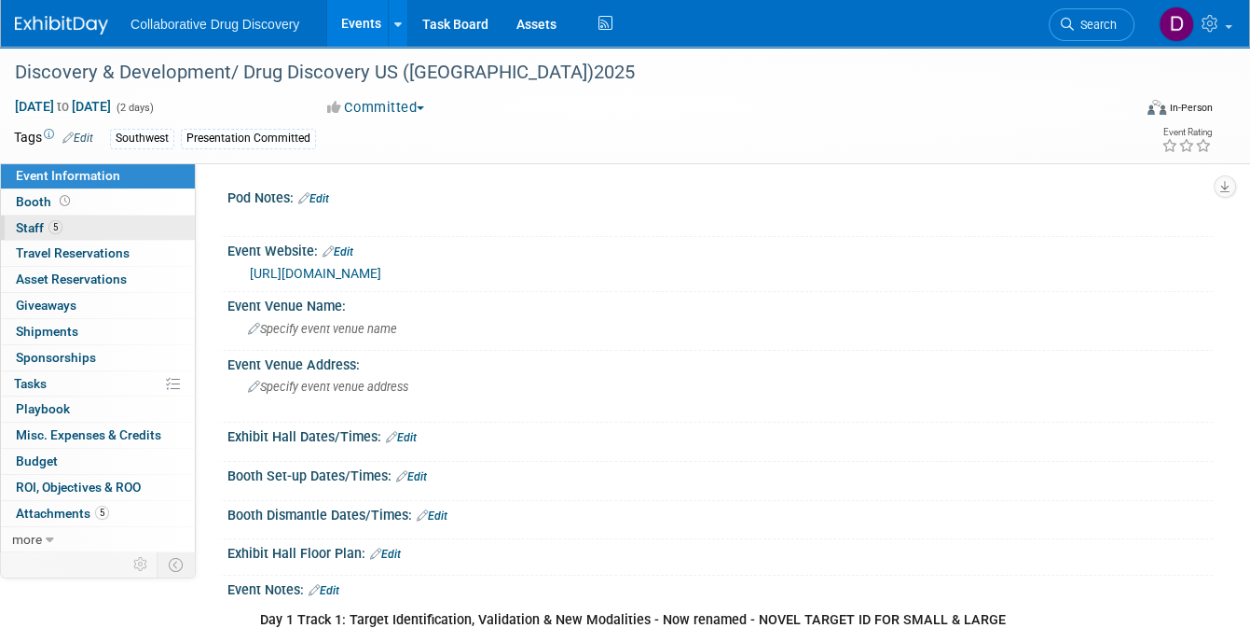
click at [104, 221] on link "5 Staff 5" at bounding box center [98, 227] width 194 height 25
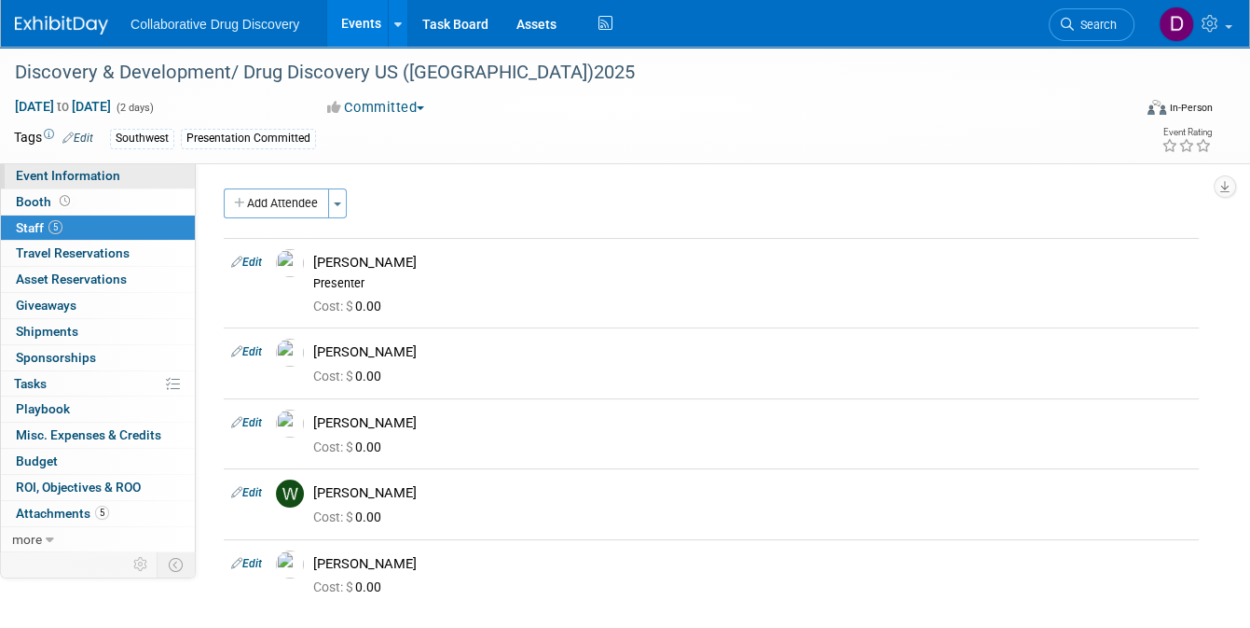
click at [121, 182] on link "Event Information" at bounding box center [98, 175] width 194 height 25
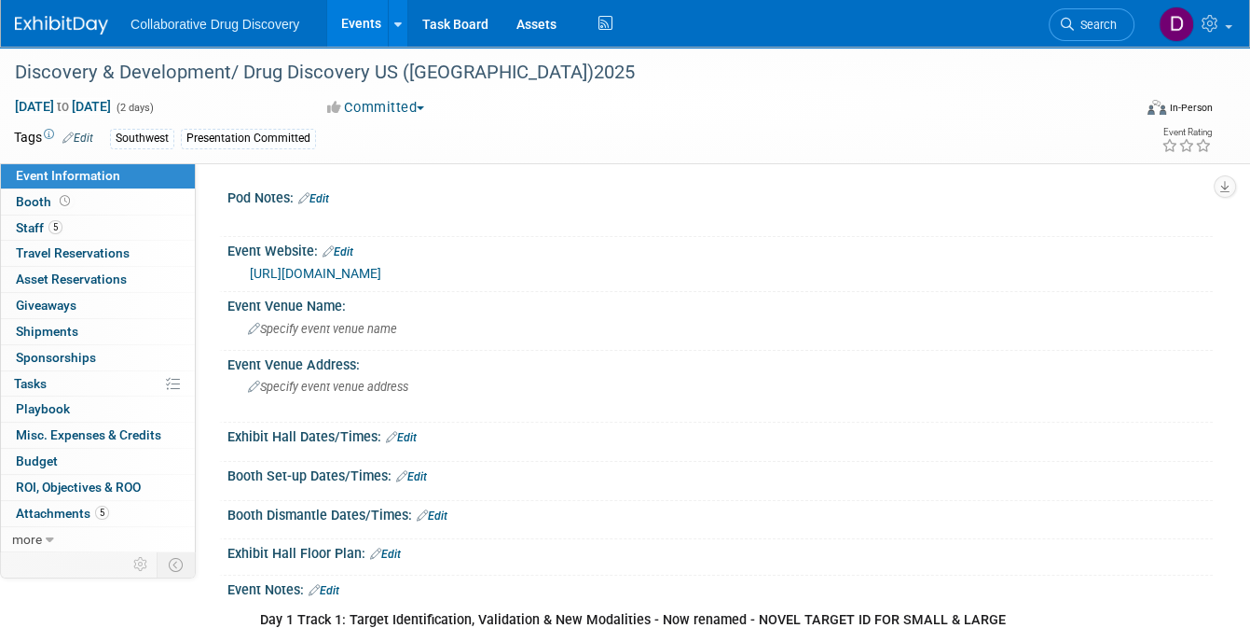
click at [381, 267] on link "[URL][DOMAIN_NAME]" at bounding box center [315, 273] width 131 height 15
click at [57, 224] on span "5" at bounding box center [55, 227] width 14 height 14
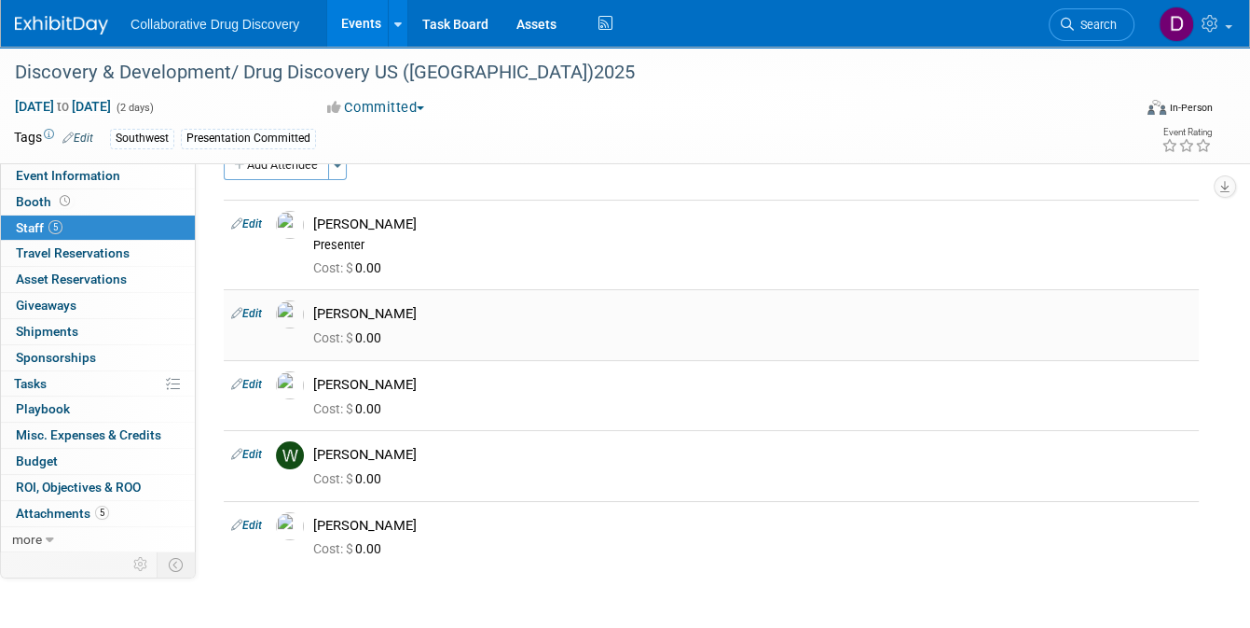
scroll to position [48, 0]
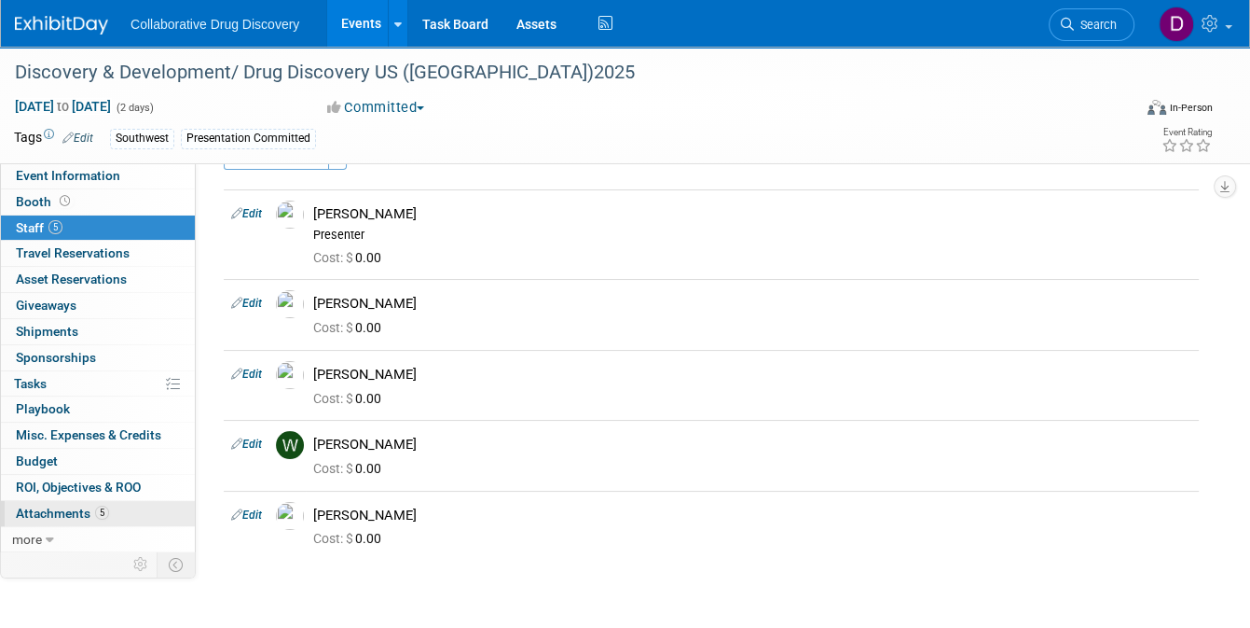
click at [102, 502] on link "5 Attachments 5" at bounding box center [98, 513] width 194 height 25
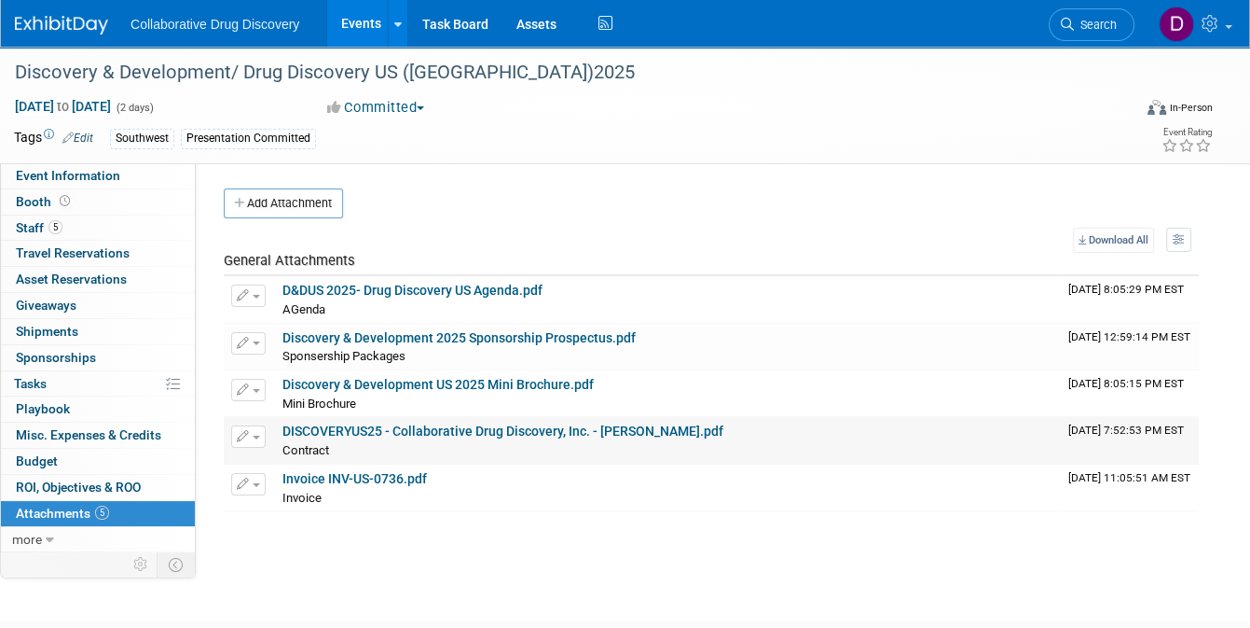
click at [360, 432] on link "DISCOVERYUS25 - Collaborative Drug Discovery, Inc. - Daniel Castro.pdf" at bounding box center [503, 430] width 441 height 15
drag, startPoint x: 57, startPoint y: 177, endPoint x: 122, endPoint y: 194, distance: 67.4
click at [57, 177] on span "Event Information" at bounding box center [68, 175] width 104 height 15
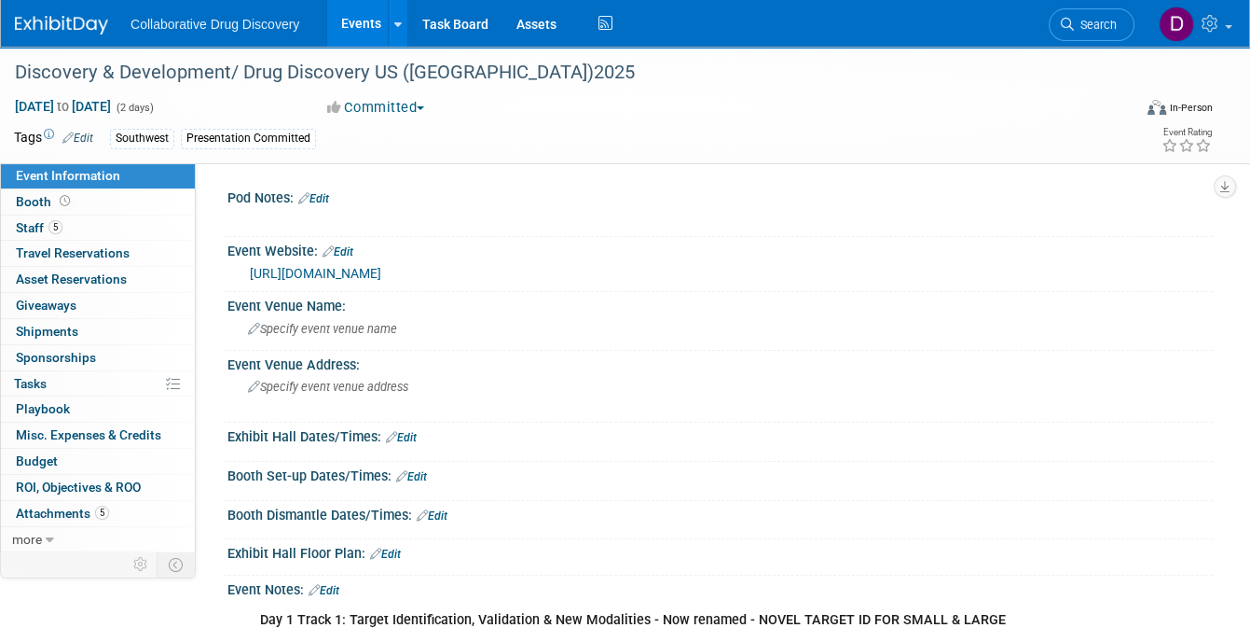
click at [381, 266] on link "https://oxfordglobal.com/discovery-development" at bounding box center [315, 273] width 131 height 15
click at [93, 234] on link "5 Staff 5" at bounding box center [98, 227] width 194 height 25
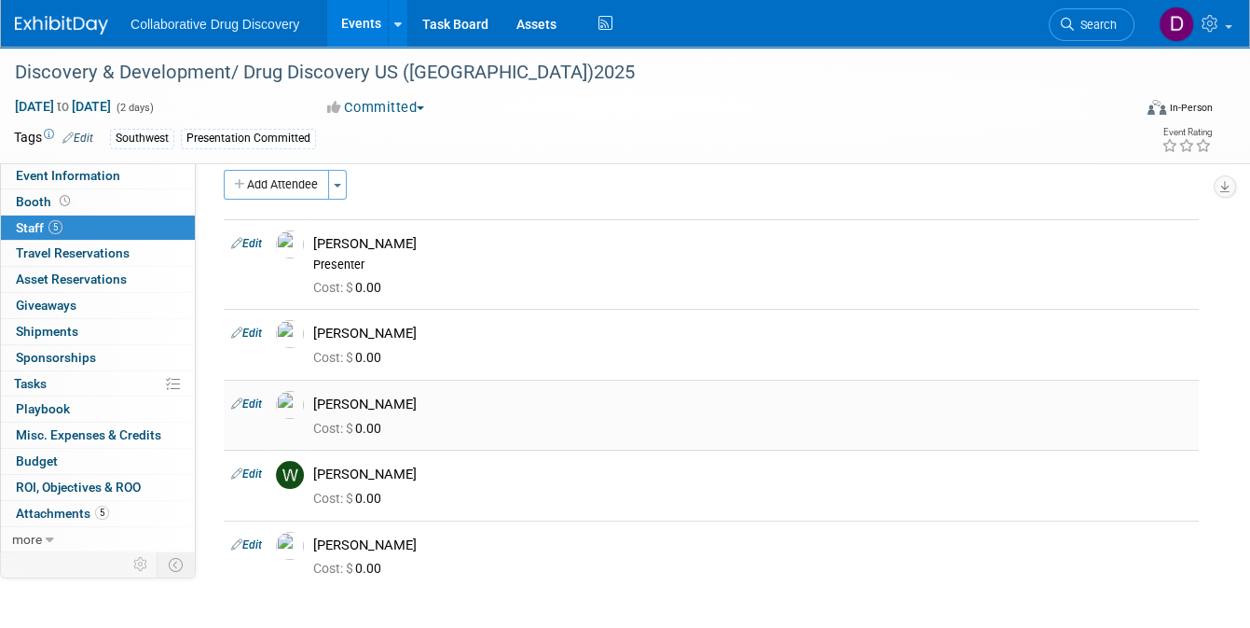
scroll to position [28, 0]
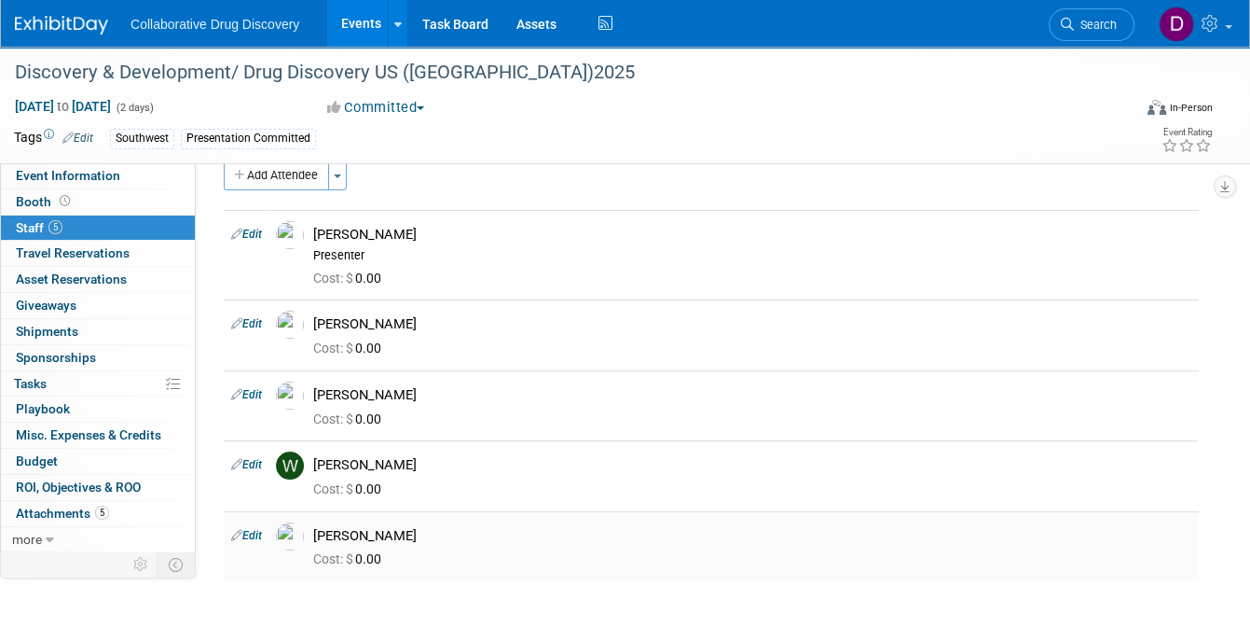
drag, startPoint x: 384, startPoint y: 537, endPoint x: 291, endPoint y: 530, distance: 93.5
click at [296, 530] on tr "Edit Yigit Kucuk" at bounding box center [711, 546] width 975 height 70
drag, startPoint x: 380, startPoint y: 319, endPoint x: 314, endPoint y: 324, distance: 65.4
click at [314, 324] on div "[PERSON_NAME]" at bounding box center [752, 322] width 906 height 22
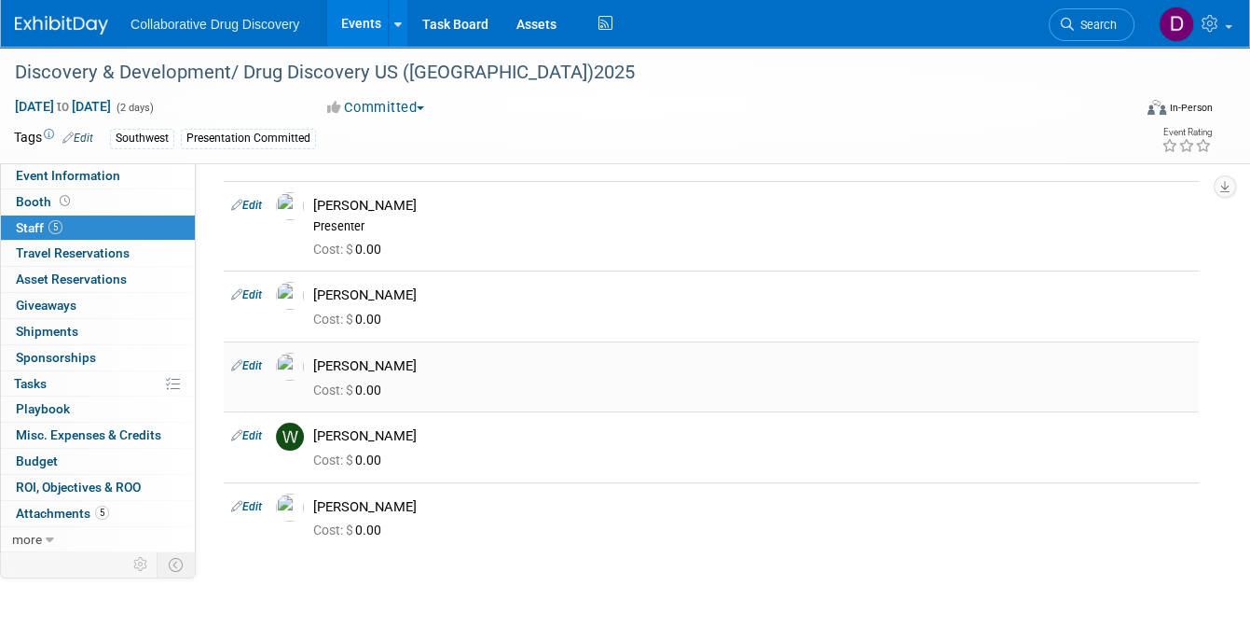
scroll to position [0, 0]
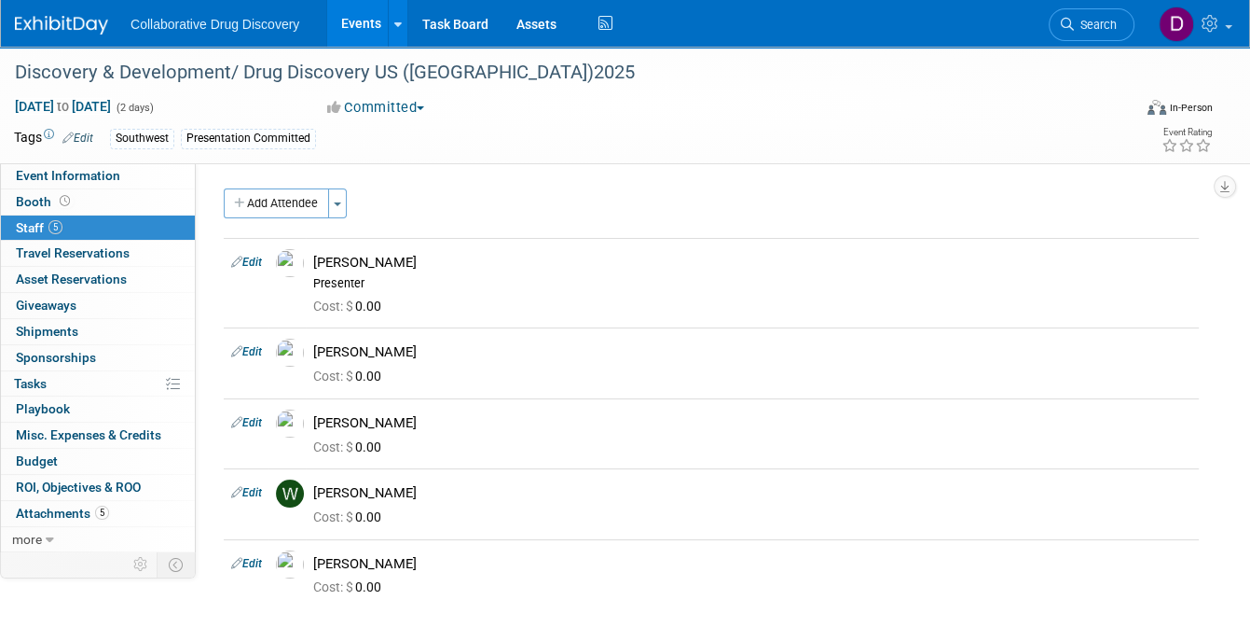
click at [101, 160] on div "Discovery & Development/ Drug Discovery US (San Diego)2025 Oct 2, 2025 to Oct 3…" at bounding box center [625, 105] width 1250 height 117
click at [85, 183] on link "Event Information" at bounding box center [98, 175] width 194 height 25
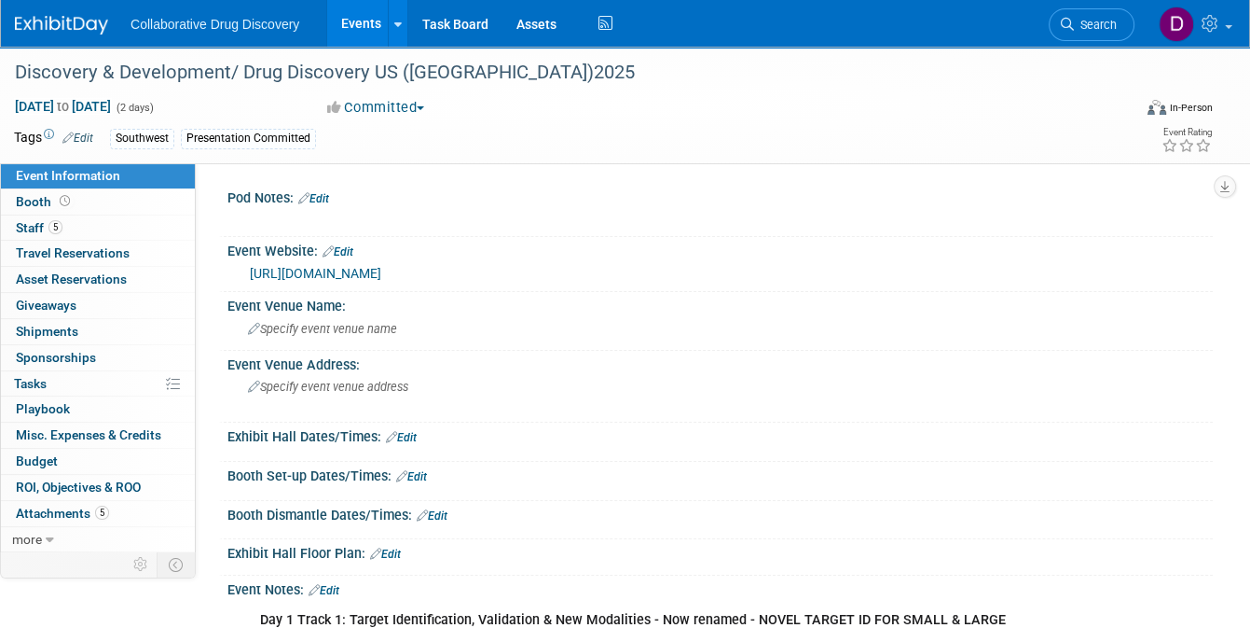
click at [340, 274] on link "https://oxfordglobal.com/discovery-development" at bounding box center [315, 273] width 131 height 15
click at [78, 230] on link "5 Staff 5" at bounding box center [98, 227] width 194 height 25
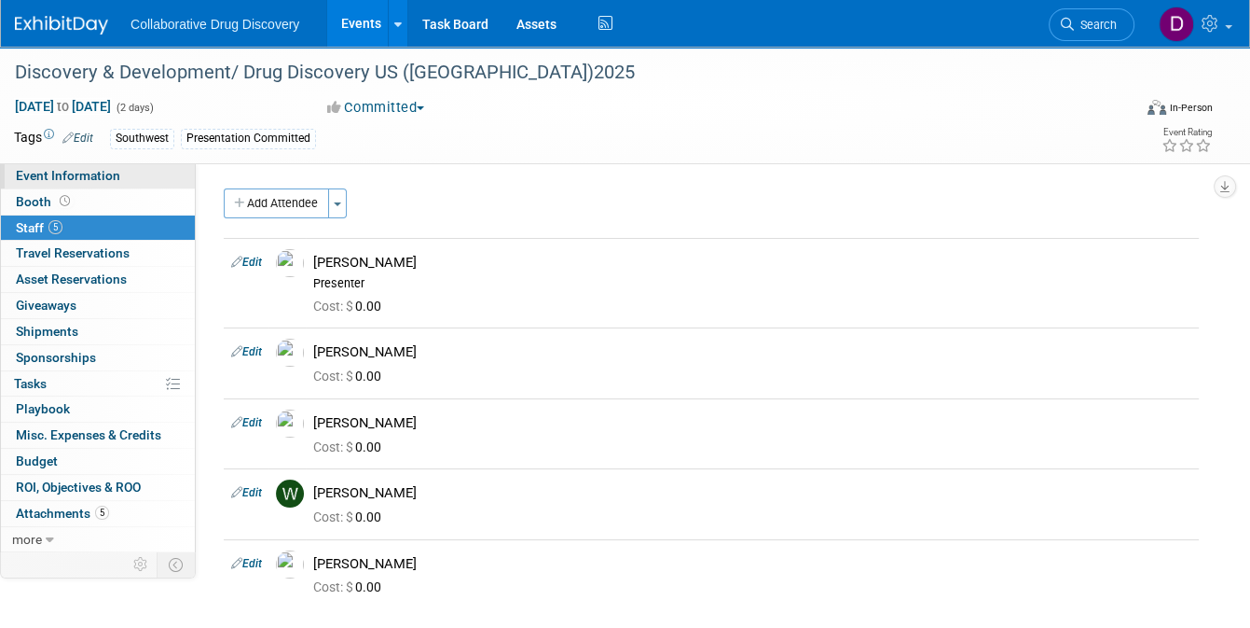
click at [70, 180] on span "Event Information" at bounding box center [68, 175] width 104 height 15
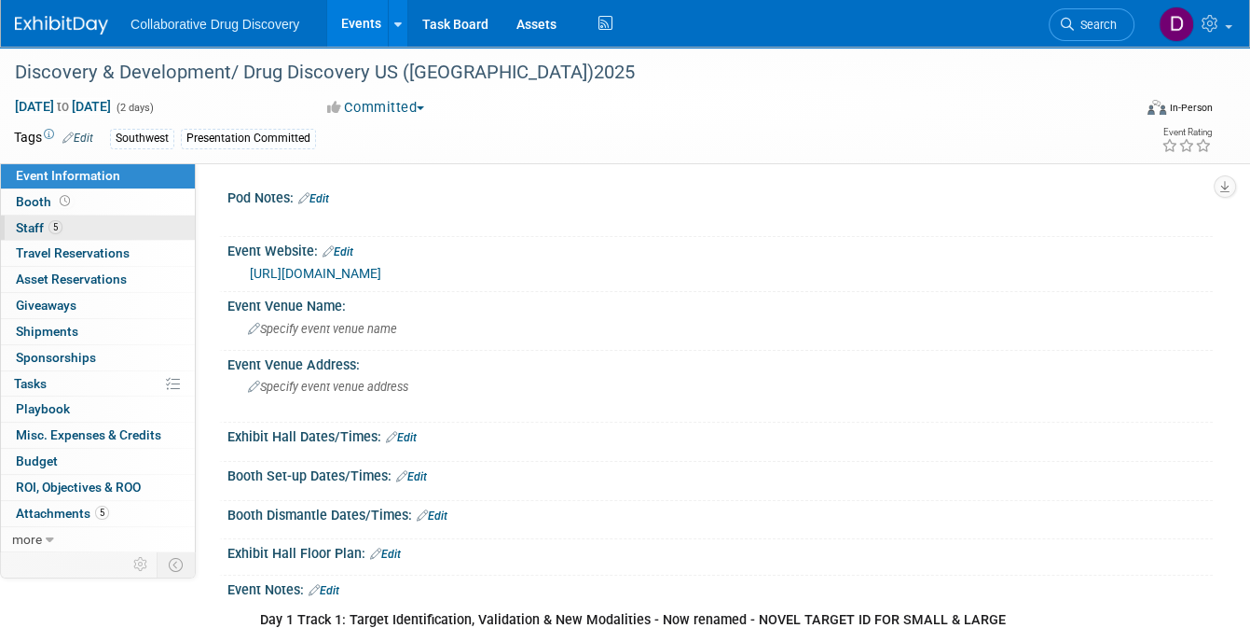
click at [59, 233] on span "5" at bounding box center [55, 227] width 14 height 14
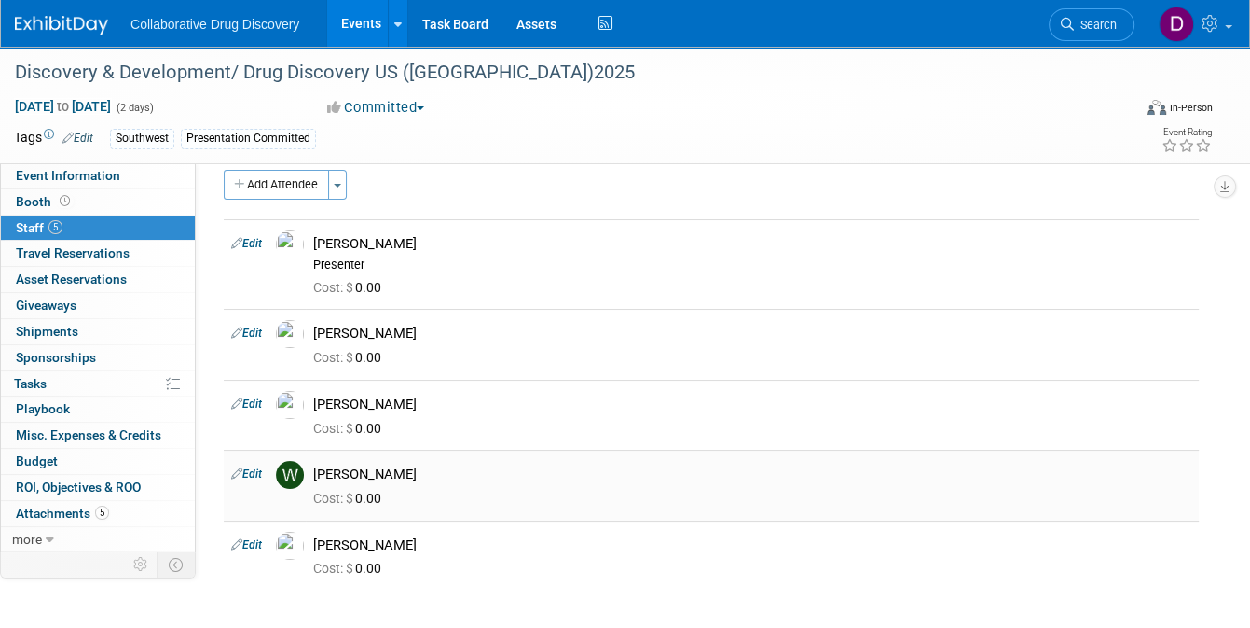
scroll to position [28, 0]
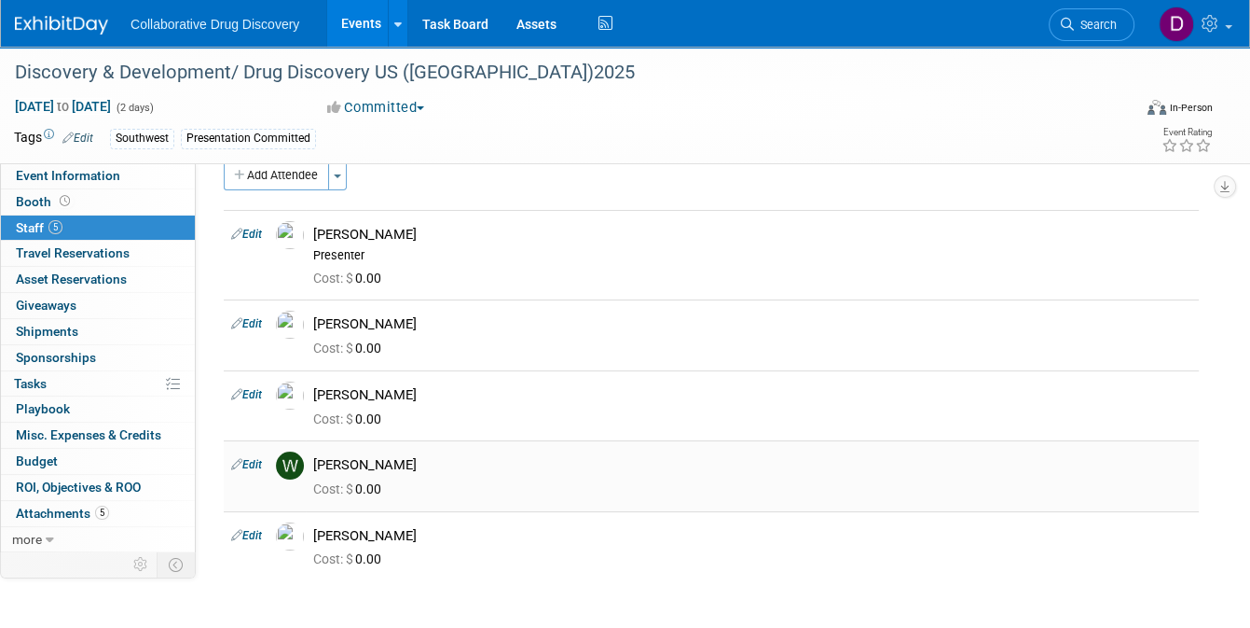
click at [347, 465] on div "[PERSON_NAME]" at bounding box center [752, 465] width 878 height 18
click at [258, 534] on link "Edit" at bounding box center [246, 535] width 31 height 13
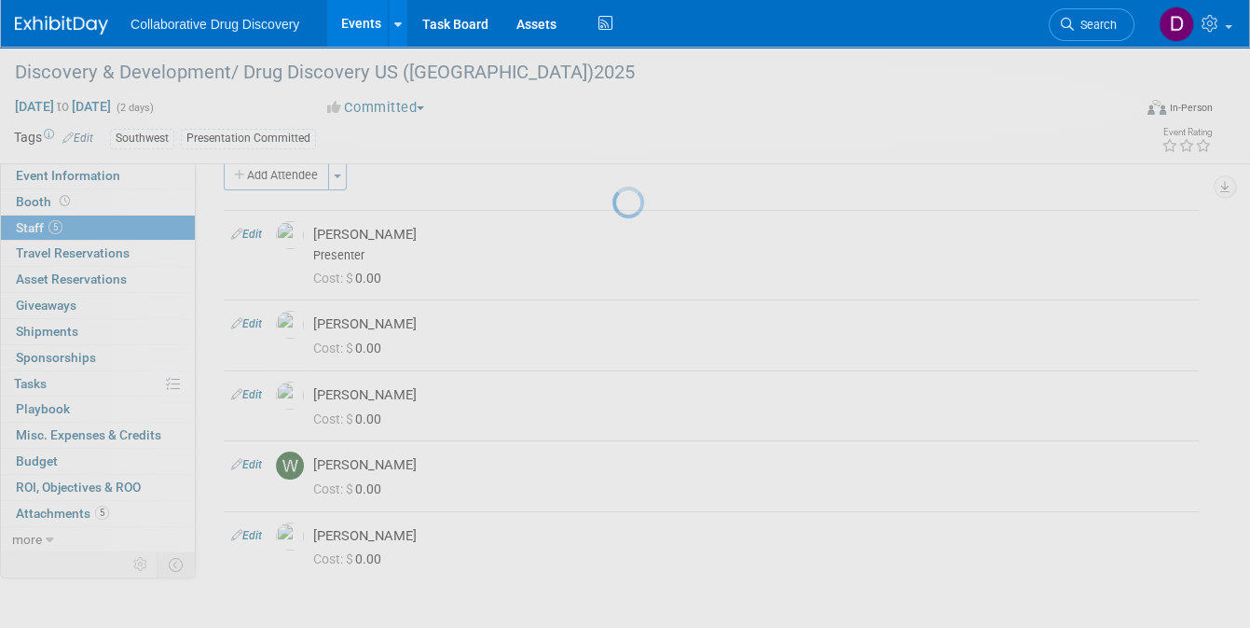
select select "34708ee4-09e0-4309-af09-cb6b36df6c62"
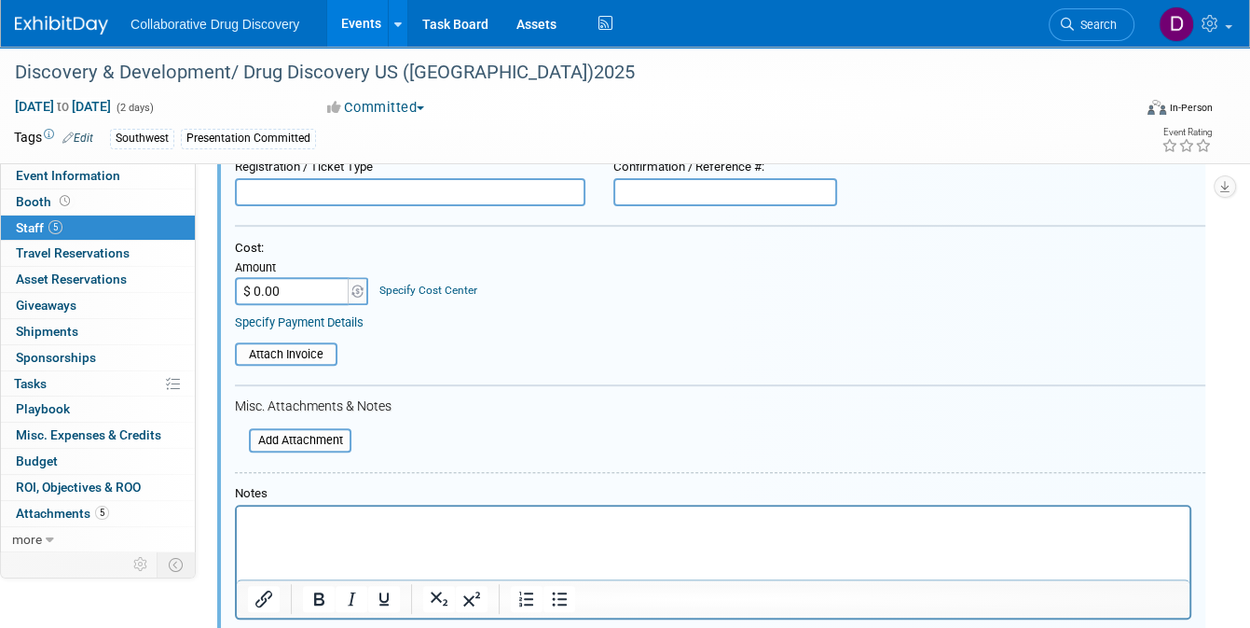
scroll to position [556, 0]
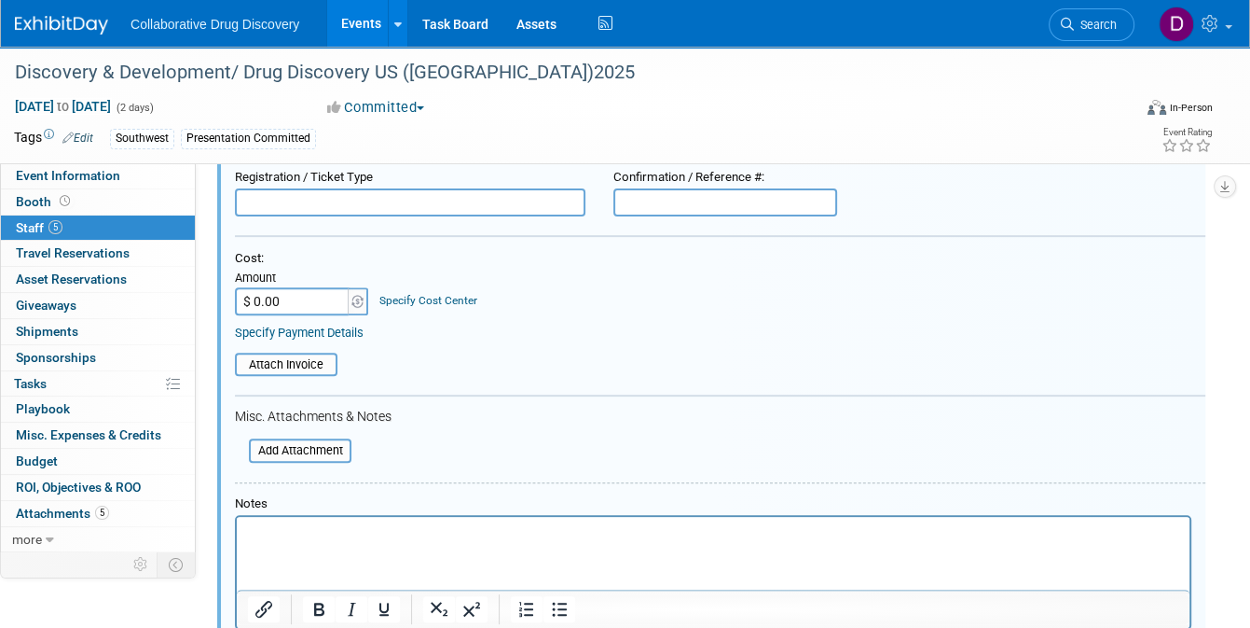
click at [296, 537] on p "Rich Text Area. Press ALT-0 for help." at bounding box center [714, 532] width 932 height 19
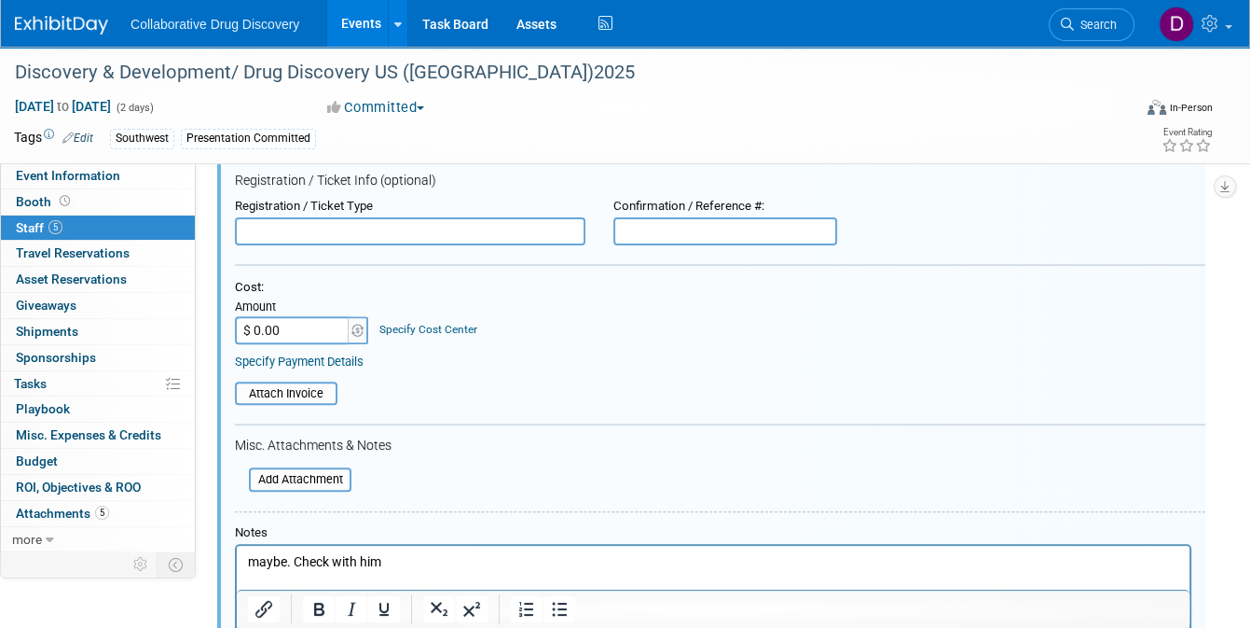
click at [260, 554] on p "maybe. Check with him" at bounding box center [714, 561] width 932 height 19
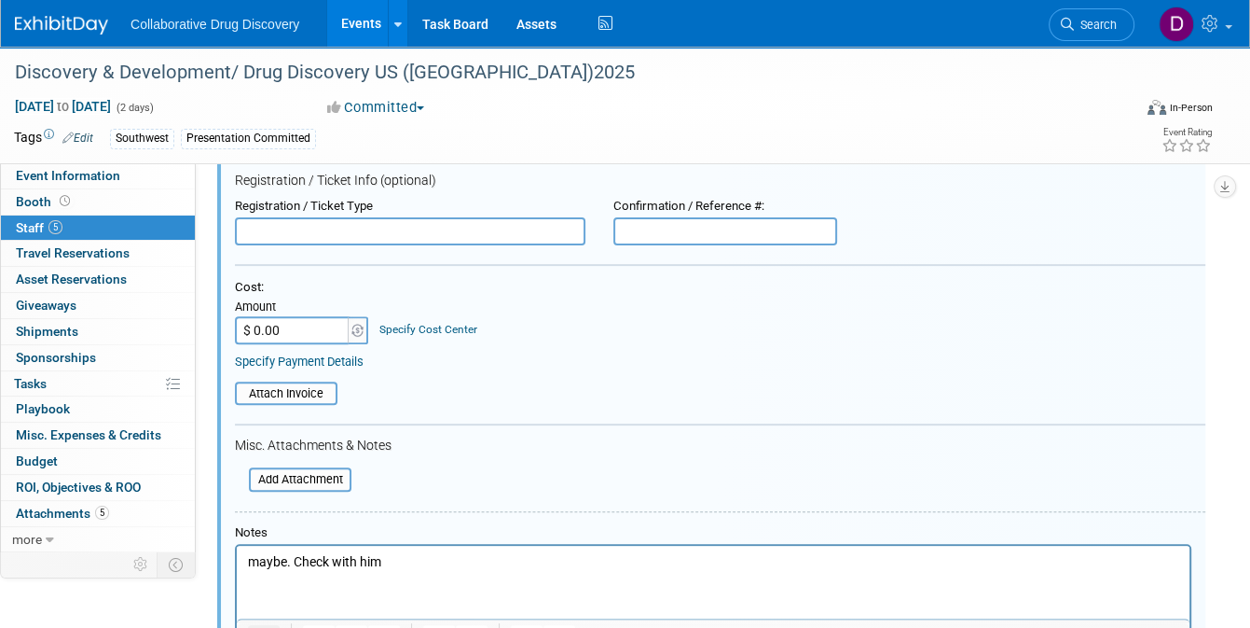
scroll to position [615, 0]
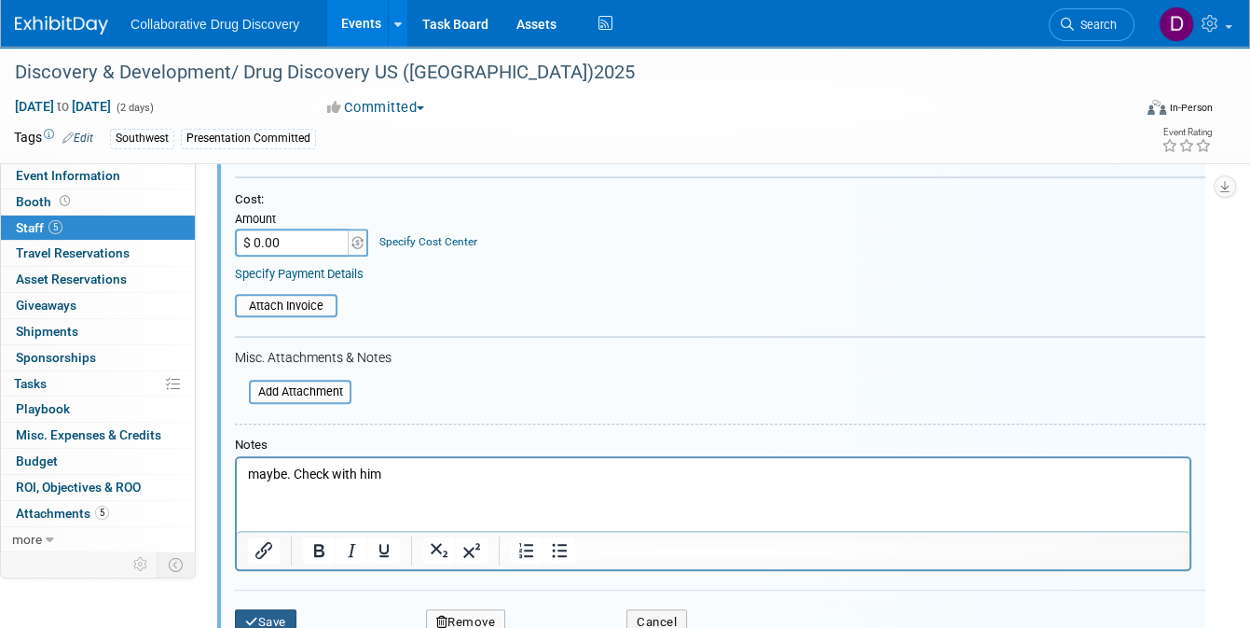
click at [277, 616] on button "Save" at bounding box center [266, 622] width 62 height 26
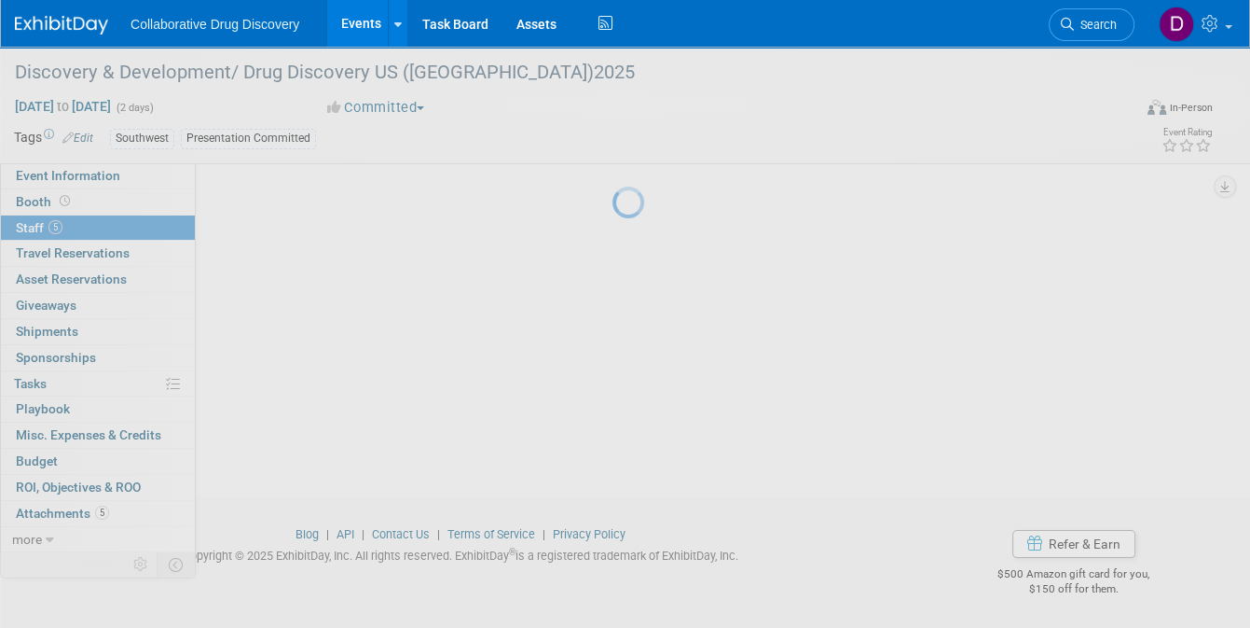
scroll to position [229, 0]
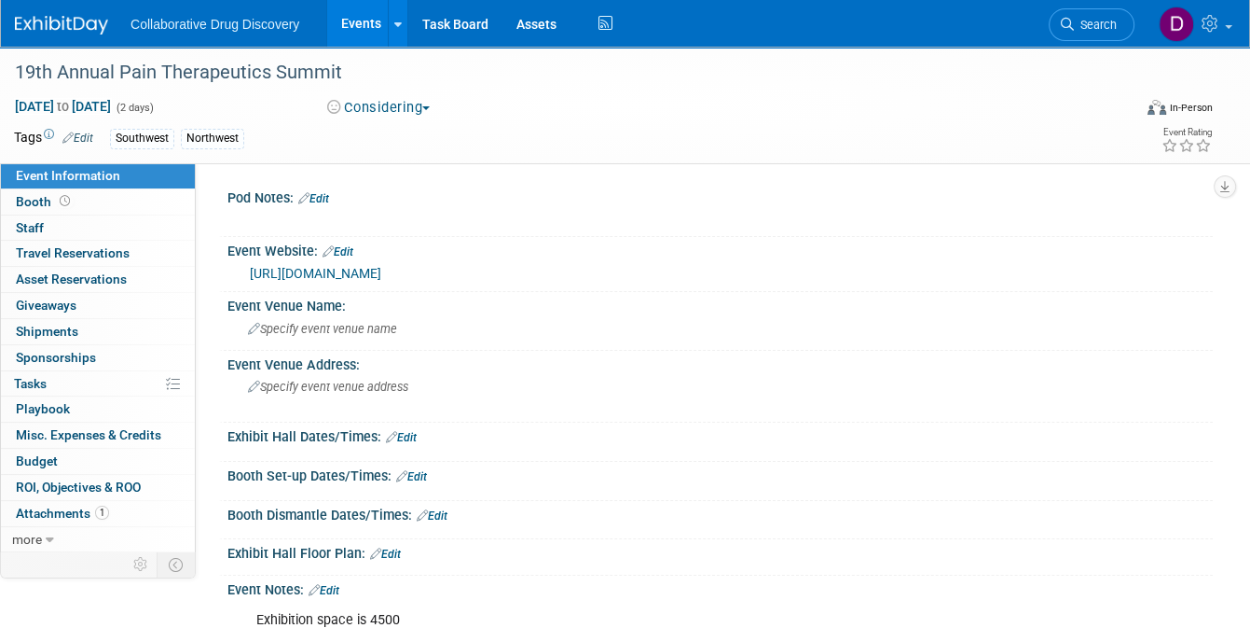
click at [323, 275] on link "[URL][DOMAIN_NAME]" at bounding box center [315, 273] width 131 height 15
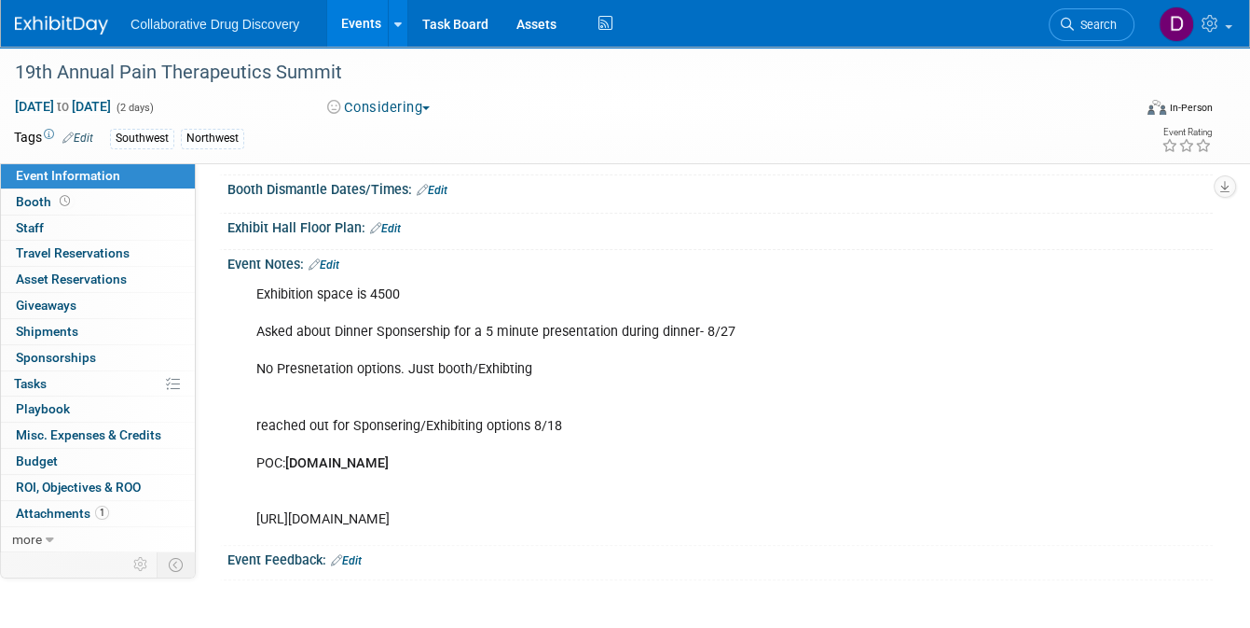
scroll to position [402, 0]
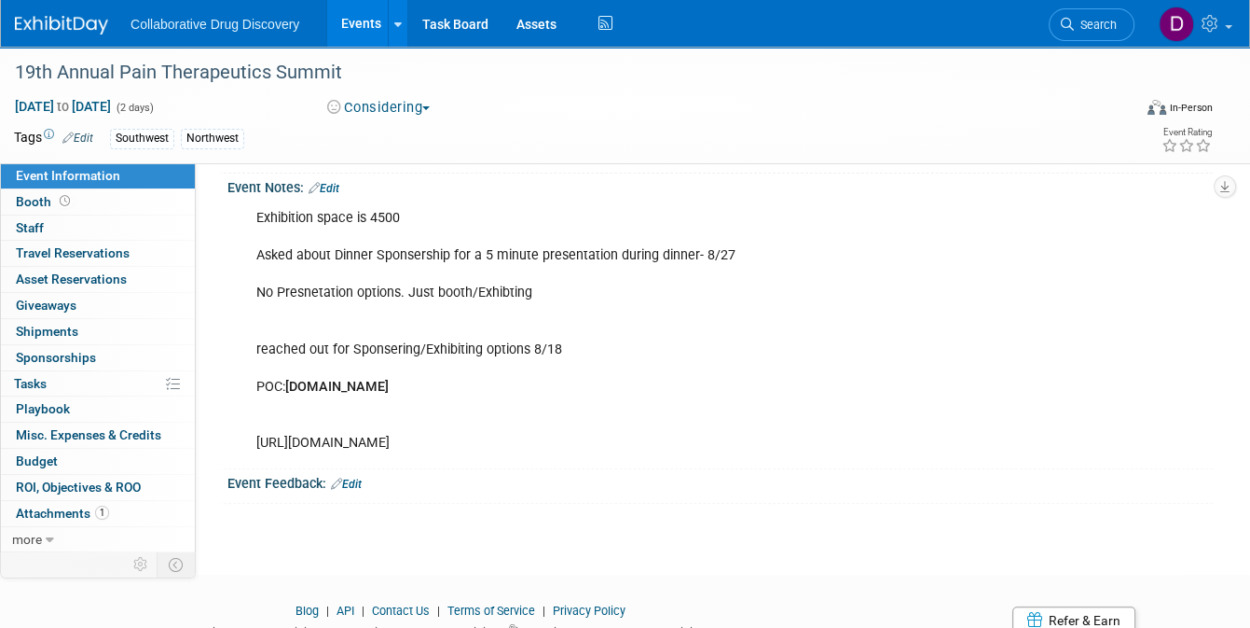
drag, startPoint x: 395, startPoint y: 217, endPoint x: 441, endPoint y: 219, distance: 45.7
click at [439, 219] on div "Exhibition space is 4500 Asked about Dinner Sponsership for a 5 minute presenta…" at bounding box center [631, 331] width 777 height 262
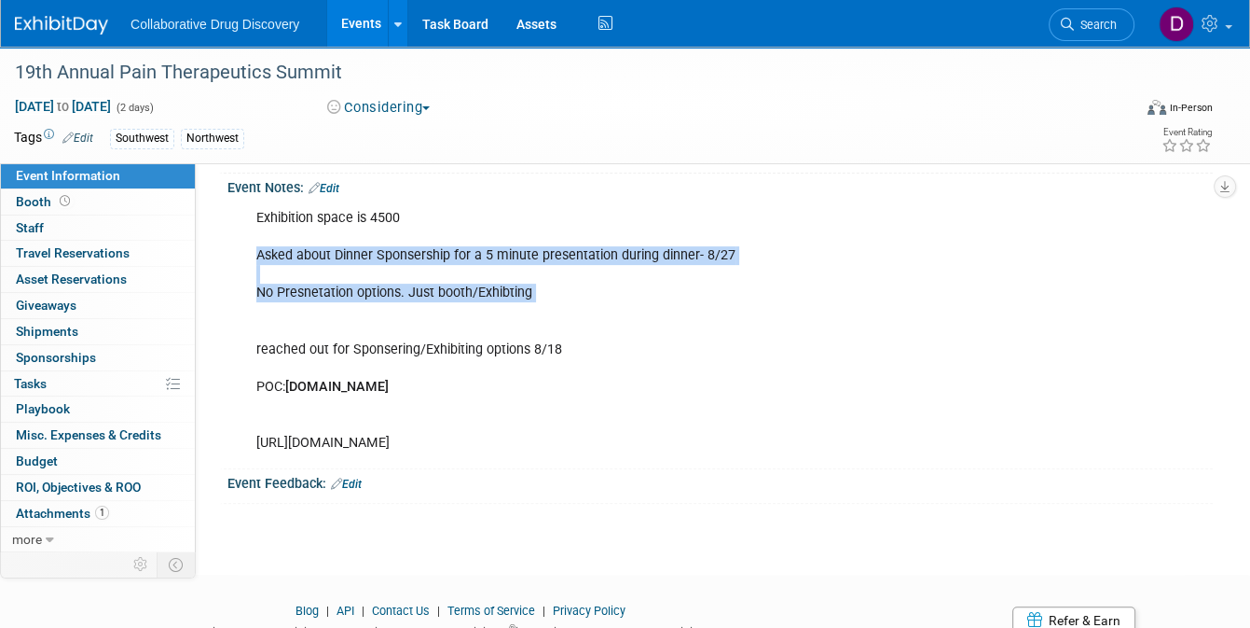
drag, startPoint x: 552, startPoint y: 301, endPoint x: 256, endPoint y: 261, distance: 299.2
click at [256, 261] on div "Exhibition space is 4500 Asked about Dinner Sponsership for a 5 minute presenta…" at bounding box center [631, 331] width 777 height 262
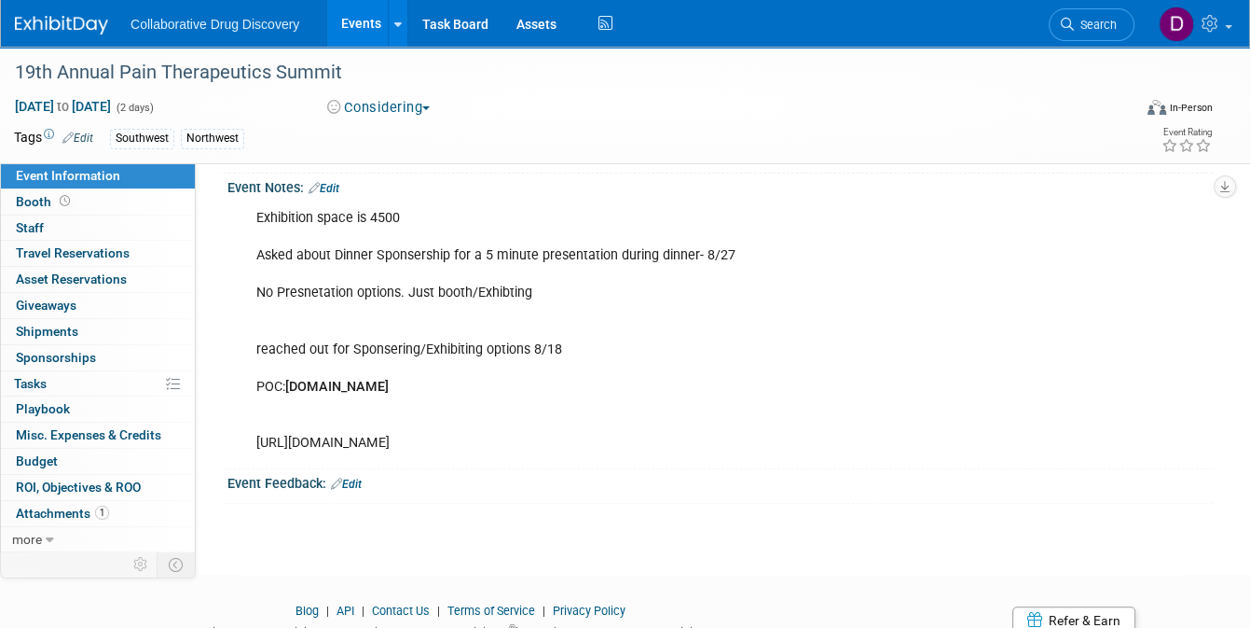
click at [391, 217] on div "Exhibition space is 4500 Asked about Dinner Sponsership for a 5 minute presenta…" at bounding box center [631, 331] width 777 height 262
click at [97, 513] on span "1" at bounding box center [102, 512] width 14 height 14
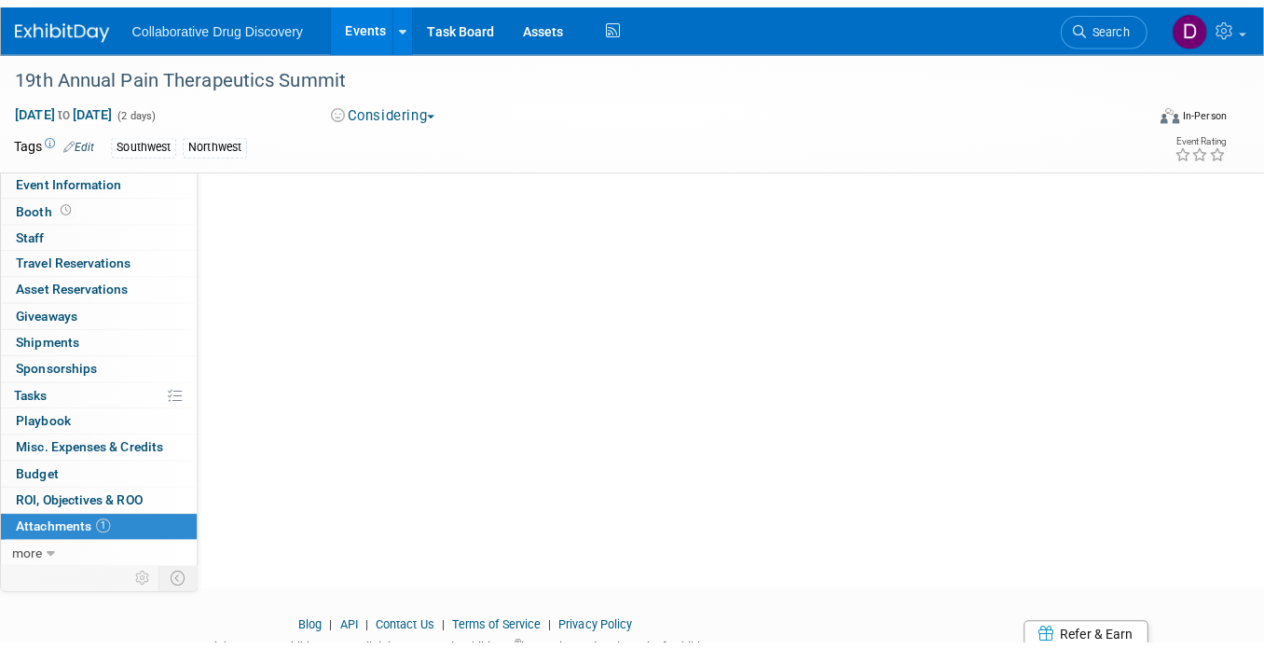
scroll to position [0, 0]
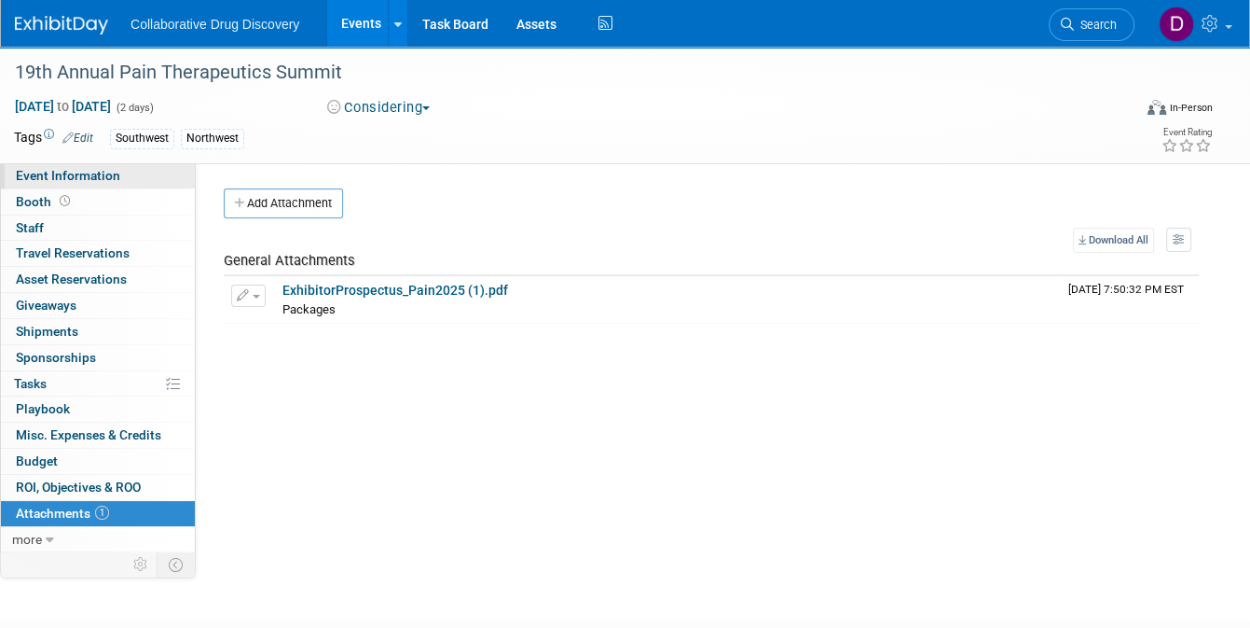
click at [104, 176] on span "Event Information" at bounding box center [68, 175] width 104 height 15
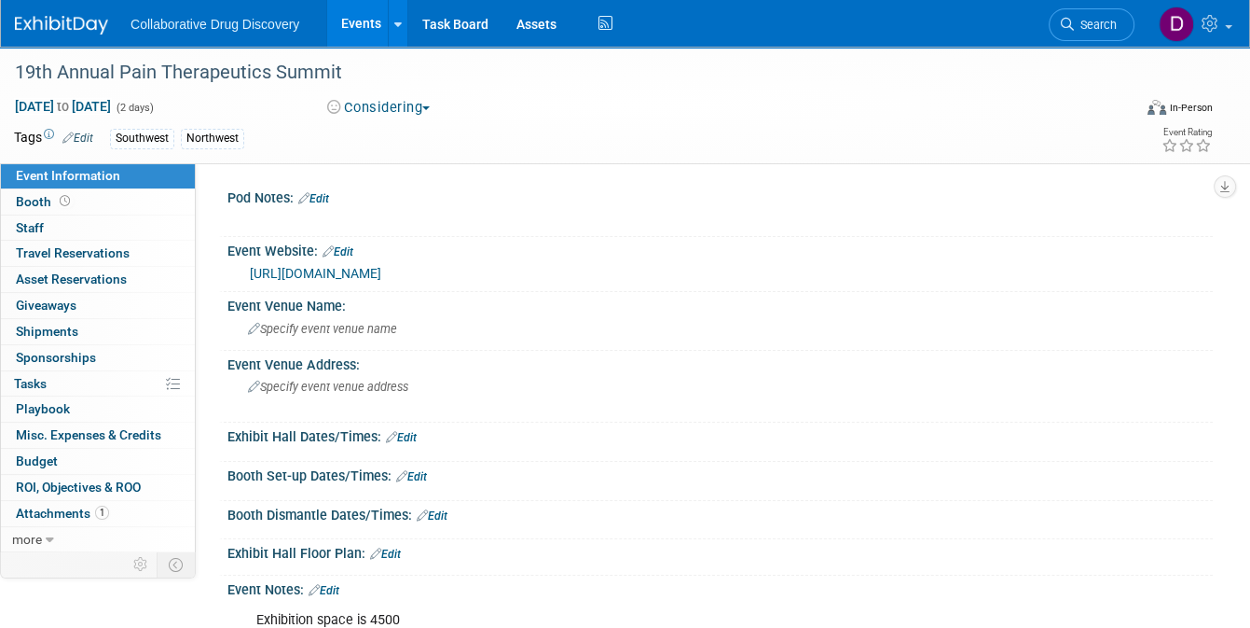
click at [365, 269] on link "[URL][DOMAIN_NAME]" at bounding box center [315, 273] width 131 height 15
click at [88, 517] on span "Attachments 1" at bounding box center [62, 512] width 93 height 15
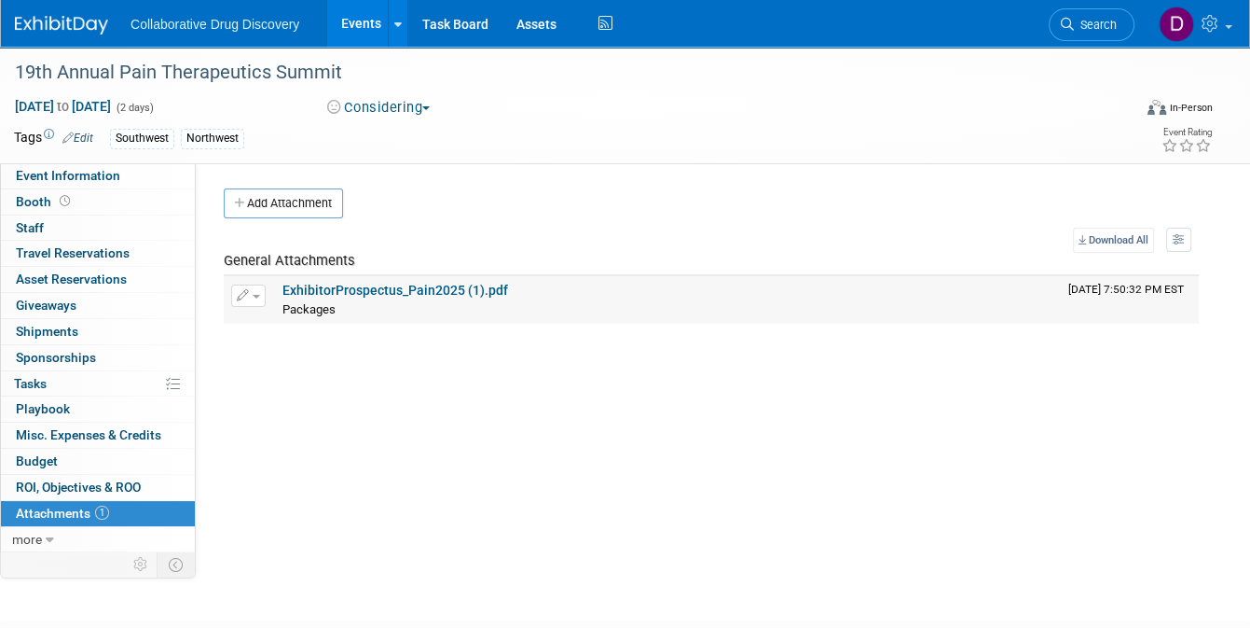
click at [357, 293] on link "ExhibitorProspectus_Pain2025 (1).pdf" at bounding box center [396, 290] width 226 height 15
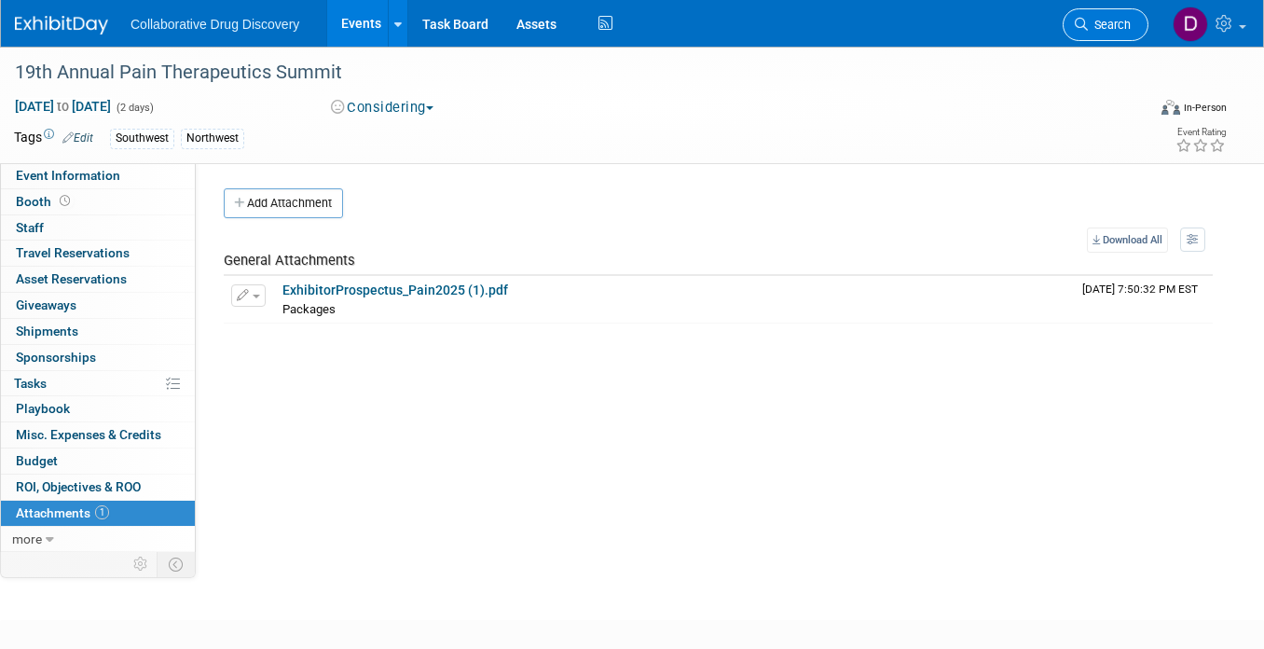
click at [1112, 27] on span "Search" at bounding box center [1109, 25] width 43 height 14
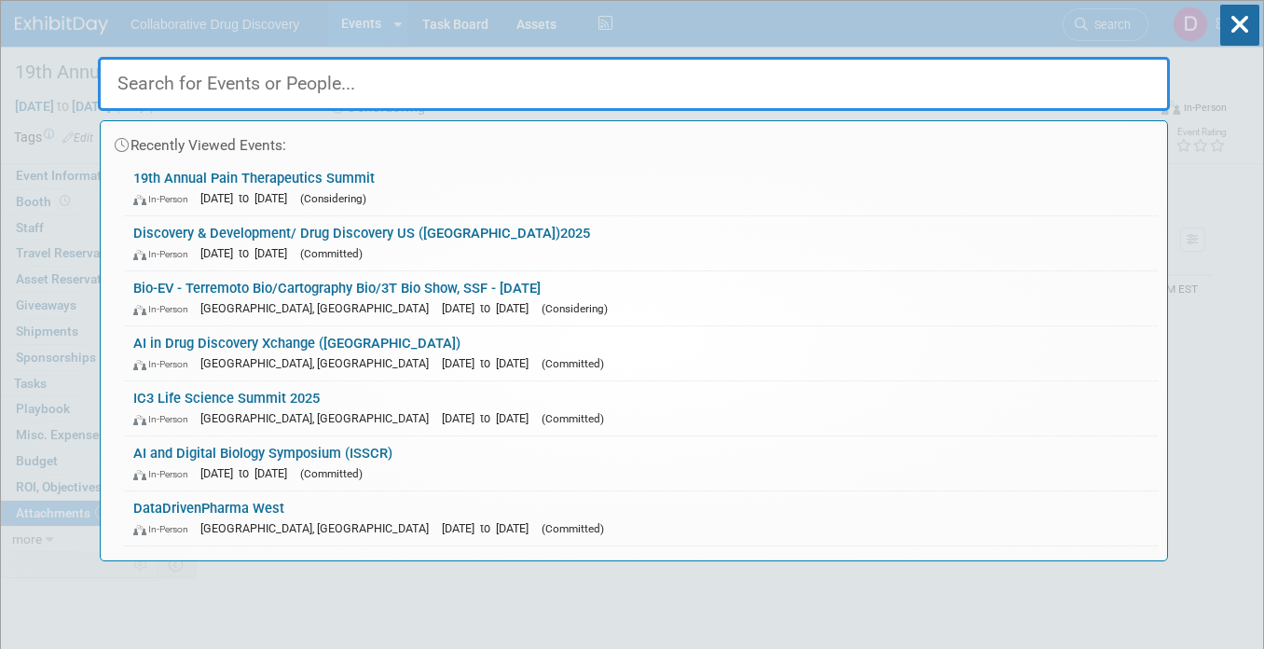
click at [264, 87] on input "text" at bounding box center [634, 84] width 1072 height 54
paste input "Ageless Evolution"
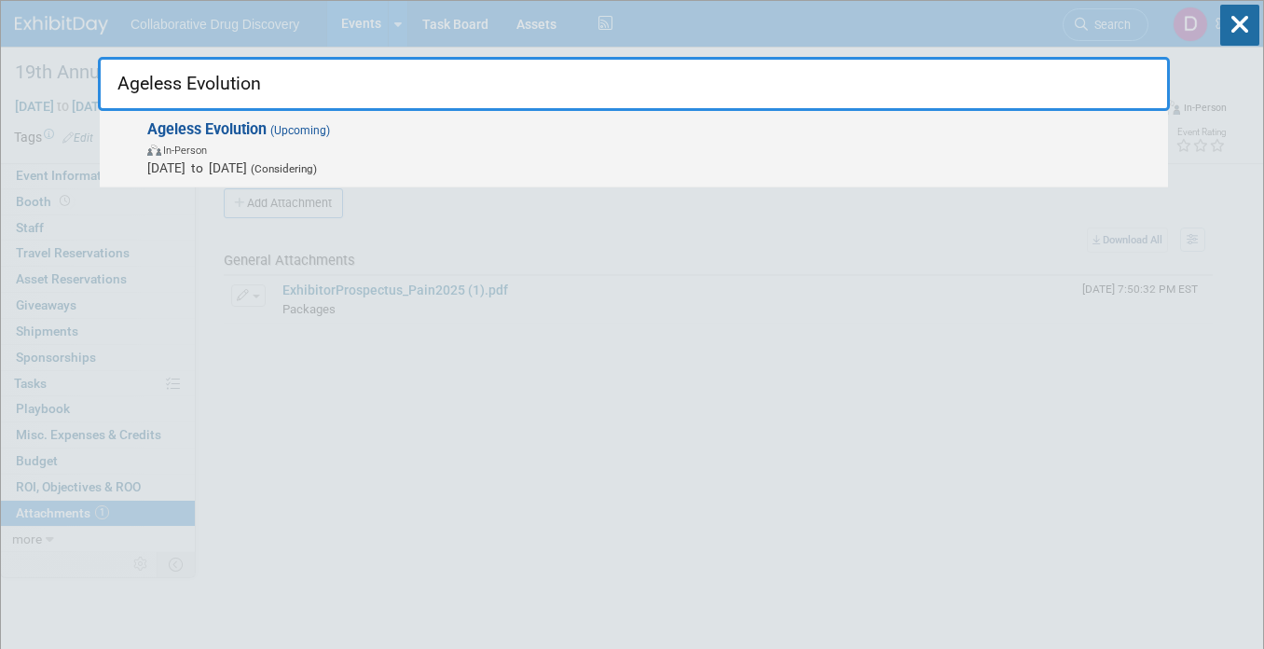
type input "Ageless Evolution"
click at [319, 153] on span "In-Person" at bounding box center [653, 149] width 1012 height 19
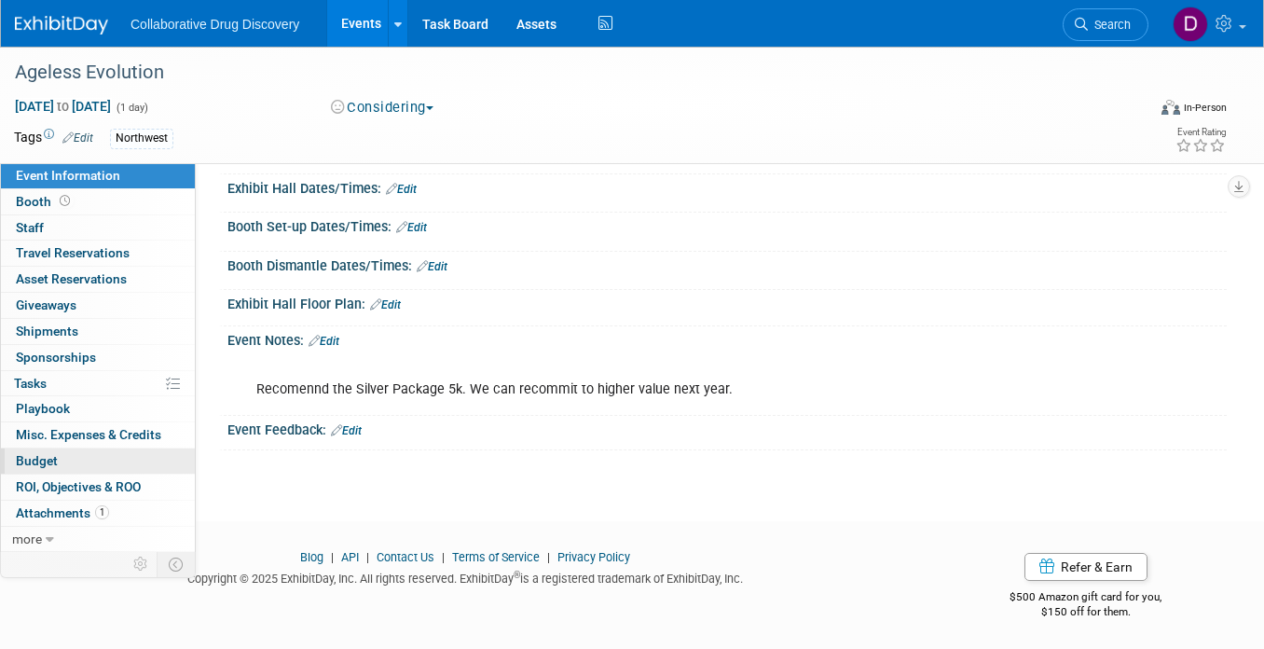
scroll to position [237, 0]
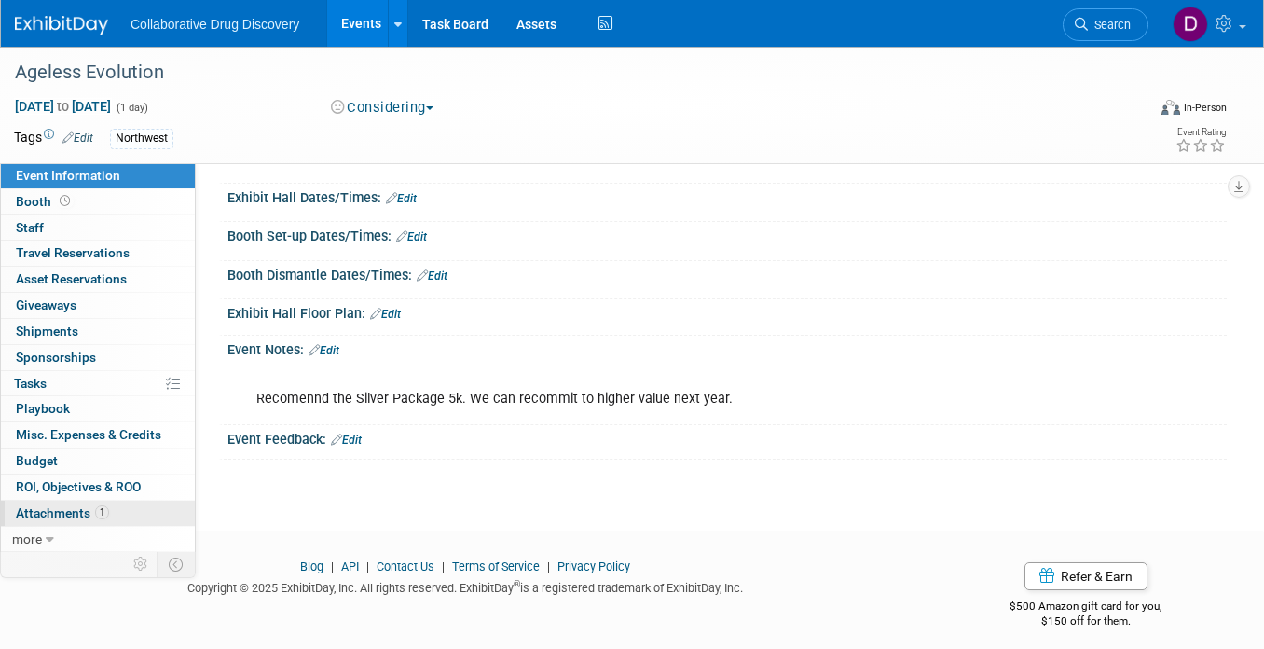
click at [76, 505] on span "Attachments 1" at bounding box center [62, 512] width 93 height 15
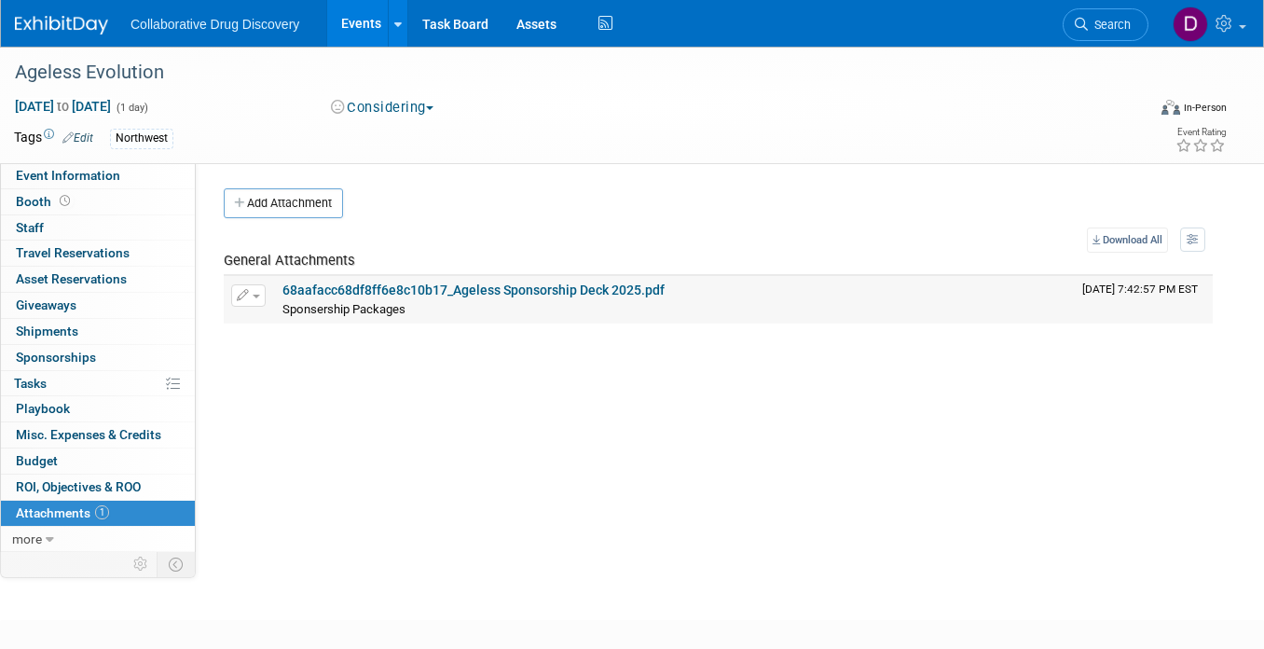
click at [429, 286] on link "68aafacc68df8ff6e8c10b17_Ageless Sponsorship Deck 2025.pdf" at bounding box center [474, 290] width 382 height 15
click at [74, 25] on img at bounding box center [61, 25] width 93 height 19
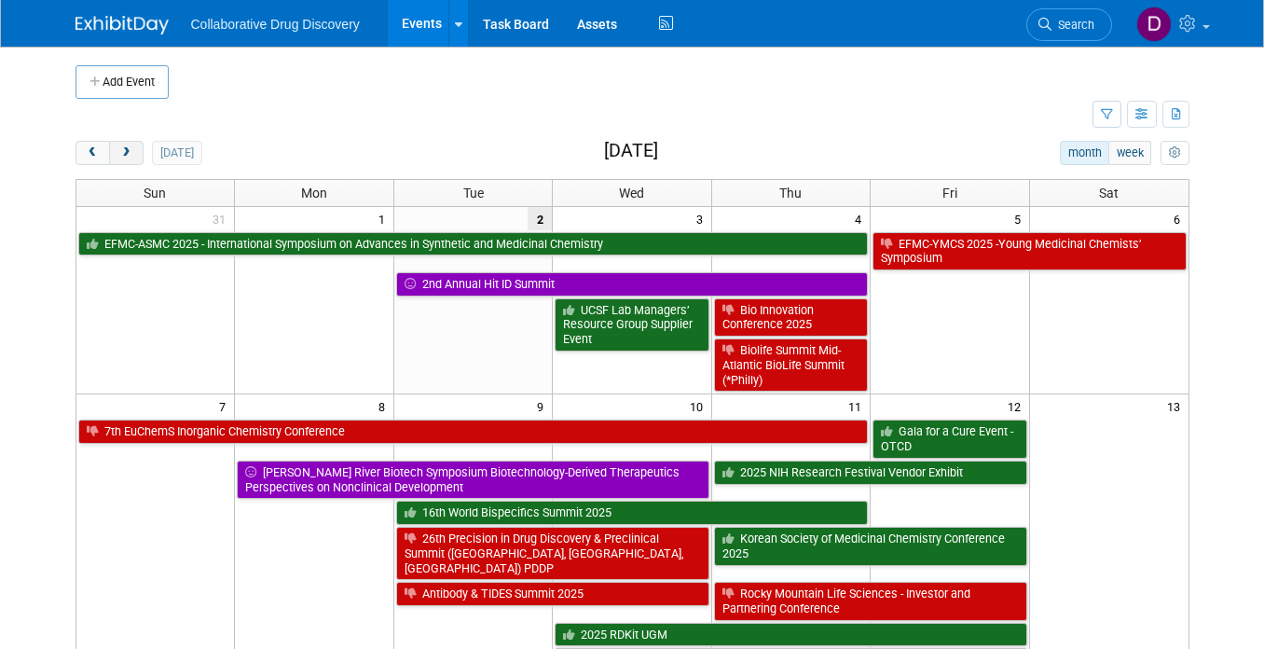
click at [112, 155] on button "next" at bounding box center [126, 153] width 35 height 24
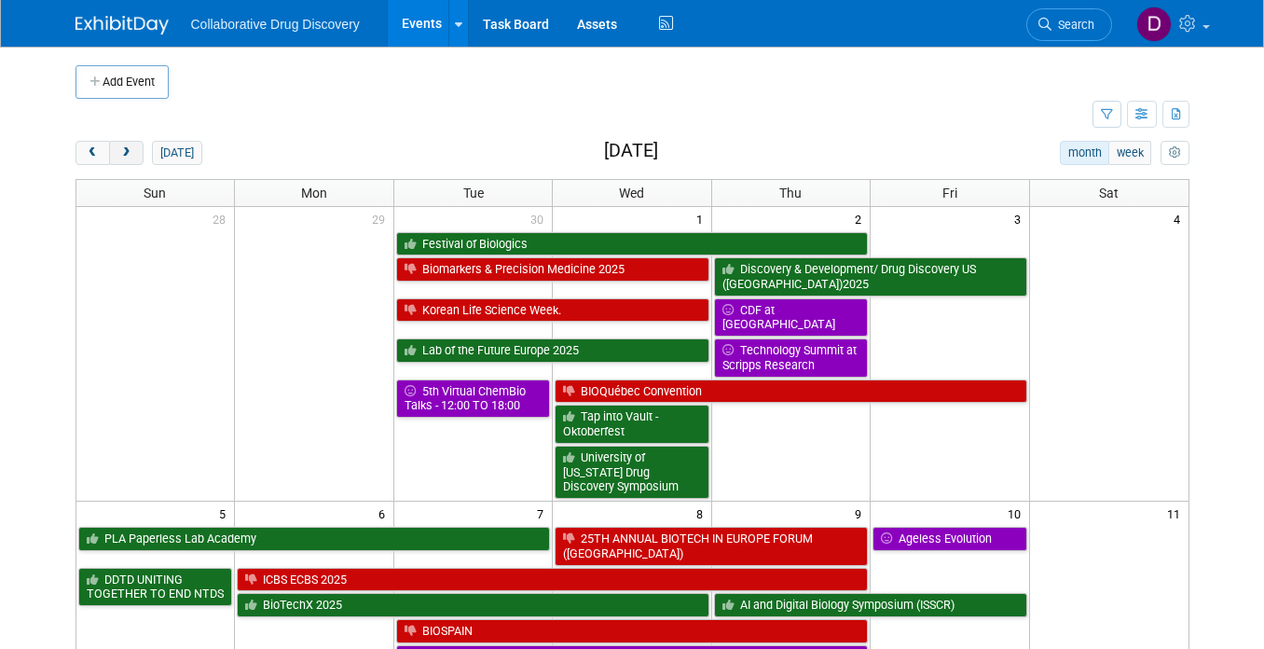
click at [112, 155] on button "next" at bounding box center [126, 153] width 35 height 24
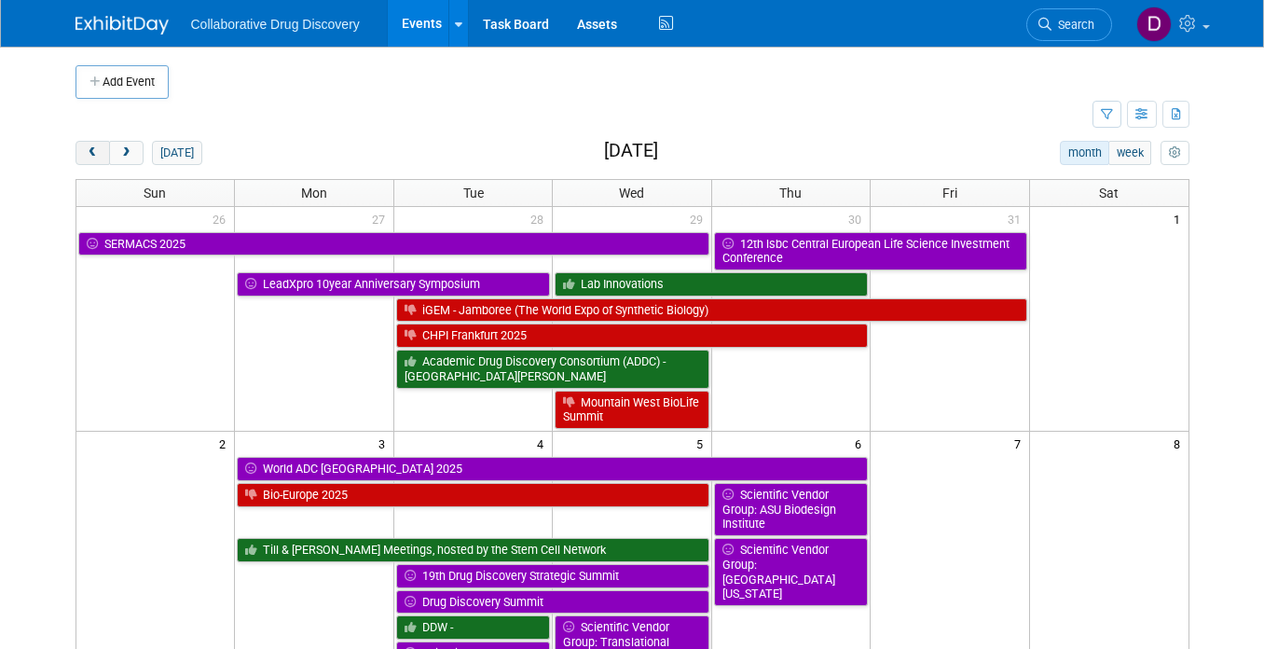
click at [77, 154] on button "prev" at bounding box center [93, 153] width 35 height 24
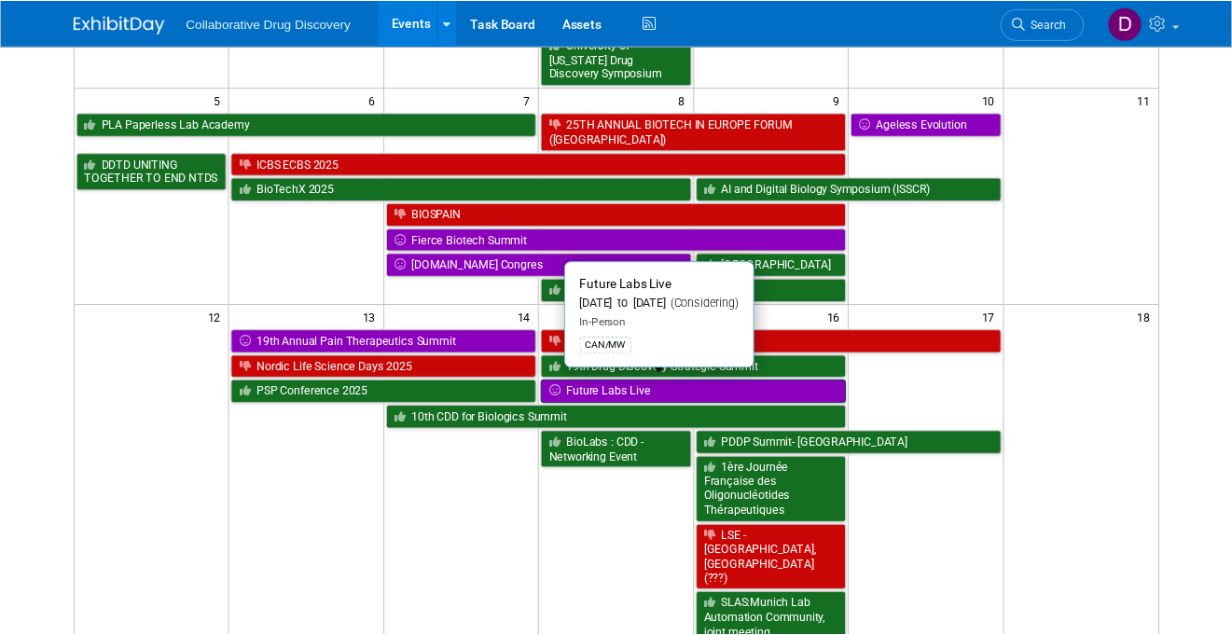
scroll to position [368, 0]
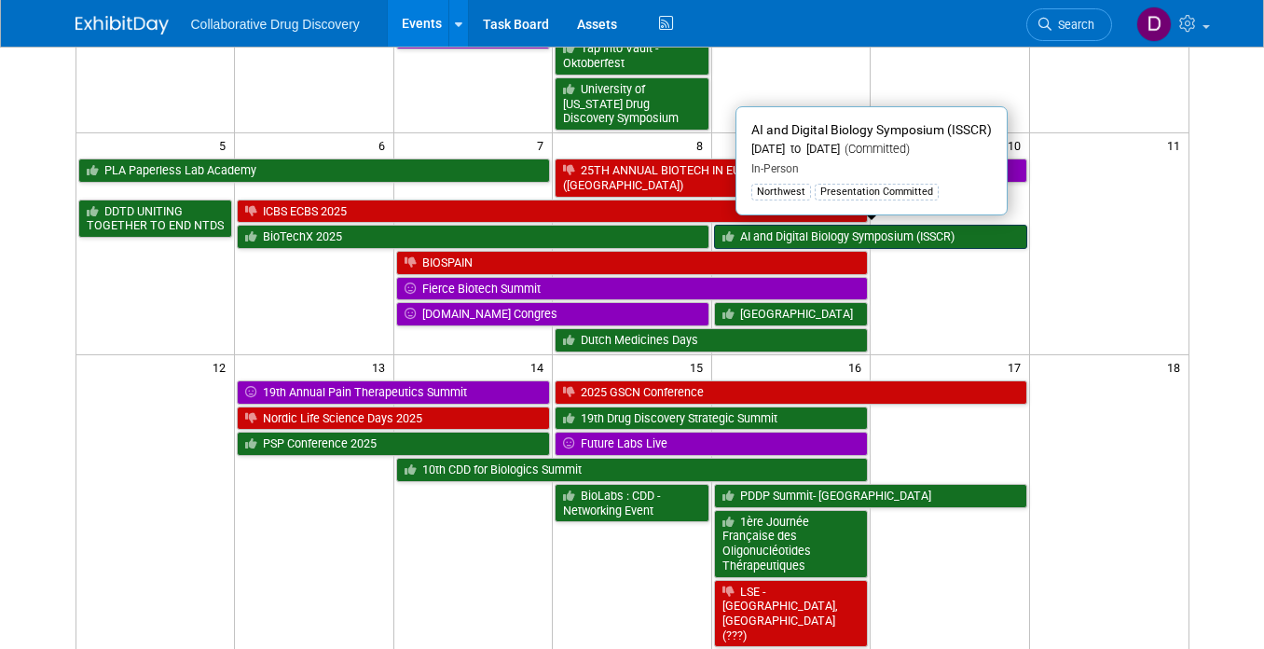
click at [933, 231] on link "AI and Digital Biology Symposium (ISSCR)" at bounding box center [870, 237] width 313 height 24
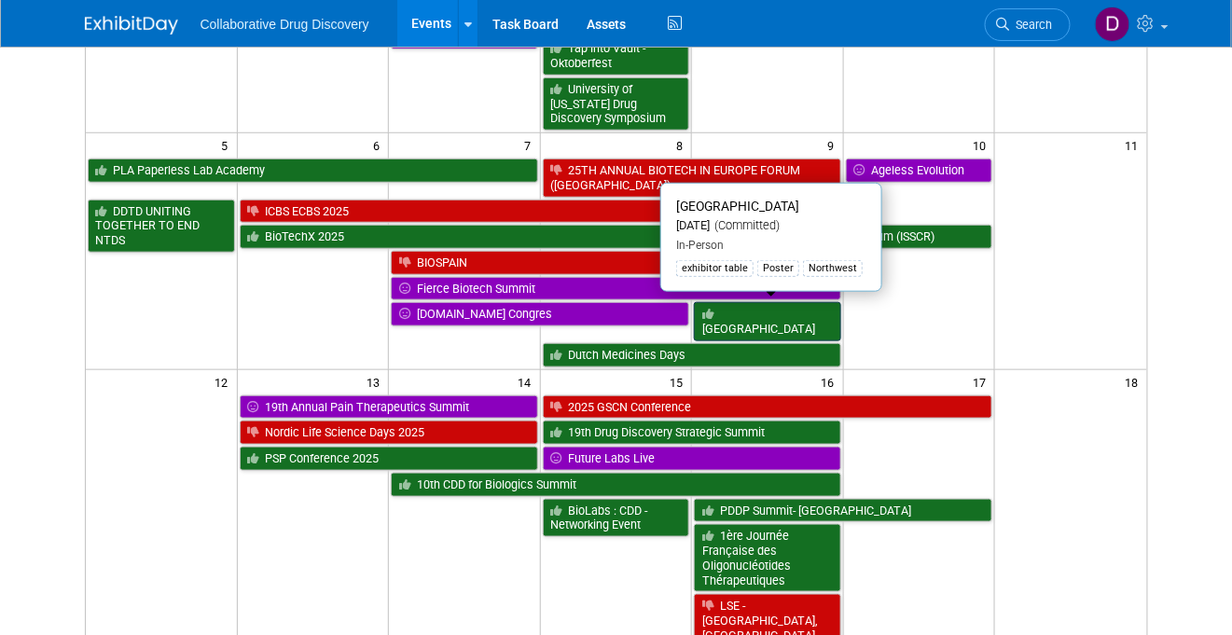
click at [781, 312] on link "[GEOGRAPHIC_DATA]" at bounding box center [767, 321] width 147 height 38
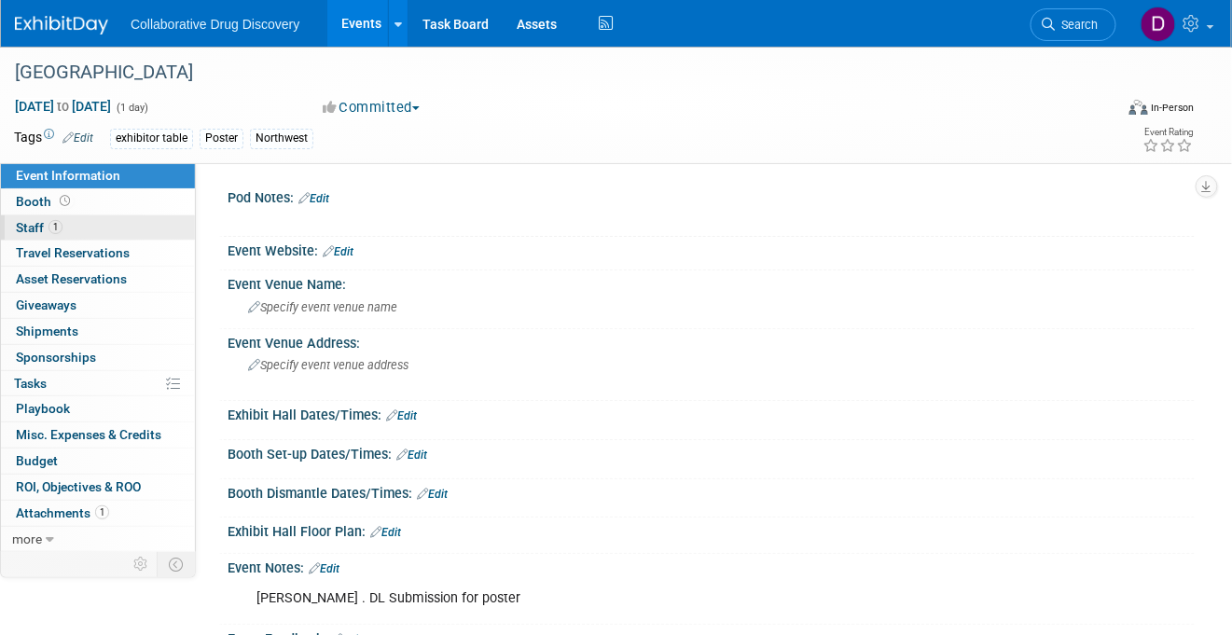
click at [69, 220] on link "1 Staff 1" at bounding box center [98, 227] width 194 height 25
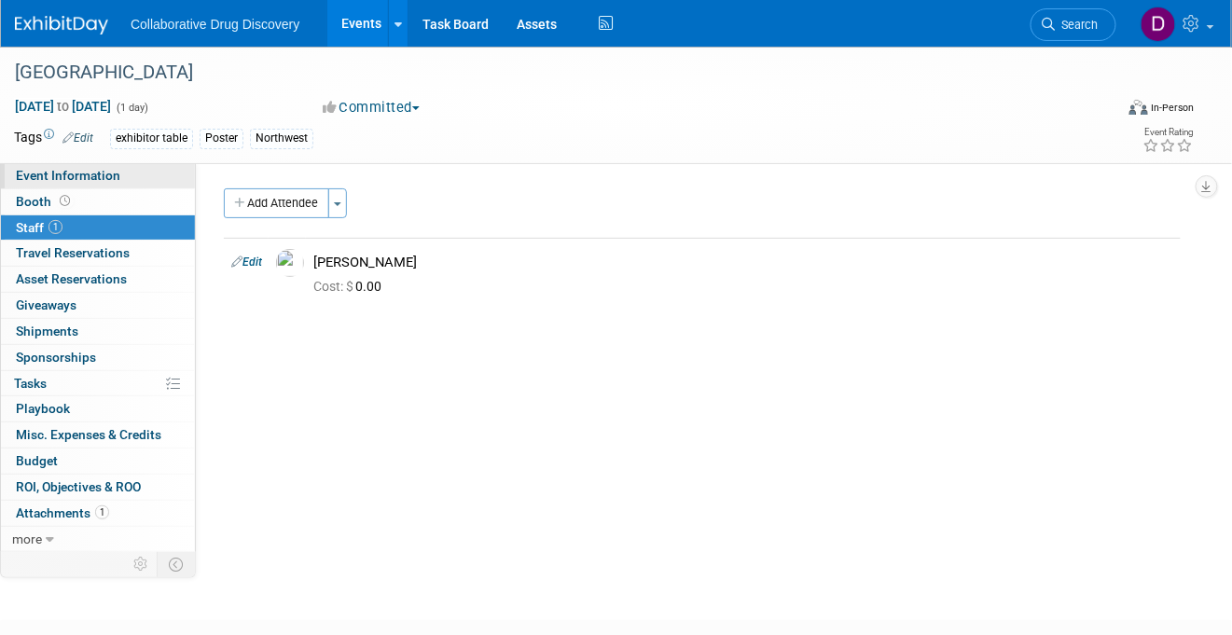
click at [98, 181] on span "Event Information" at bounding box center [68, 175] width 104 height 15
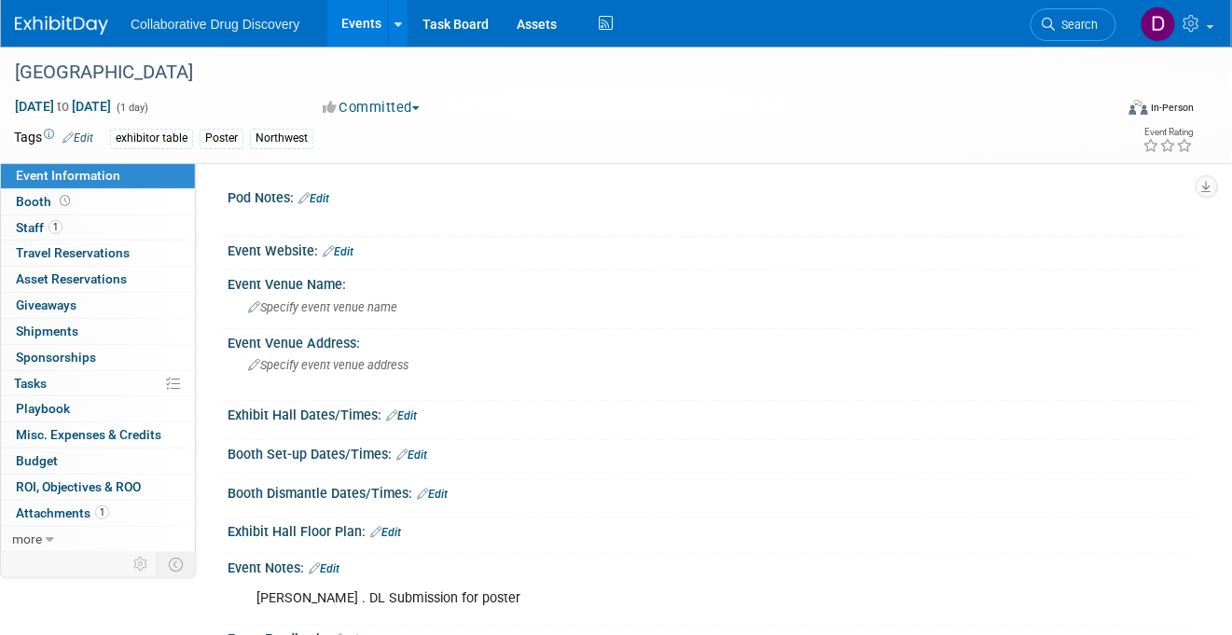
click at [66, 15] on link at bounding box center [73, 15] width 116 height 15
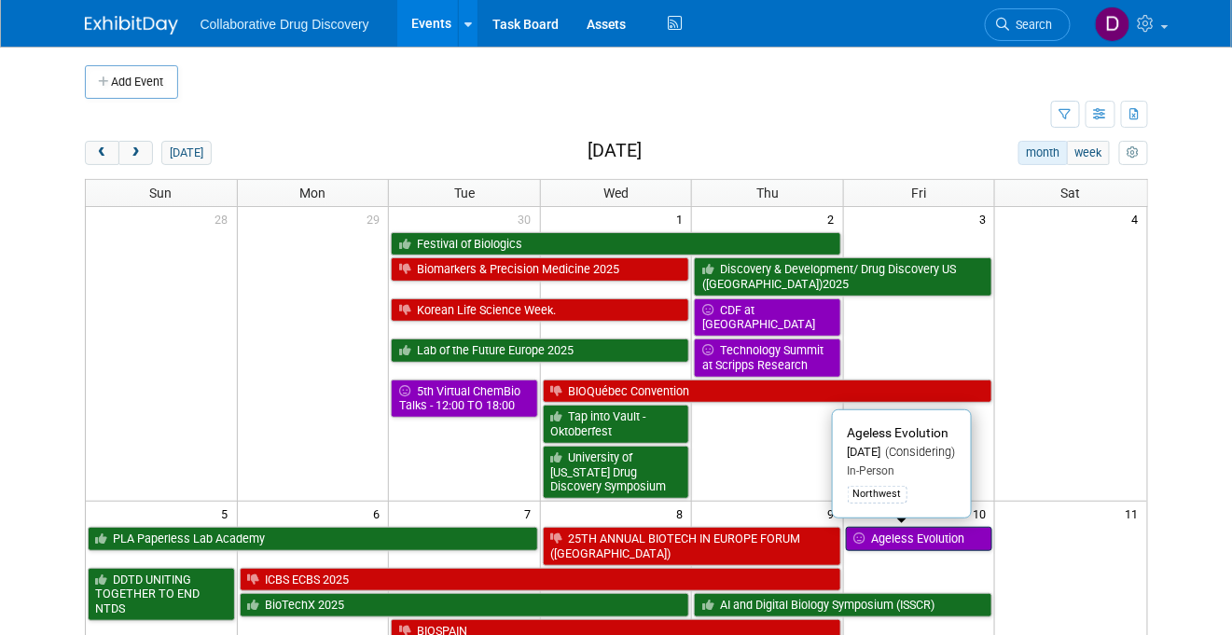
click at [921, 538] on link "Ageless Evolution" at bounding box center [919, 539] width 147 height 24
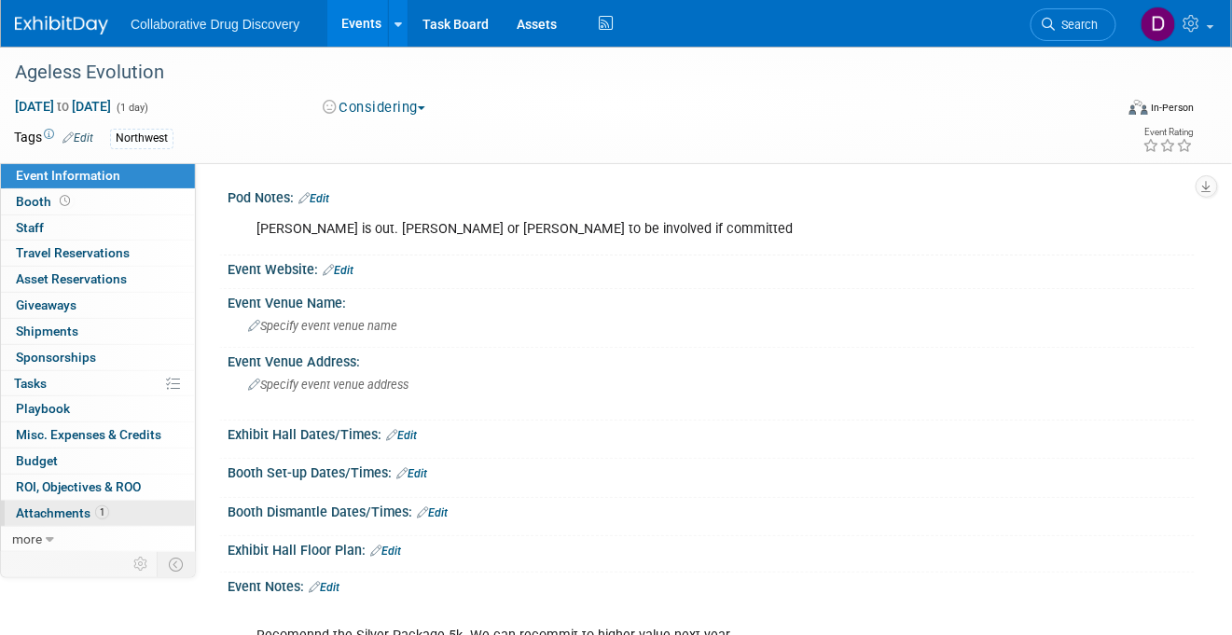
scroll to position [259, 0]
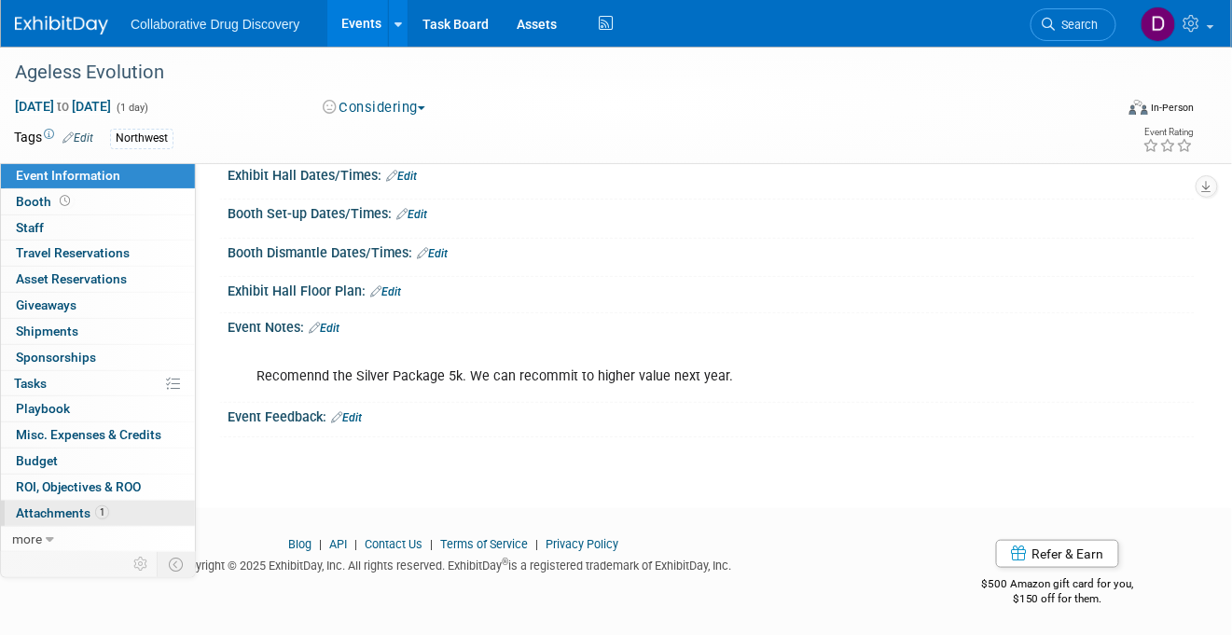
click at [127, 514] on link "1 Attachments 1" at bounding box center [98, 513] width 194 height 25
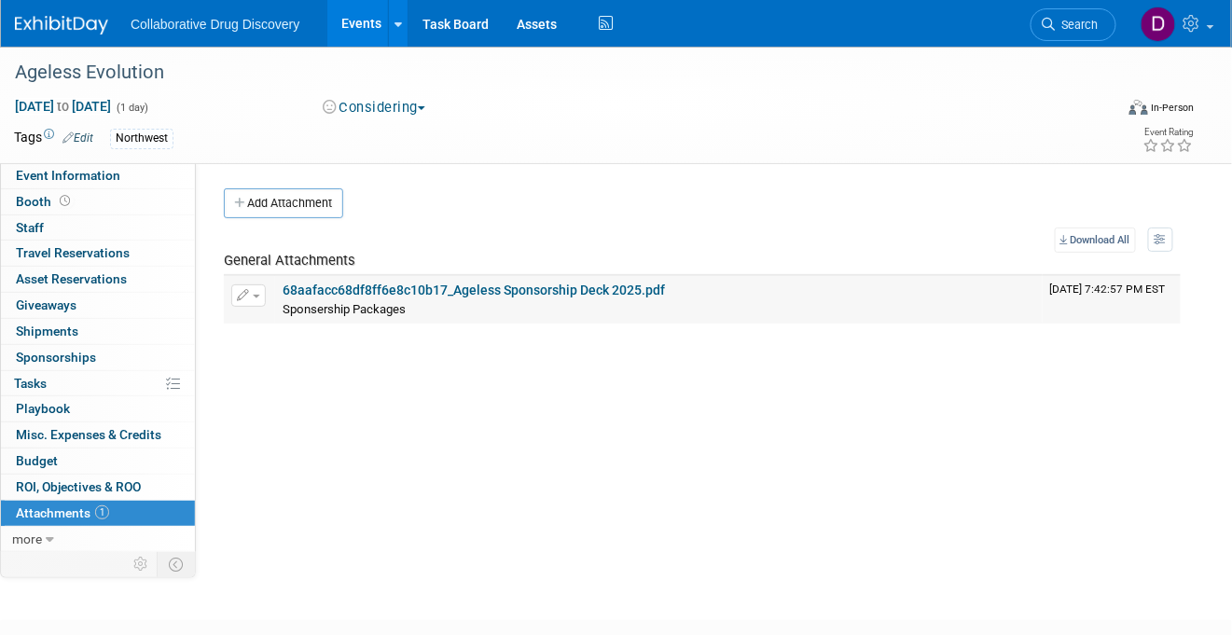
click at [485, 290] on link "68aafacc68df8ff6e8c10b17_Ageless Sponsorship Deck 2025.pdf" at bounding box center [474, 290] width 382 height 15
click at [1091, 27] on span "Search" at bounding box center [1077, 25] width 43 height 14
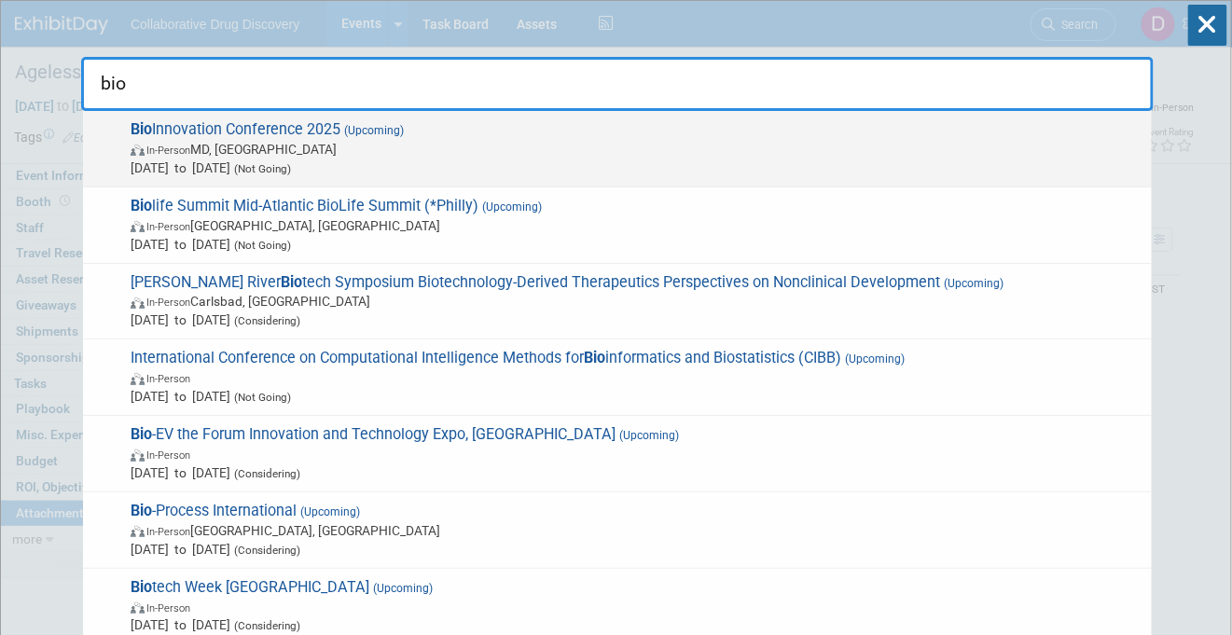
type input "bio"
click at [364, 173] on span "Sep 4, 2025 to Sep 4, 2025 (Not Going)" at bounding box center [637, 168] width 1012 height 19
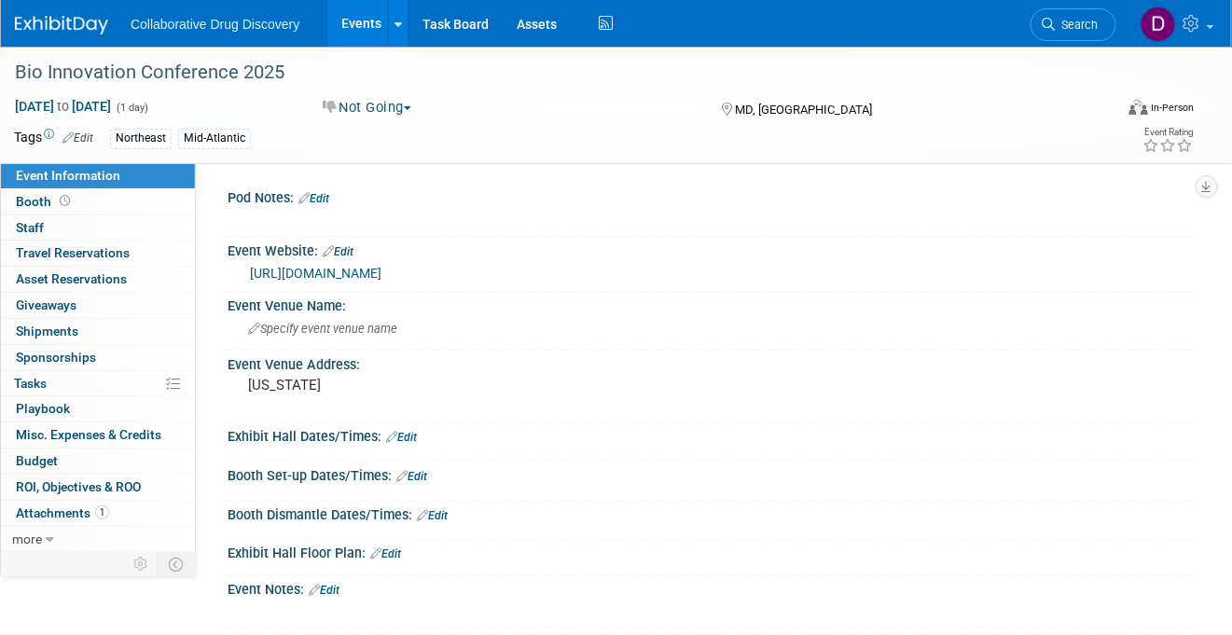
click at [68, 18] on img at bounding box center [61, 25] width 93 height 19
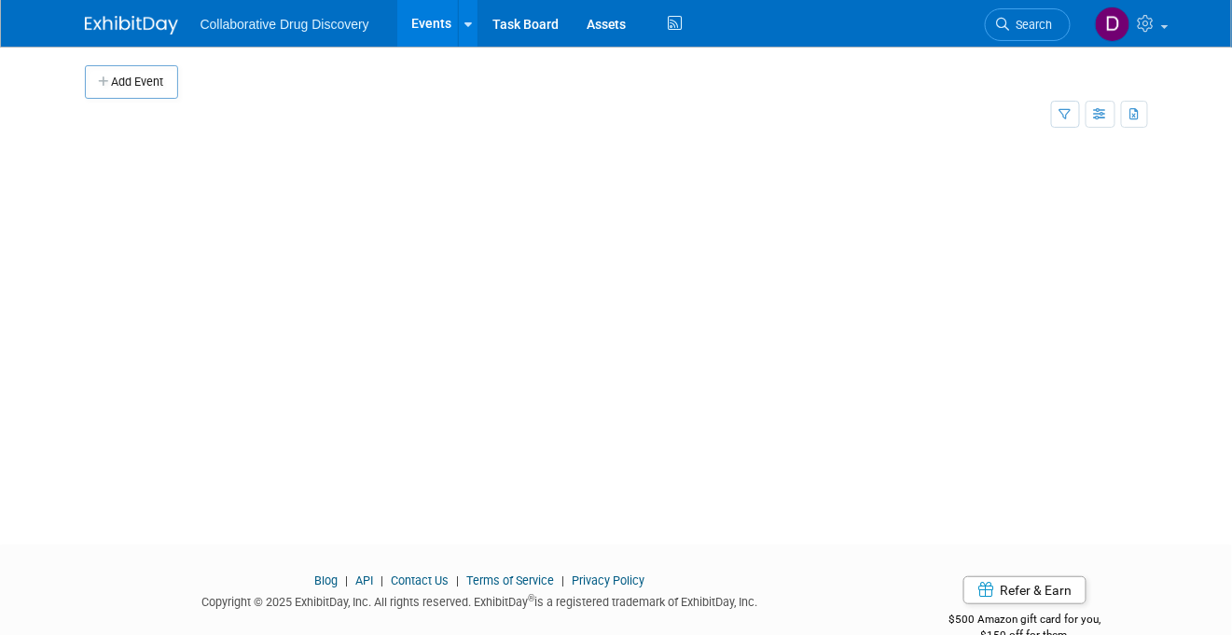
click at [997, 27] on icon at bounding box center [1003, 24] width 13 height 13
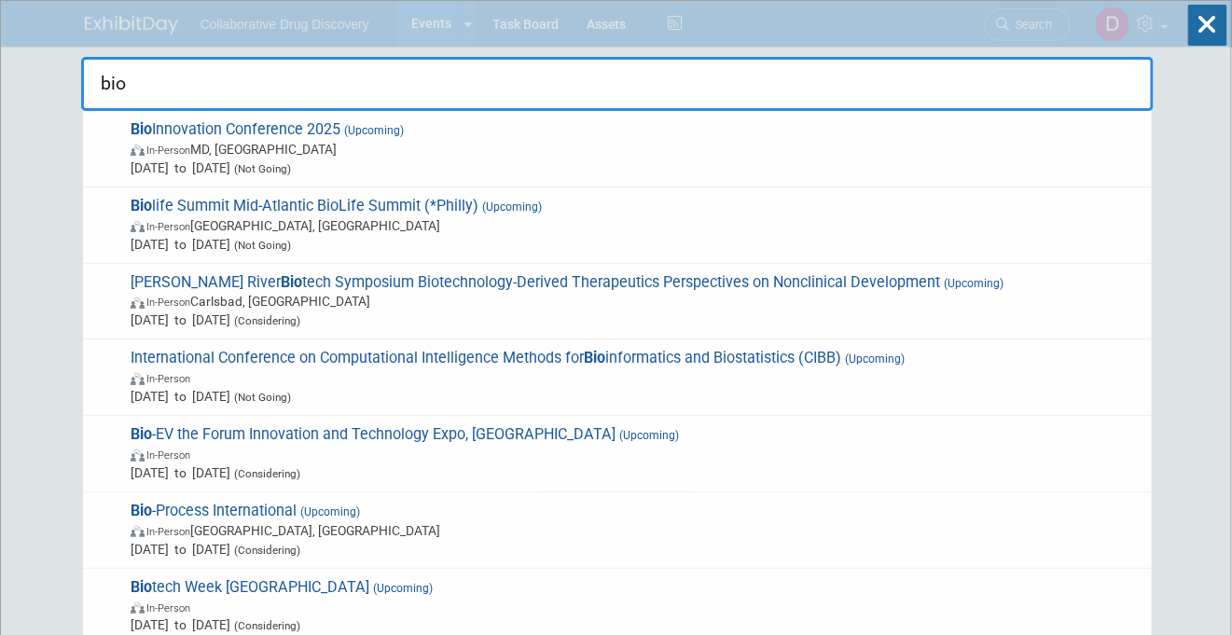
type input "bio"
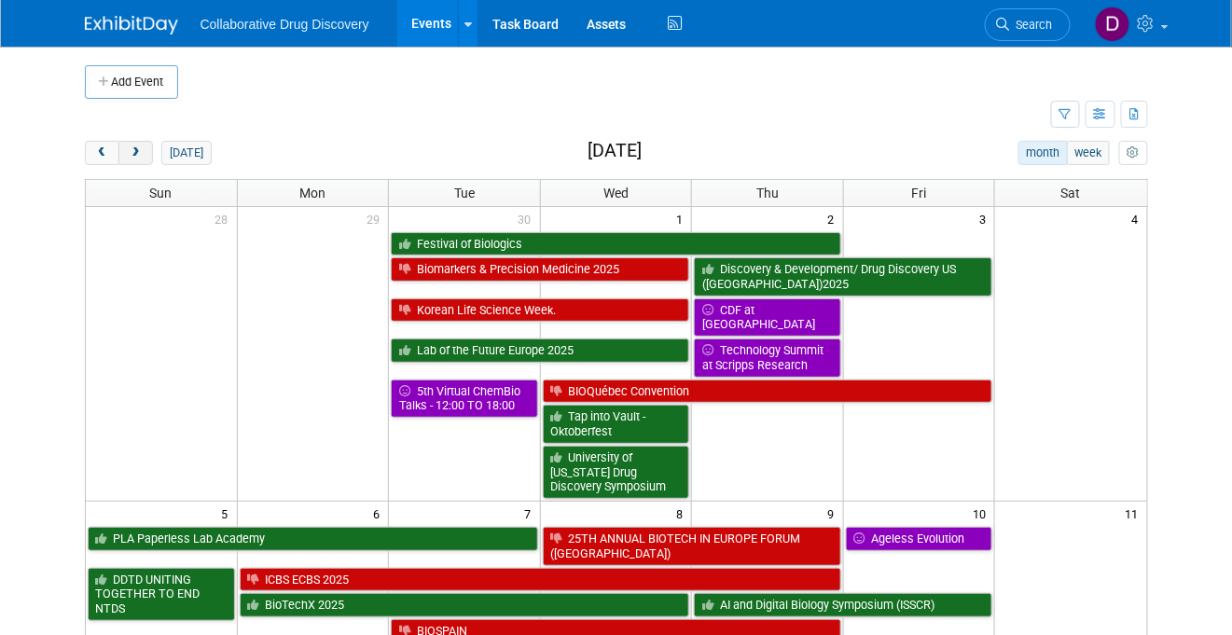
click at [132, 156] on span "next" at bounding box center [136, 153] width 14 height 12
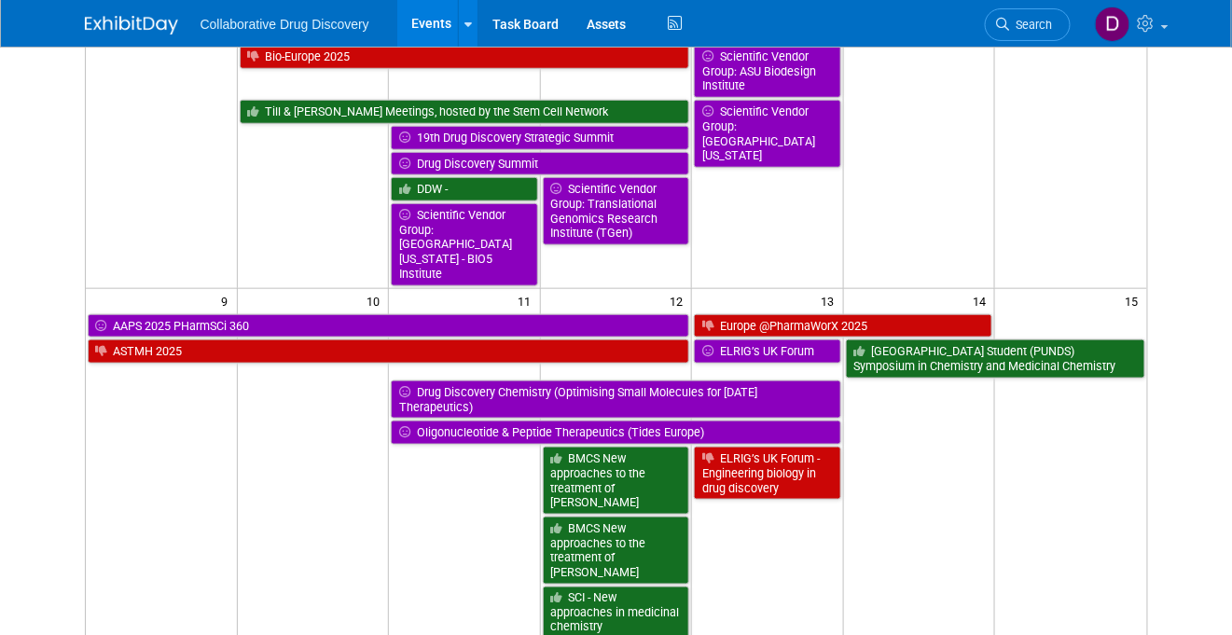
scroll to position [523, 0]
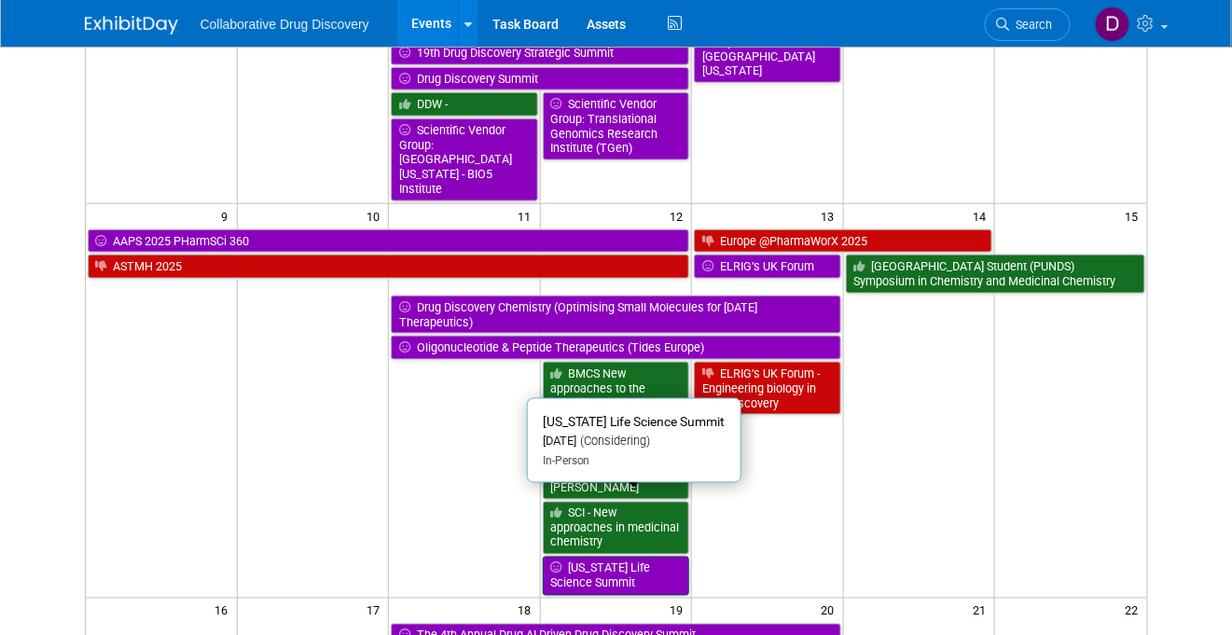
click at [560, 557] on link "[US_STATE] Life Science Summit" at bounding box center [616, 576] width 147 height 38
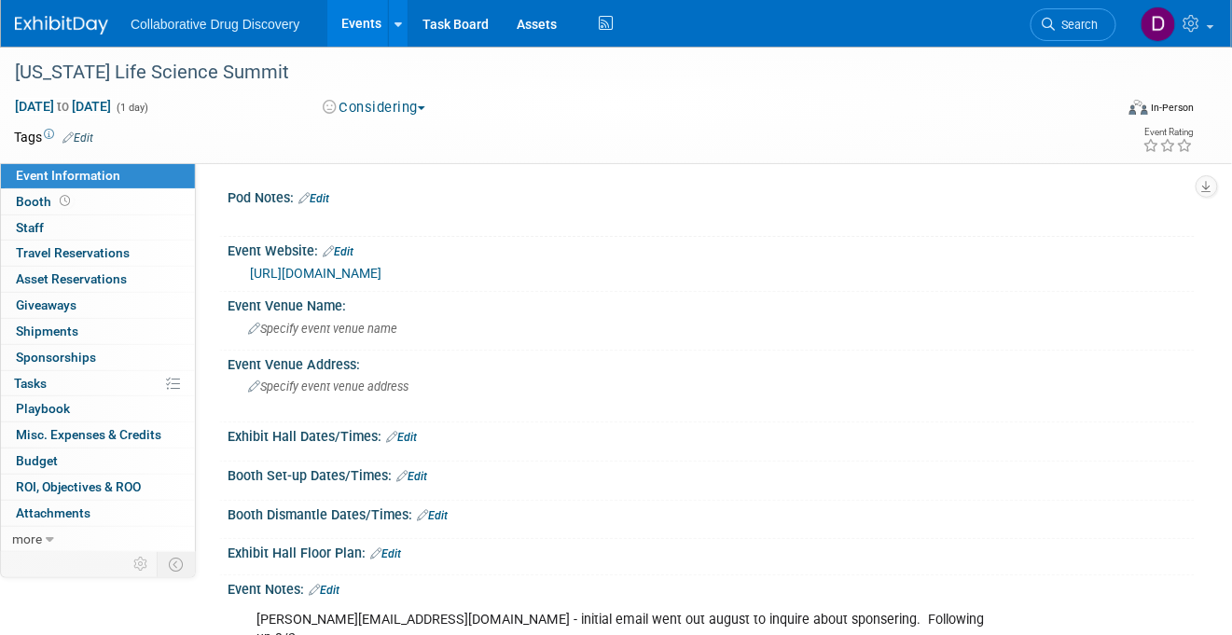
click at [358, 266] on link "[URL][DOMAIN_NAME]" at bounding box center [315, 273] width 131 height 15
click at [368, 278] on link "[URL][DOMAIN_NAME]" at bounding box center [315, 273] width 131 height 15
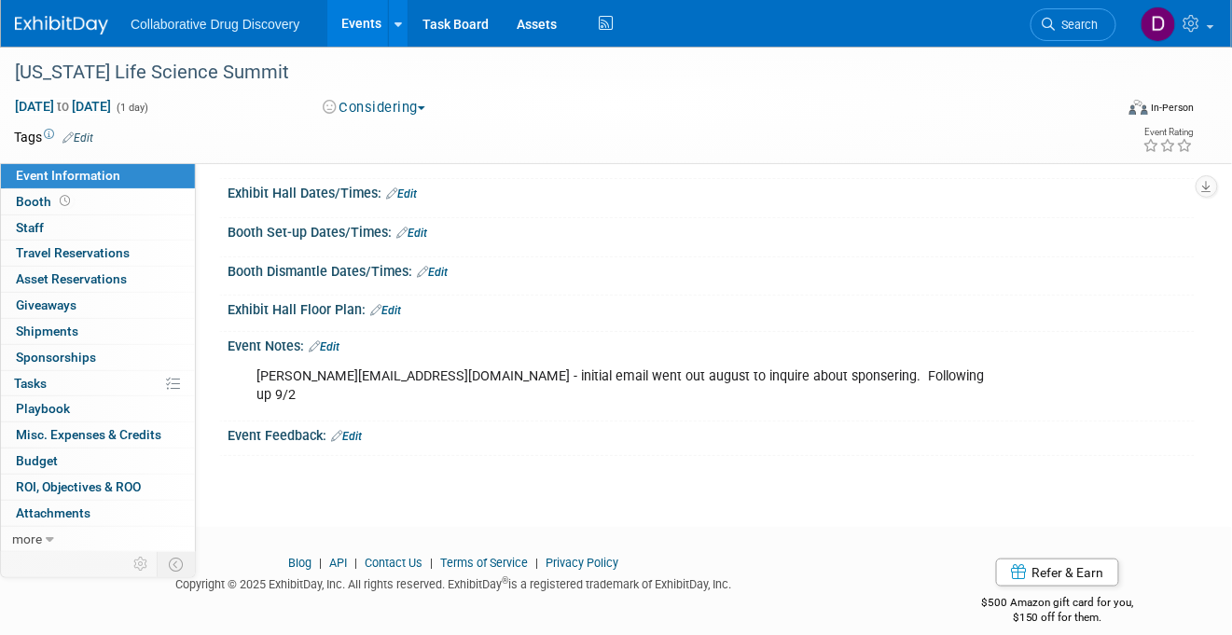
scroll to position [206, 0]
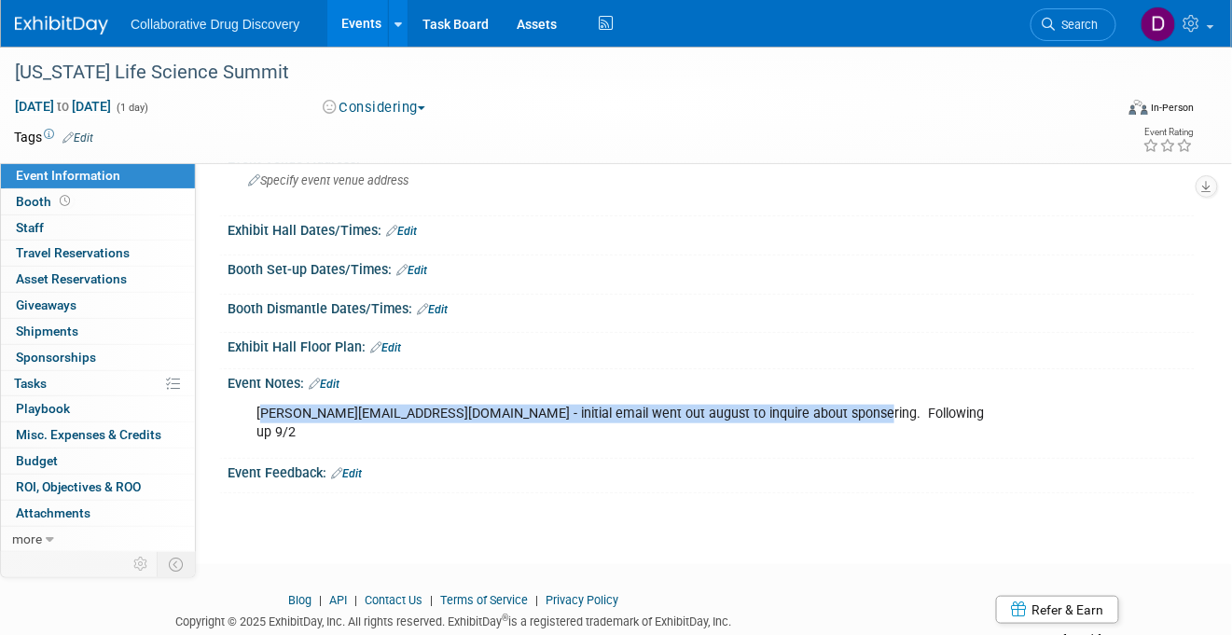
drag, startPoint x: 263, startPoint y: 417, endPoint x: 367, endPoint y: 423, distance: 104.6
click at [367, 423] on div "[PERSON_NAME][EMAIL_ADDRESS][DOMAIN_NAME] - initial email went out august to in…" at bounding box center [624, 423] width 762 height 56
click at [366, 418] on div "[PERSON_NAME][EMAIL_ADDRESS][DOMAIN_NAME] - initial email went out august to in…" at bounding box center [624, 423] width 762 height 56
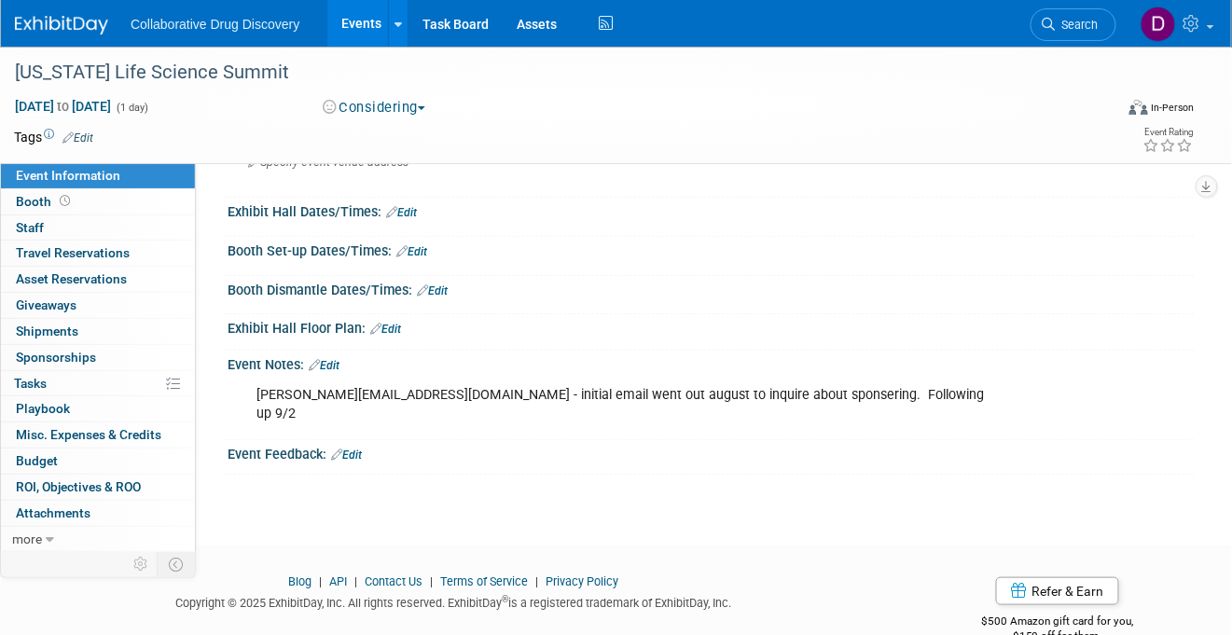
scroll to position [0, 0]
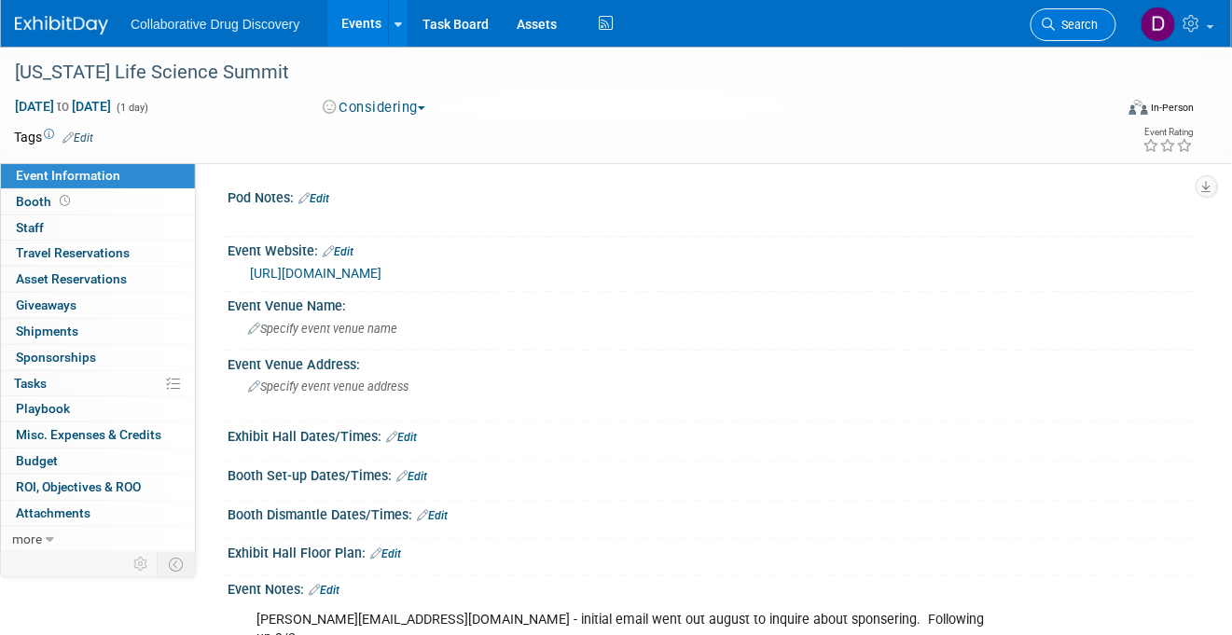
click at [1059, 31] on span "Search" at bounding box center [1077, 25] width 43 height 14
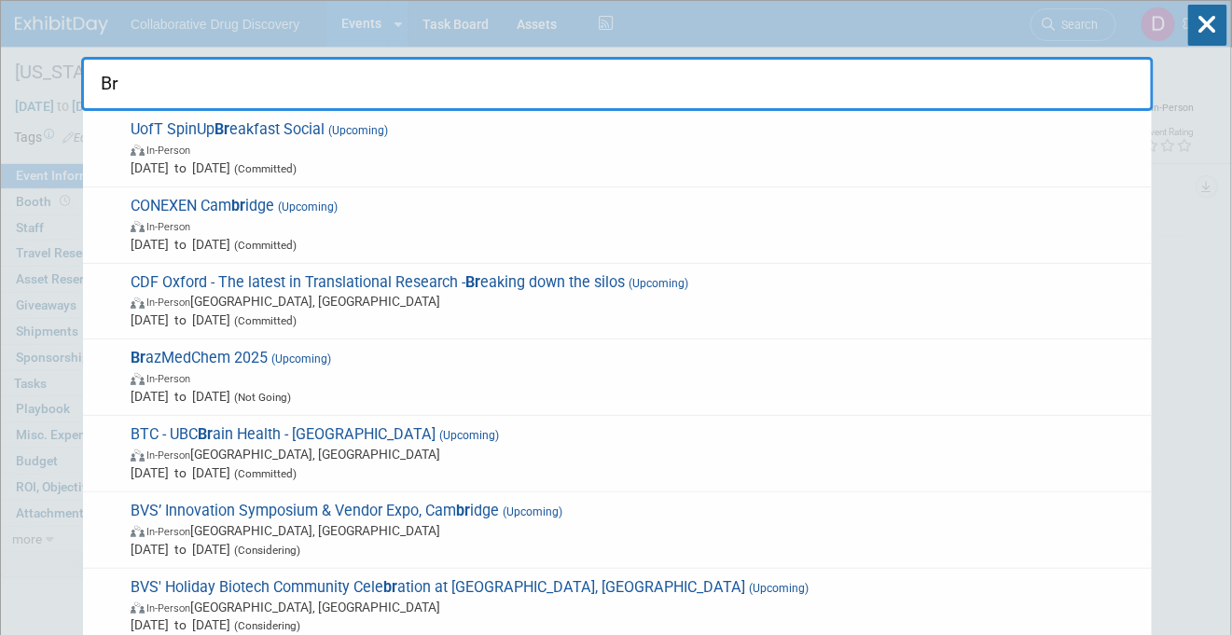
type input "B"
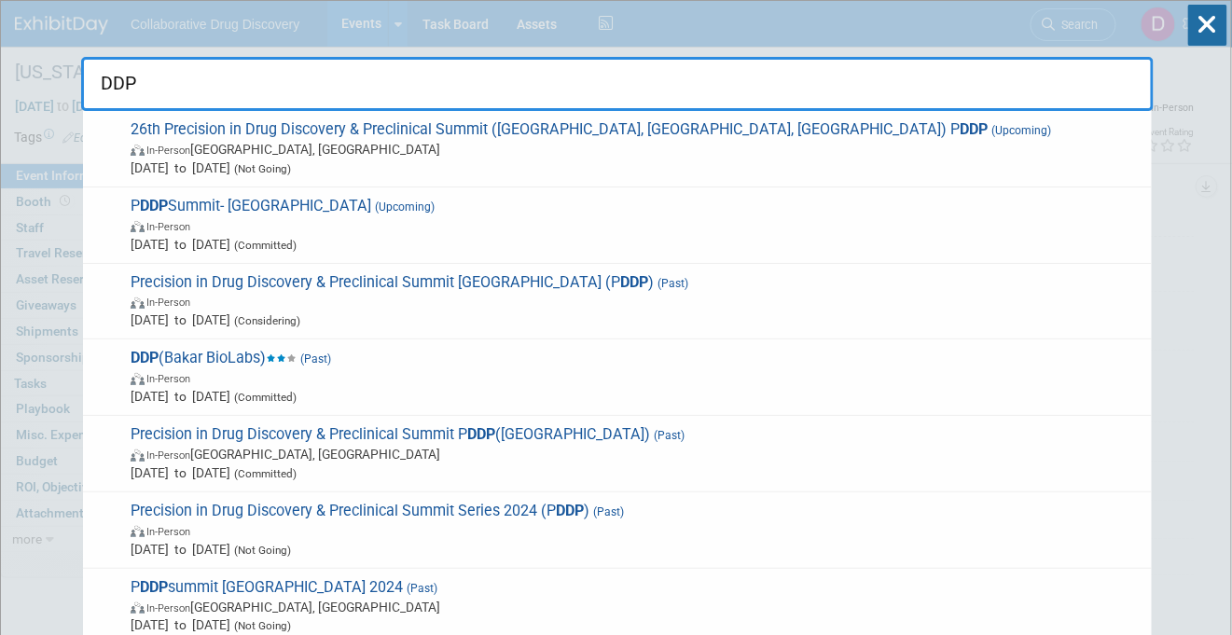
type input "DDP"
